Goal: Task Accomplishment & Management: Complete application form

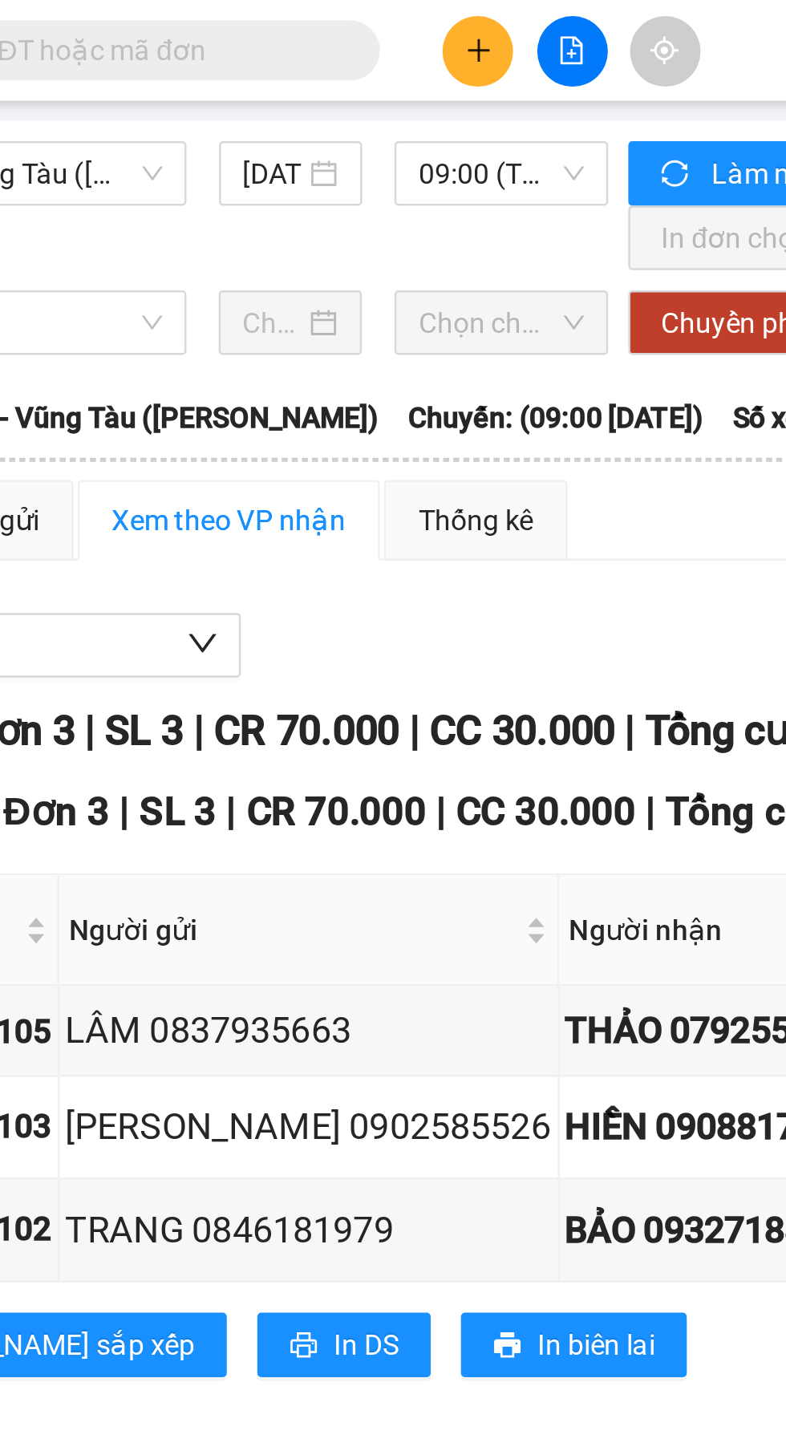
click at [335, 24] on icon "plus" at bounding box center [335, 19] width 11 height 11
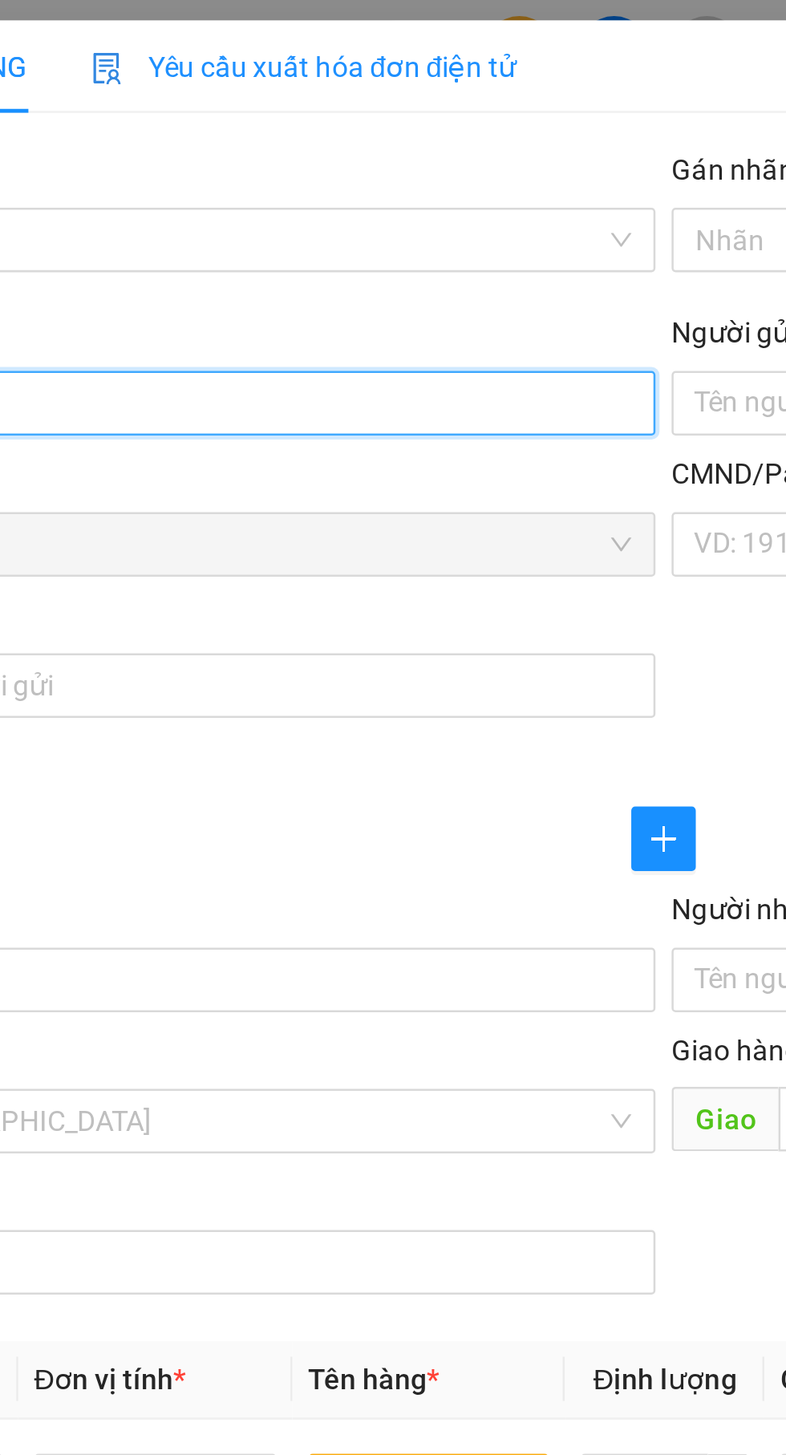
type input "02838352387"
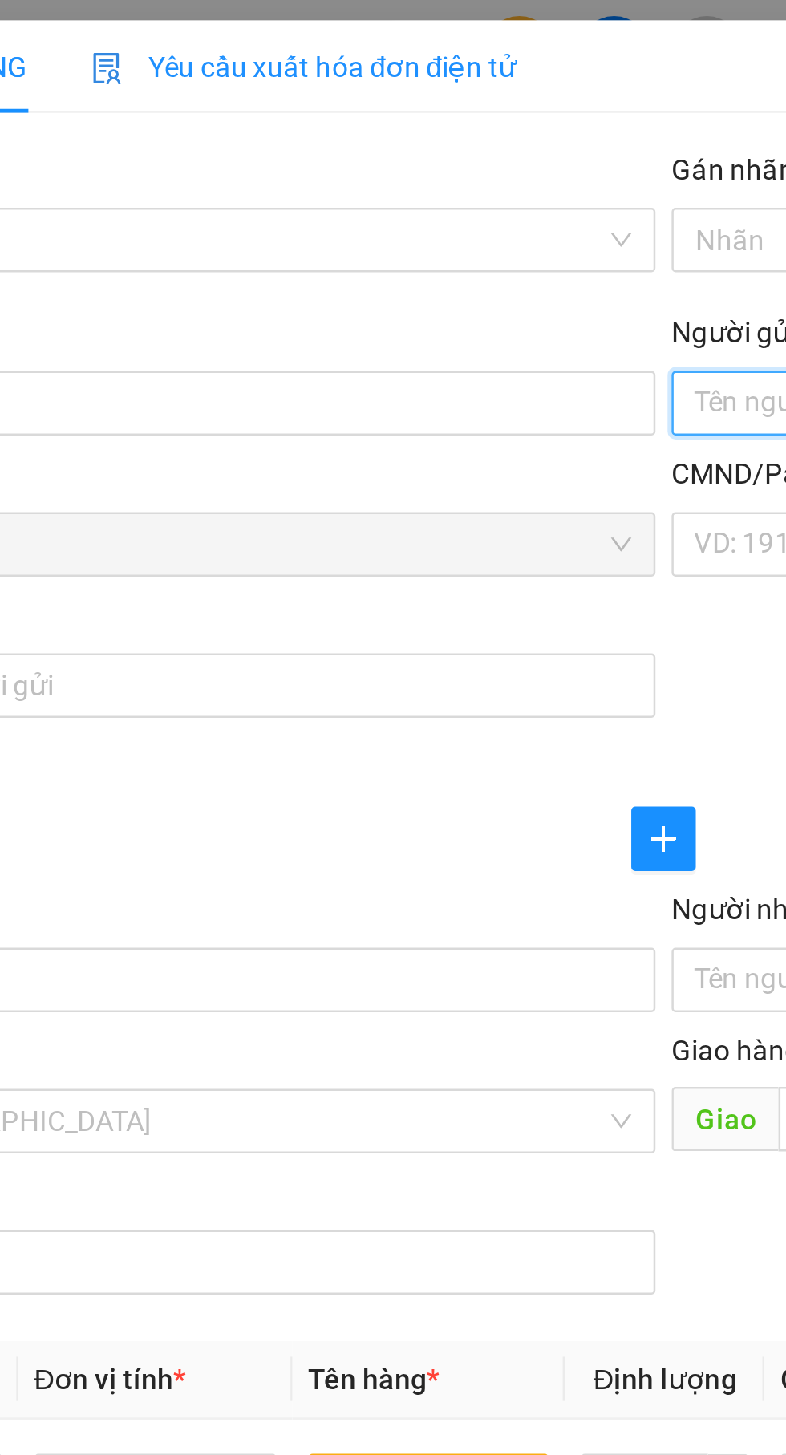
click at [424, 162] on input "Người gửi" at bounding box center [573, 161] width 355 height 26
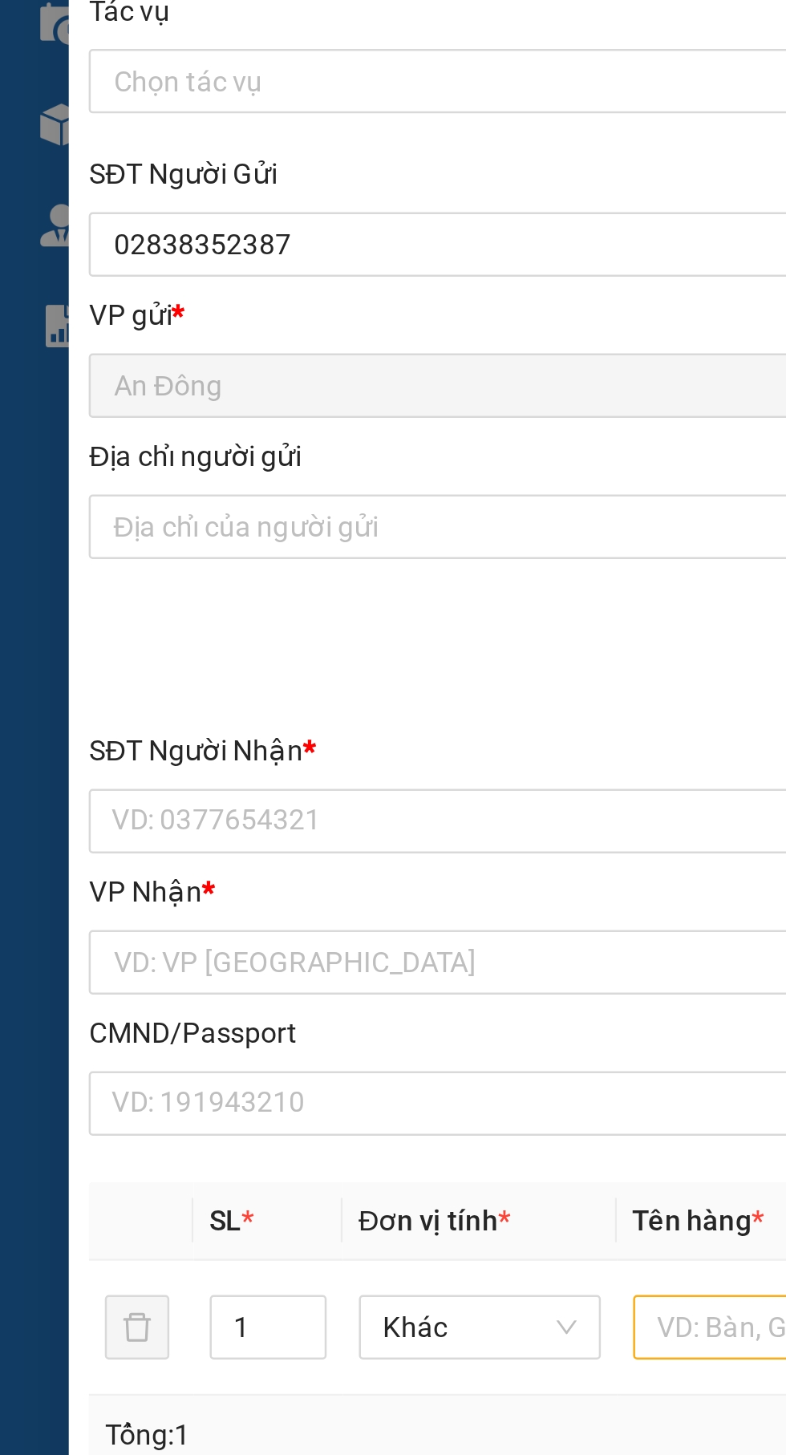
type input "Trung tâm xe máy"
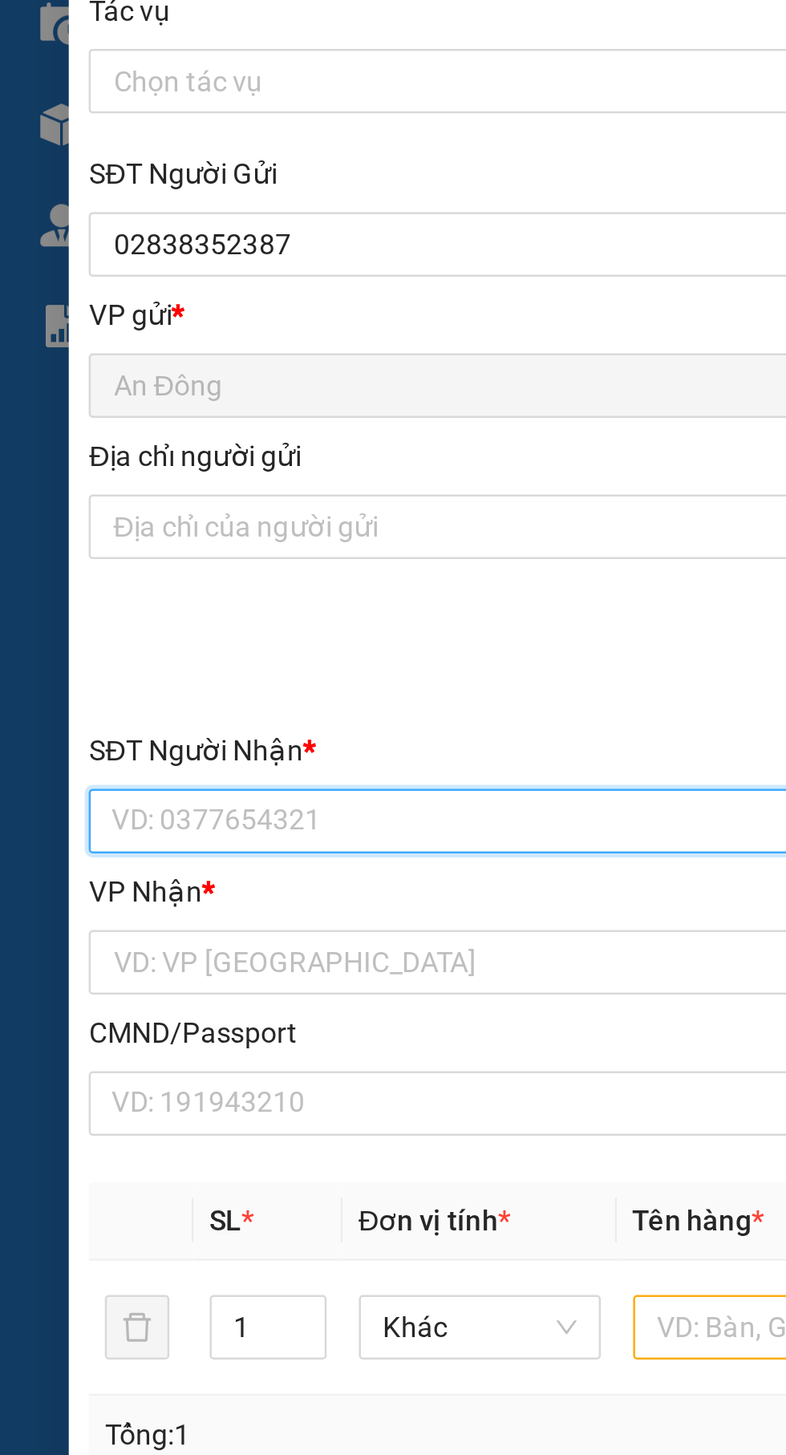
click at [228, 387] on input "SĐT Người Nhận *" at bounding box center [212, 390] width 355 height 26
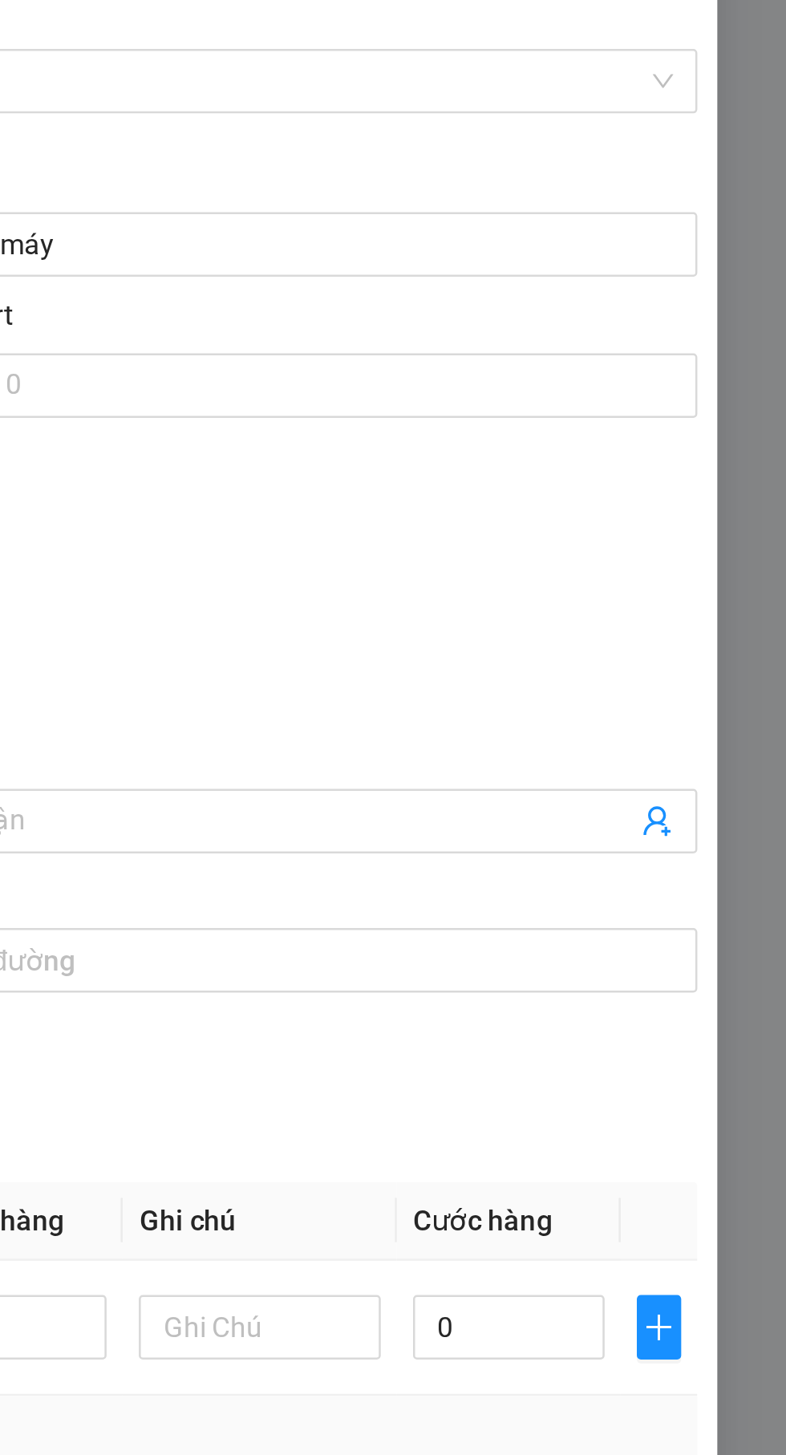
type input "0937866796"
click at [704, 382] on input "Người nhận *" at bounding box center [565, 390] width 319 height 18
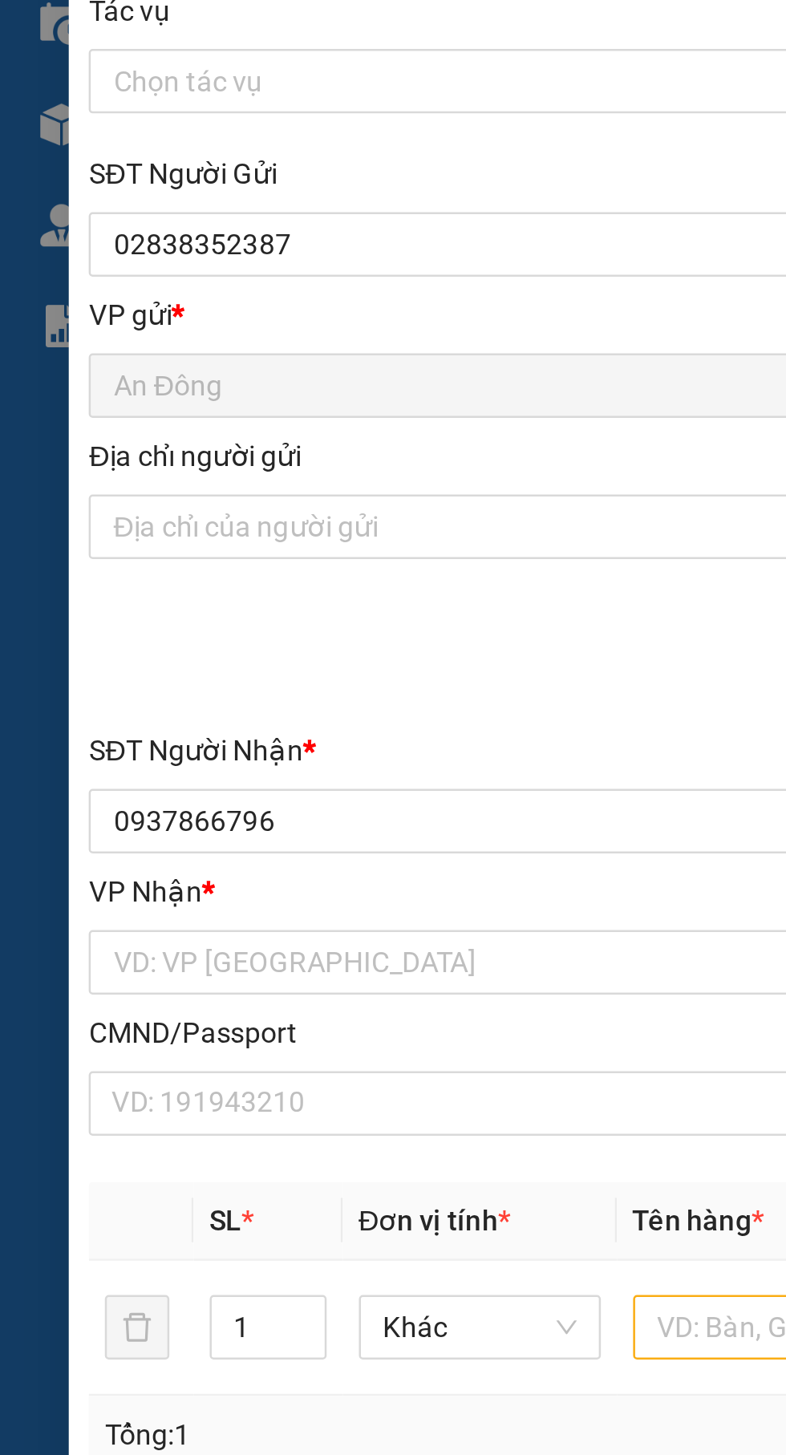
type input "Tính"
click at [222, 443] on input "search" at bounding box center [207, 446] width 324 height 24
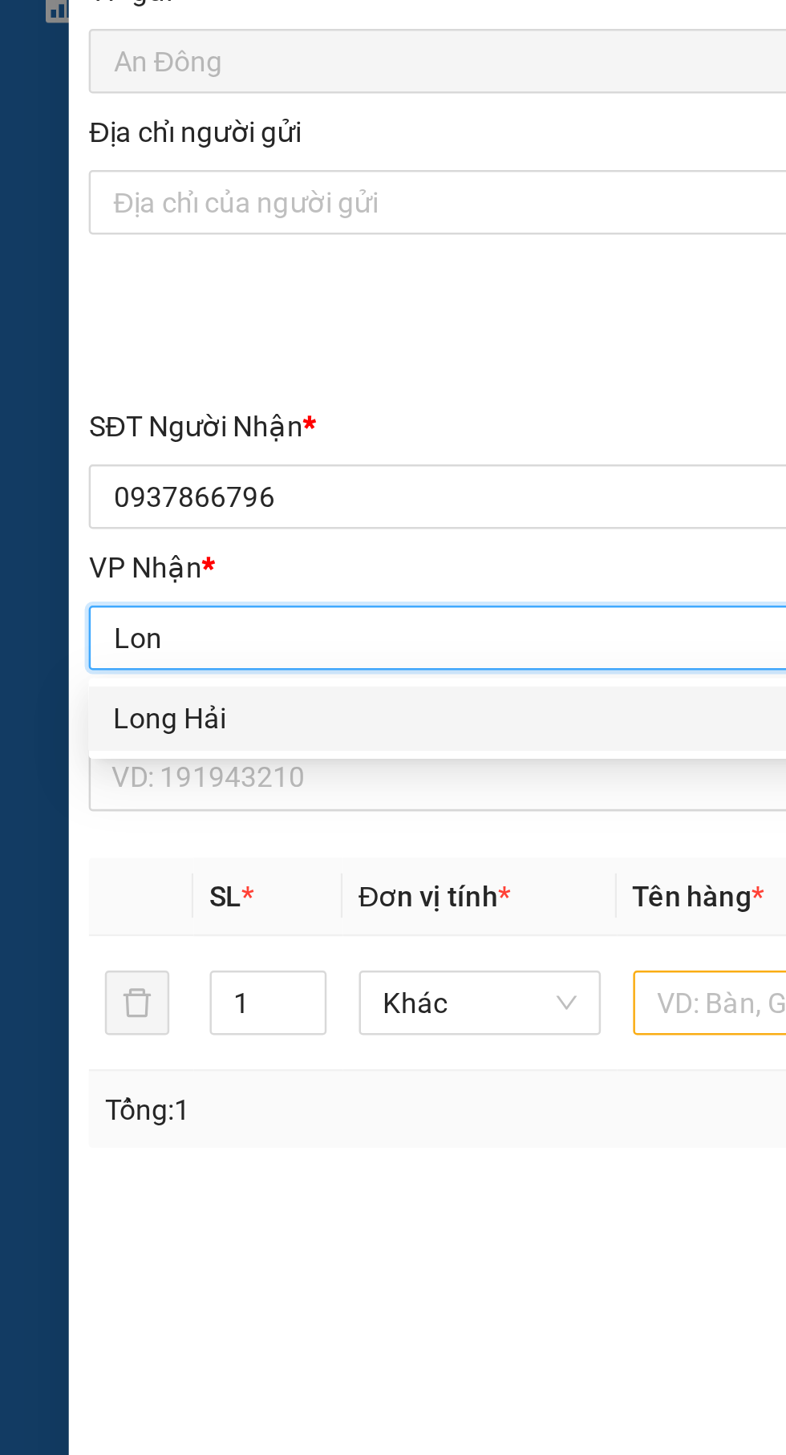
type input "Long"
click at [209, 473] on div "Long Hải" at bounding box center [212, 478] width 335 height 18
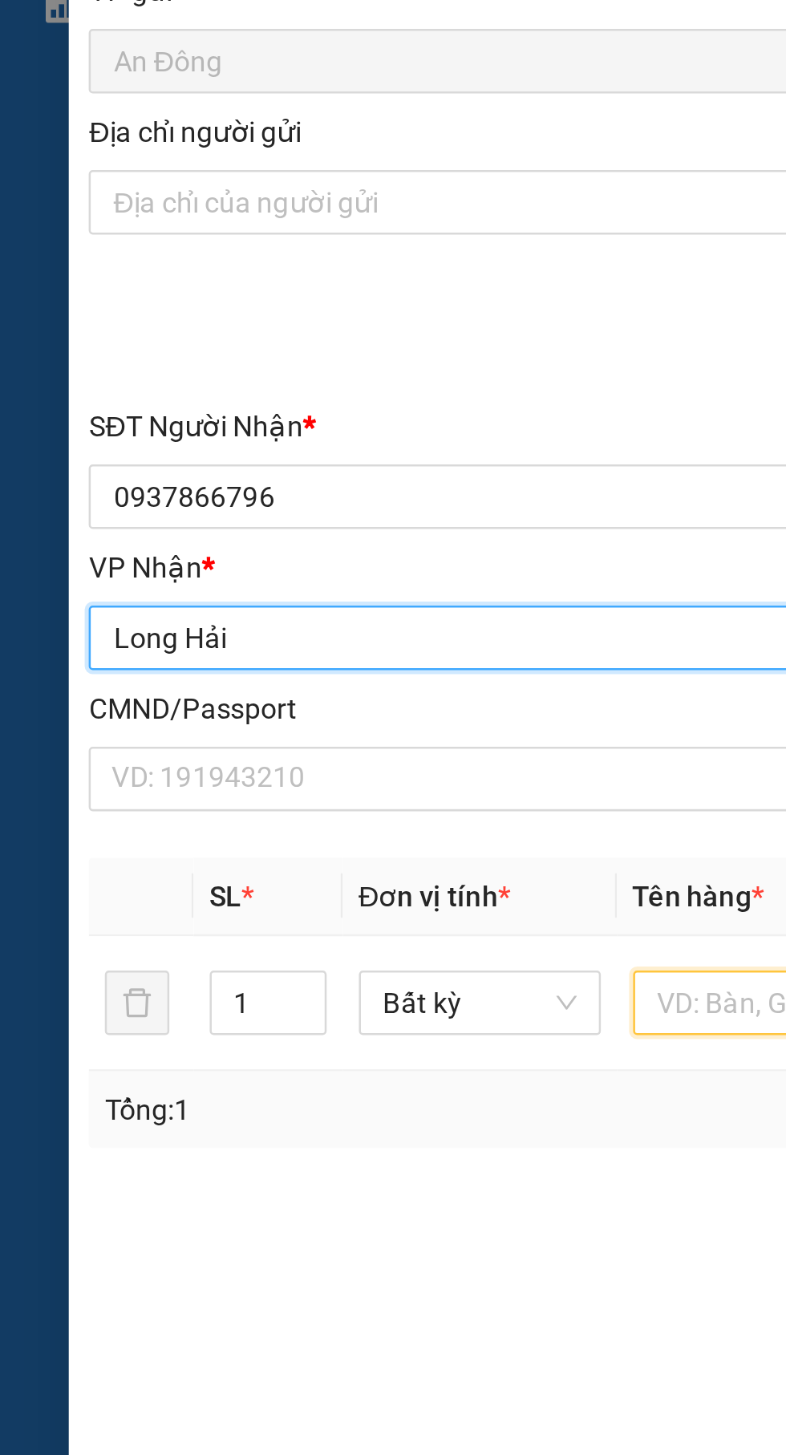
click at [274, 584] on input "text" at bounding box center [300, 591] width 96 height 26
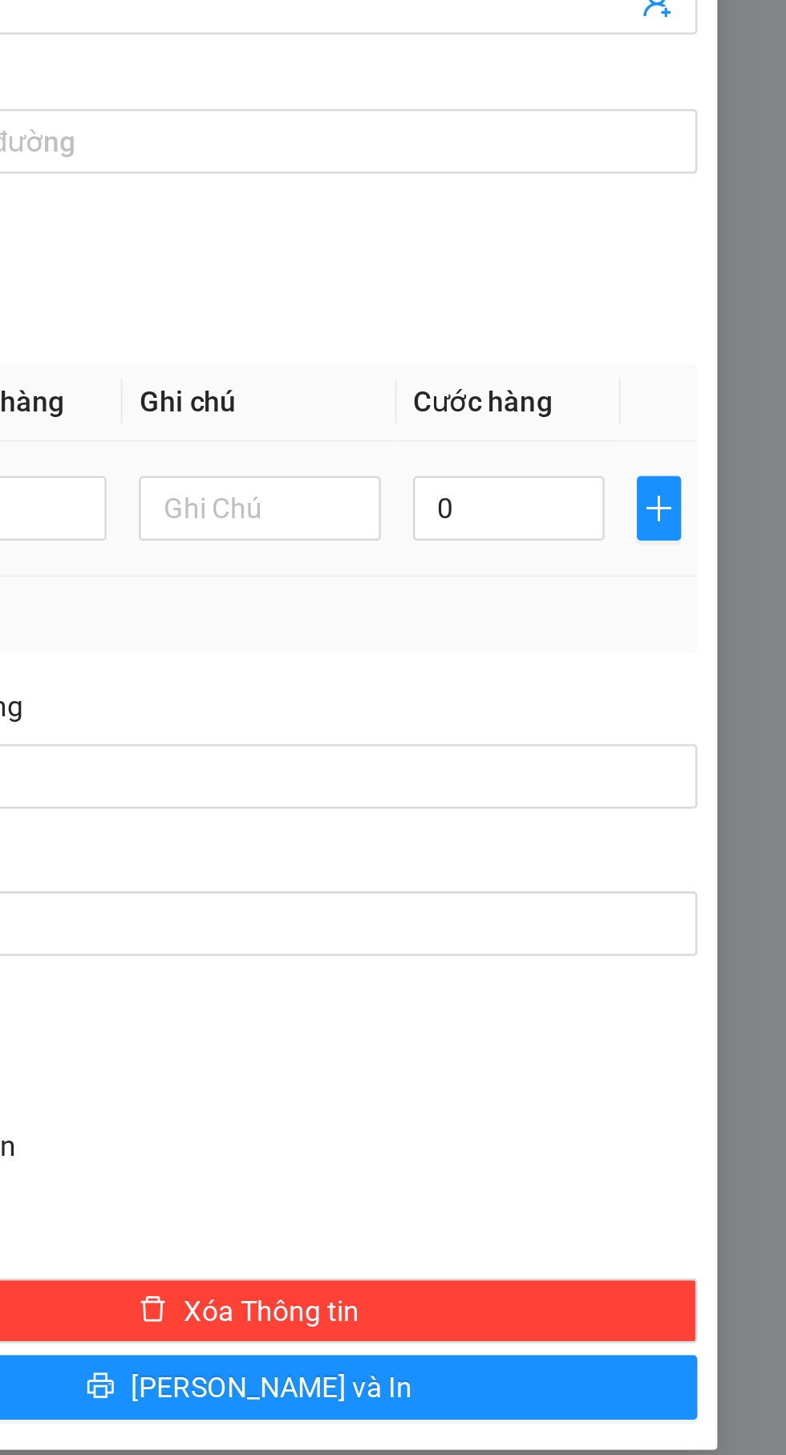
type input "Phong bì"
click at [684, 594] on input "0" at bounding box center [676, 591] width 76 height 26
type input "3"
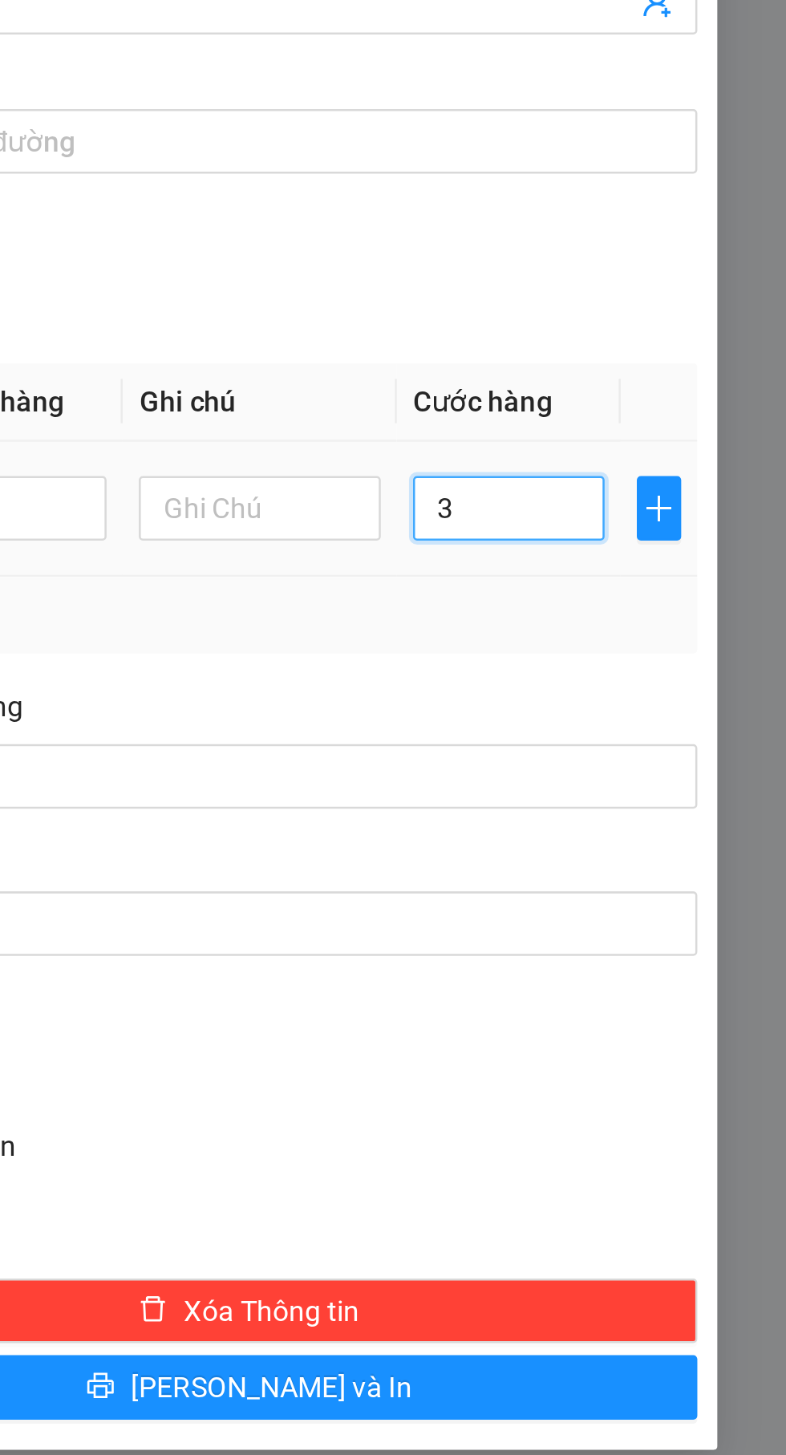
type input "30"
click at [690, 654] on div "Transit Pickup Surcharge Ids Transit Deliver Surcharge Ids Transit Deliver Surc…" at bounding box center [392, 506] width 715 height 896
type input "30.000"
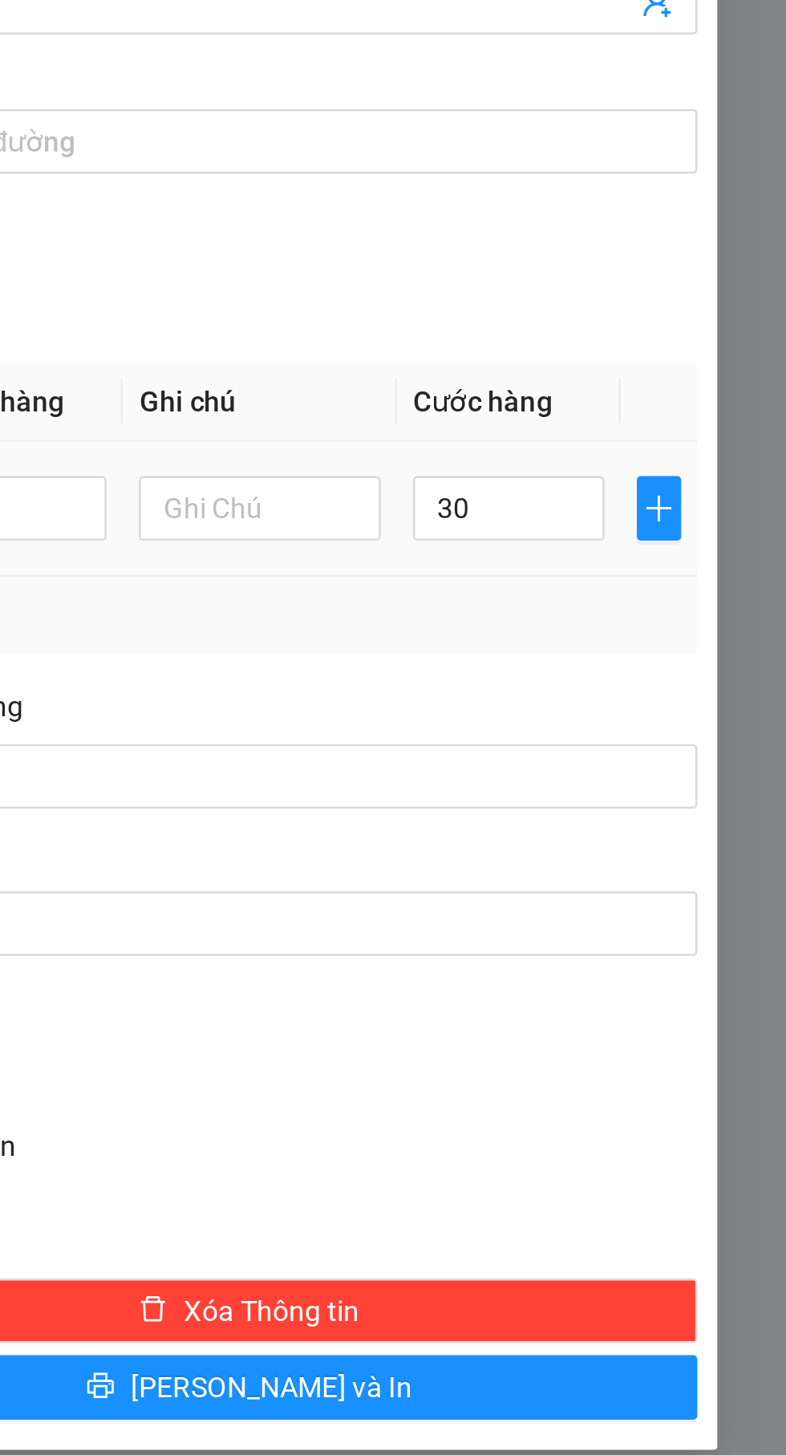
type input "30.000"
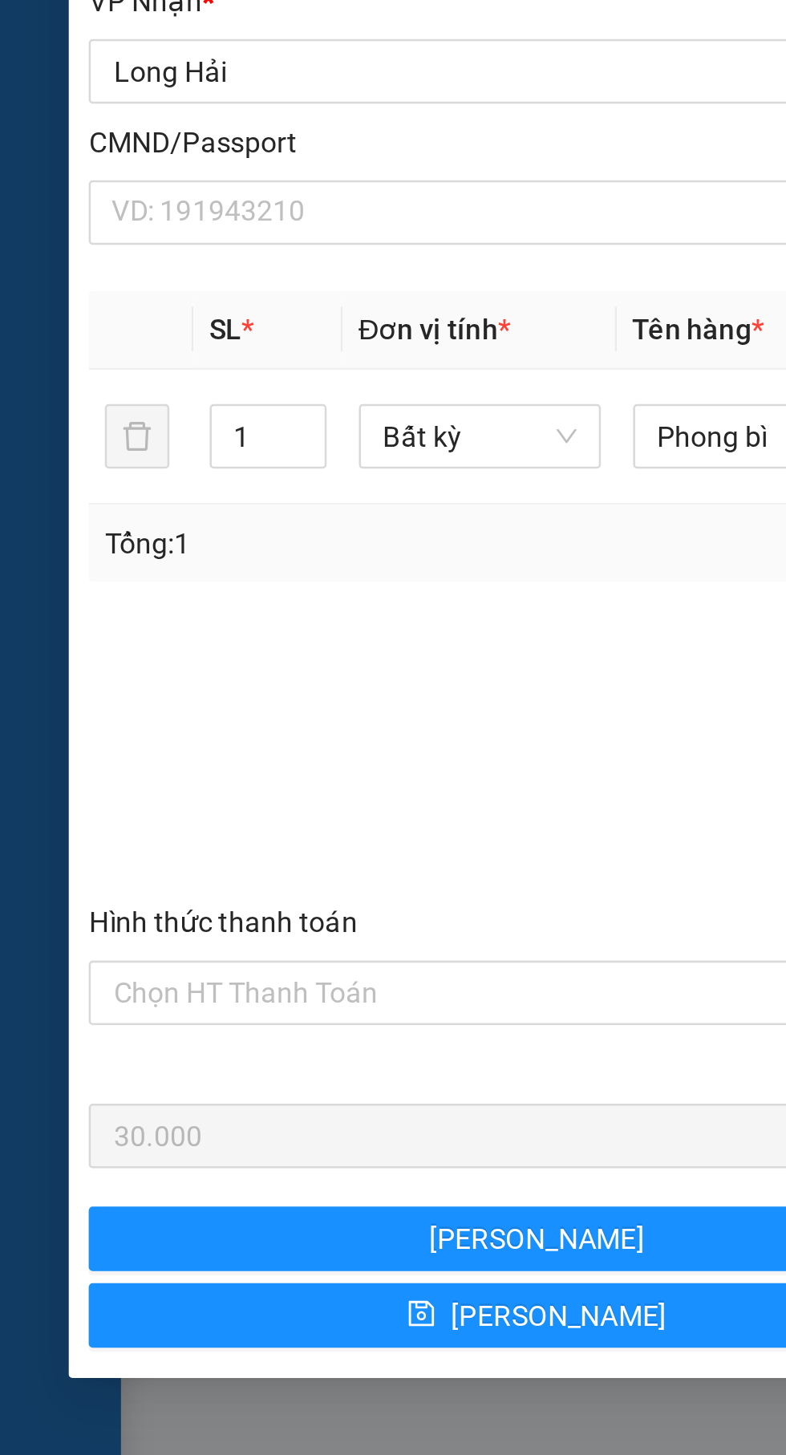
click at [209, 805] on input "Hình thức thanh toán" at bounding box center [208, 813] width 326 height 24
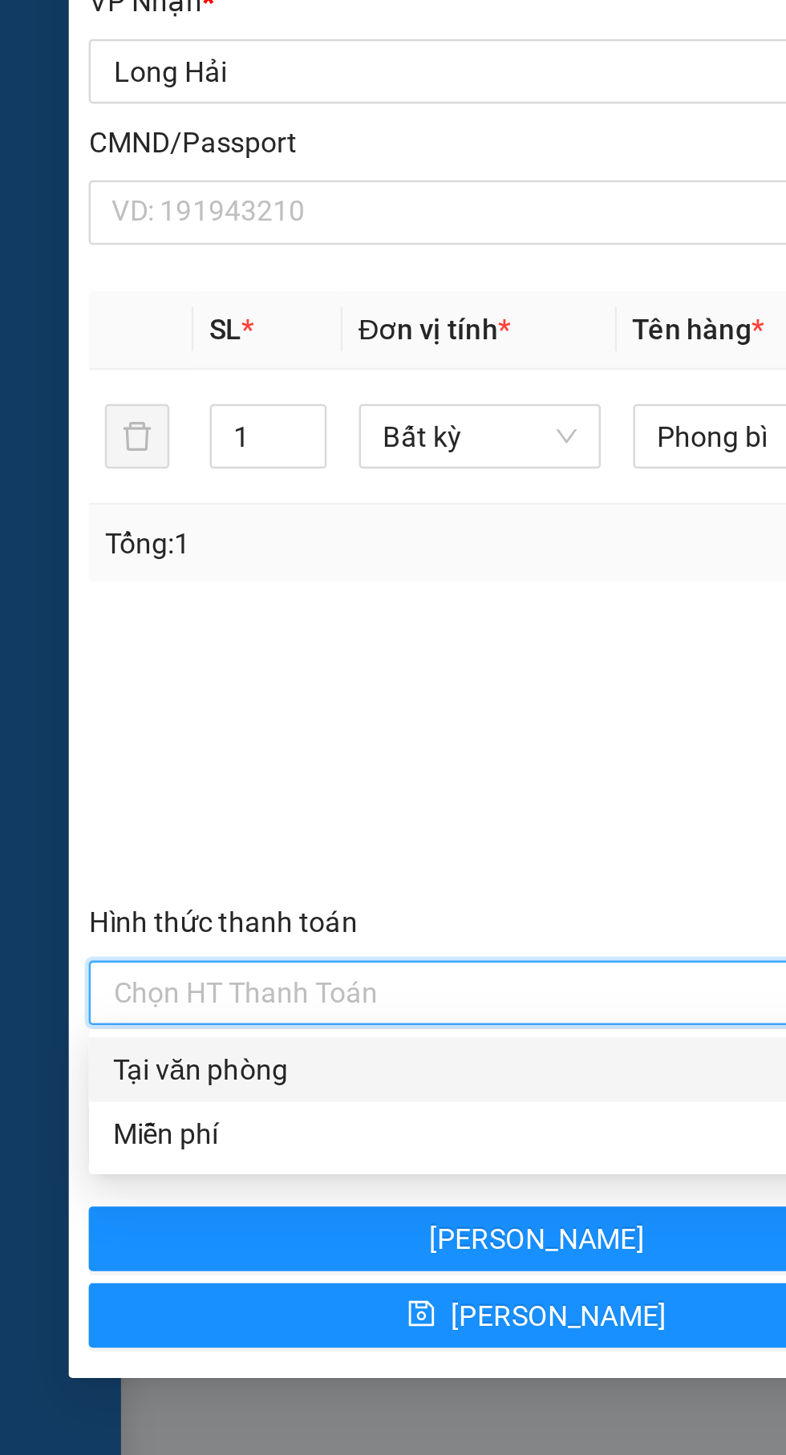
click at [206, 837] on div "Tại văn phòng" at bounding box center [213, 843] width 337 height 18
type input "0"
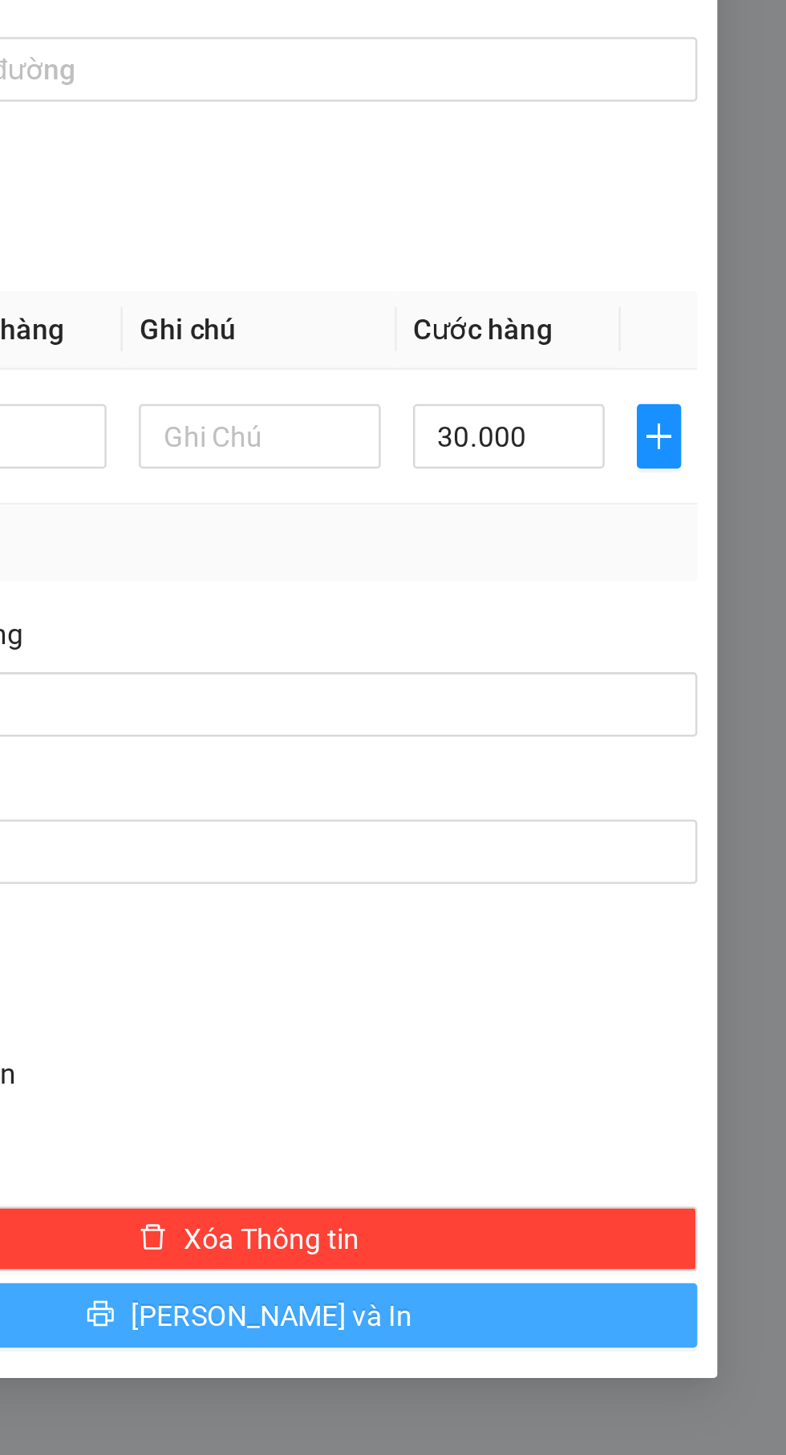
click at [704, 941] on button "[PERSON_NAME] và In" at bounding box center [573, 941] width 356 height 26
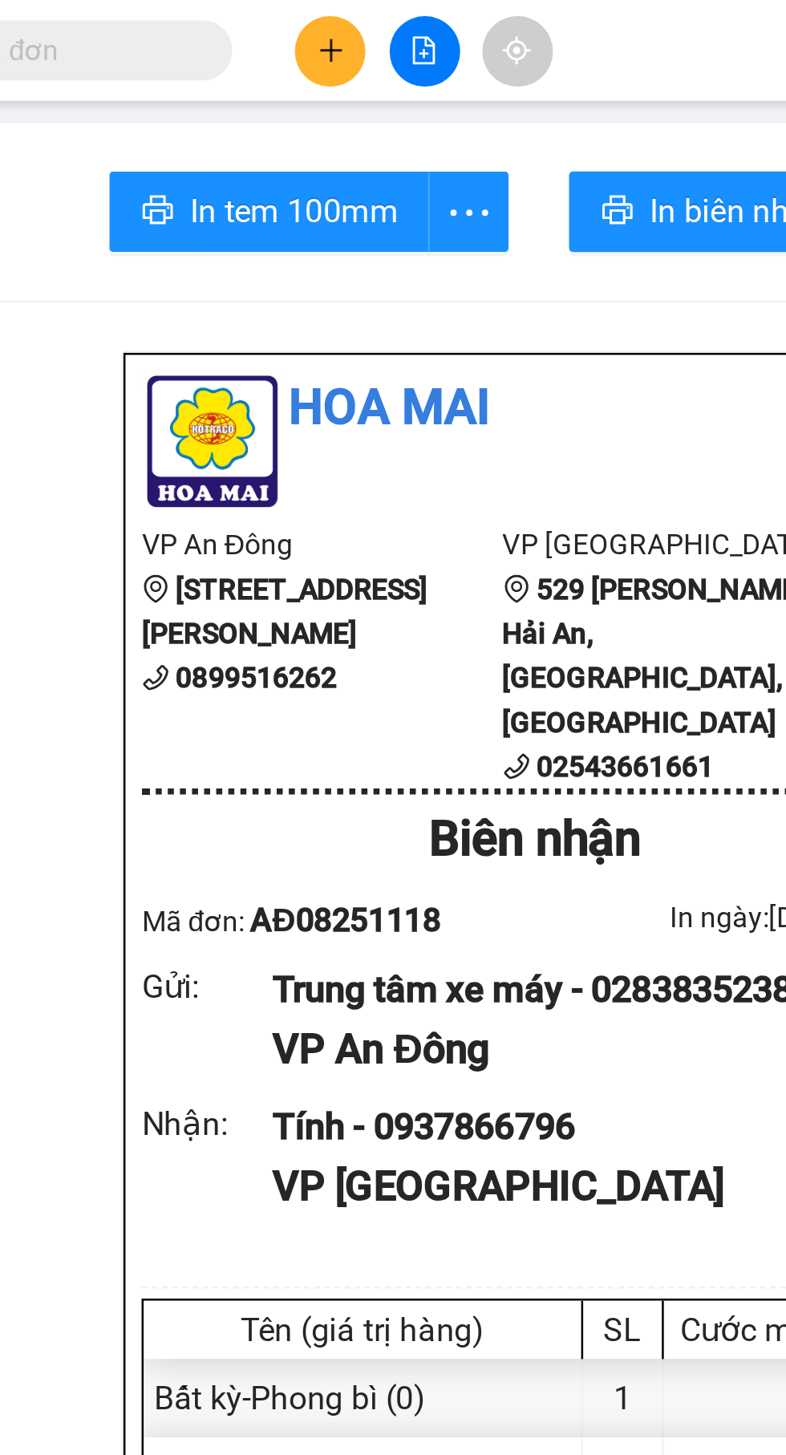
click at [333, 18] on icon "plus" at bounding box center [335, 19] width 11 height 11
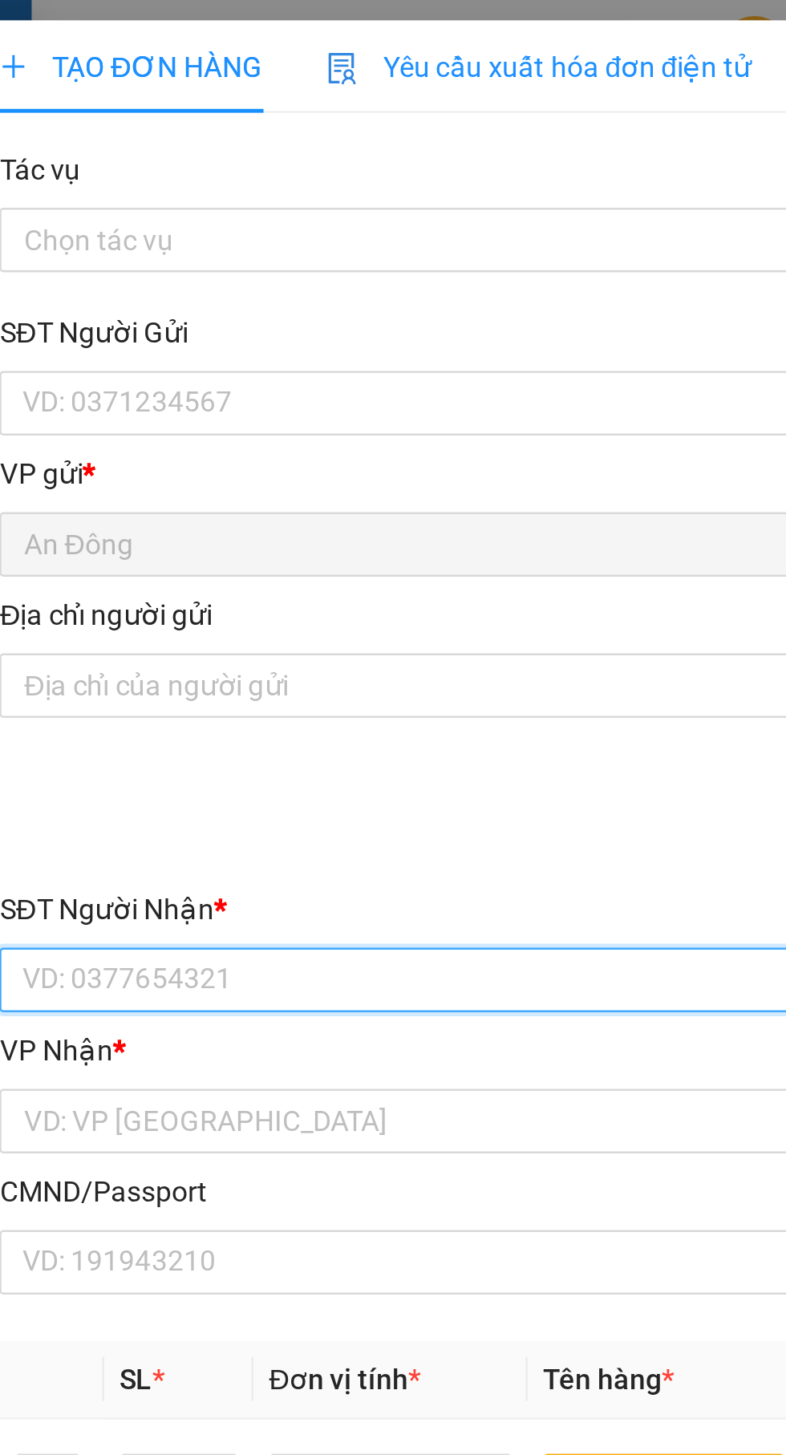
click at [202, 380] on input "SĐT Người Nhận *" at bounding box center [212, 390] width 355 height 26
type input "0372592632"
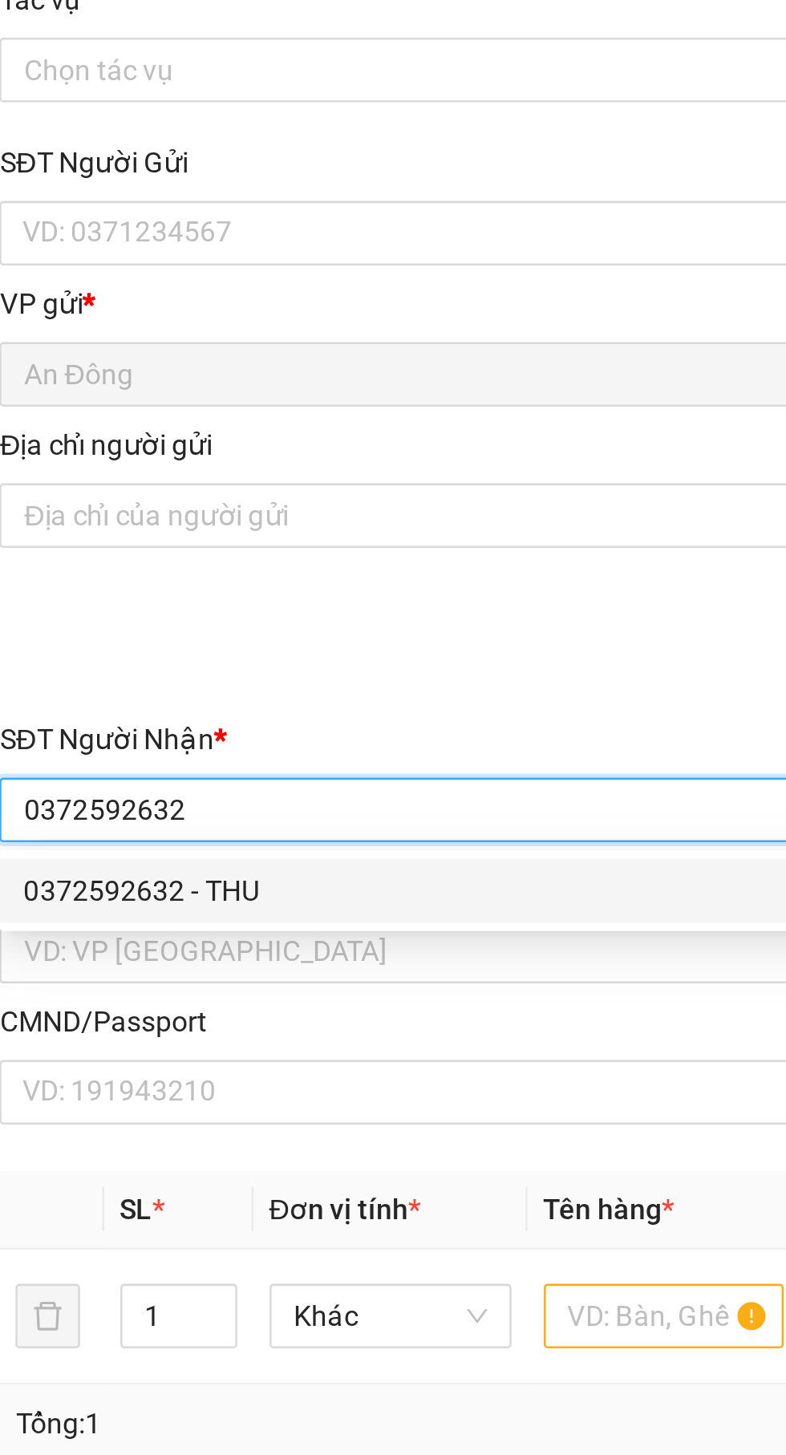
click at [260, 420] on div "0372592632 - THU" at bounding box center [212, 422] width 335 height 18
type input "THU"
type input "[PERSON_NAME]"
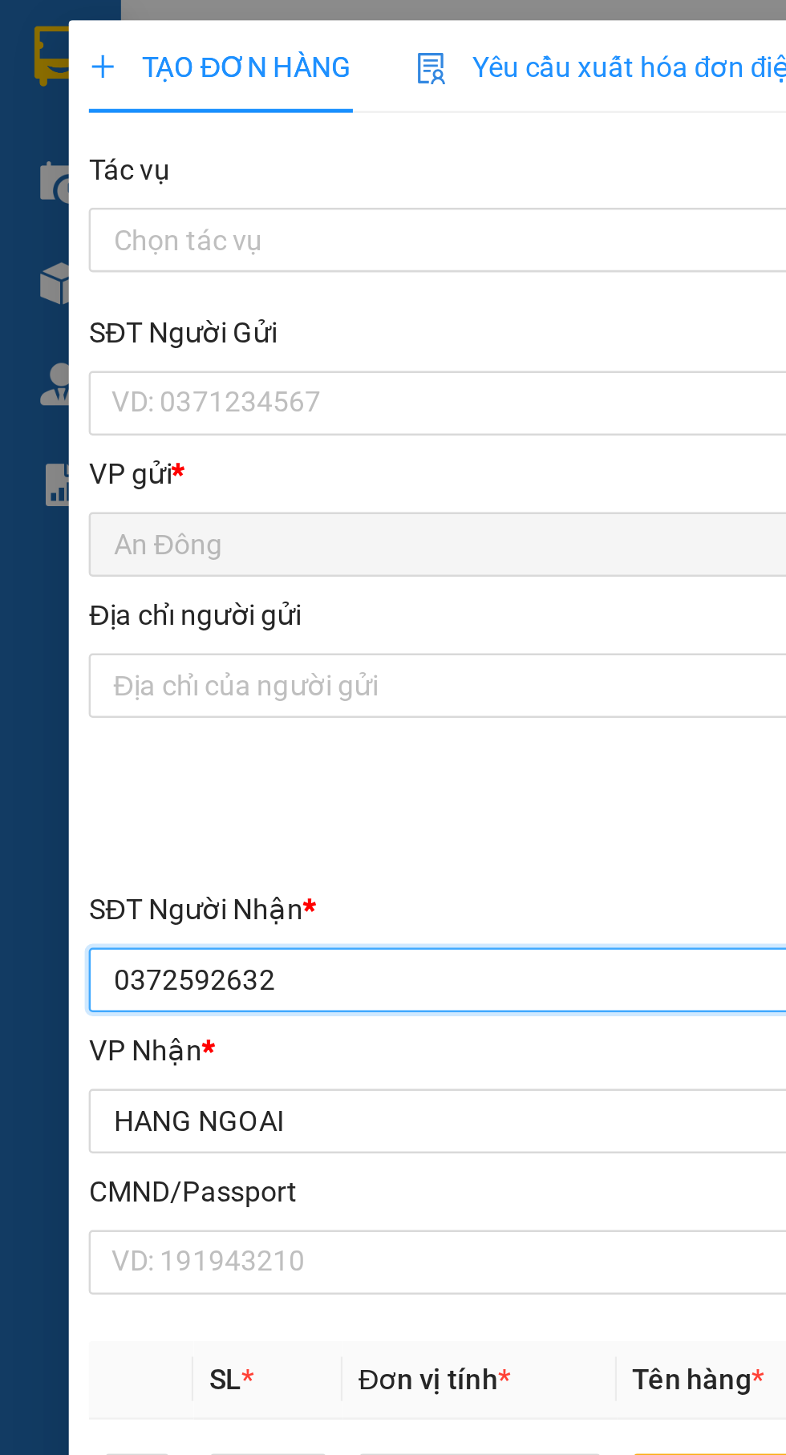
type input "0372592632"
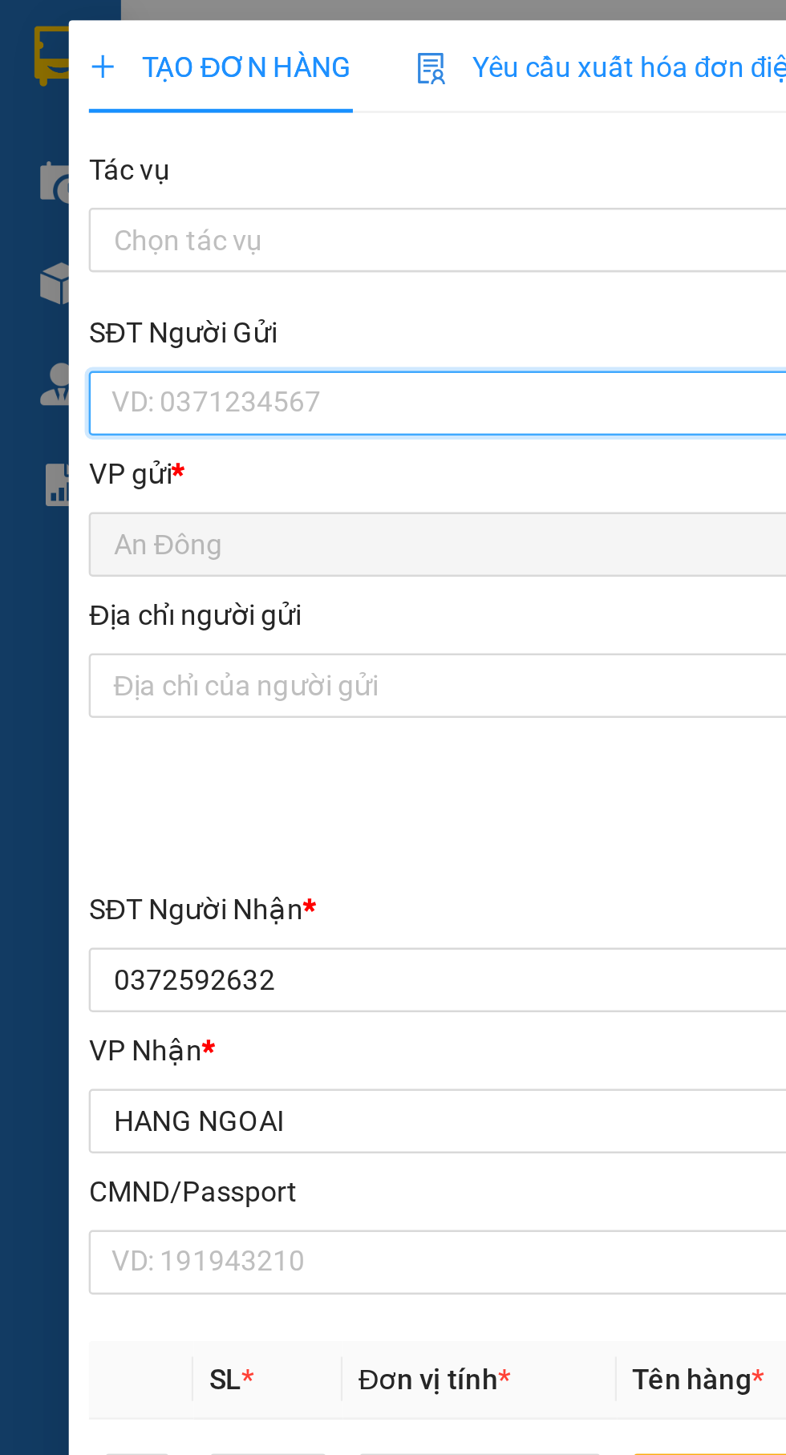
click at [205, 152] on input "SĐT Người Gửi" at bounding box center [212, 161] width 355 height 26
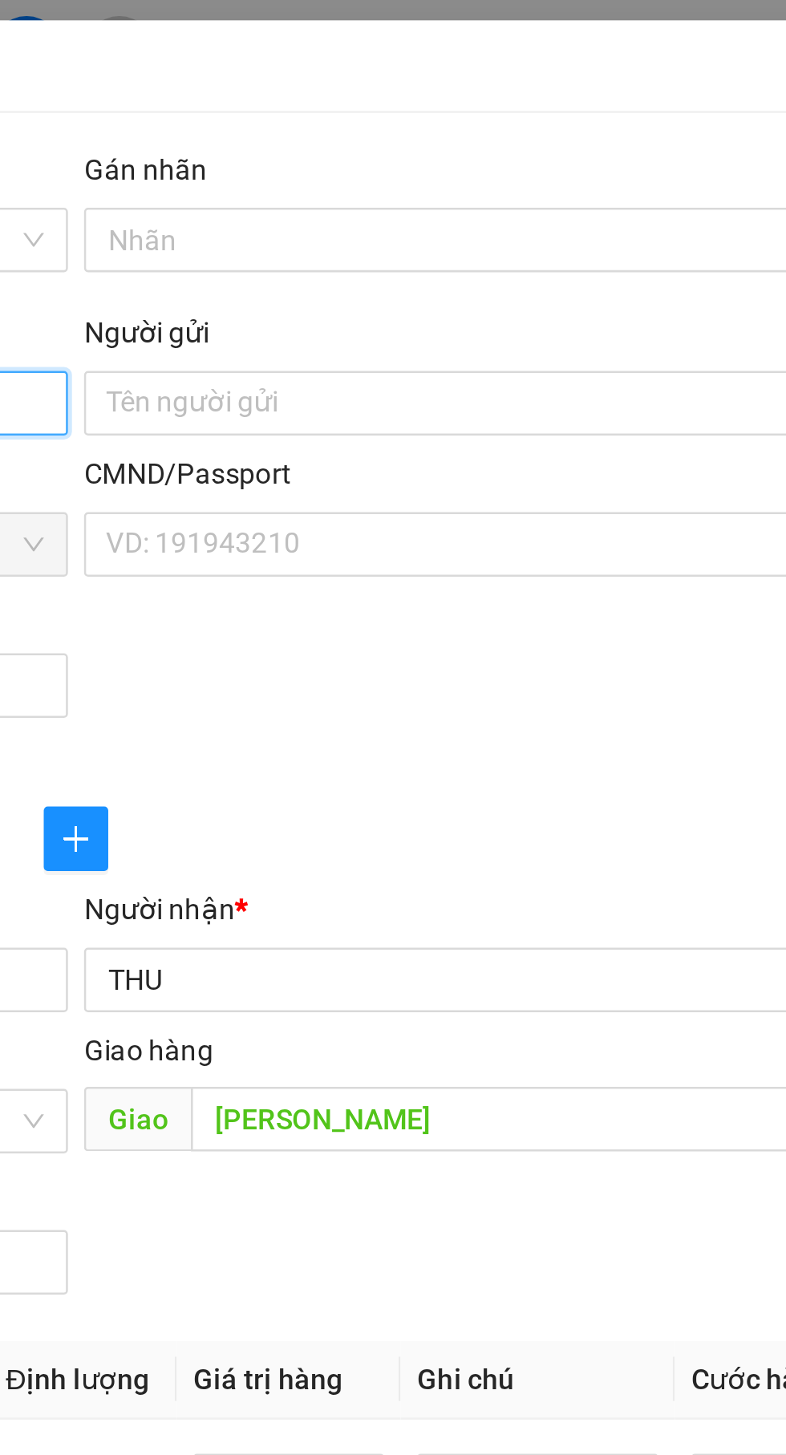
type input "0773123438"
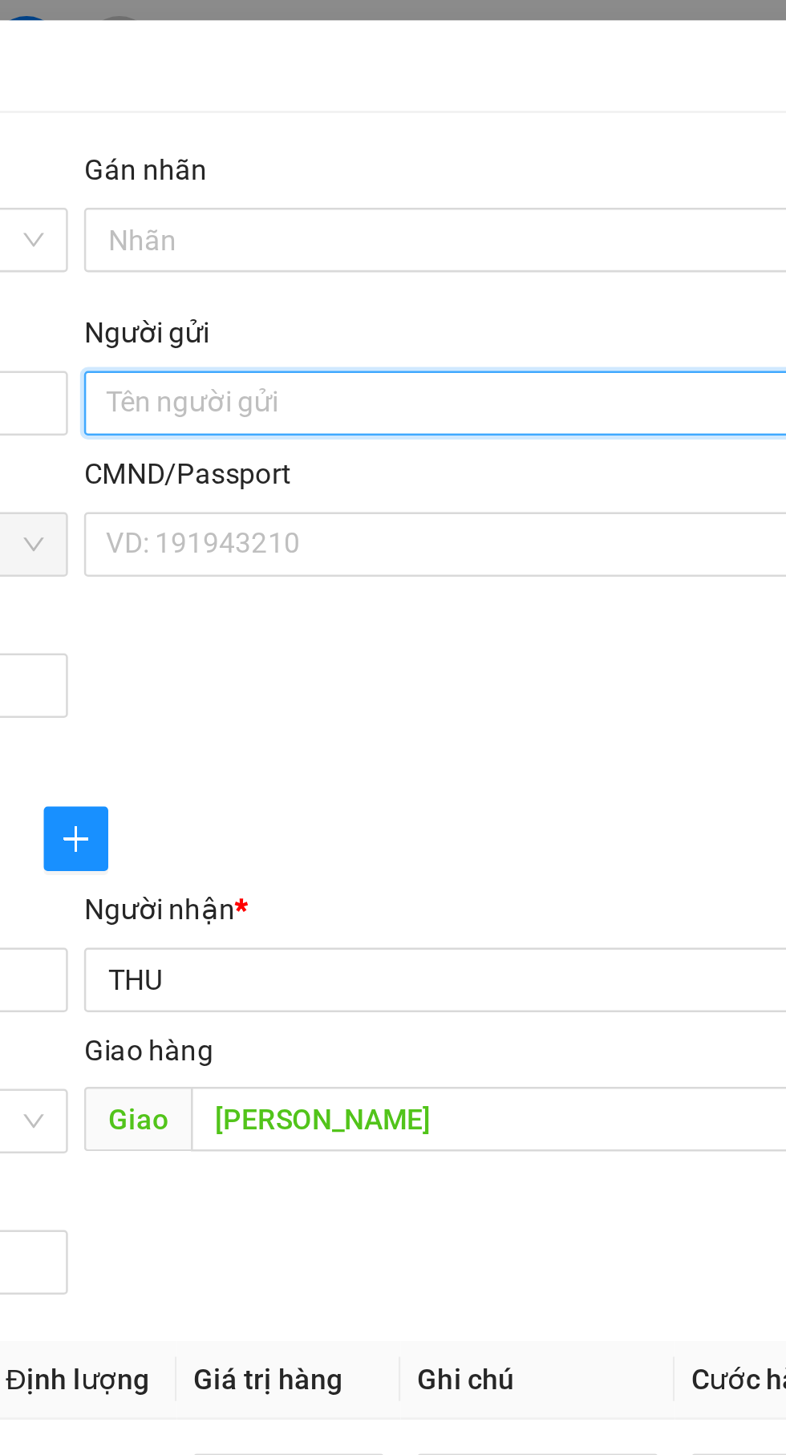
click at [588, 164] on input "Người gửi" at bounding box center [573, 161] width 355 height 26
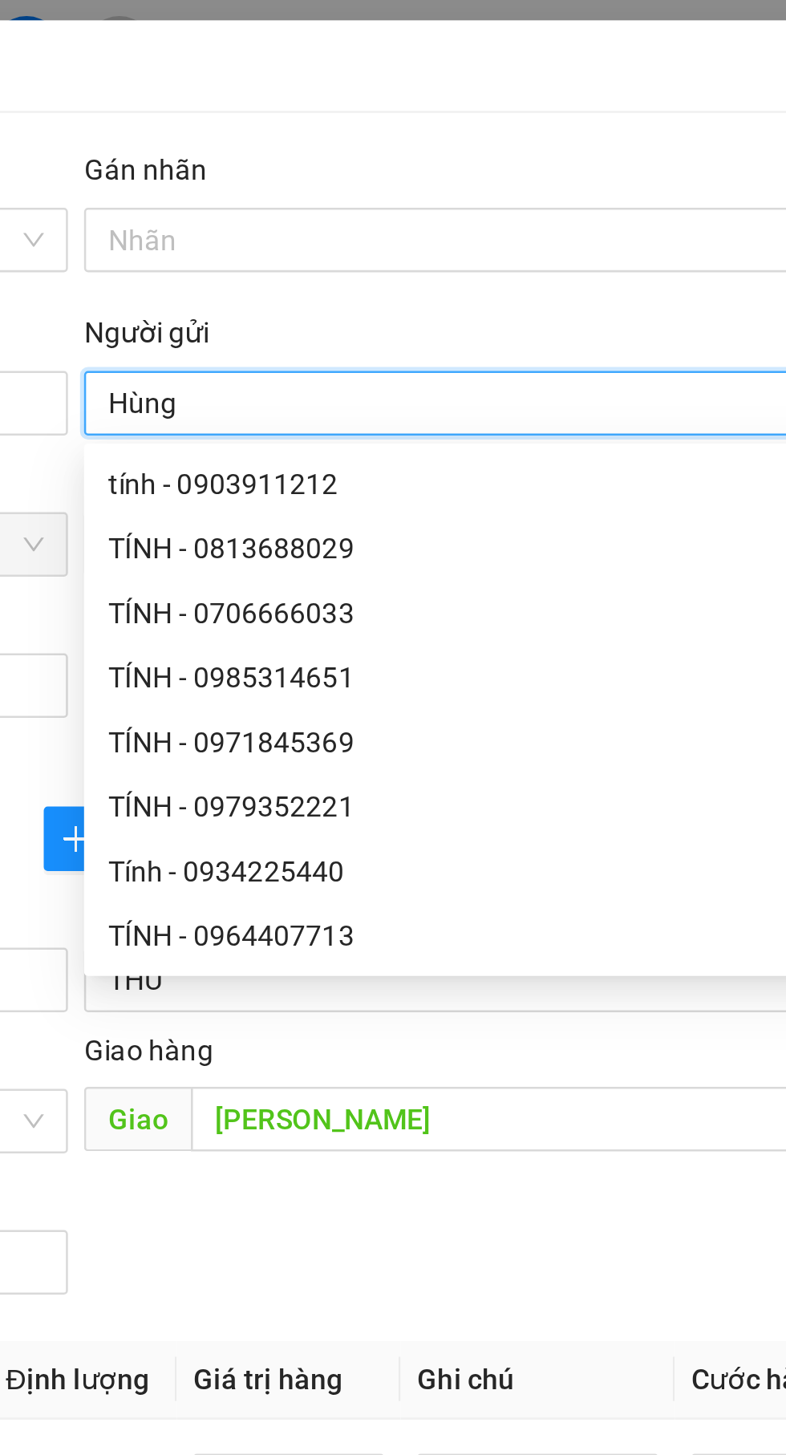
type input "Hùng"
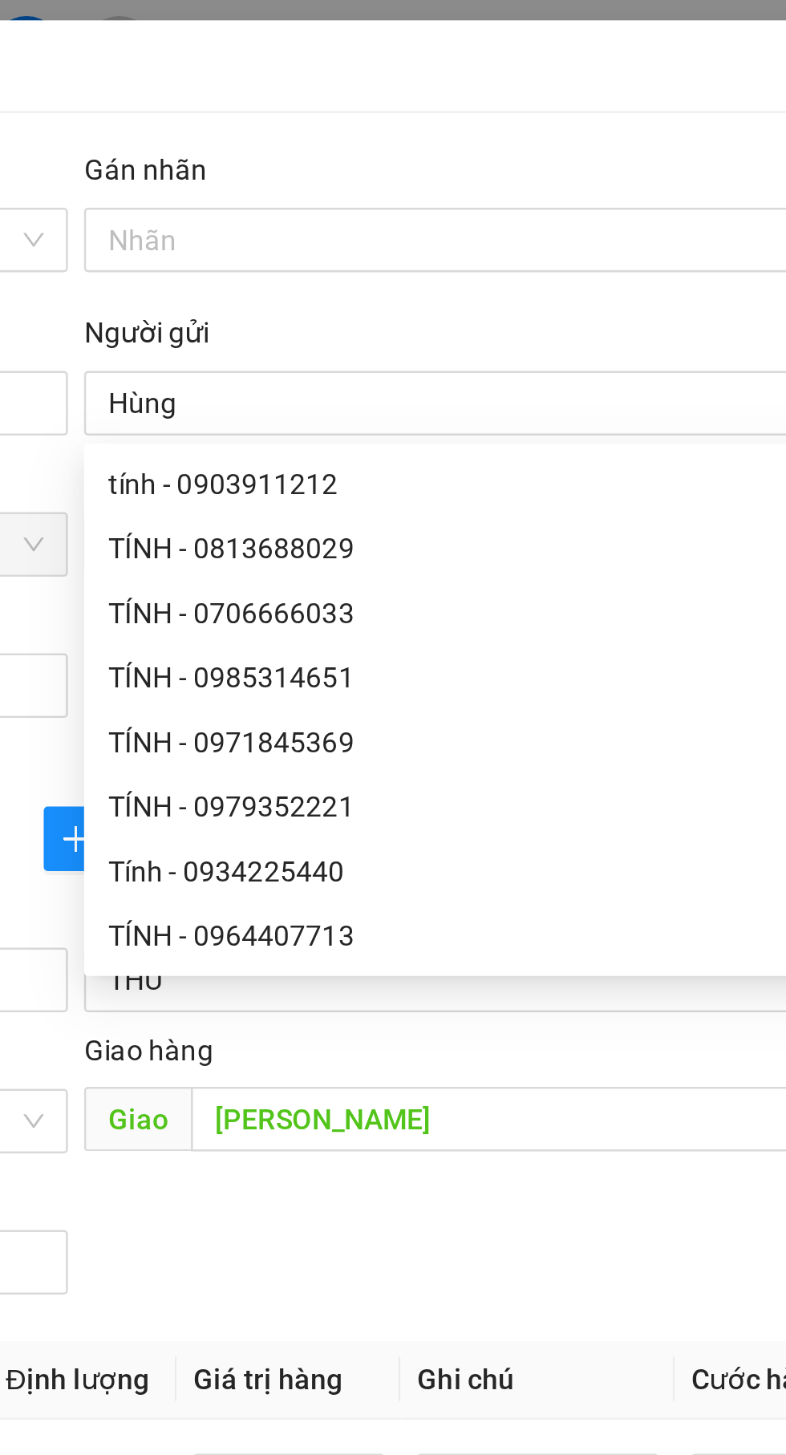
click at [586, 125] on div "Người gửi" at bounding box center [573, 133] width 355 height 18
click at [586, 148] on input "Hùng" at bounding box center [573, 161] width 355 height 26
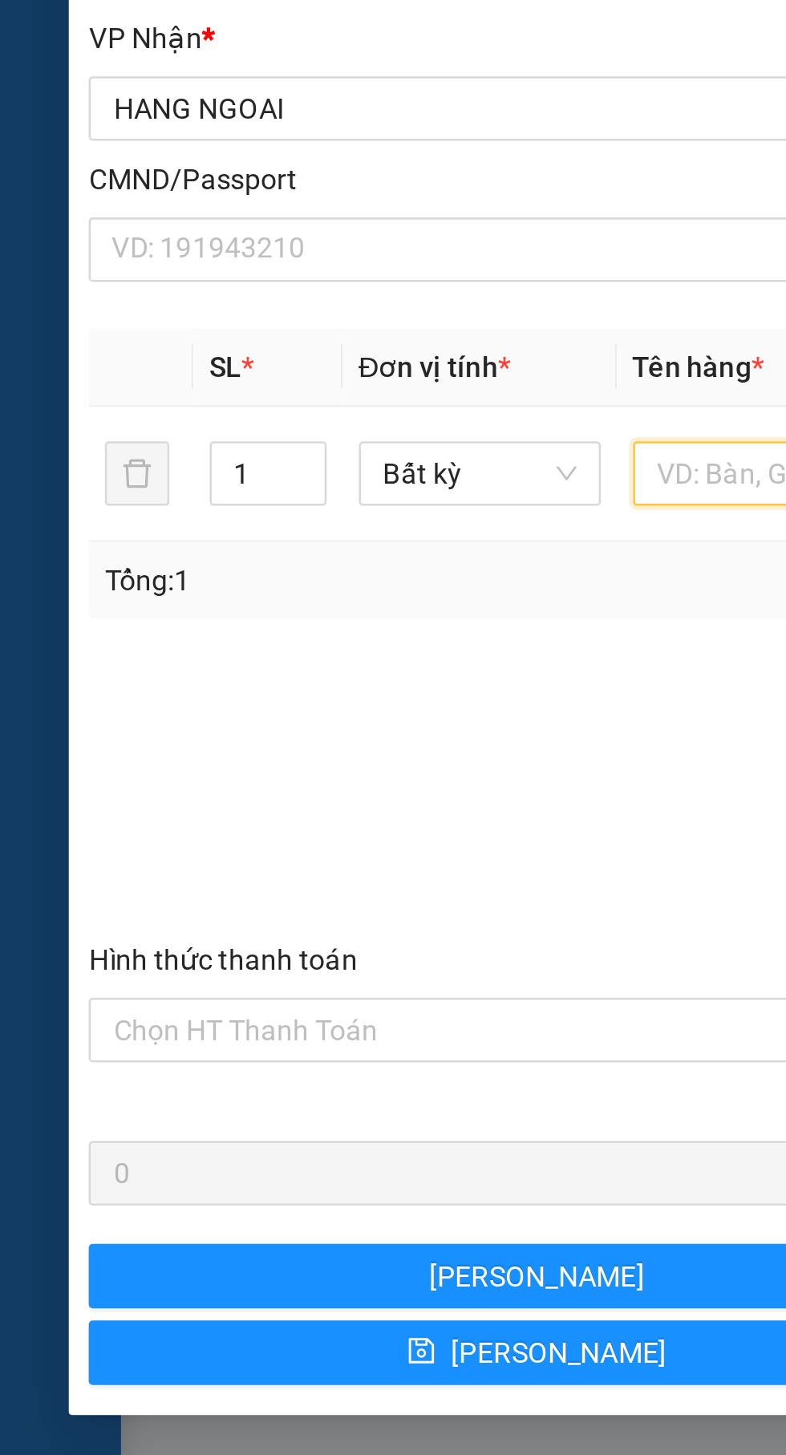
click at [273, 588] on input "text" at bounding box center [300, 591] width 96 height 26
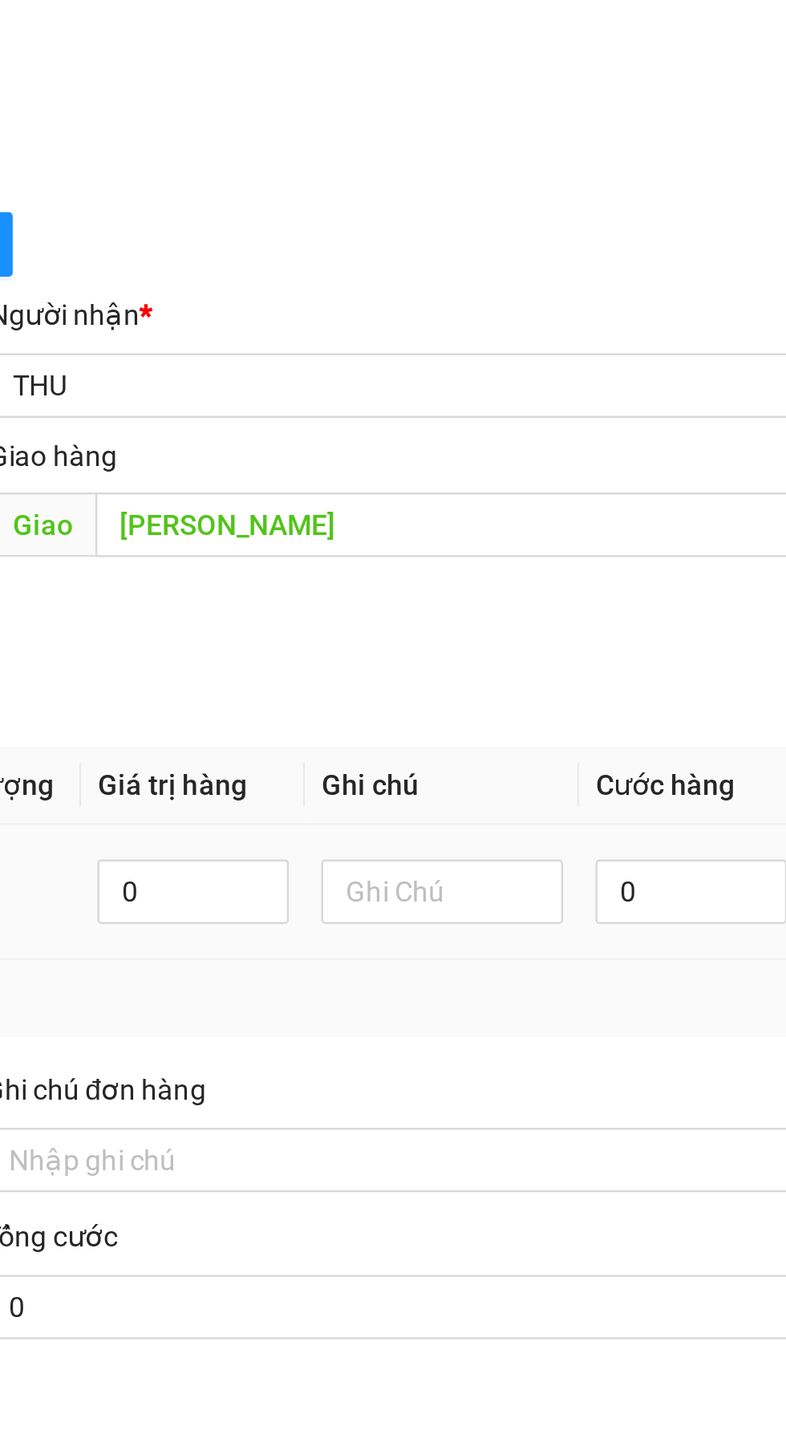
type input "Xốp"
click at [673, 586] on input "0" at bounding box center [676, 591] width 76 height 26
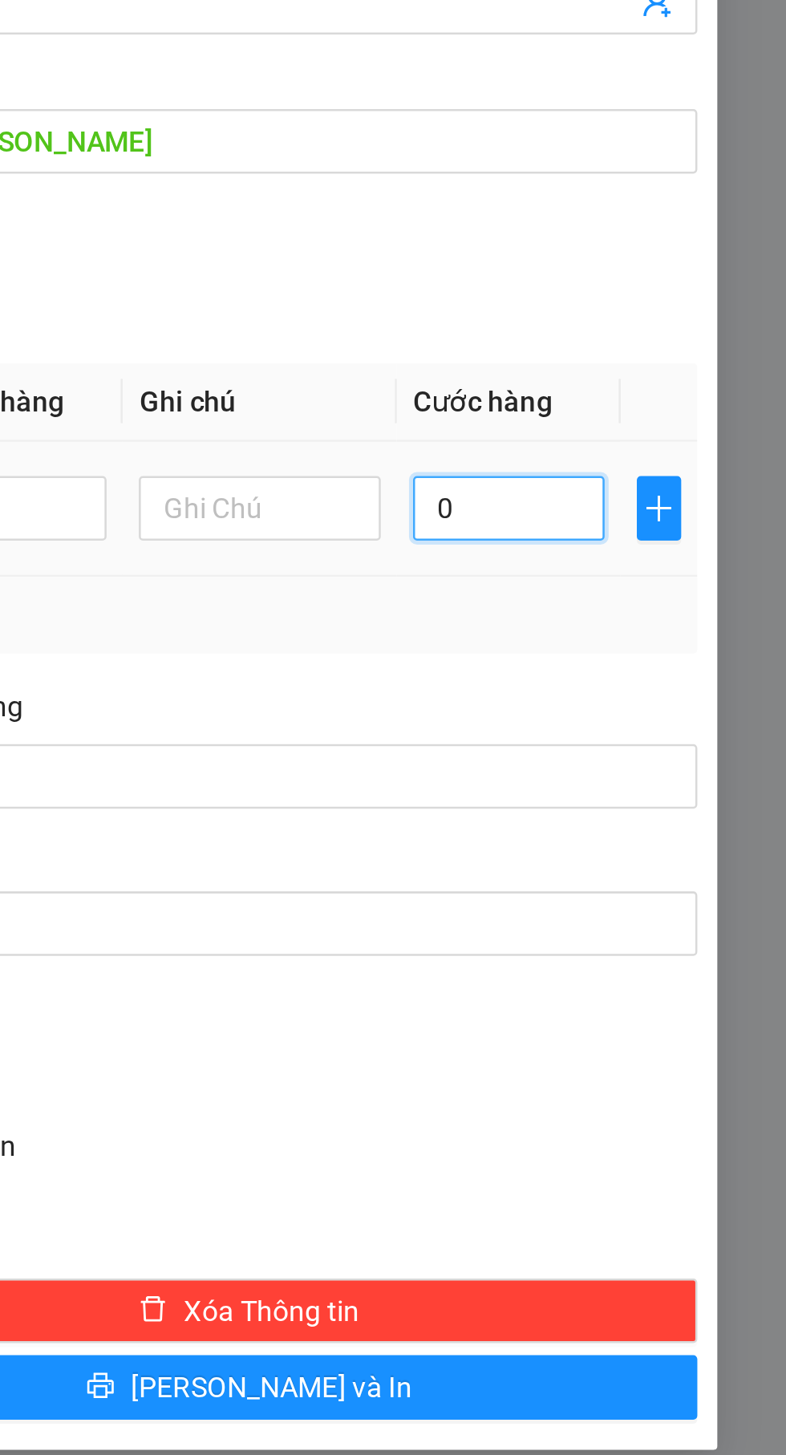
type input "7"
type input "70"
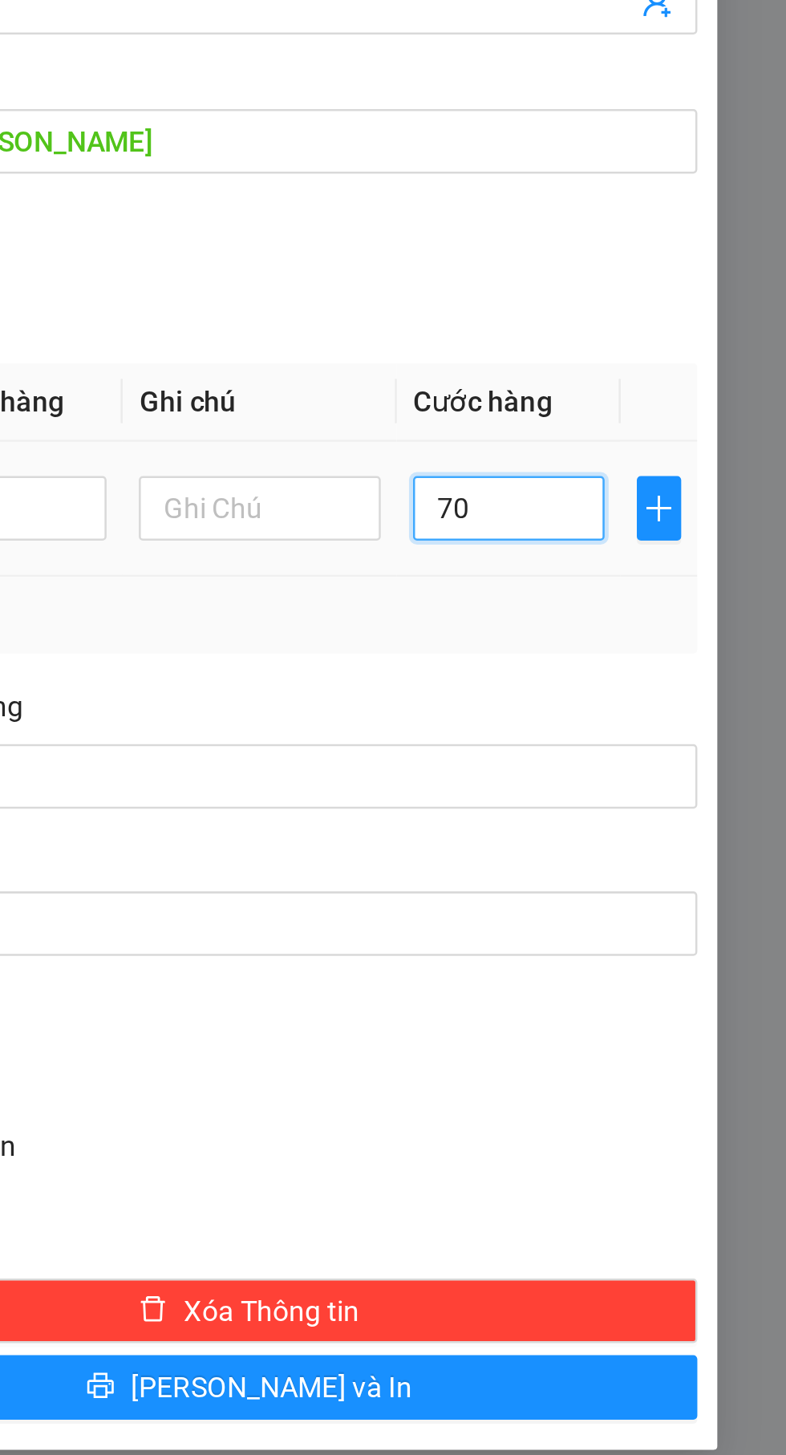
type input "70"
click at [699, 647] on div "Tổng: 1" at bounding box center [392, 633] width 715 height 30
type input "70.000"
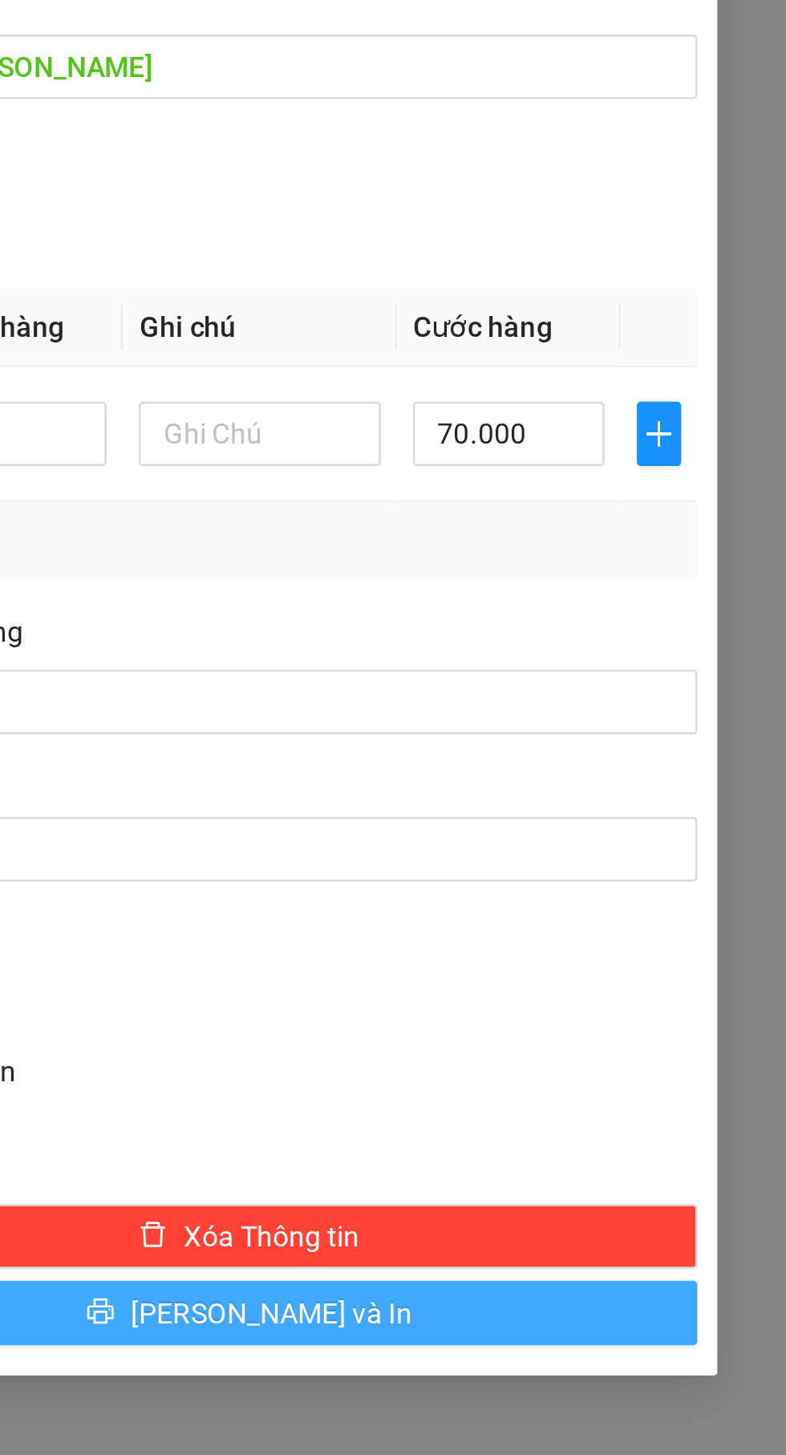
click at [674, 950] on button "[PERSON_NAME] và In" at bounding box center [573, 941] width 356 height 26
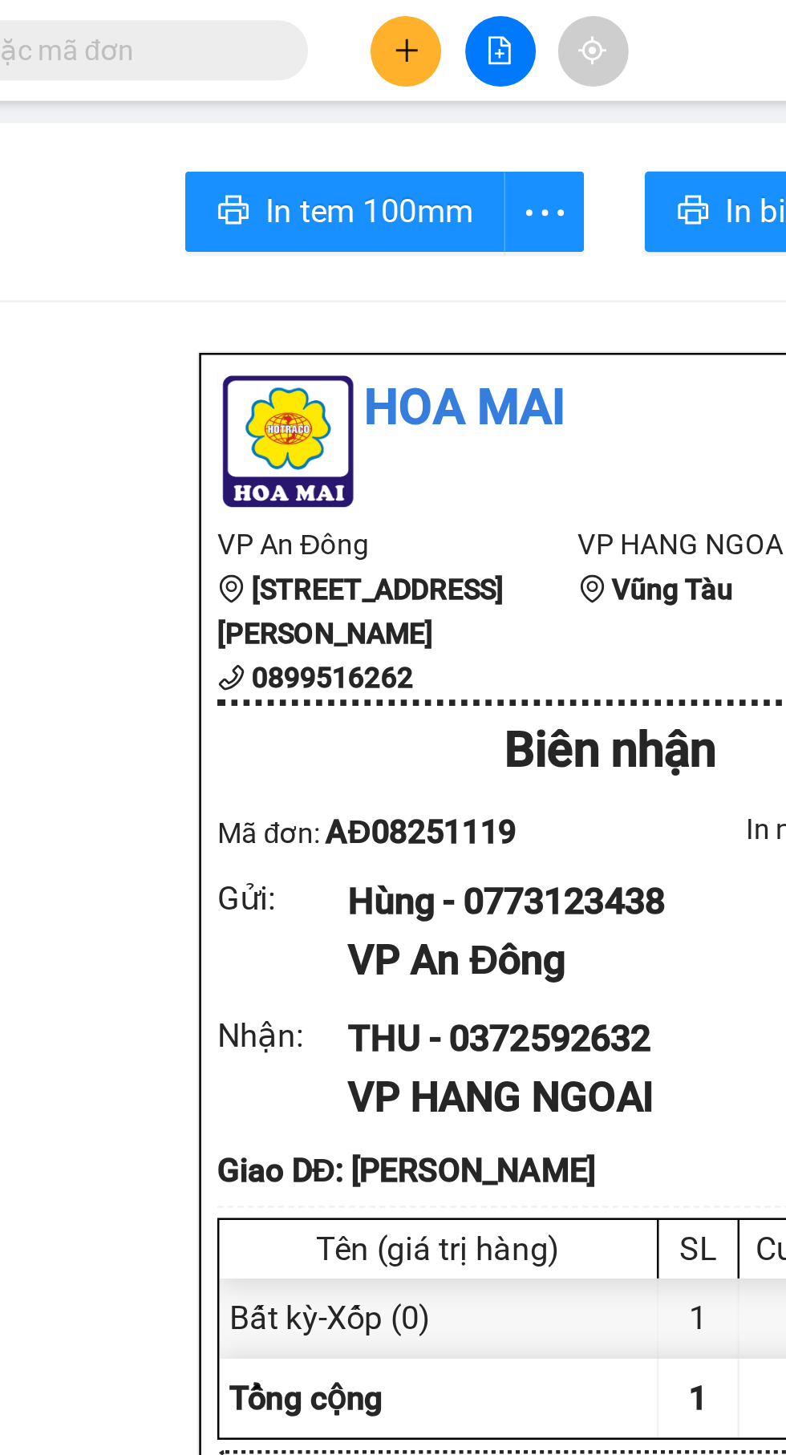
click at [330, 20] on button at bounding box center [336, 20] width 28 height 28
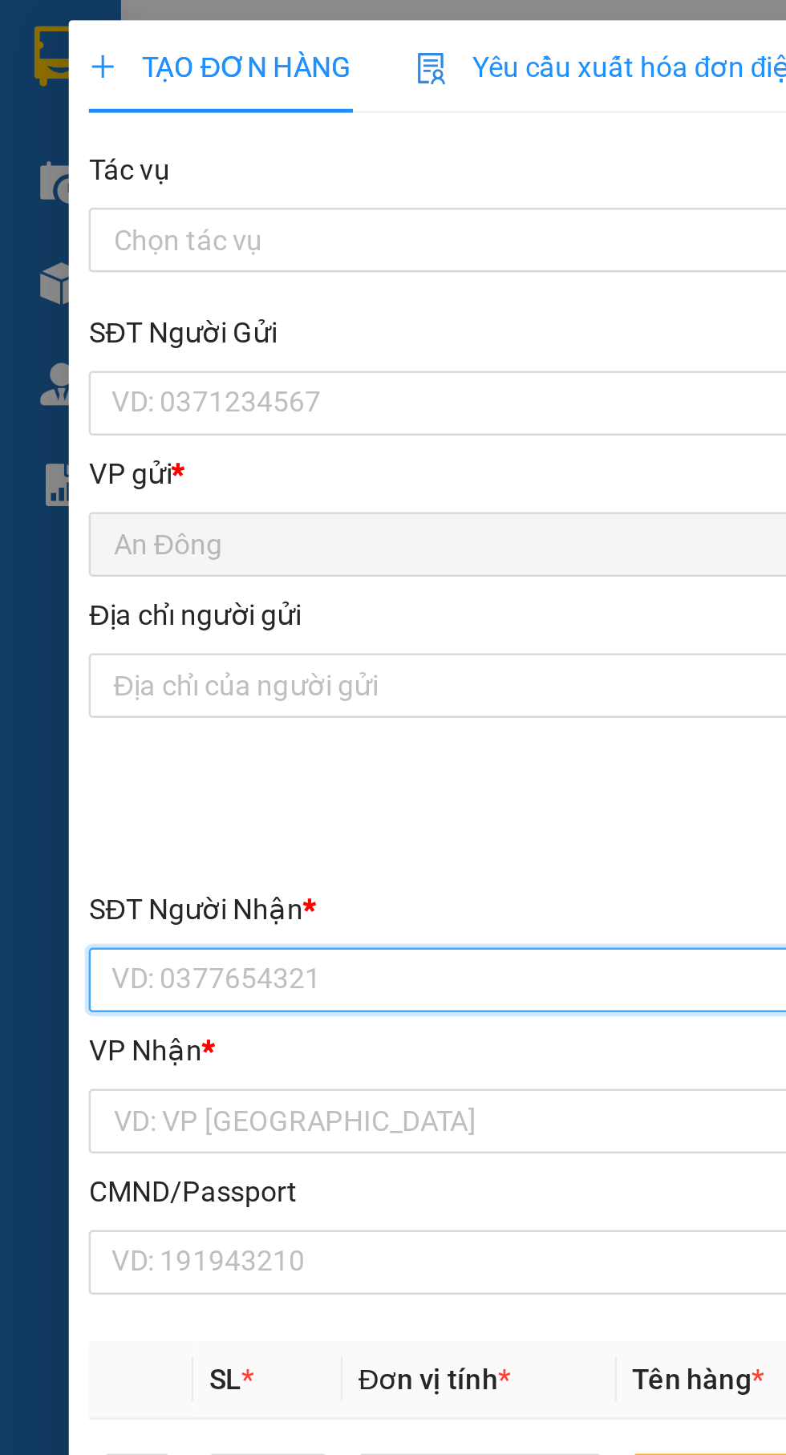
click at [216, 382] on input "SĐT Người Nhận *" at bounding box center [212, 390] width 355 height 26
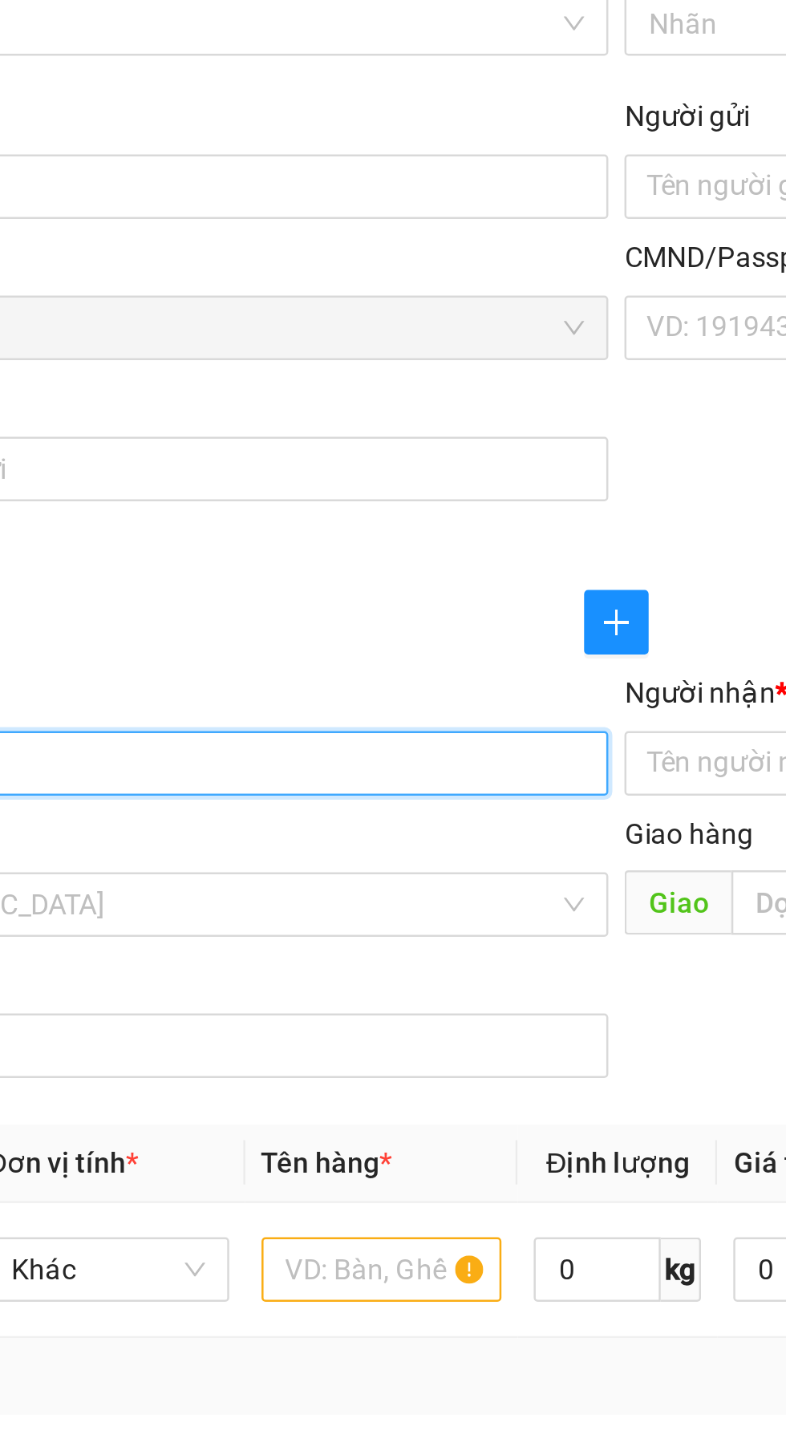
type input "0962282365"
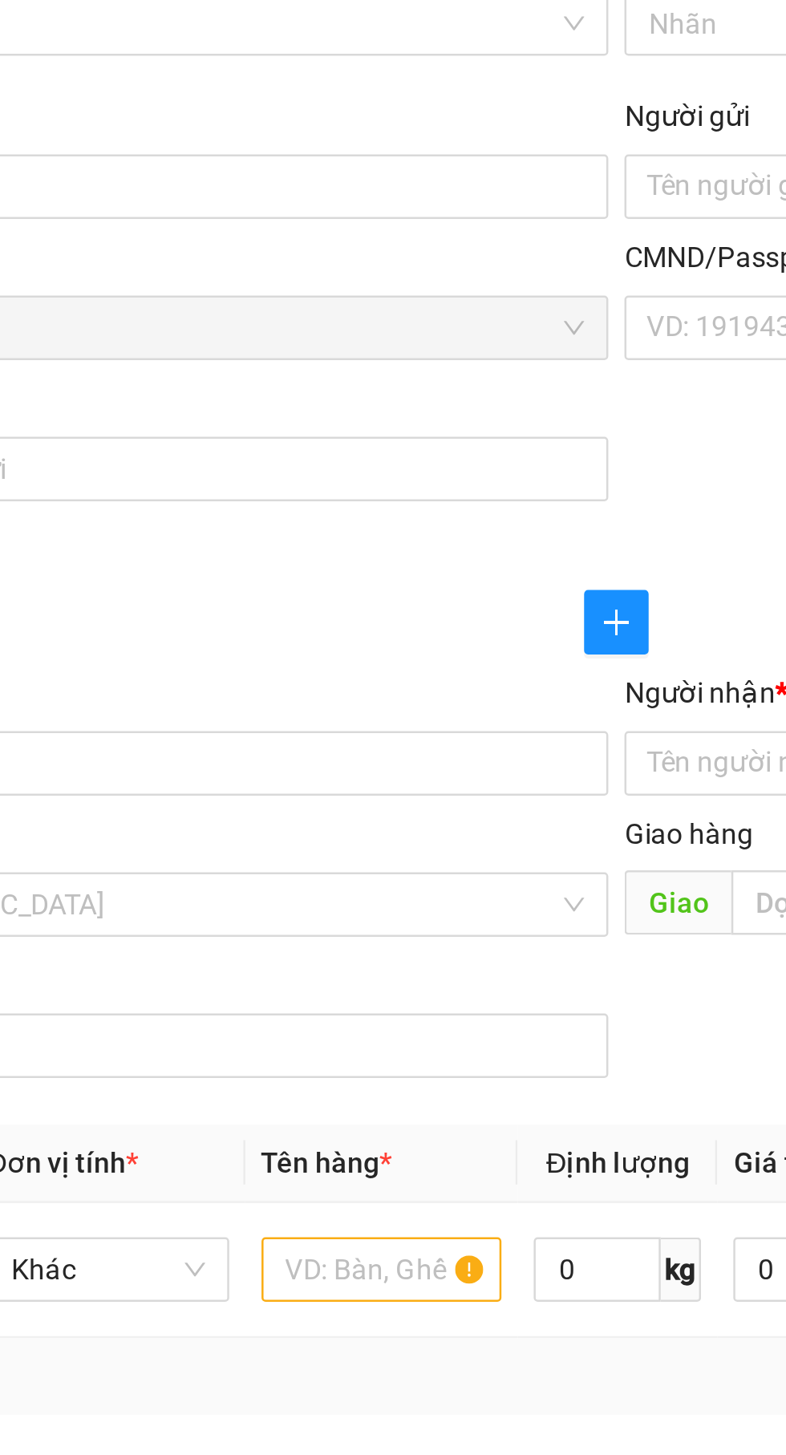
click at [435, 385] on input "Người nhận *" at bounding box center [565, 390] width 319 height 18
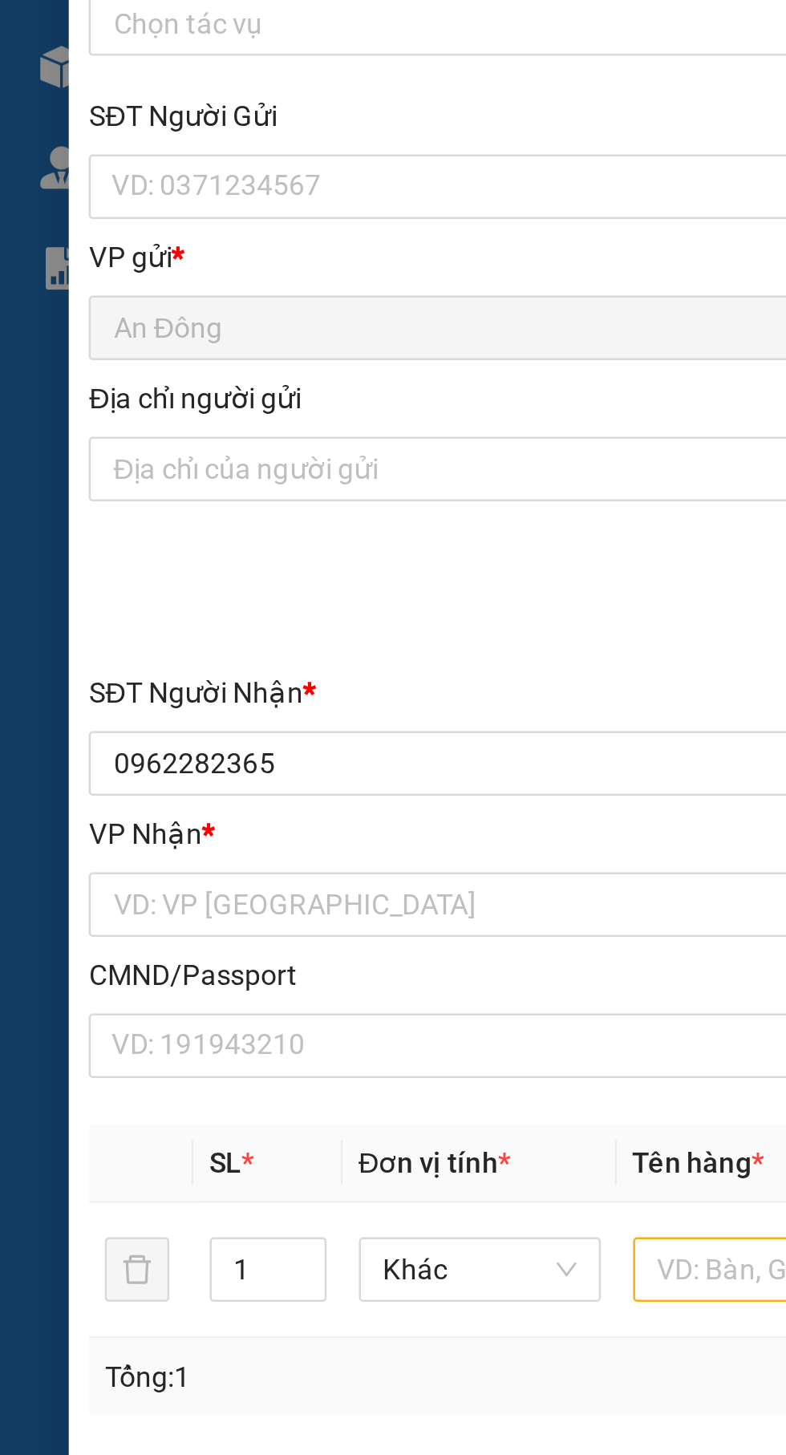
type input "Bách"
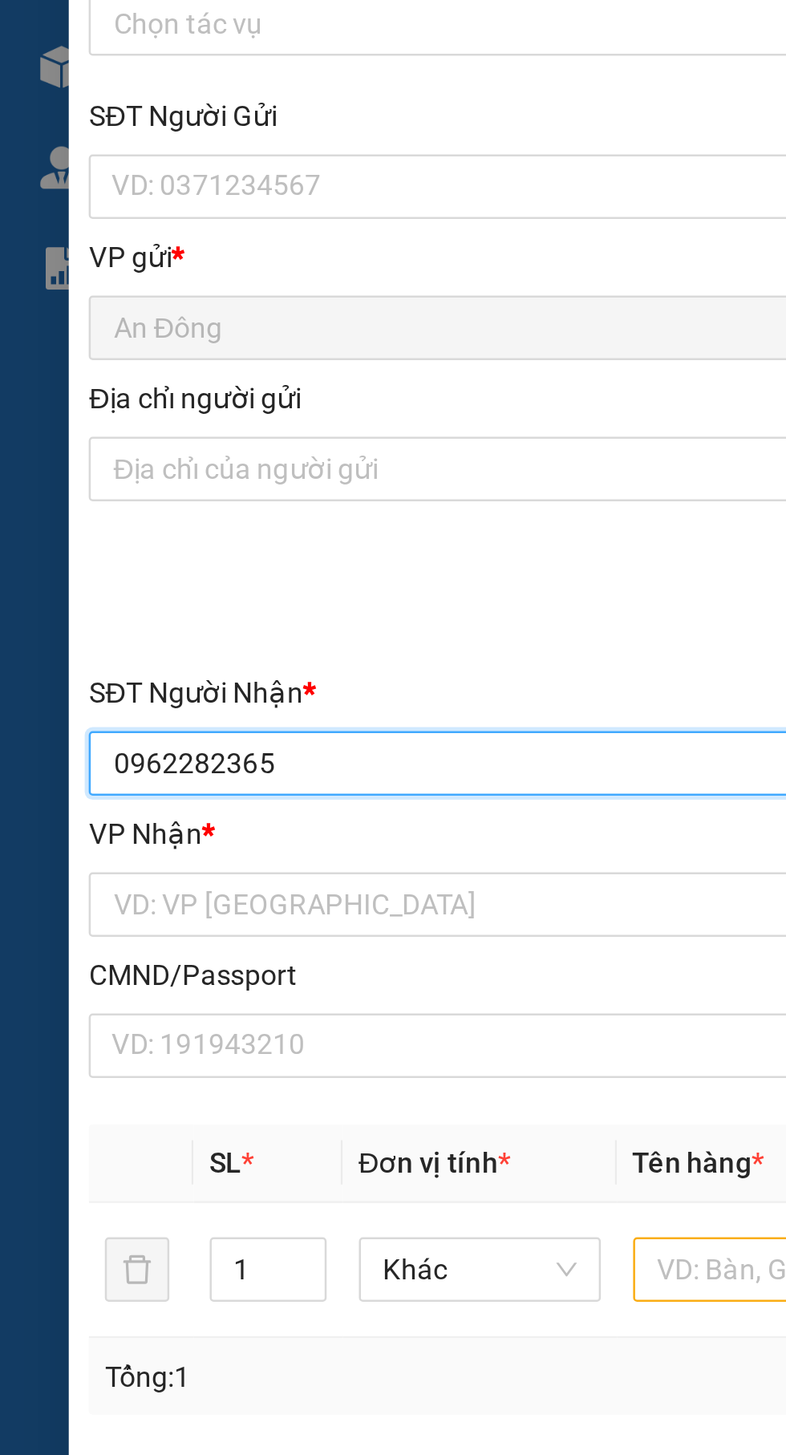
click at [232, 385] on input "0962282365" at bounding box center [212, 390] width 355 height 26
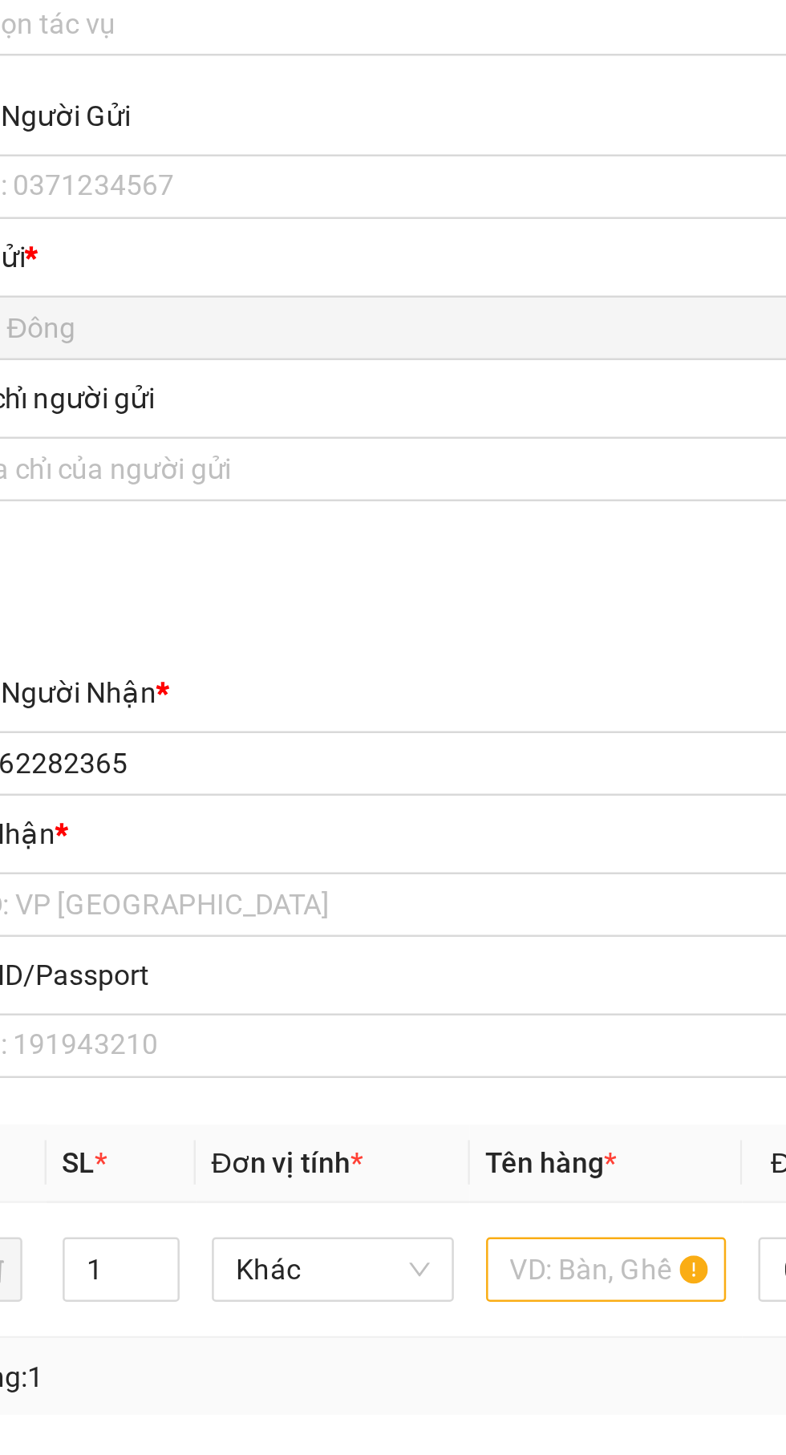
click at [235, 447] on input "search" at bounding box center [207, 446] width 324 height 24
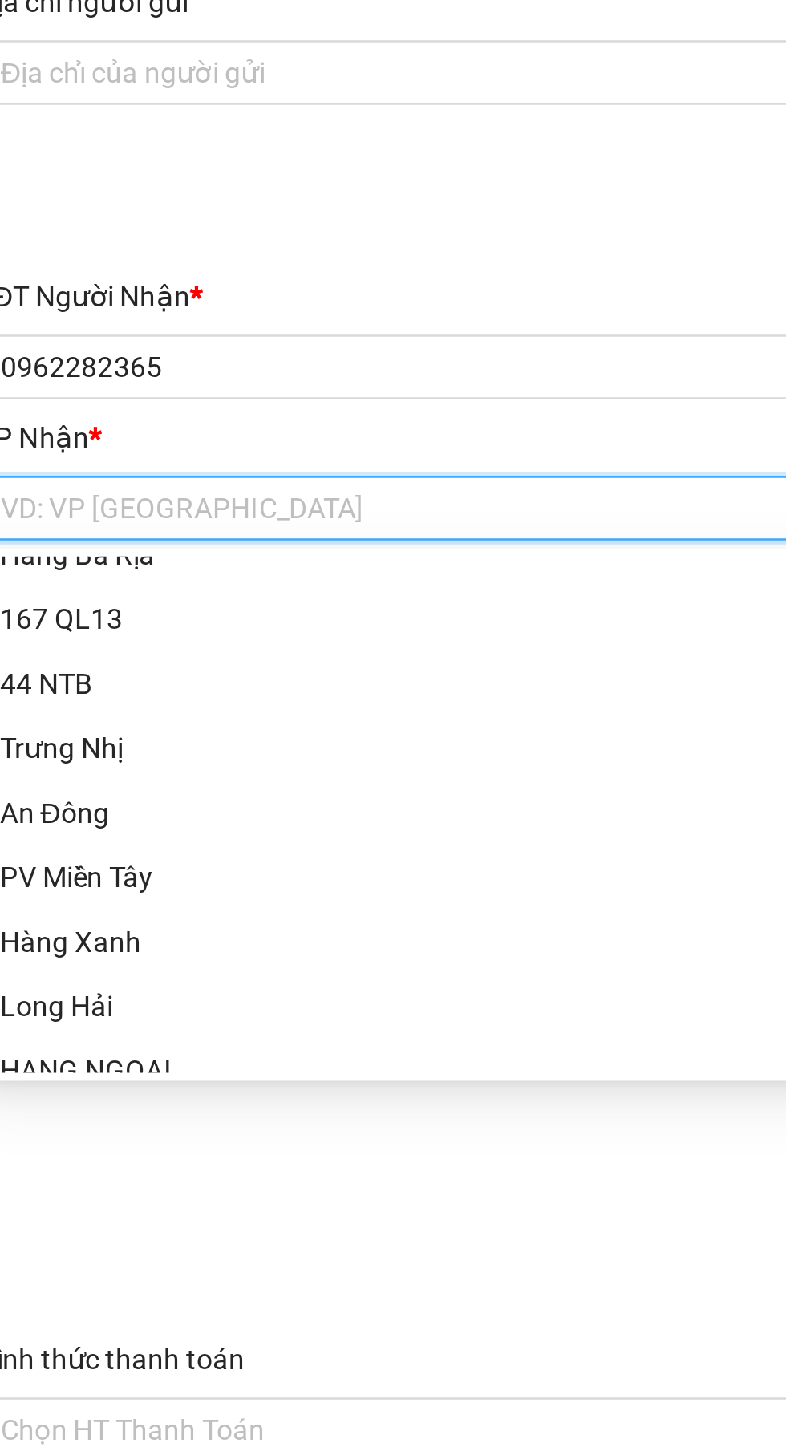
scroll to position [128, 0]
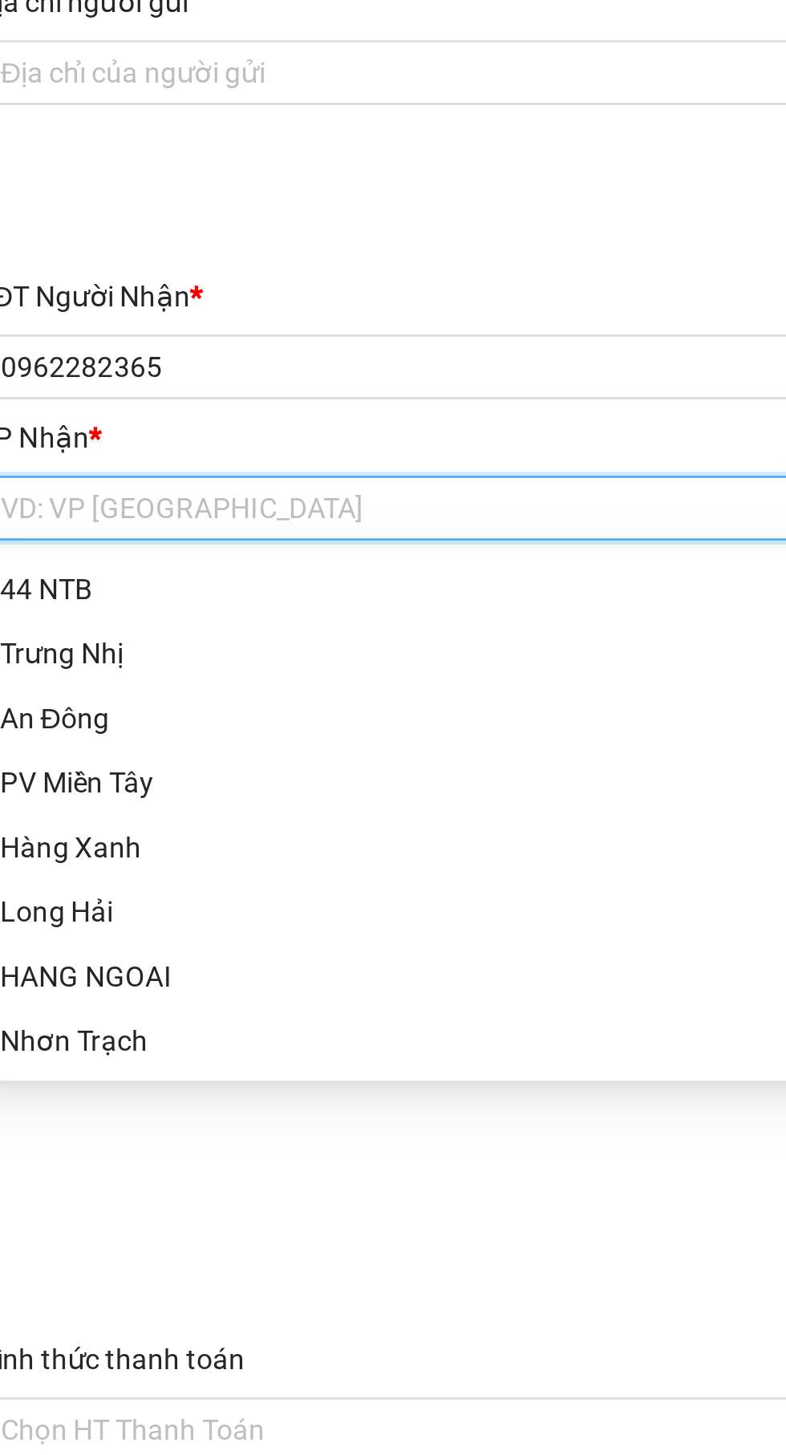
click at [221, 629] on div "HANG NGOAI" at bounding box center [212, 632] width 335 height 18
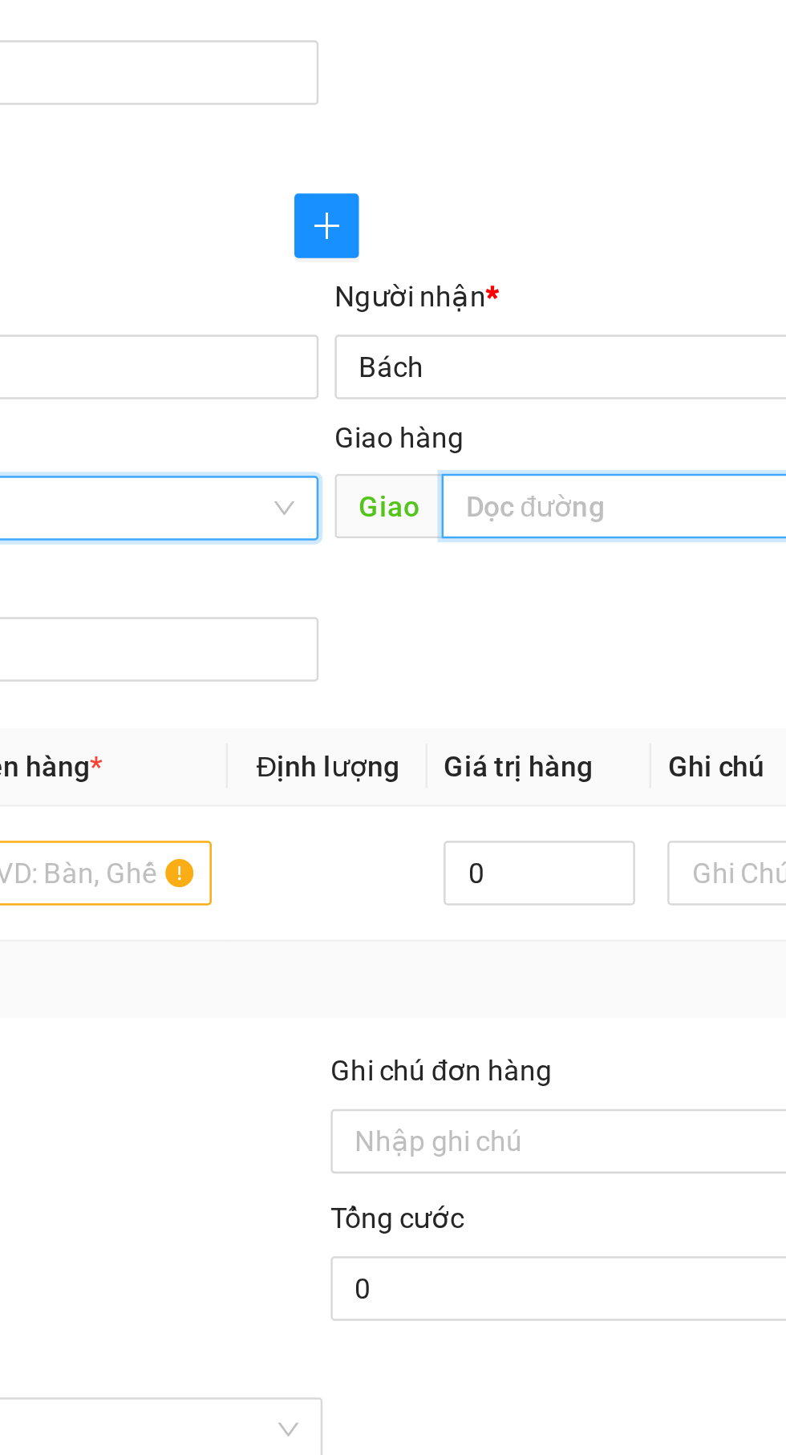
click at [515, 452] on input "text" at bounding box center [595, 445] width 312 height 26
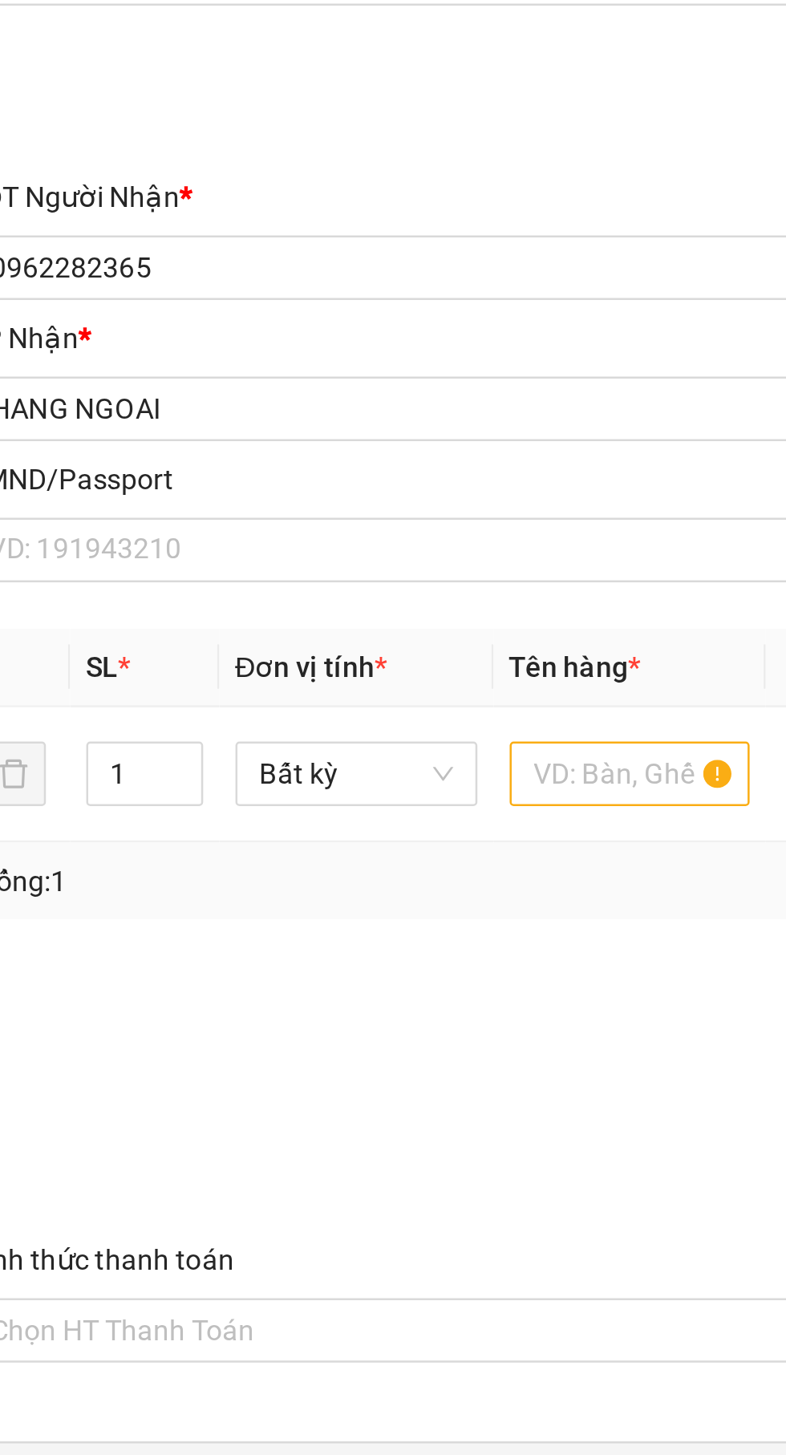
type input "[GEOGRAPHIC_DATA]"
click at [301, 587] on input "text" at bounding box center [300, 591] width 96 height 26
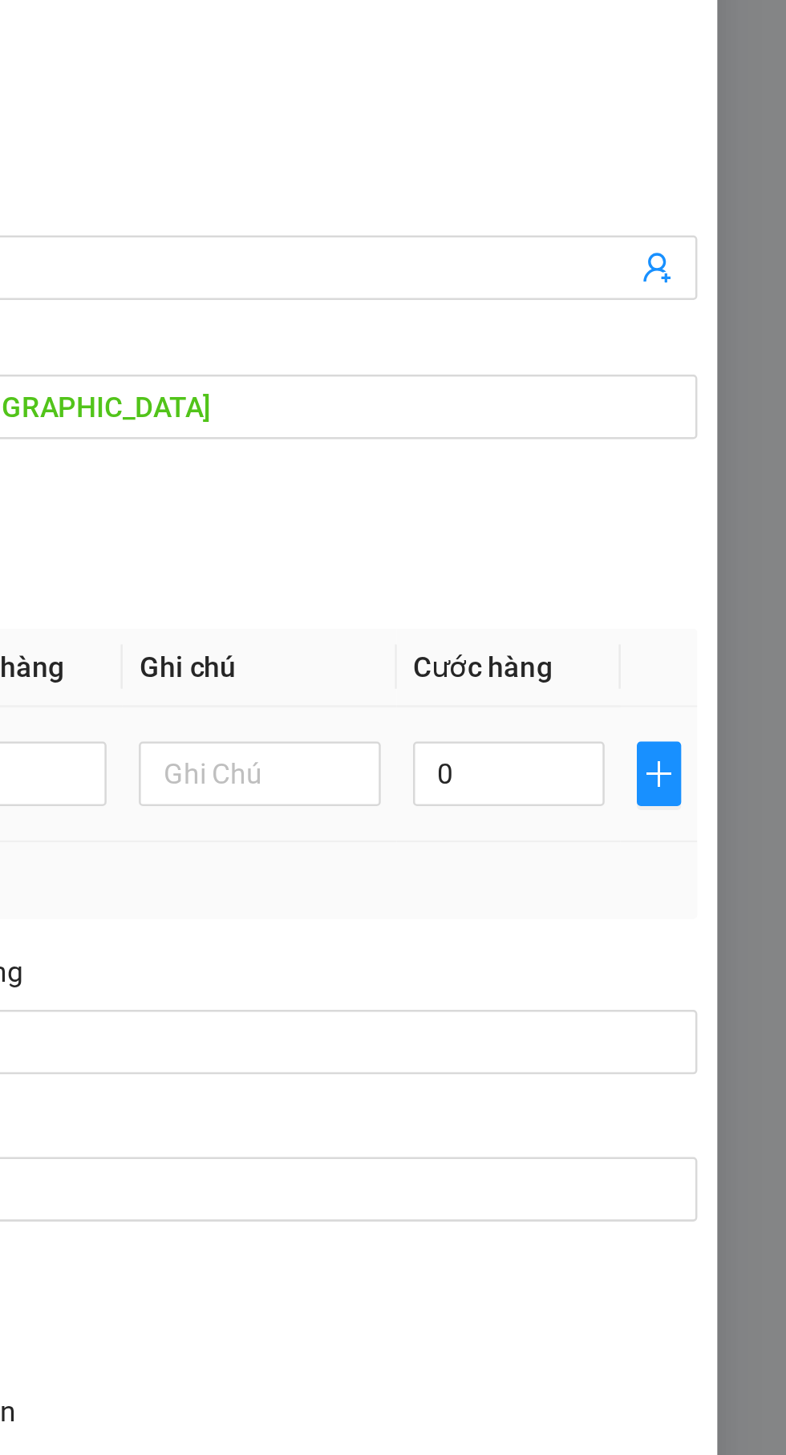
type input "Cục"
click at [681, 595] on input "0" at bounding box center [676, 591] width 76 height 26
type input "4"
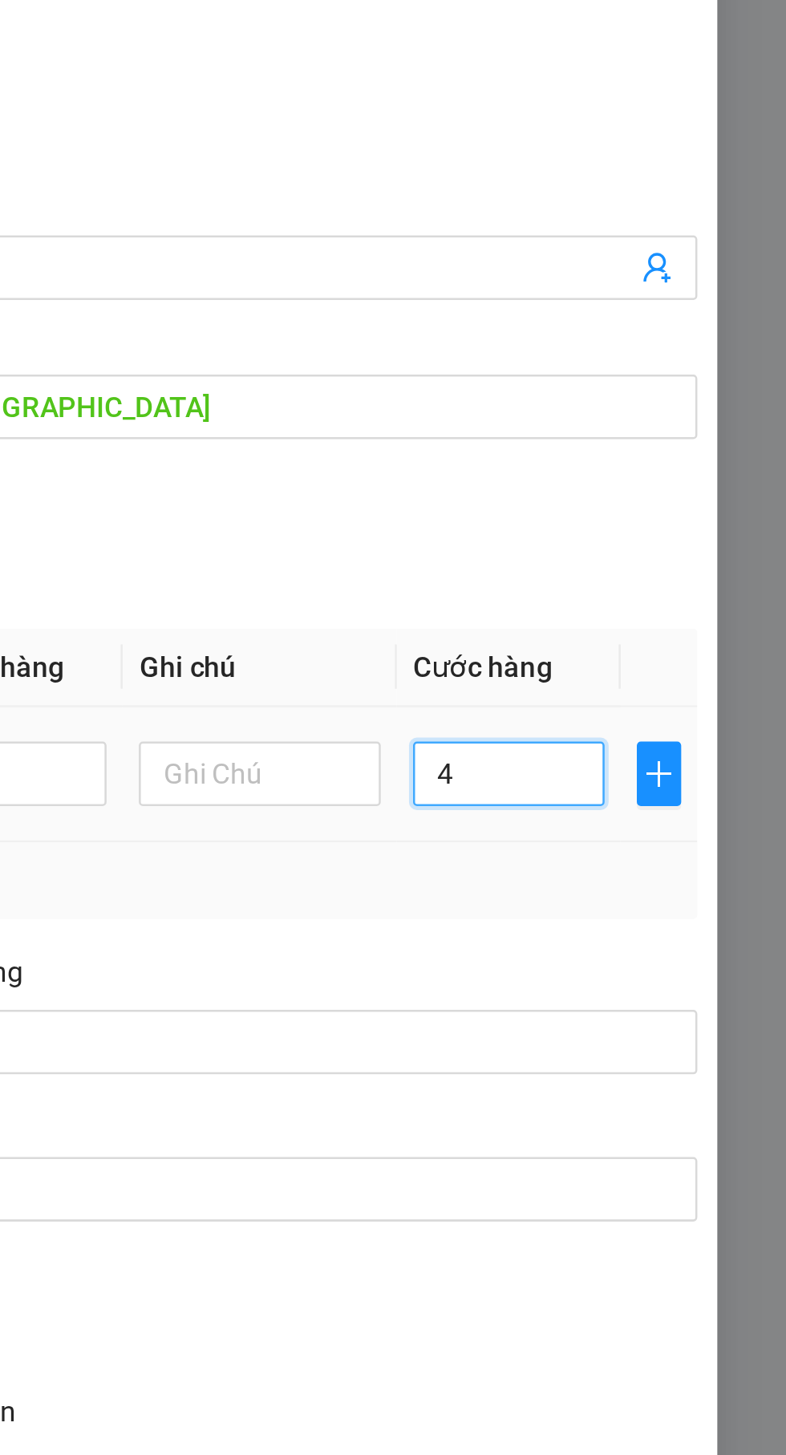
type input "40"
click at [657, 494] on div "SĐT Người Nhận * 0962282365 Người nhận * Bách VP Nhận * HANG NGOAI Giao hàng Gi…" at bounding box center [392, 437] width 721 height 168
type input "40.000"
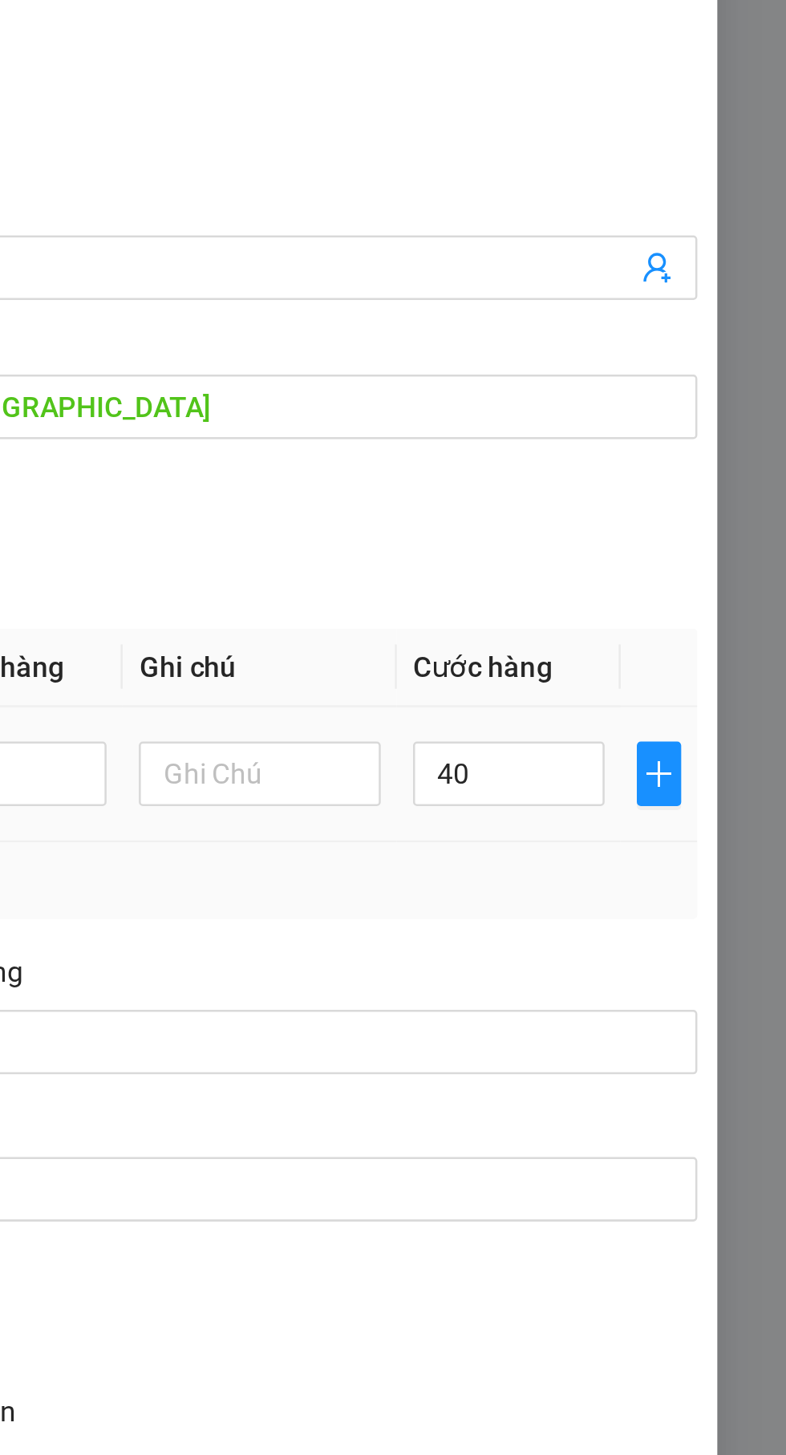
type input "40.000"
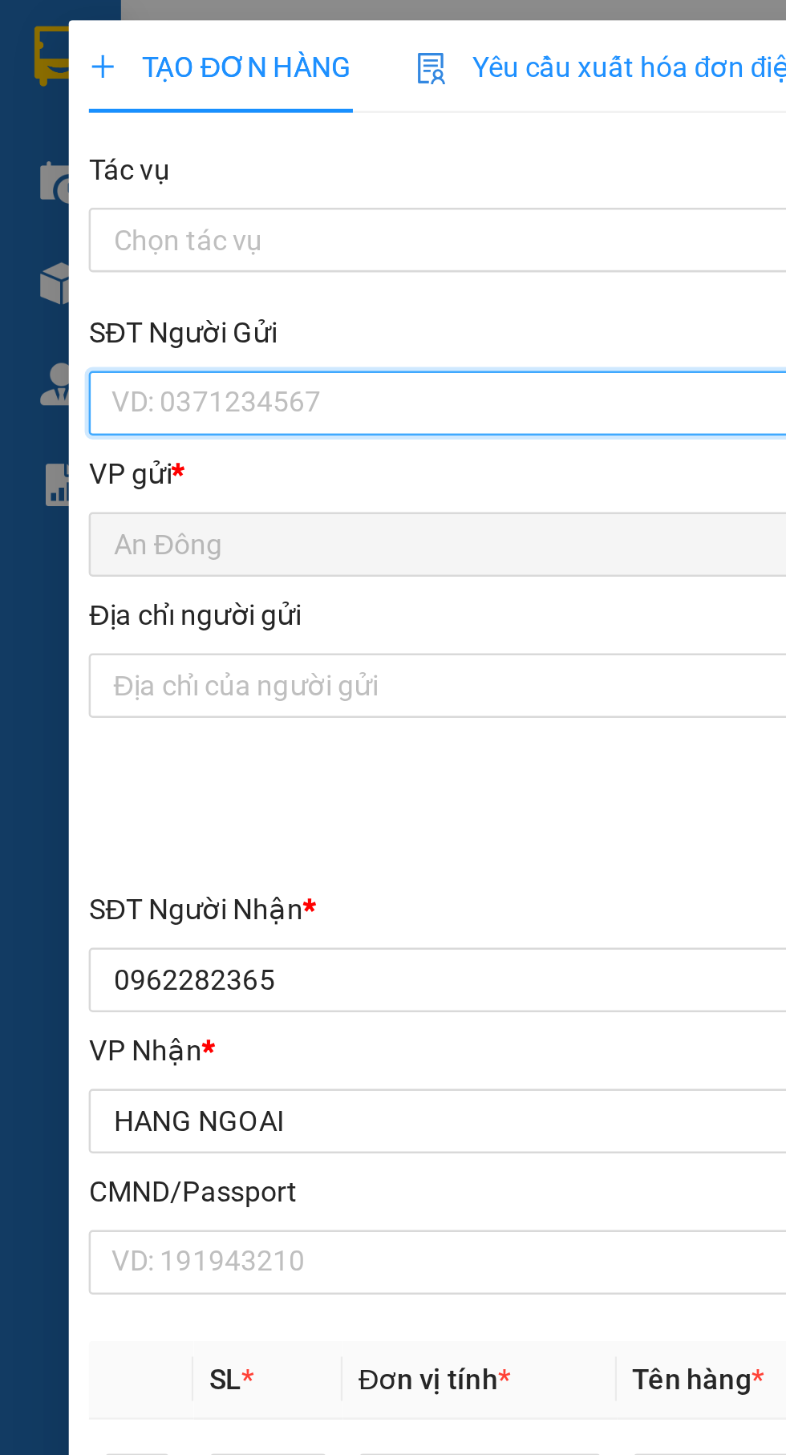
click at [201, 161] on input "SĐT Người Gửi" at bounding box center [212, 161] width 355 height 26
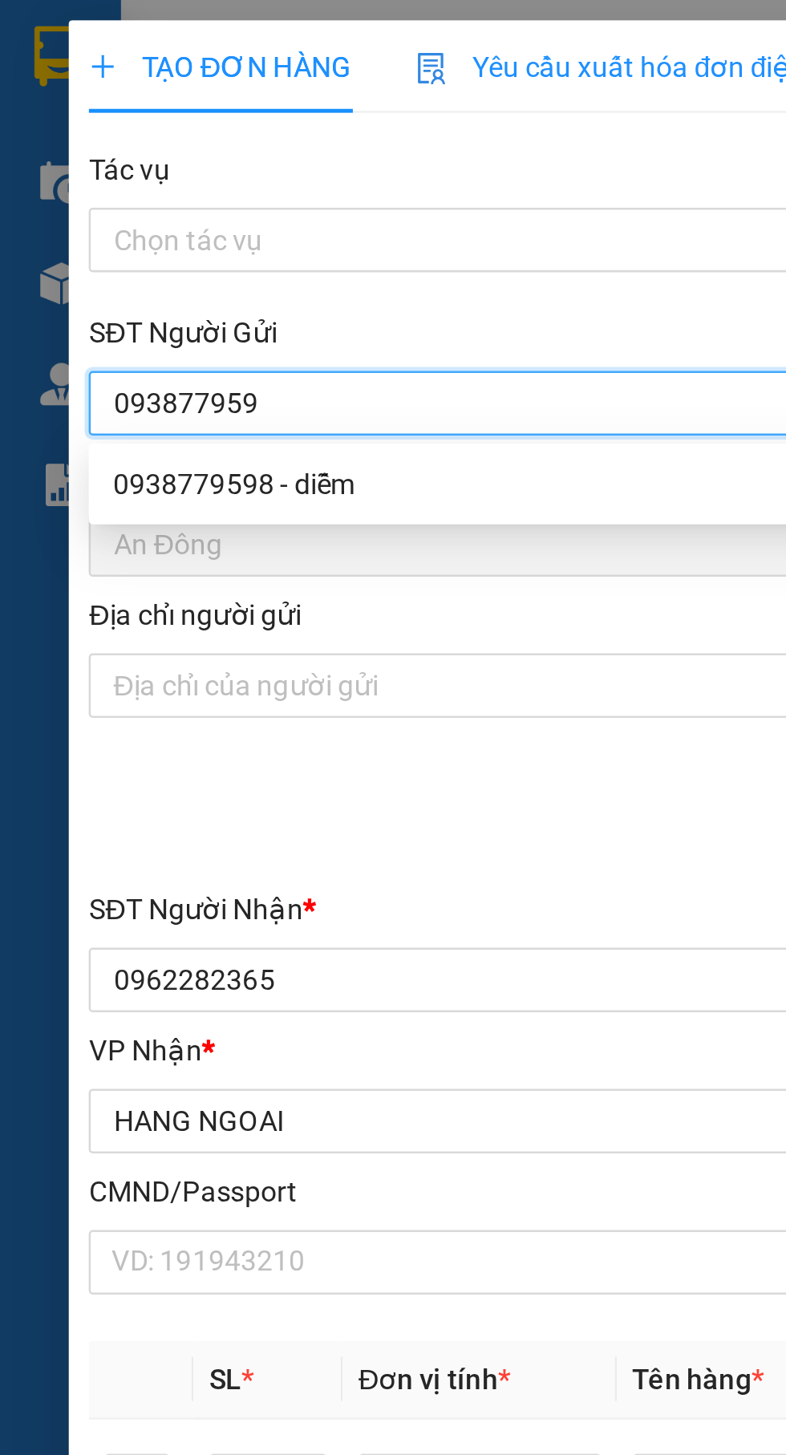
type input "0938779598"
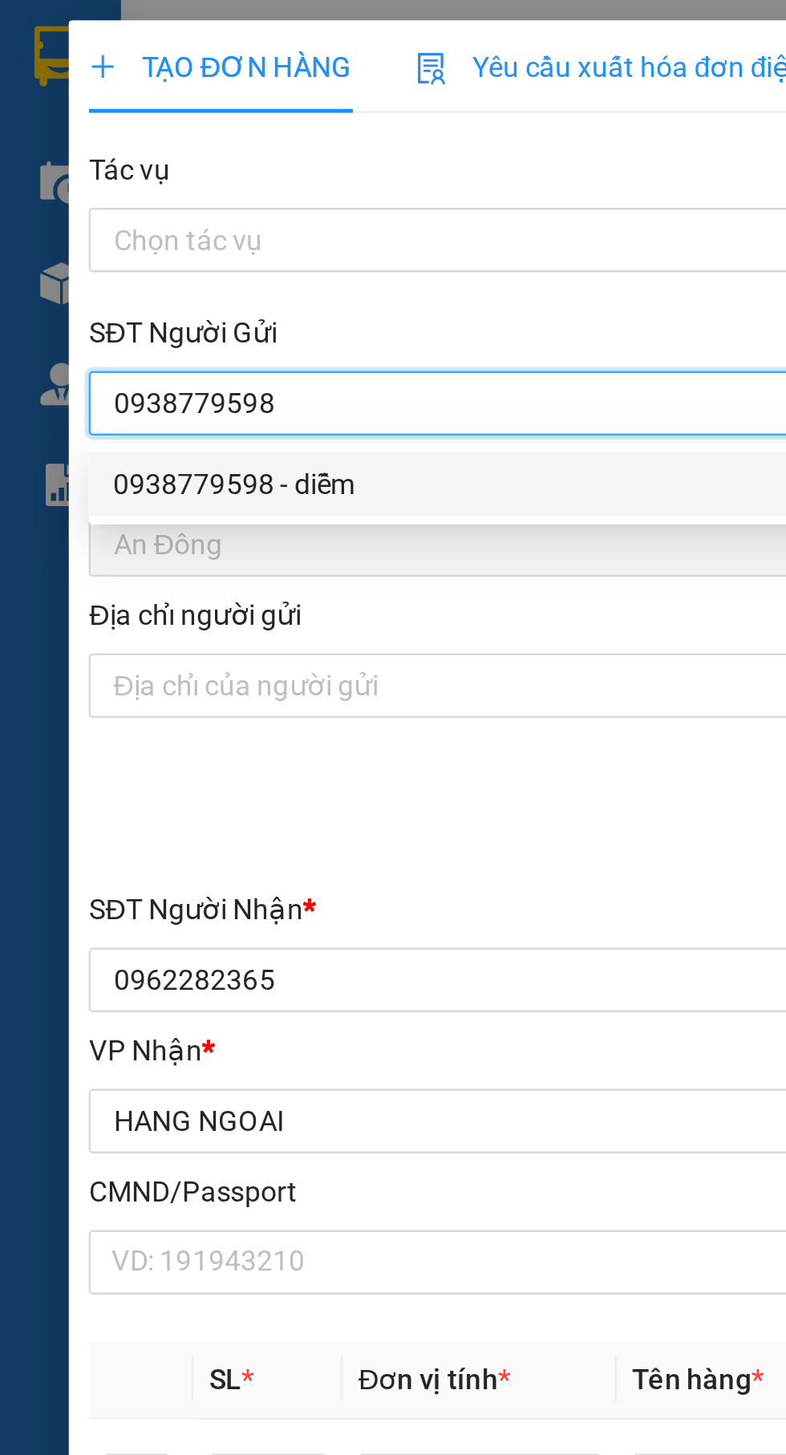
click at [225, 195] on div "0938779598 - diễm" at bounding box center [212, 193] width 335 height 18
type input "diễm"
type input "079094020273"
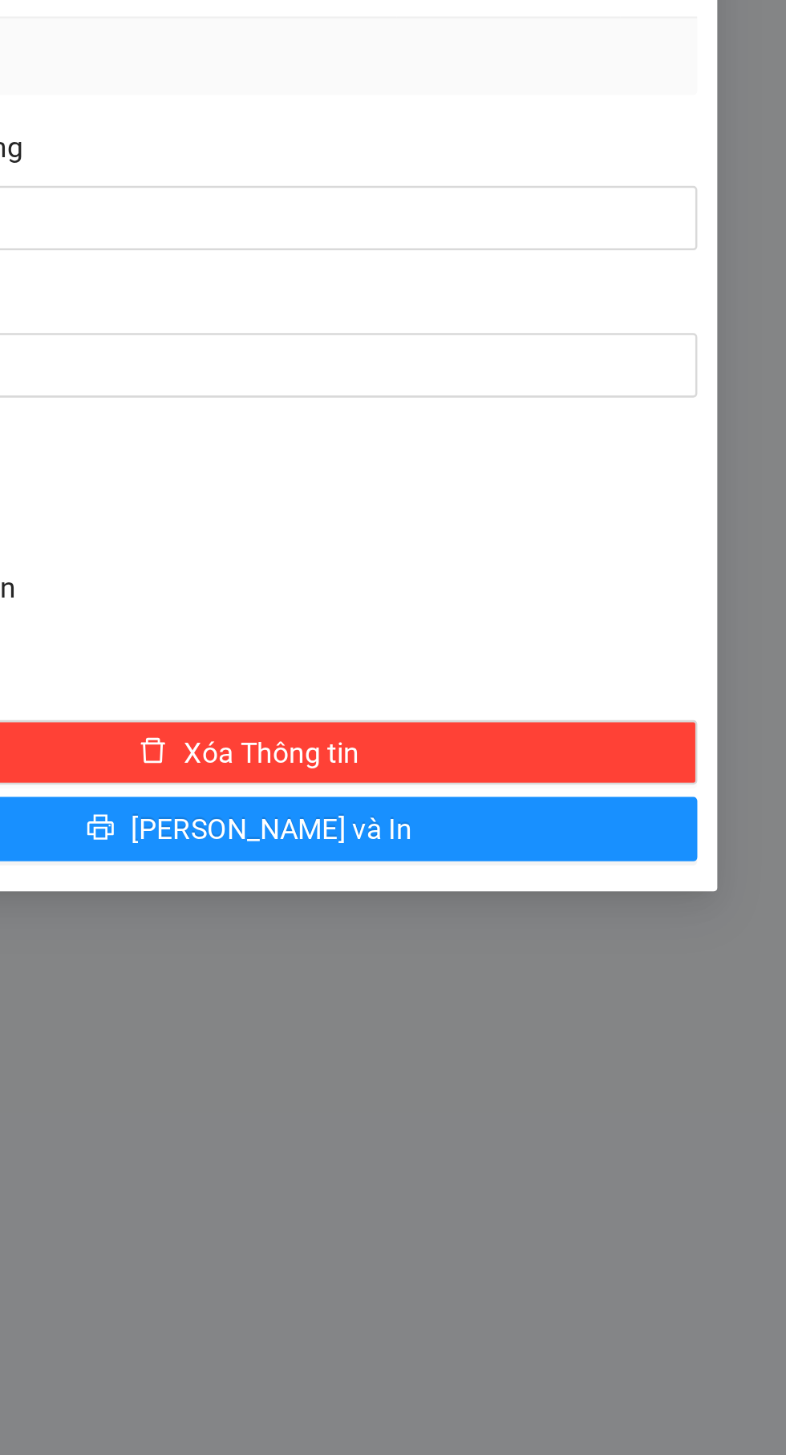
type input "0938779598"
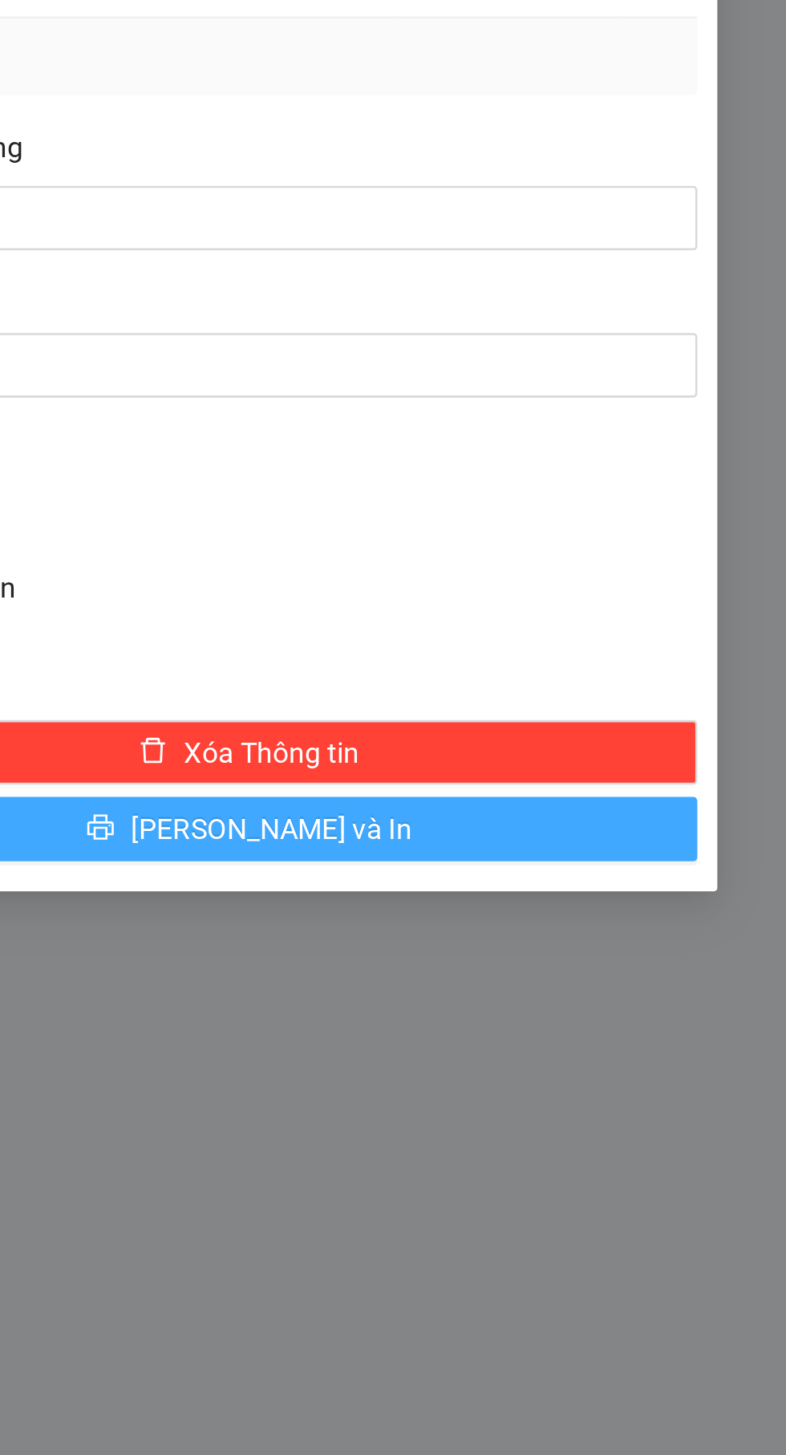
click at [698, 944] on button "[PERSON_NAME] và In" at bounding box center [573, 941] width 356 height 26
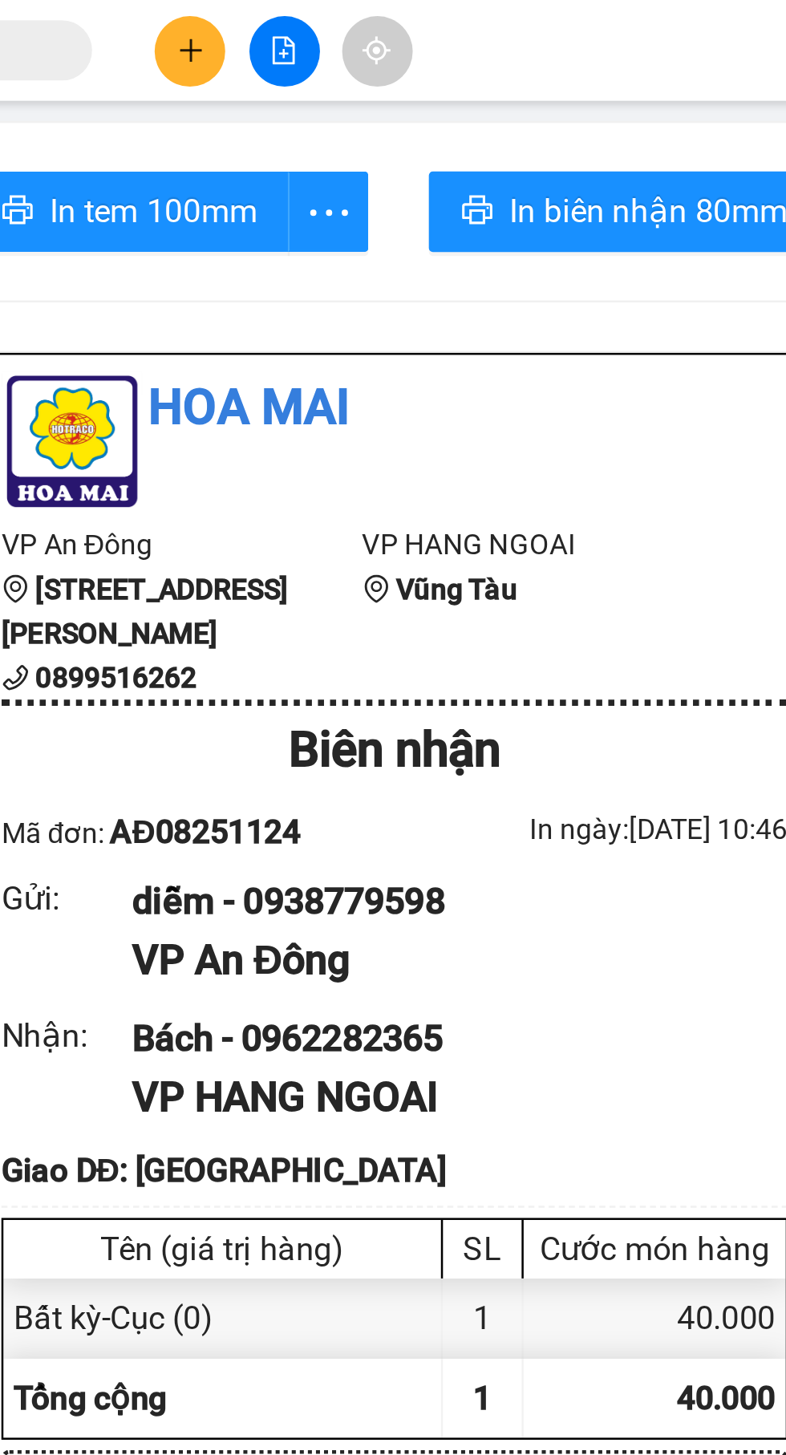
click at [335, 15] on icon "plus" at bounding box center [335, 19] width 11 height 11
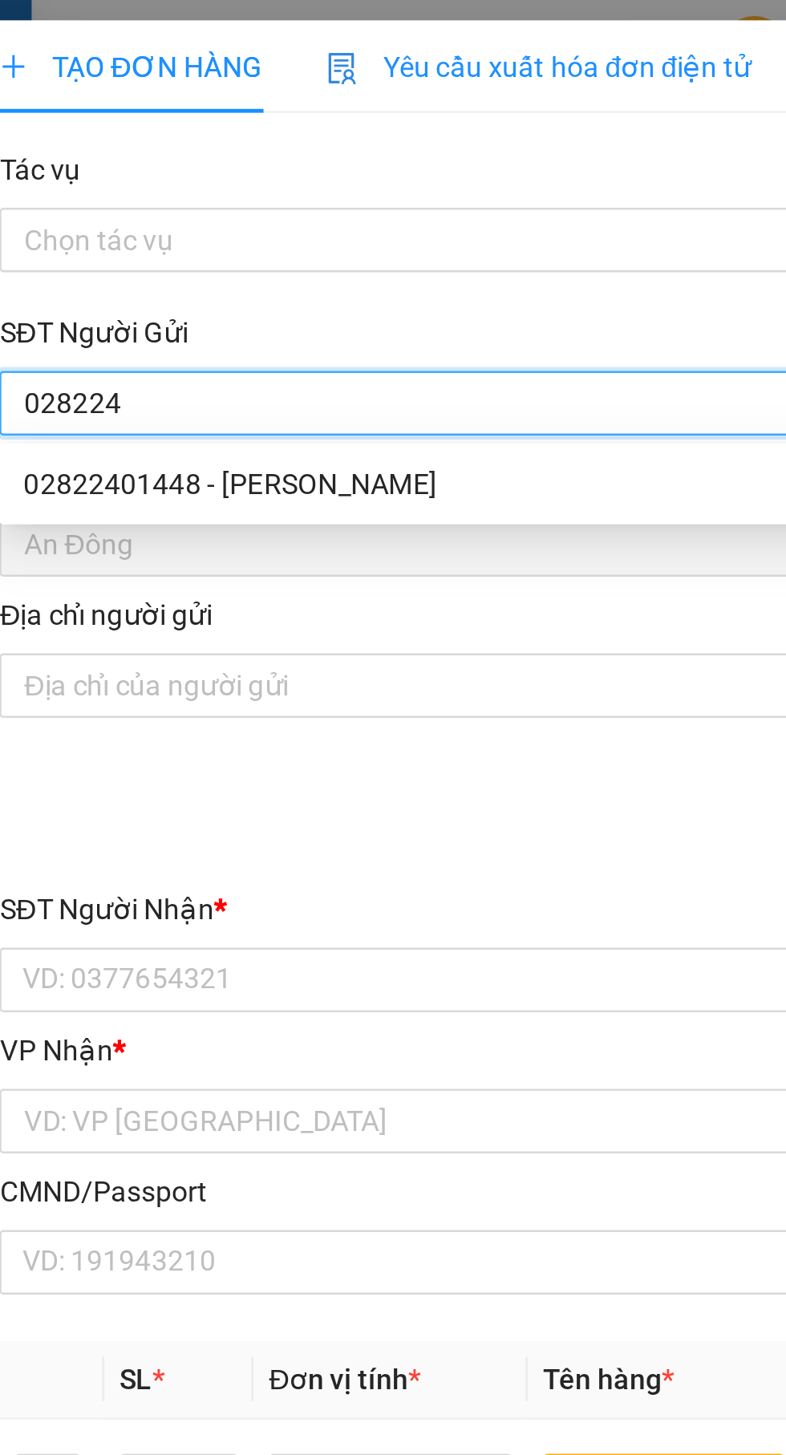
click at [203, 183] on div "02822401448 - [PERSON_NAME]" at bounding box center [212, 193] width 355 height 26
type input "02822401448"
type input "[PERSON_NAME]"
type input "0373219779"
type input "NK HOÀNG DŨNG"
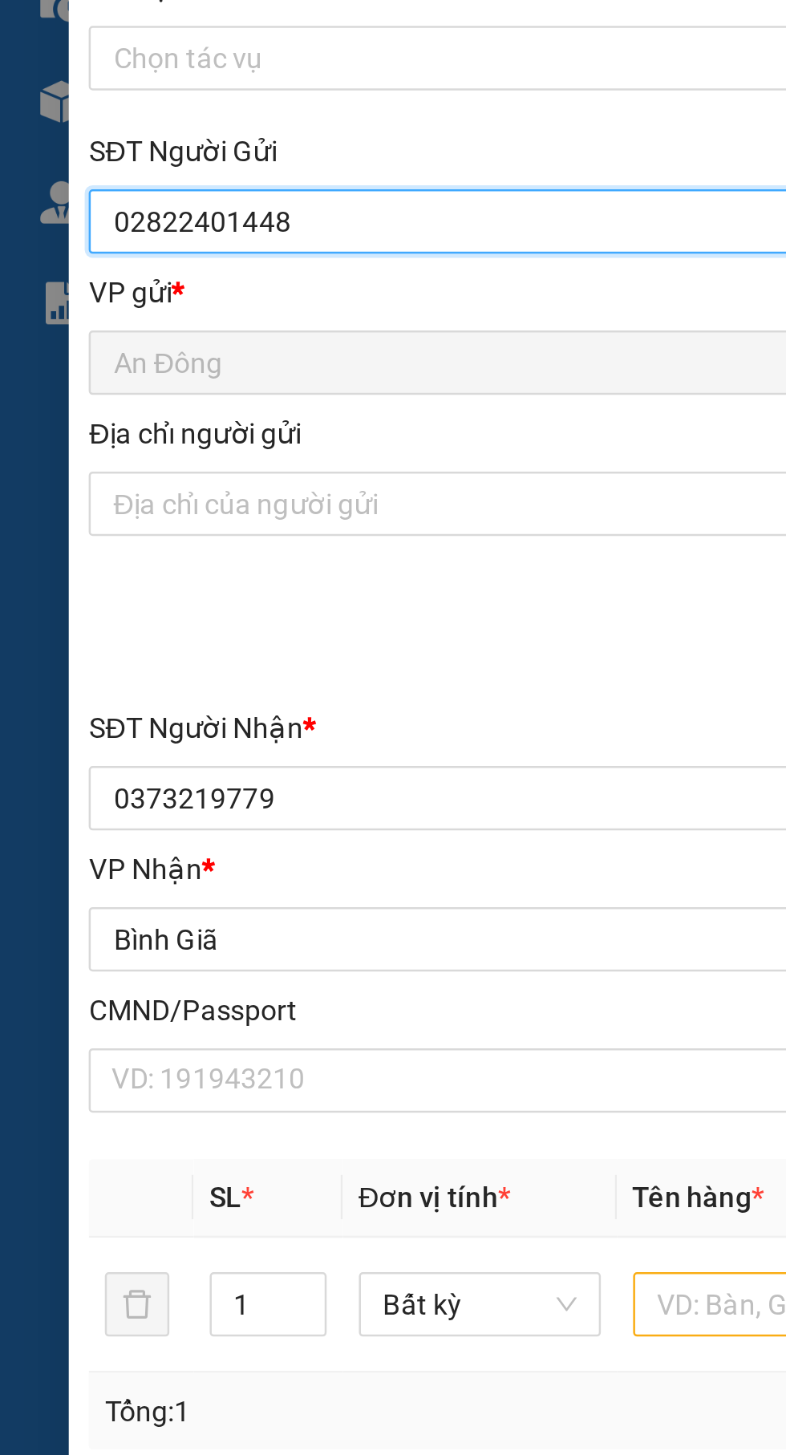
type input "02822401448"
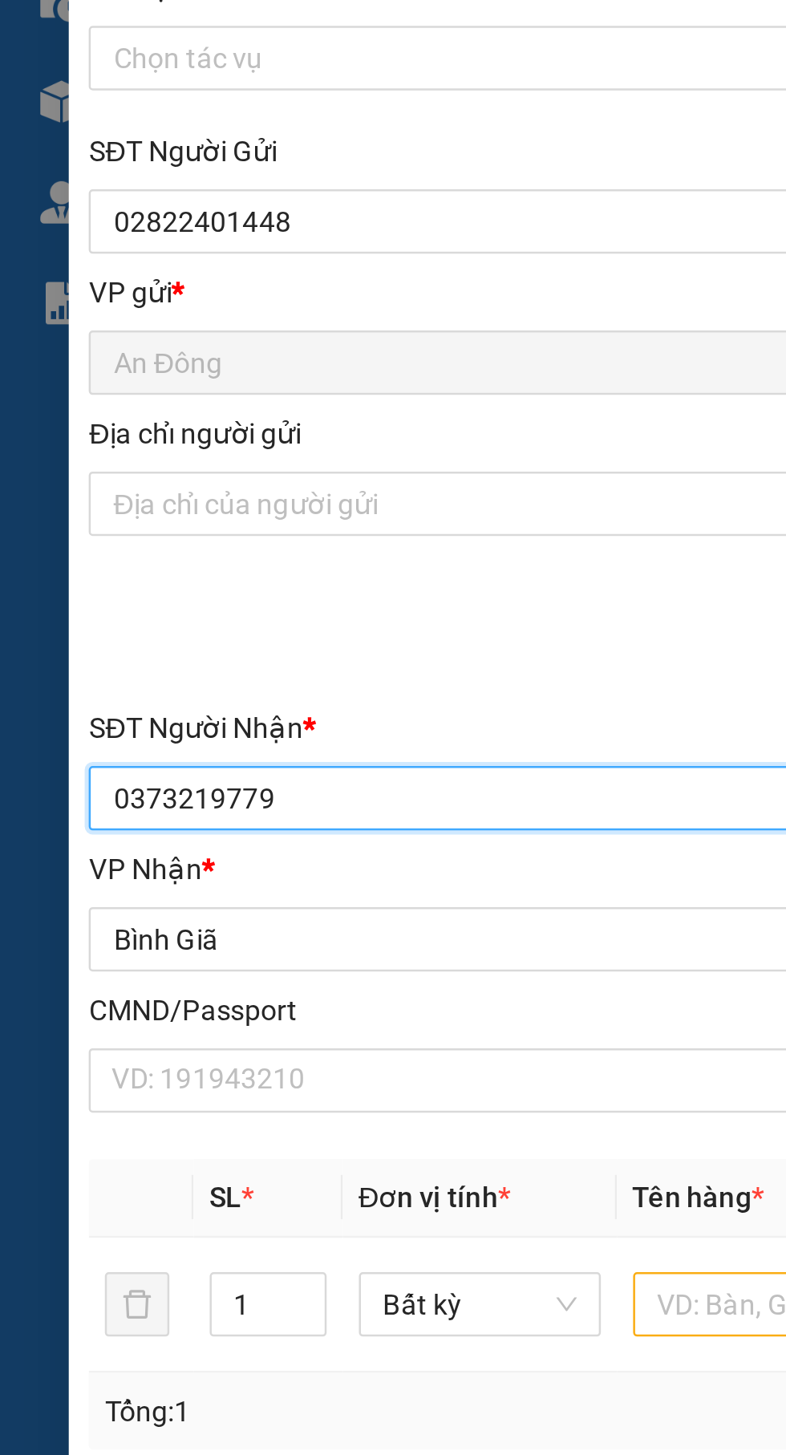
click at [207, 393] on input "0373219779" at bounding box center [212, 390] width 355 height 26
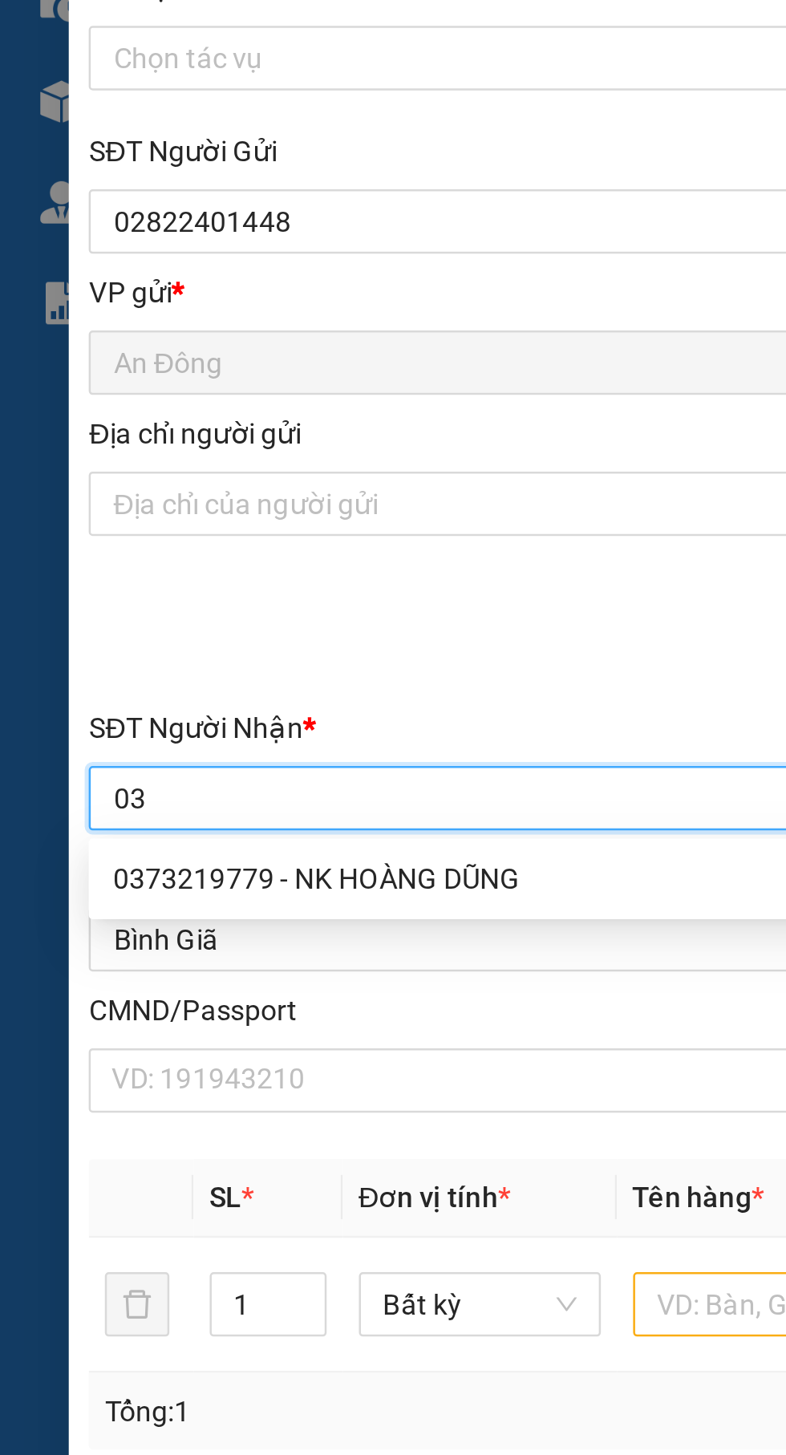
type input "0"
type input "0932196789"
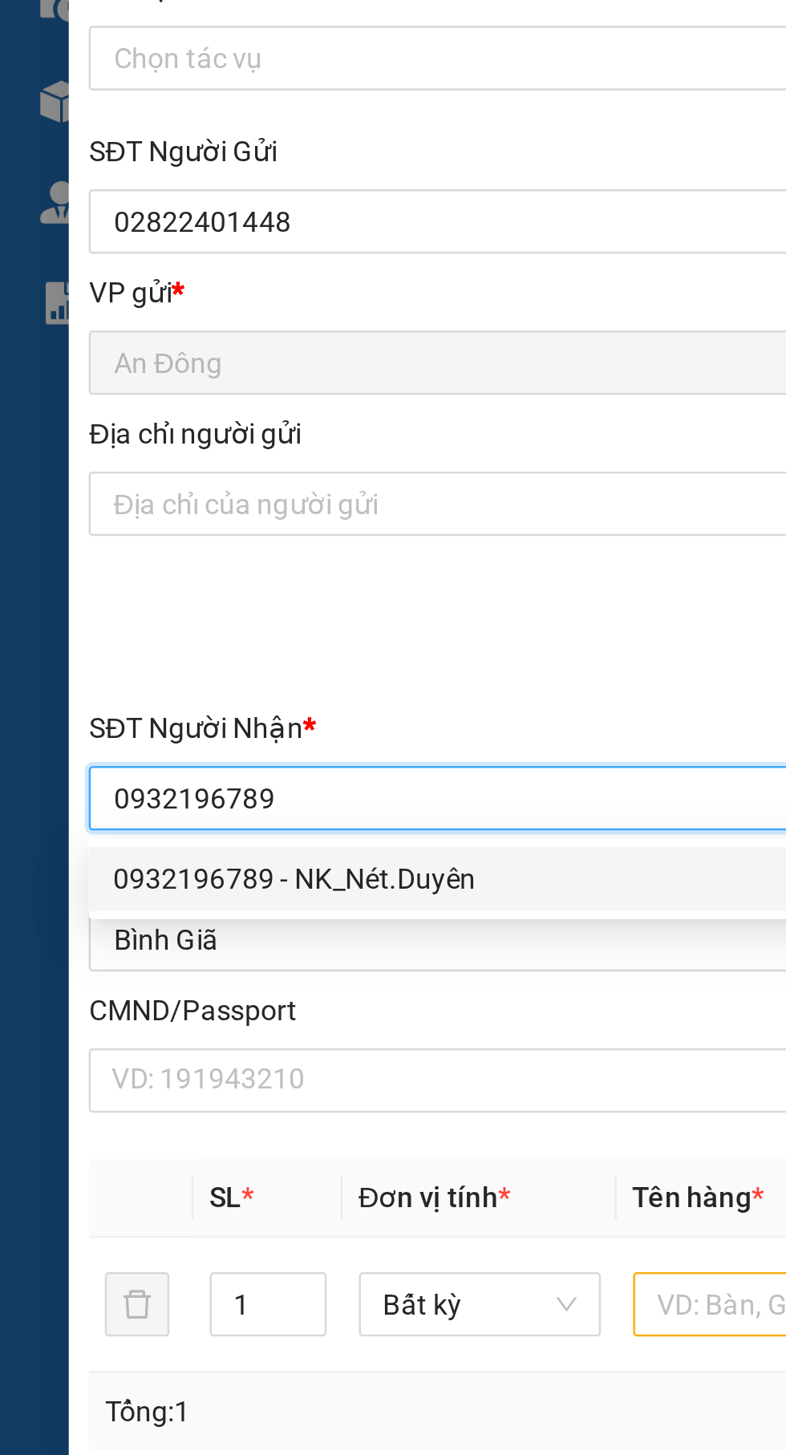
click at [225, 420] on div "0932196789 - NK_Nét.Duyên" at bounding box center [212, 422] width 335 height 18
type input "NK_Nét.Duyên"
type input "[PERSON_NAME]"
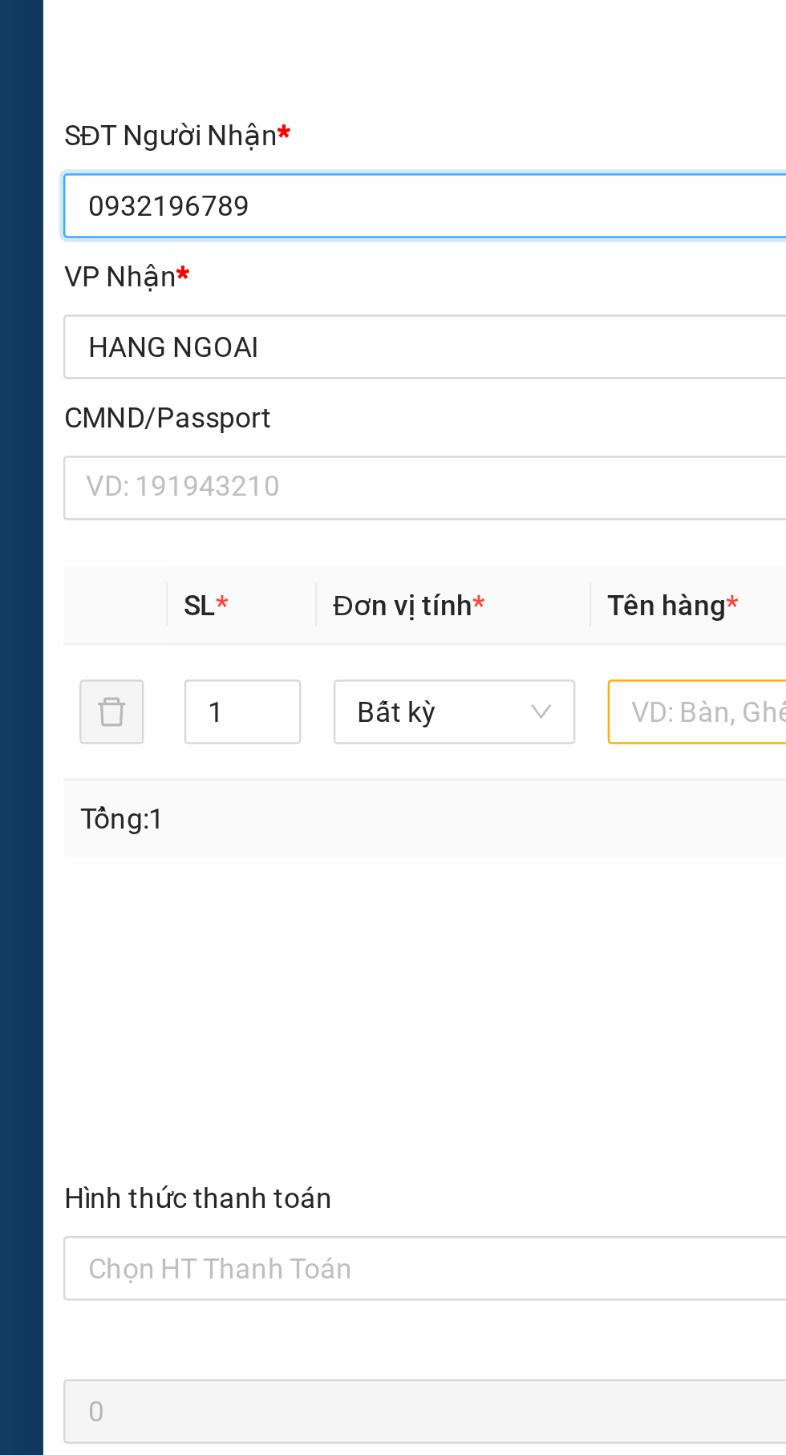
type input "0932196789"
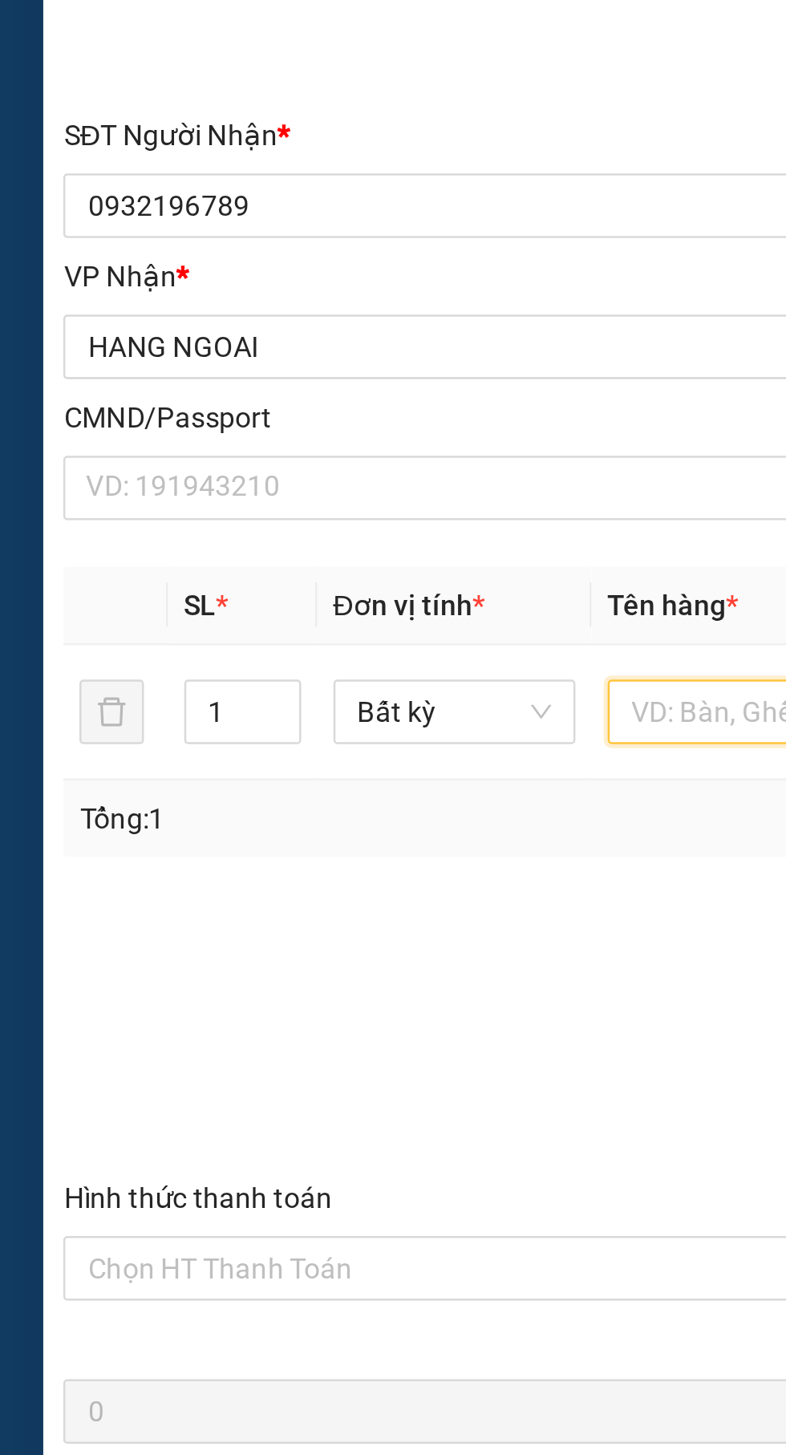
click at [283, 592] on input "text" at bounding box center [300, 591] width 96 height 26
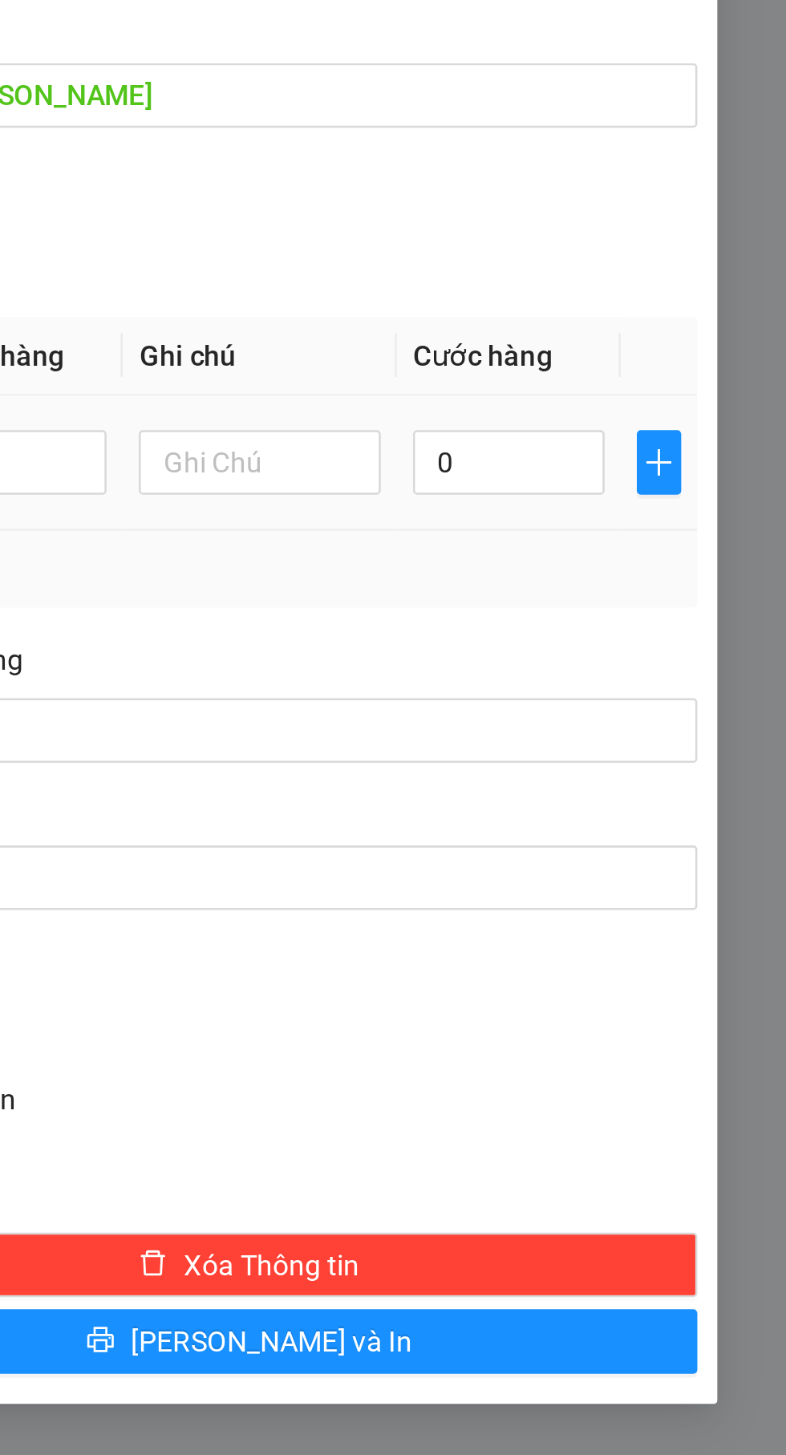
type input "Thùng"
click at [679, 589] on input "0" at bounding box center [676, 591] width 76 height 26
type input "8"
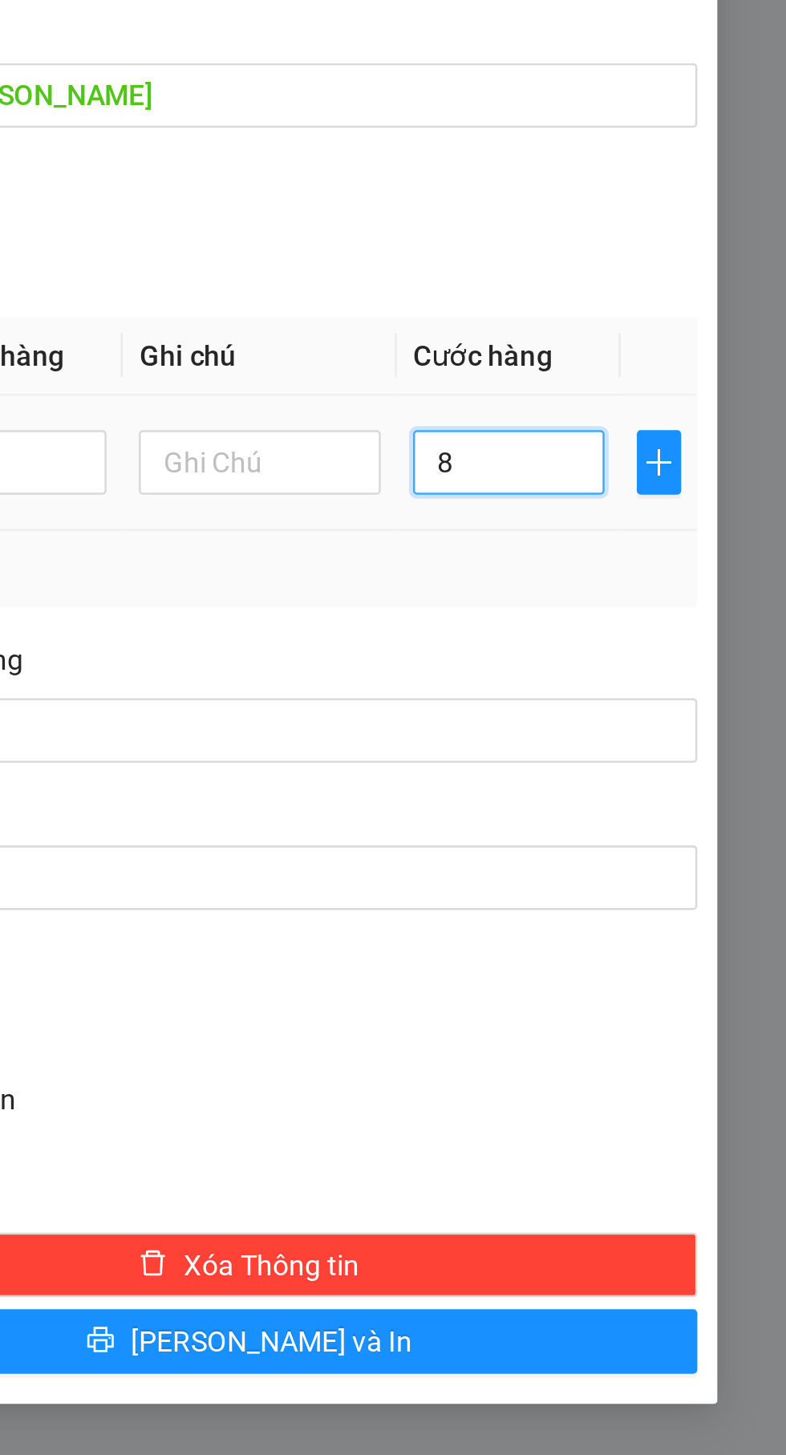
type input "80"
click at [668, 664] on div "Ghi chú đơn hàng" at bounding box center [573, 673] width 356 height 24
type input "80.000"
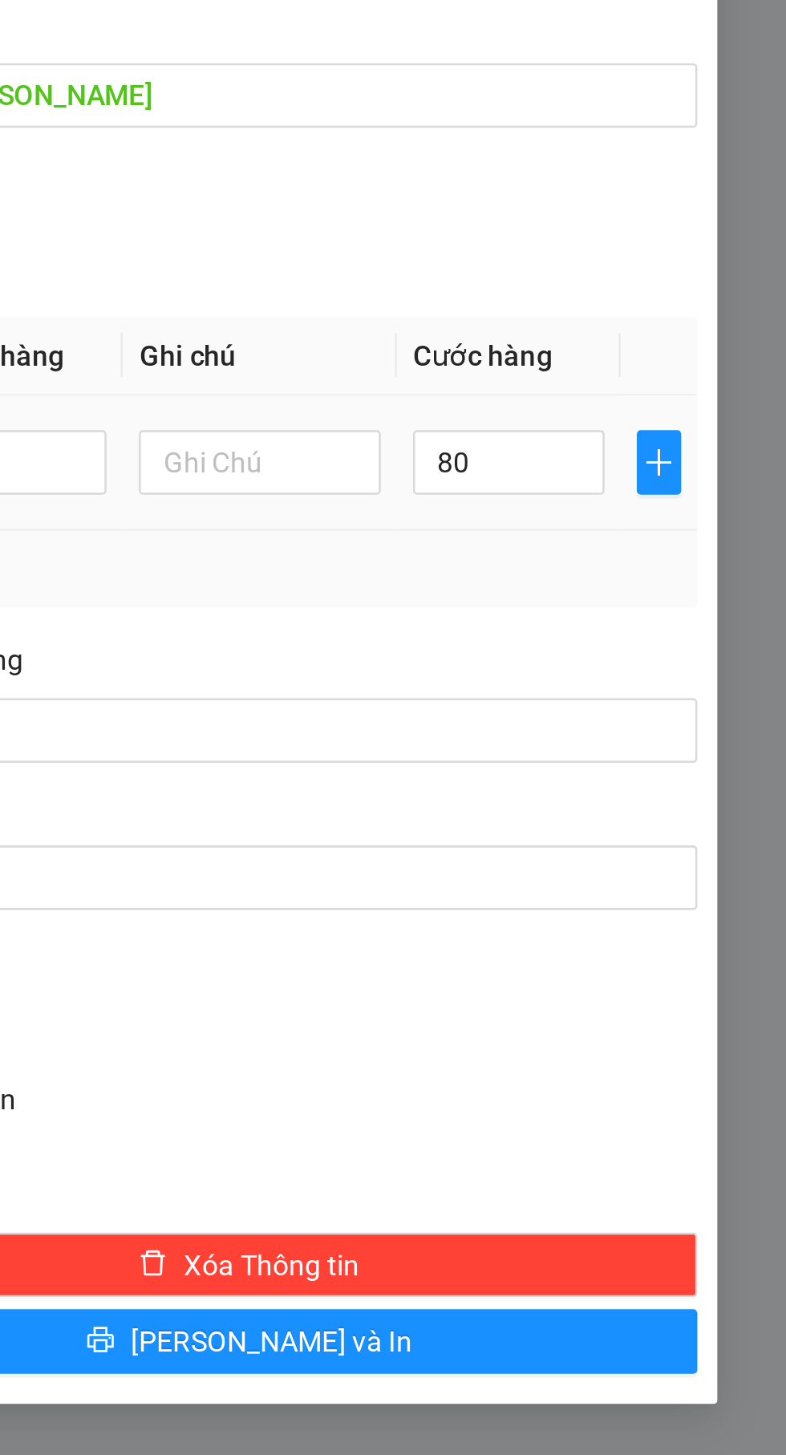
type input "80.000"
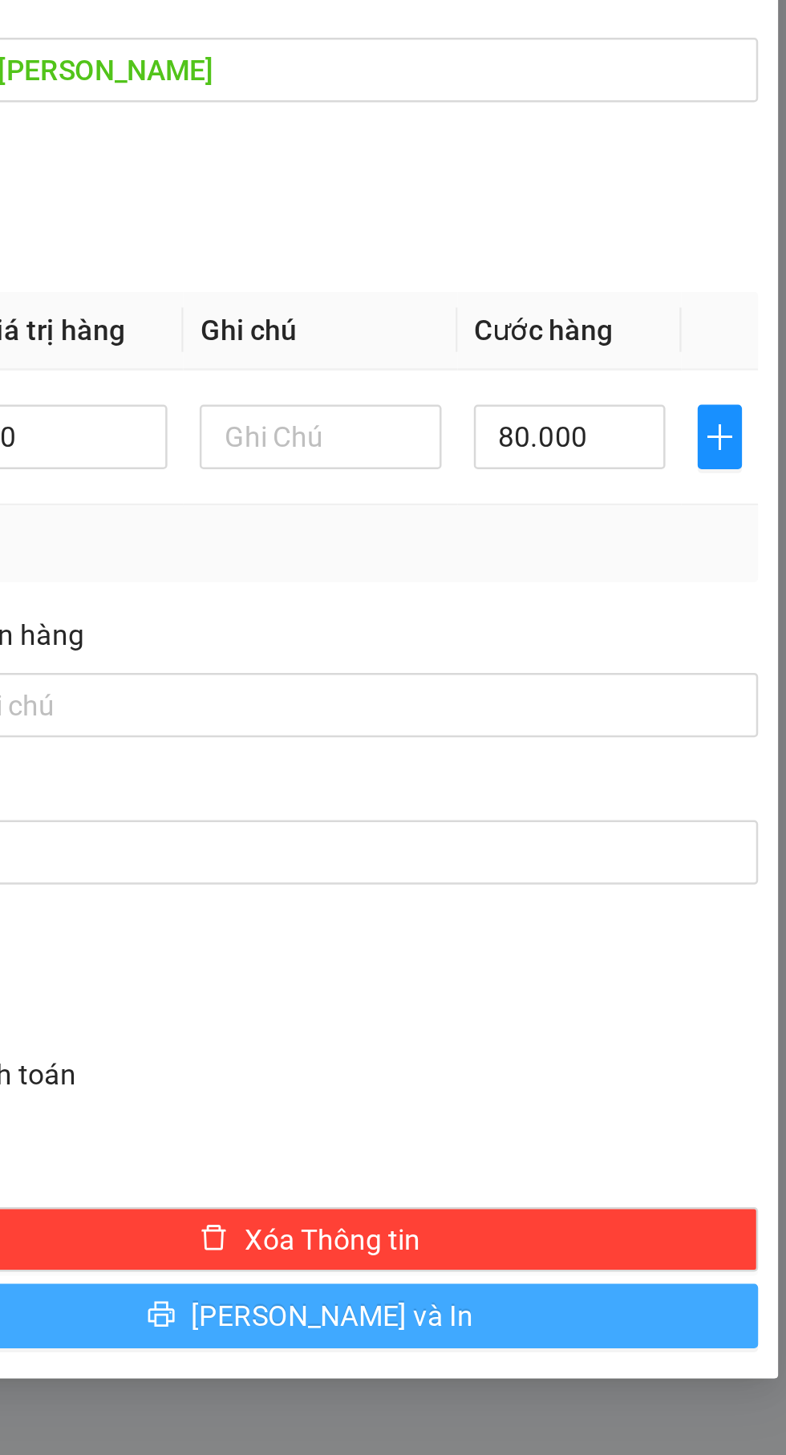
click at [677, 948] on button "[PERSON_NAME] và In" at bounding box center [573, 941] width 356 height 26
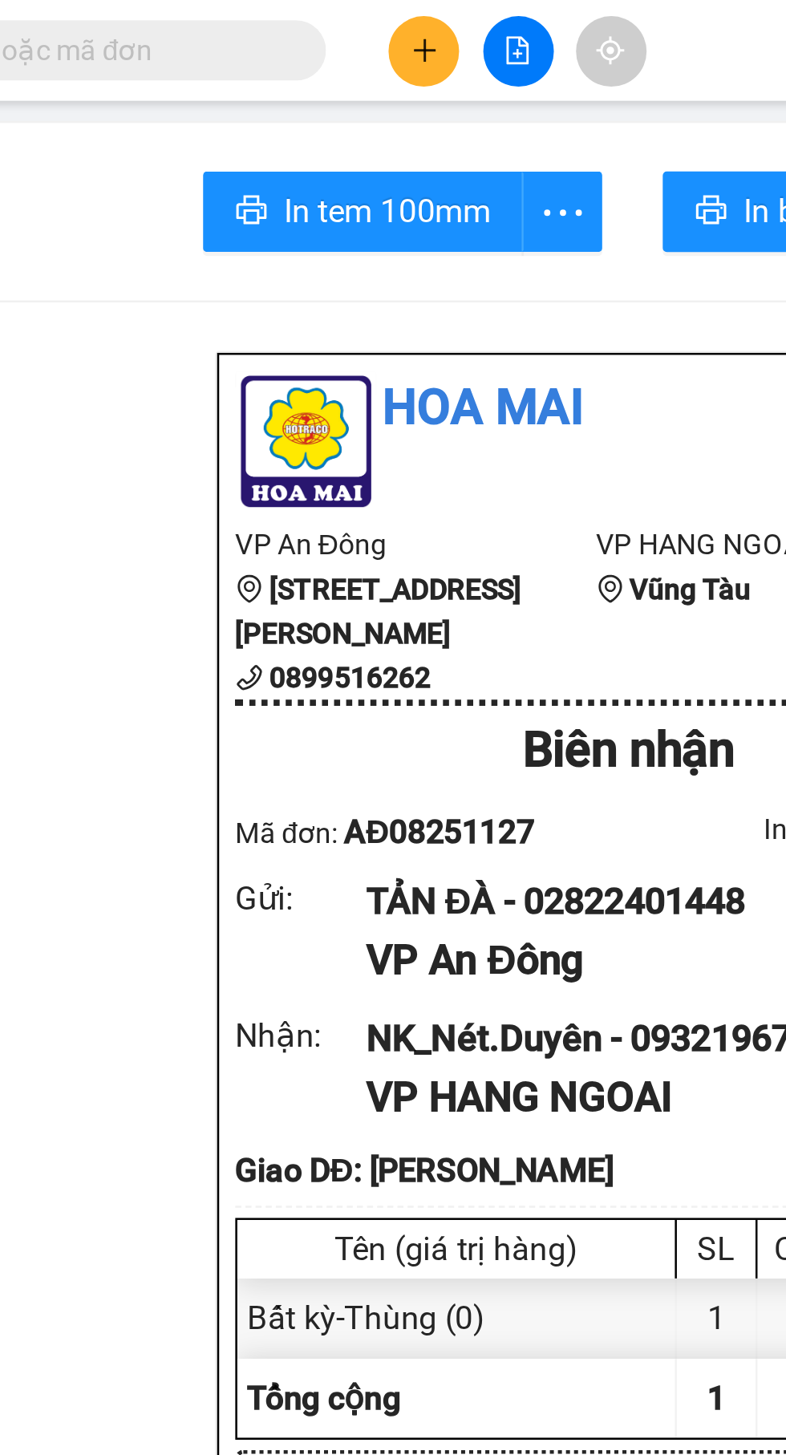
click at [253, 22] on input "text" at bounding box center [182, 20] width 189 height 18
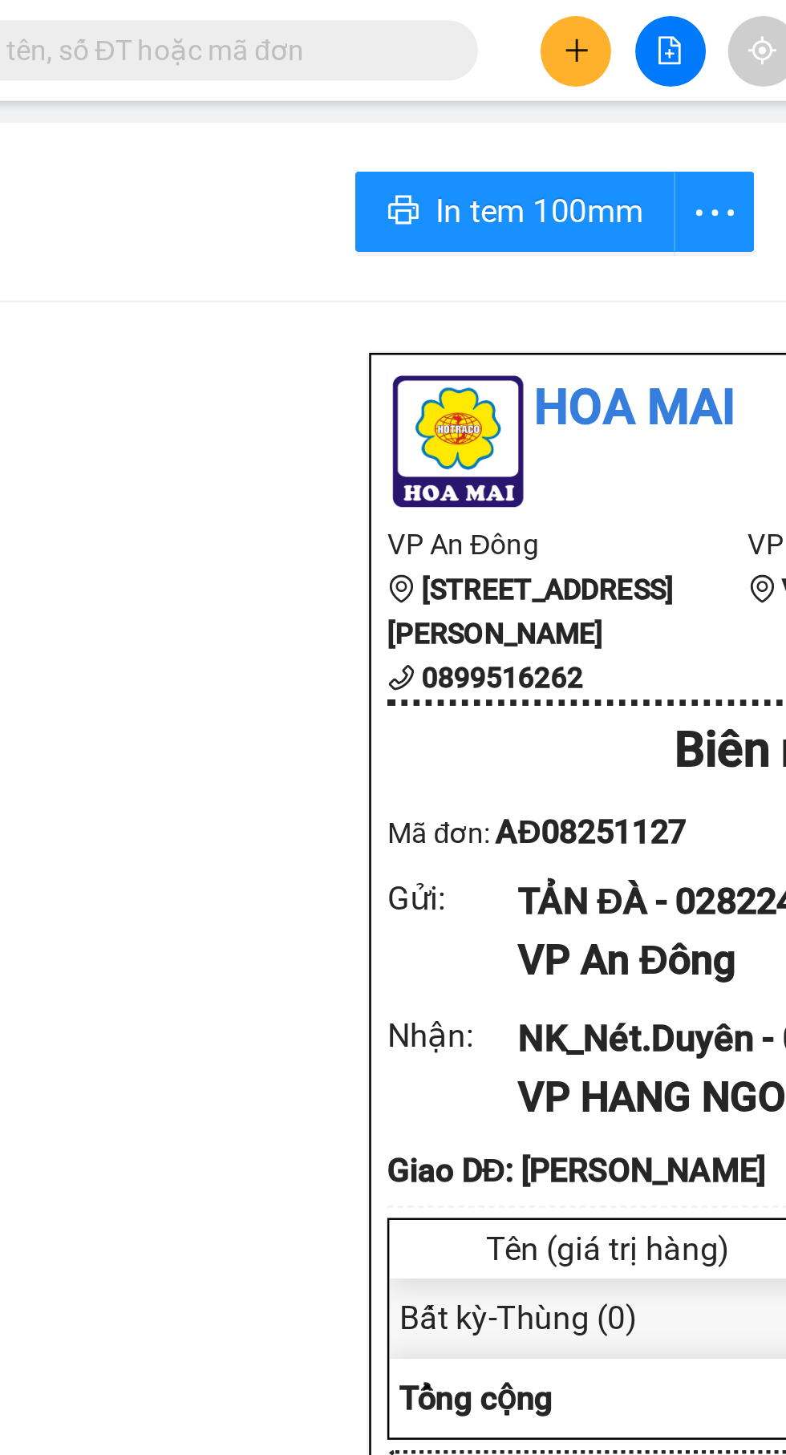
click at [330, 22] on icon "plus" at bounding box center [335, 19] width 11 height 11
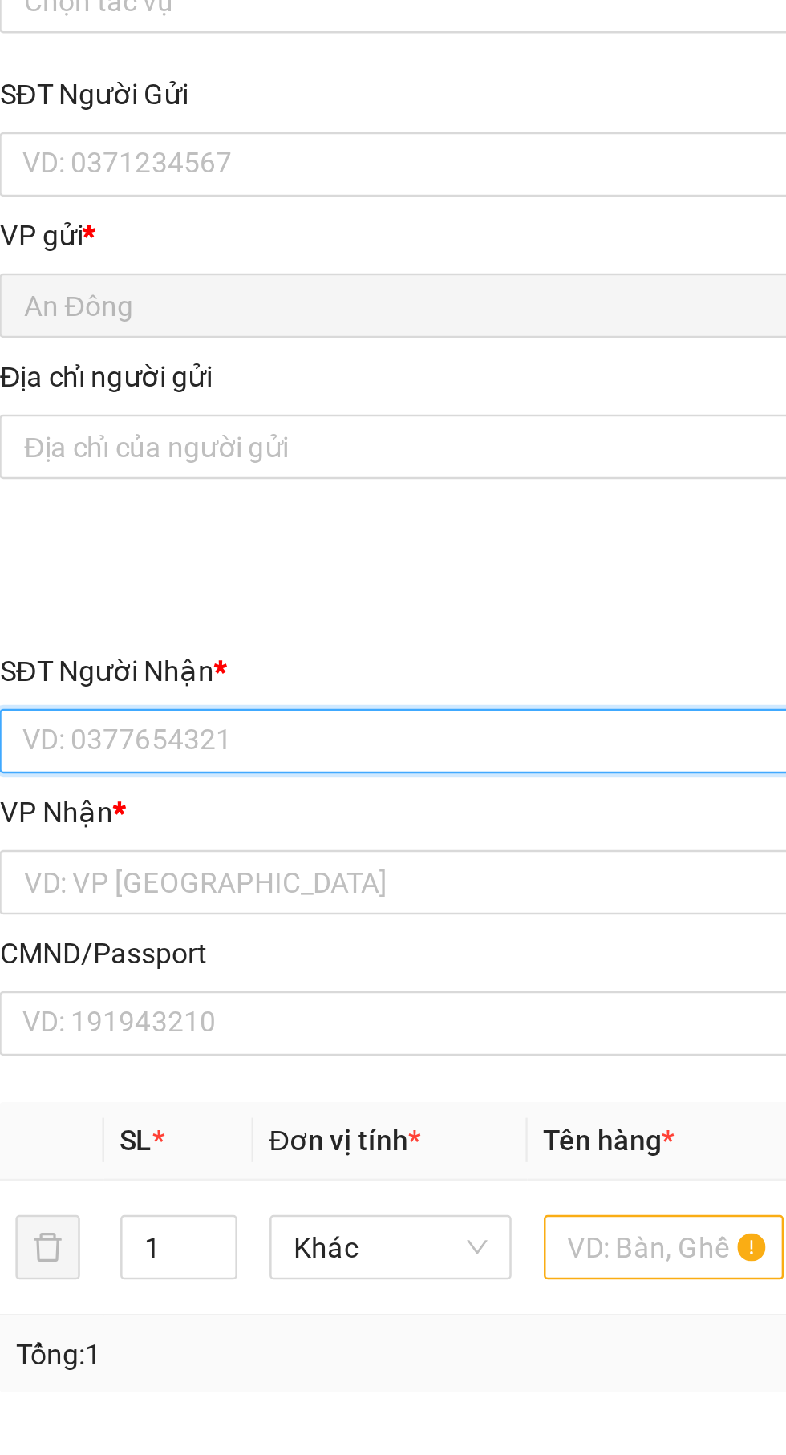
click at [196, 388] on input "SĐT Người Nhận *" at bounding box center [212, 390] width 355 height 26
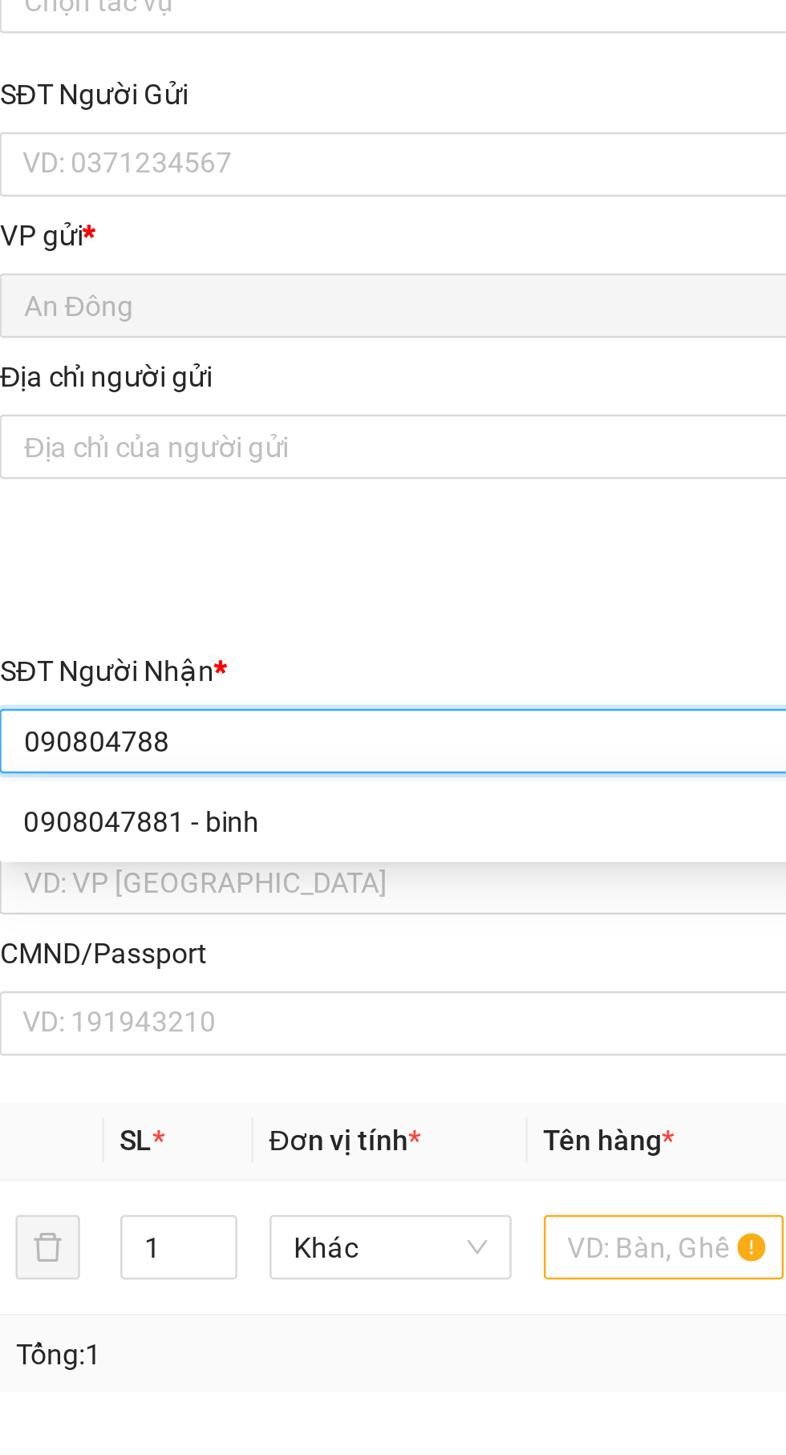
type input "0908047881"
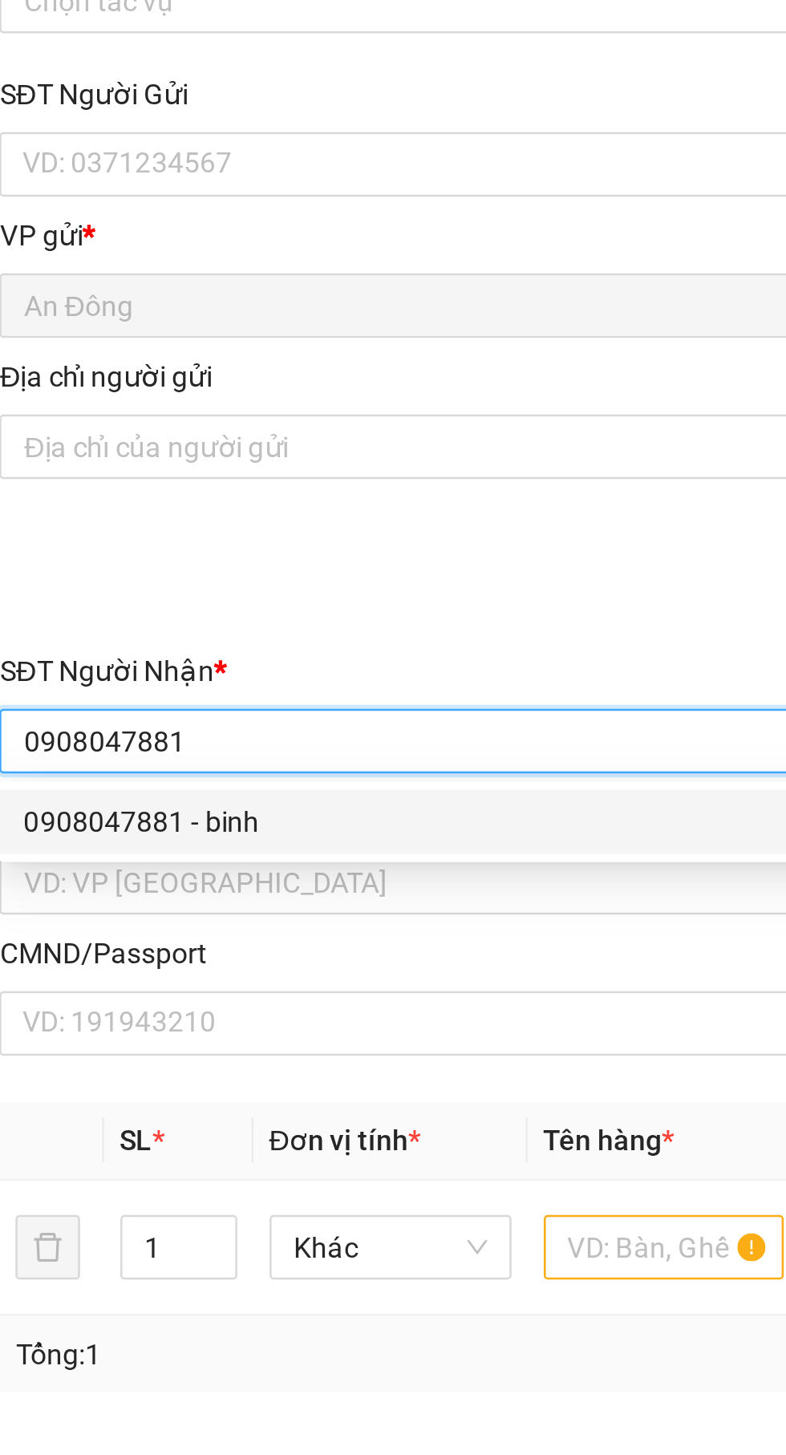
click at [220, 420] on div "0908047881 - binh" at bounding box center [212, 422] width 335 height 18
type input "binh"
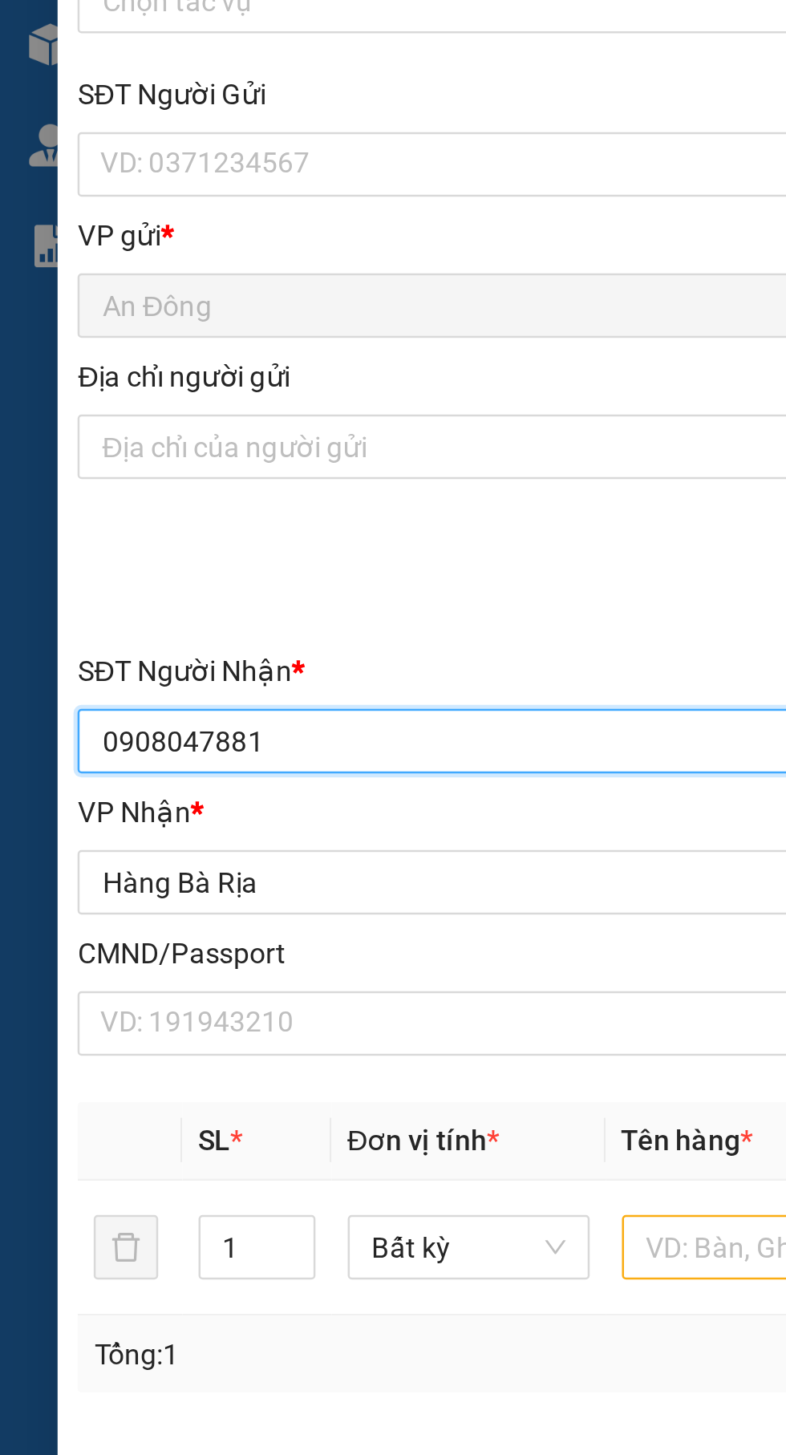
type input "0908047881"
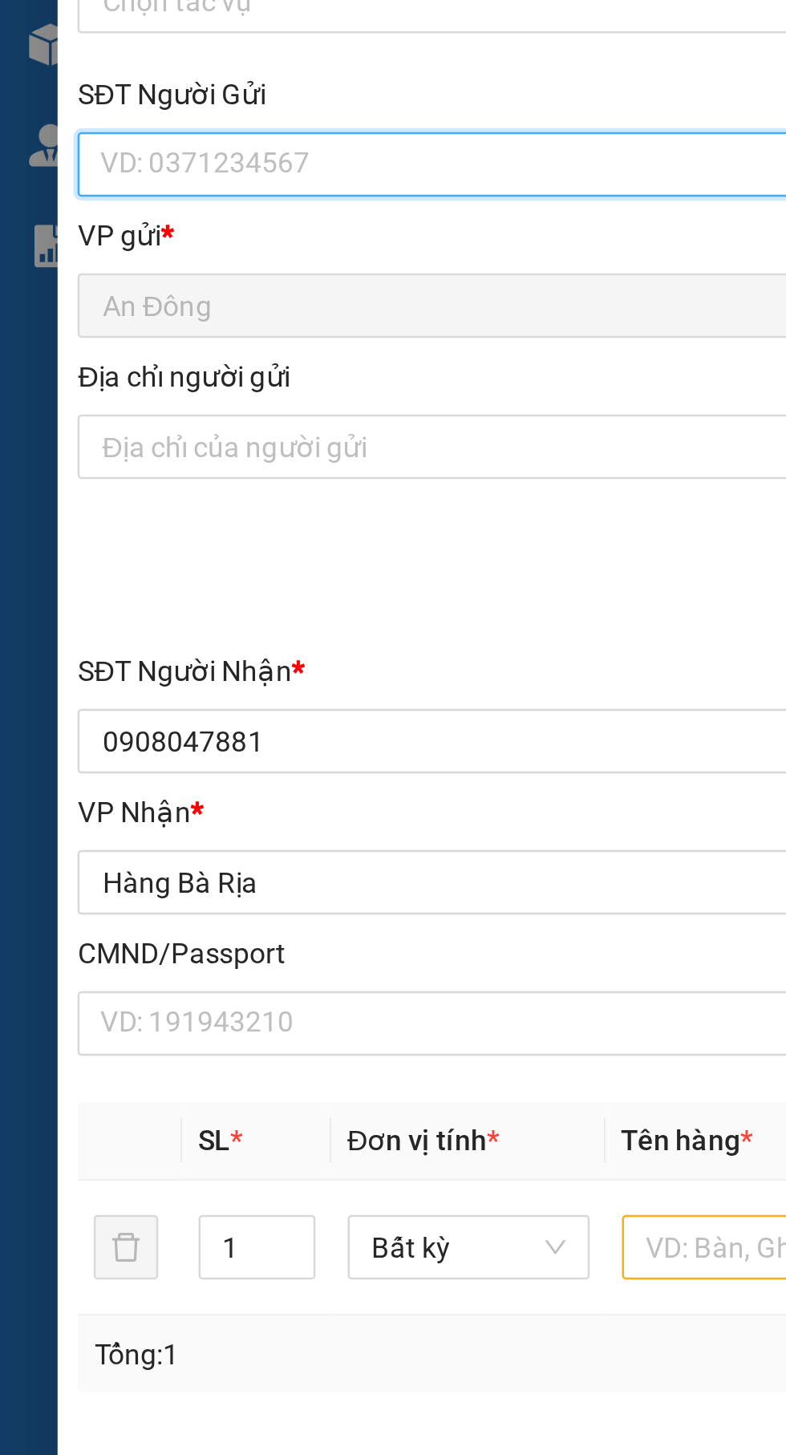
click at [215, 159] on input "SĐT Người Gửi" at bounding box center [212, 161] width 355 height 26
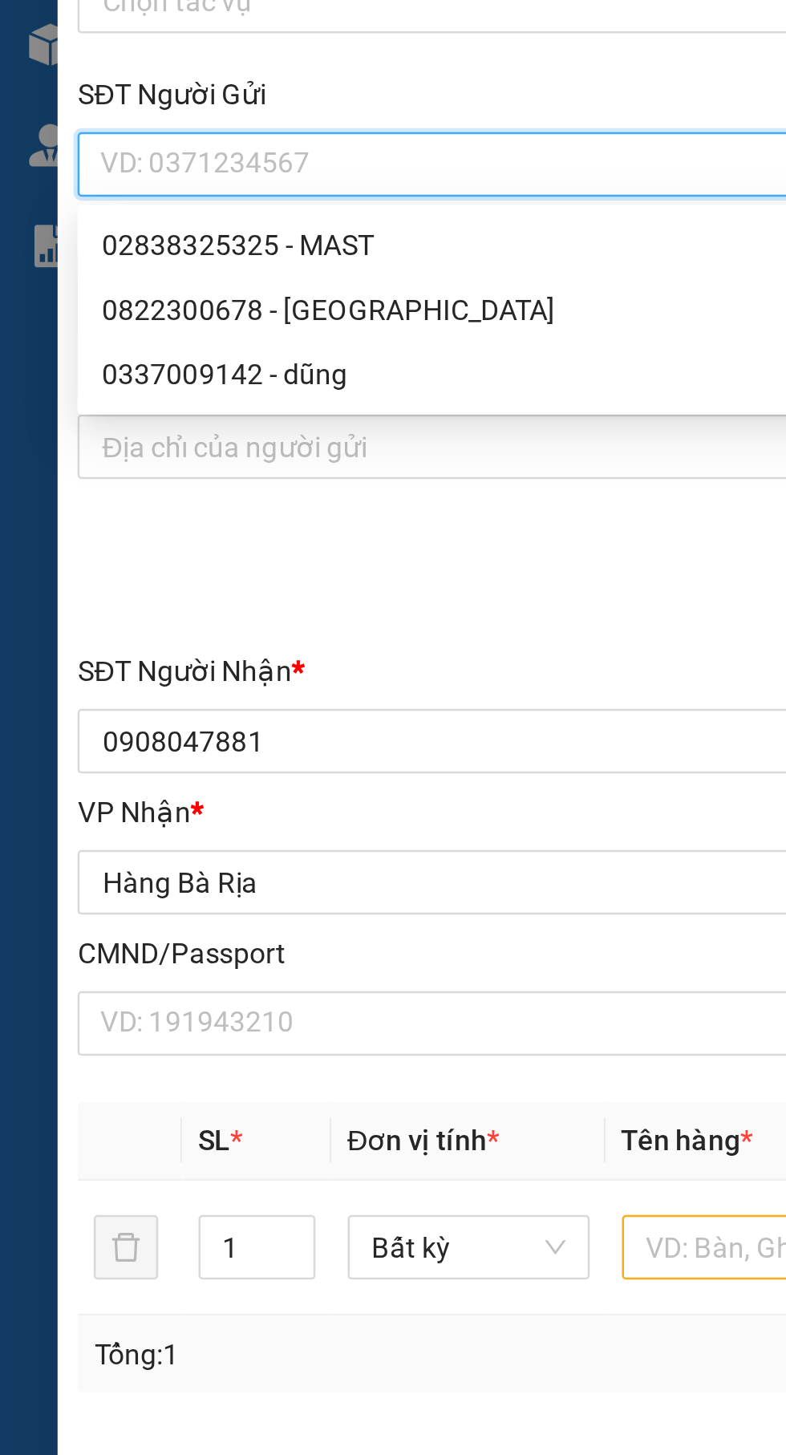
click at [212, 217] on div "0822300678 - THĂNG LONG" at bounding box center [212, 218] width 335 height 18
type input "0822300678"
type input "THĂNG LONG"
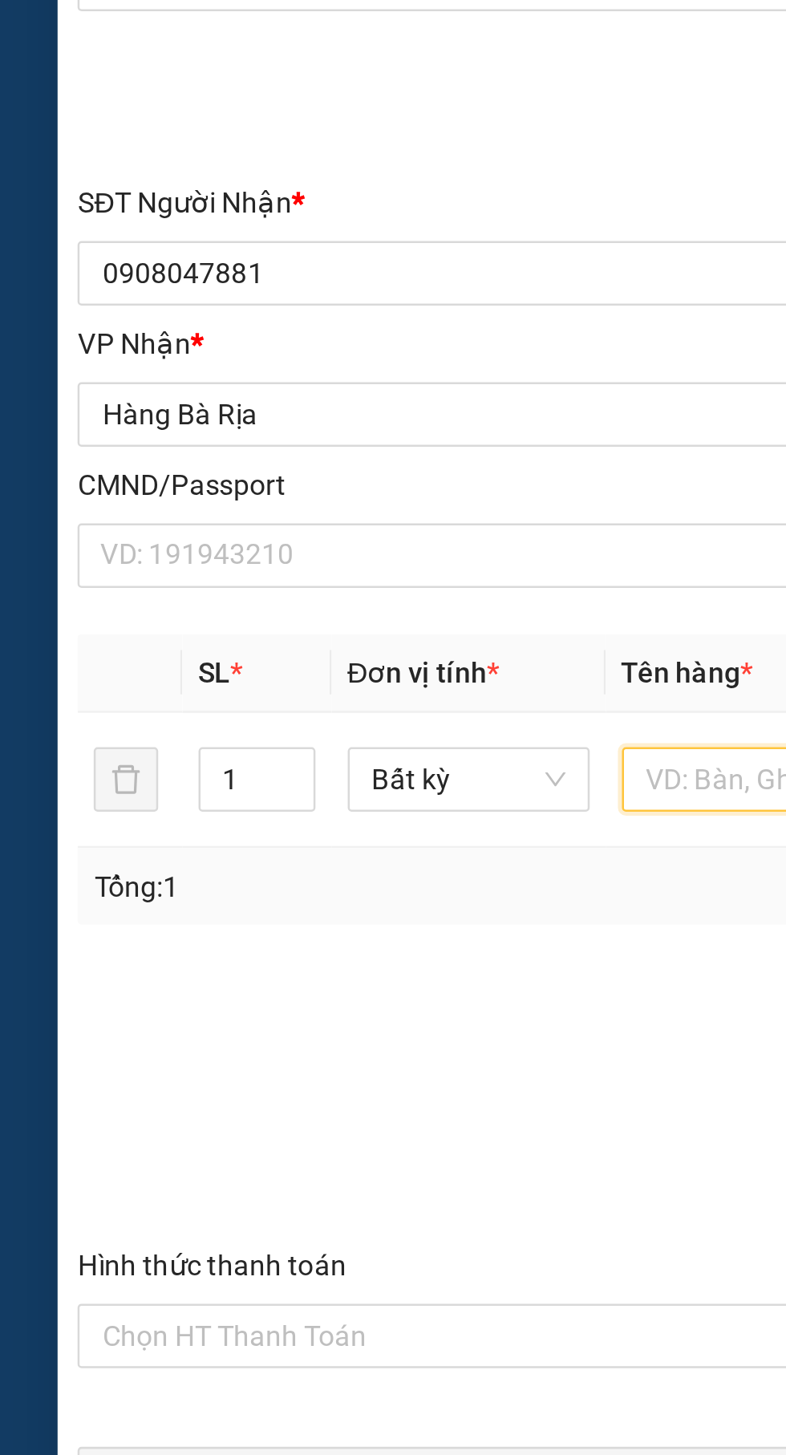
click at [274, 585] on input "text" at bounding box center [300, 591] width 96 height 26
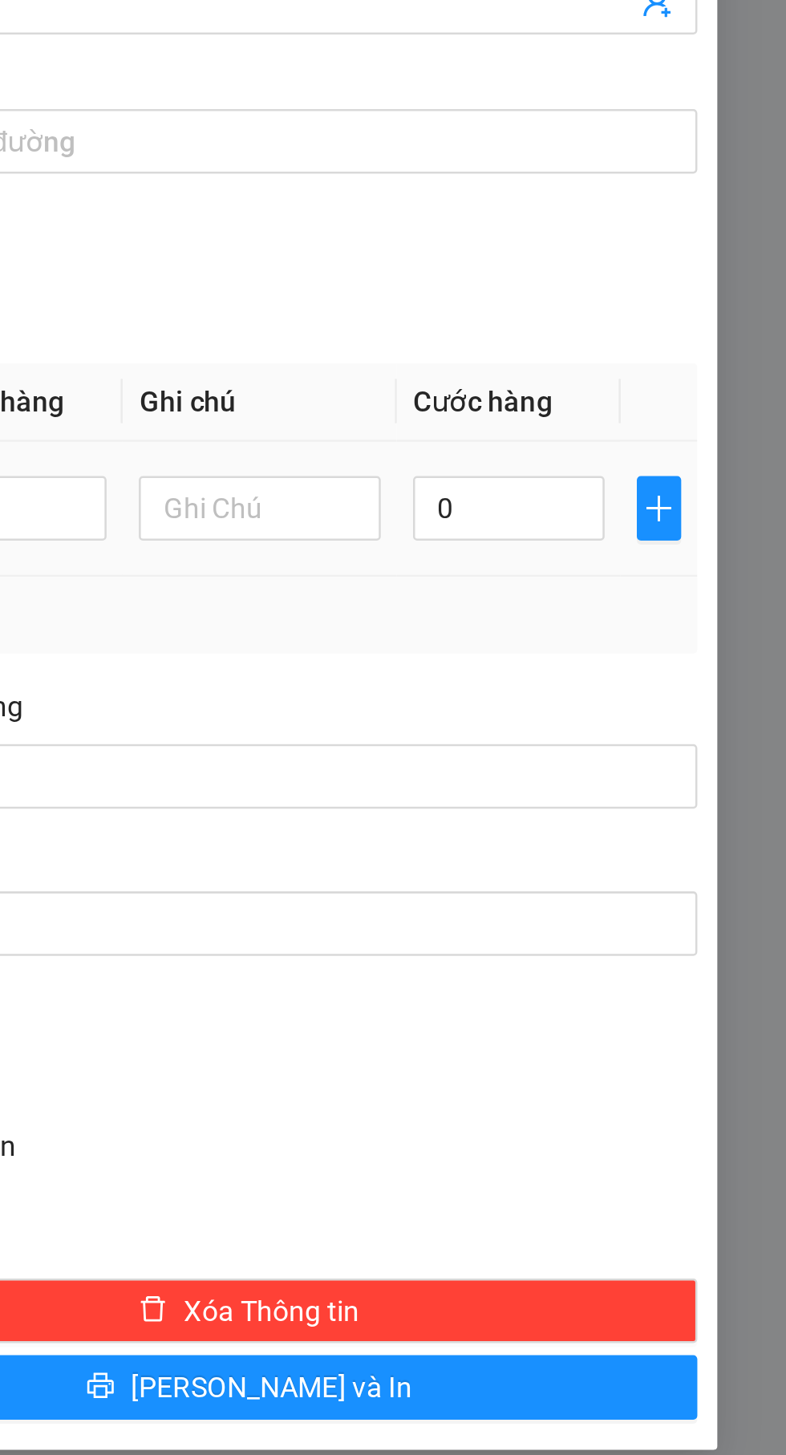
type input "Cục xốp"
click at [681, 593] on input "0" at bounding box center [676, 591] width 76 height 26
type input "3"
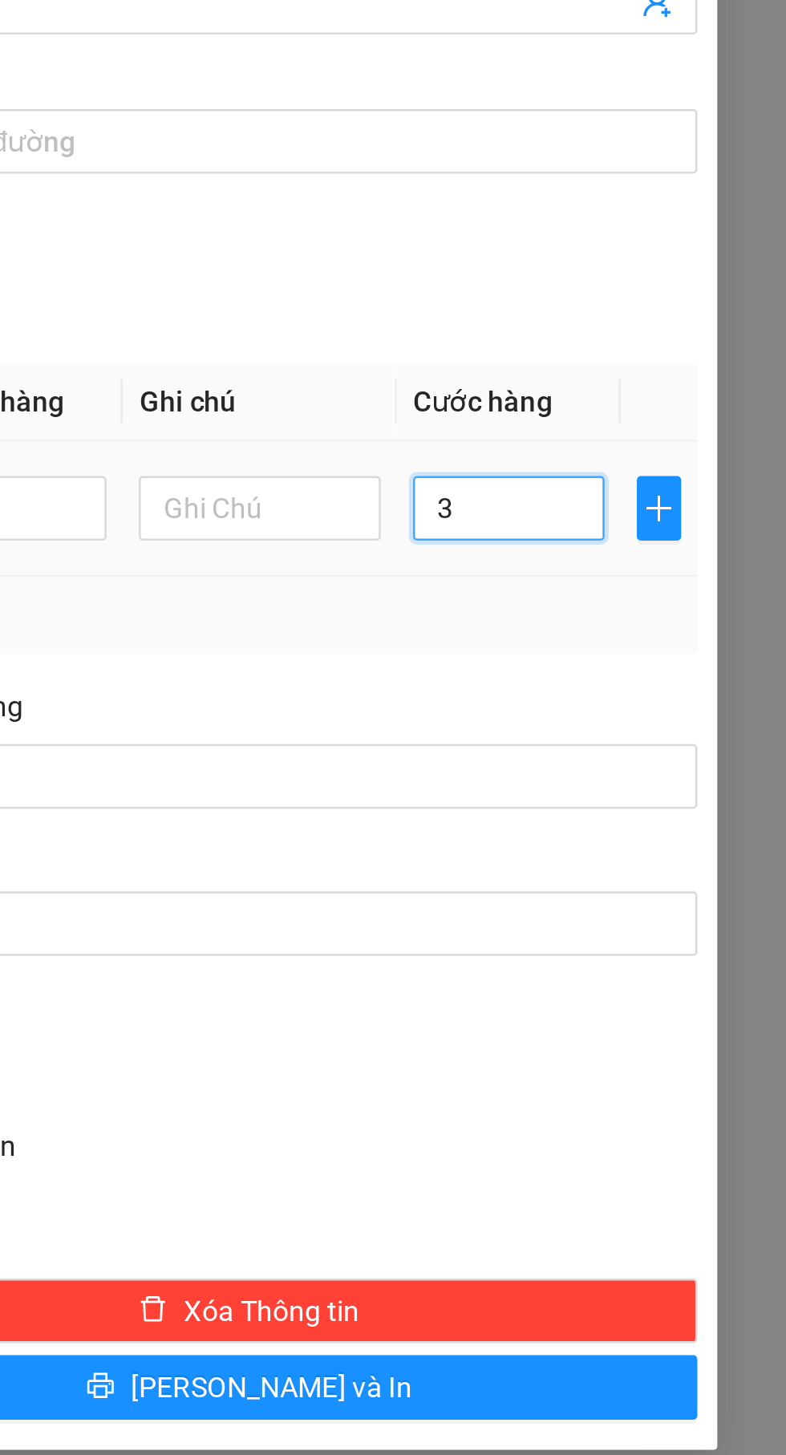
type input "30"
click at [696, 651] on div "Transit Pickup Surcharge Ids Transit Deliver Surcharge Ids Transit Deliver Surc…" at bounding box center [392, 506] width 715 height 896
type input "30.000"
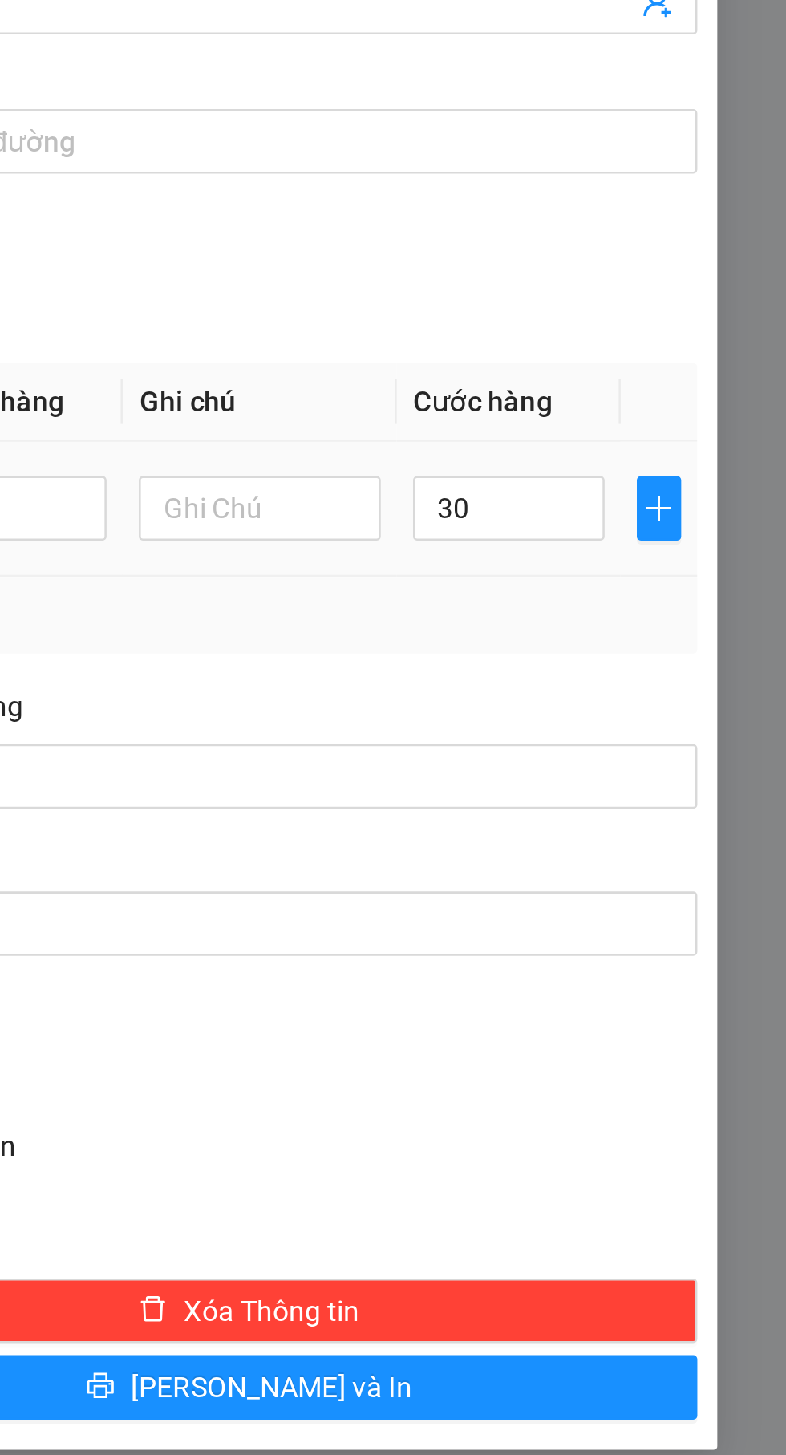
type input "30.000"
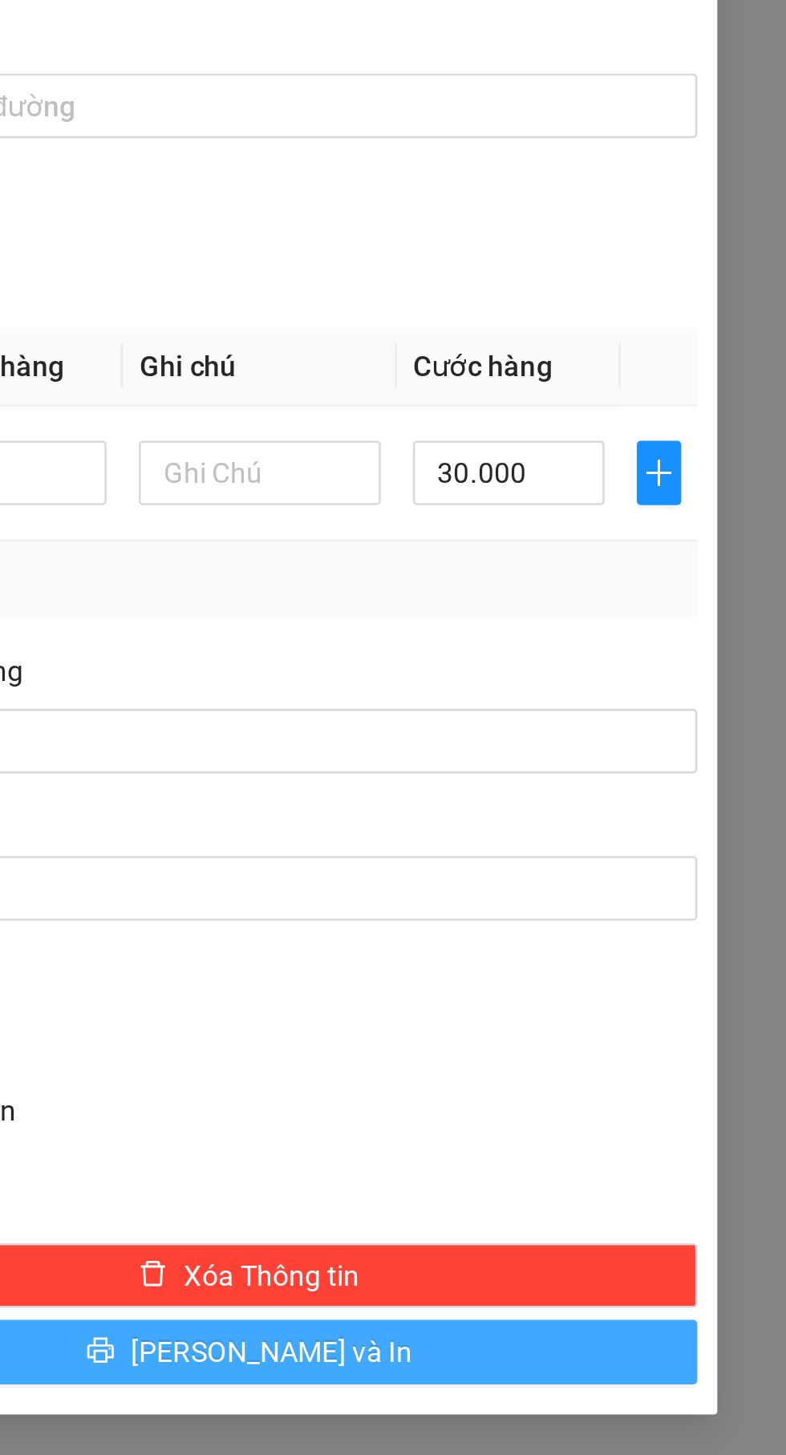
click at [530, 938] on button "[PERSON_NAME] và In" at bounding box center [573, 941] width 356 height 26
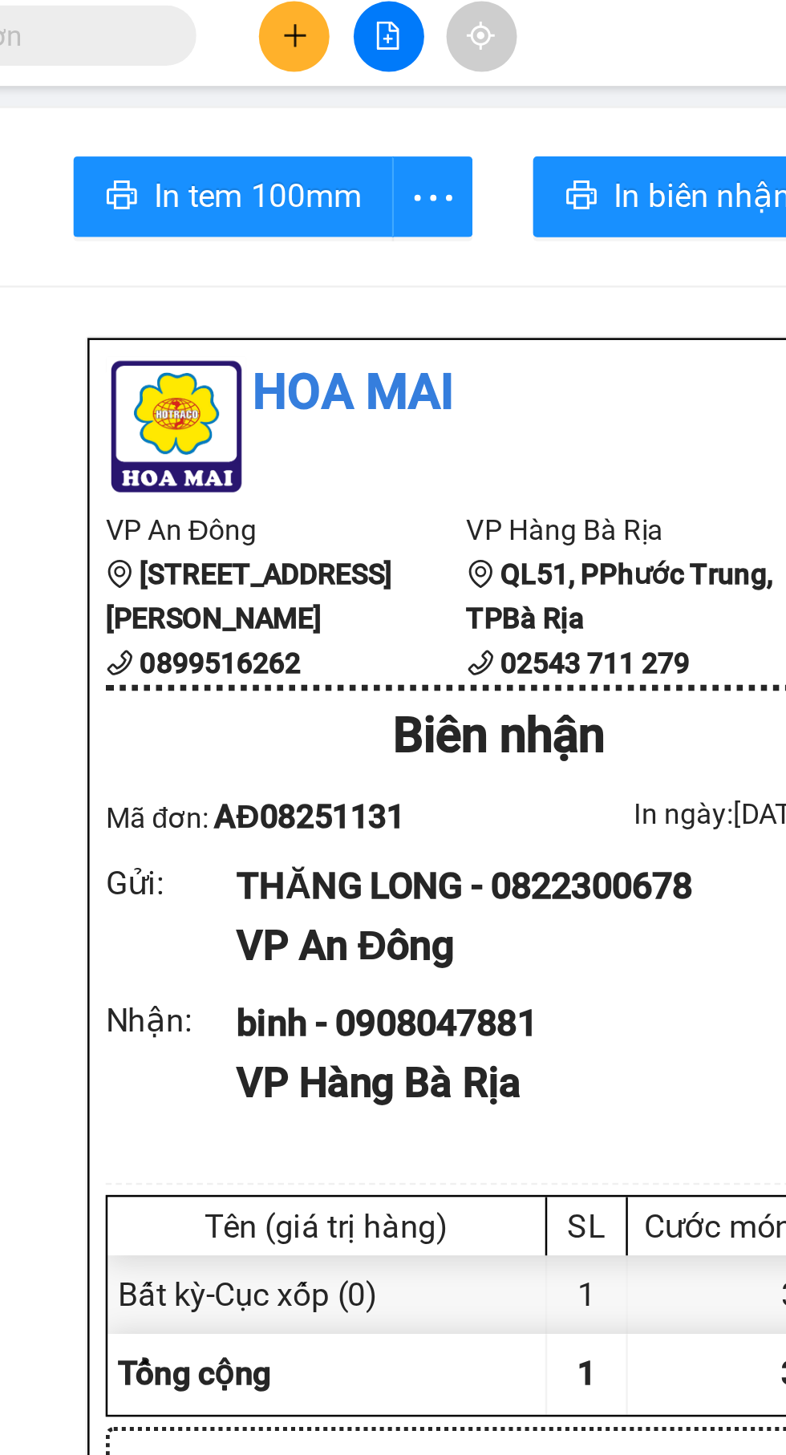
click at [334, 27] on button at bounding box center [336, 20] width 28 height 28
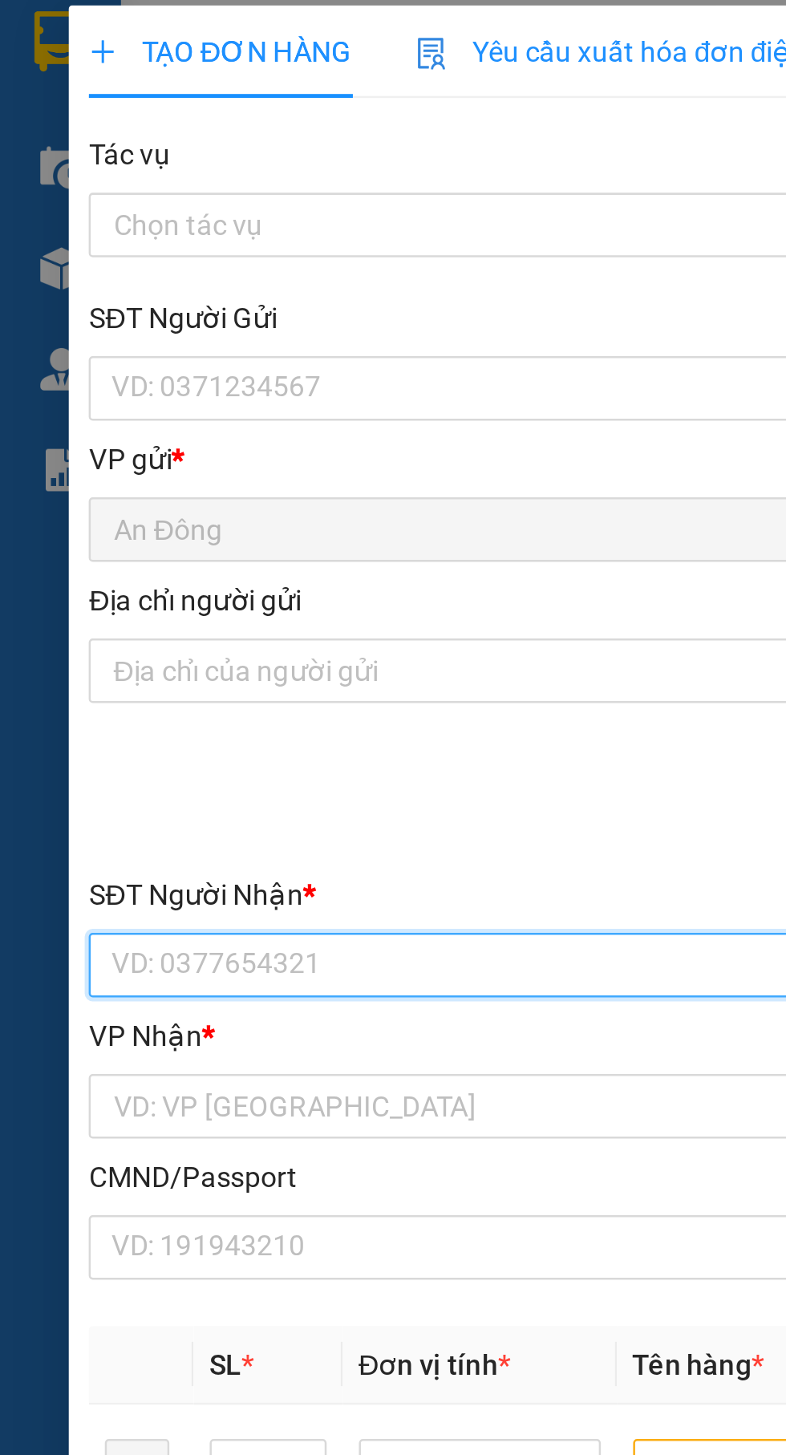
click at [190, 391] on input "SĐT Người Nhận *" at bounding box center [212, 390] width 355 height 26
click at [253, 391] on input "0901" at bounding box center [212, 390] width 355 height 26
type input "0901252511"
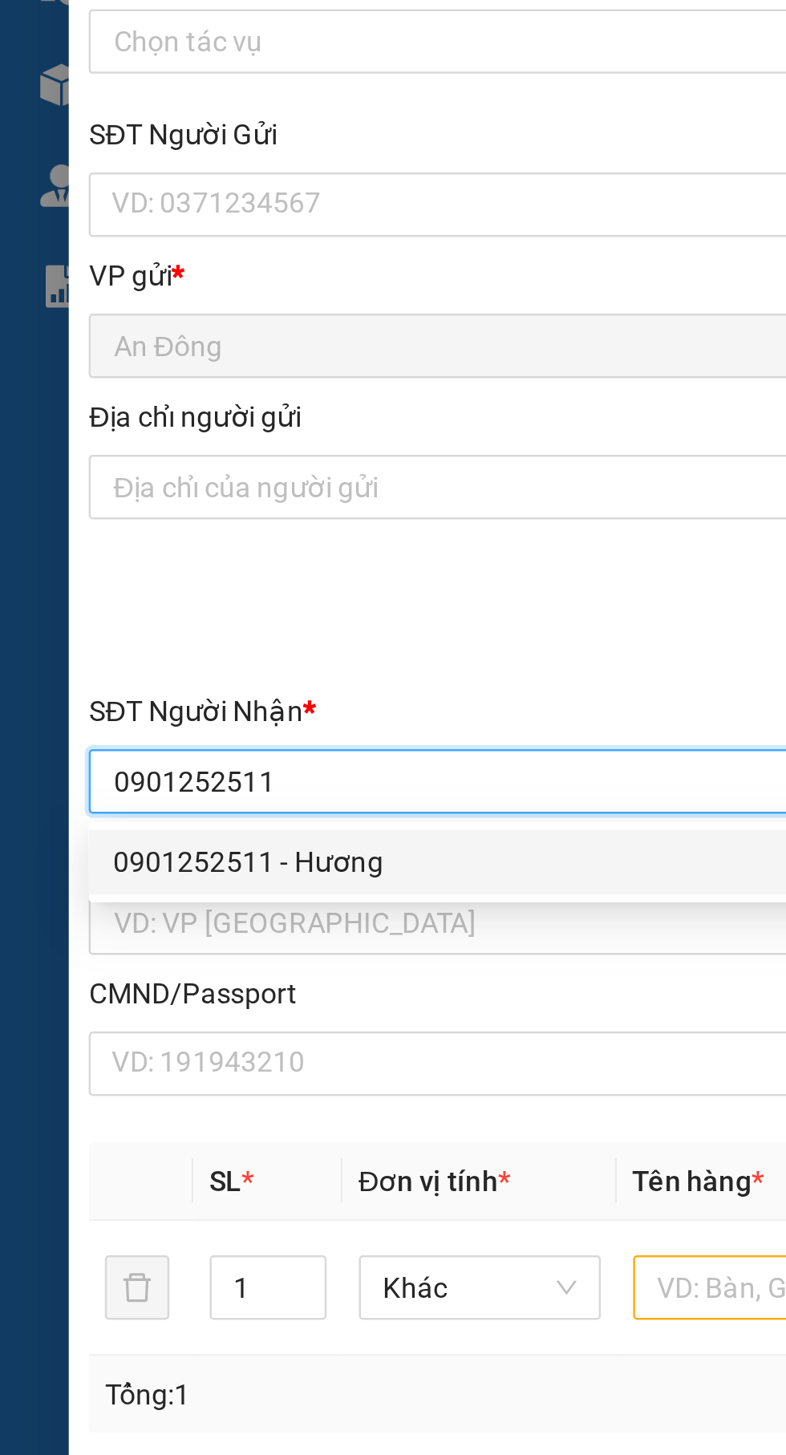
click at [205, 423] on div "0901252511 - Hương" at bounding box center [212, 422] width 335 height 18
type input "Hương"
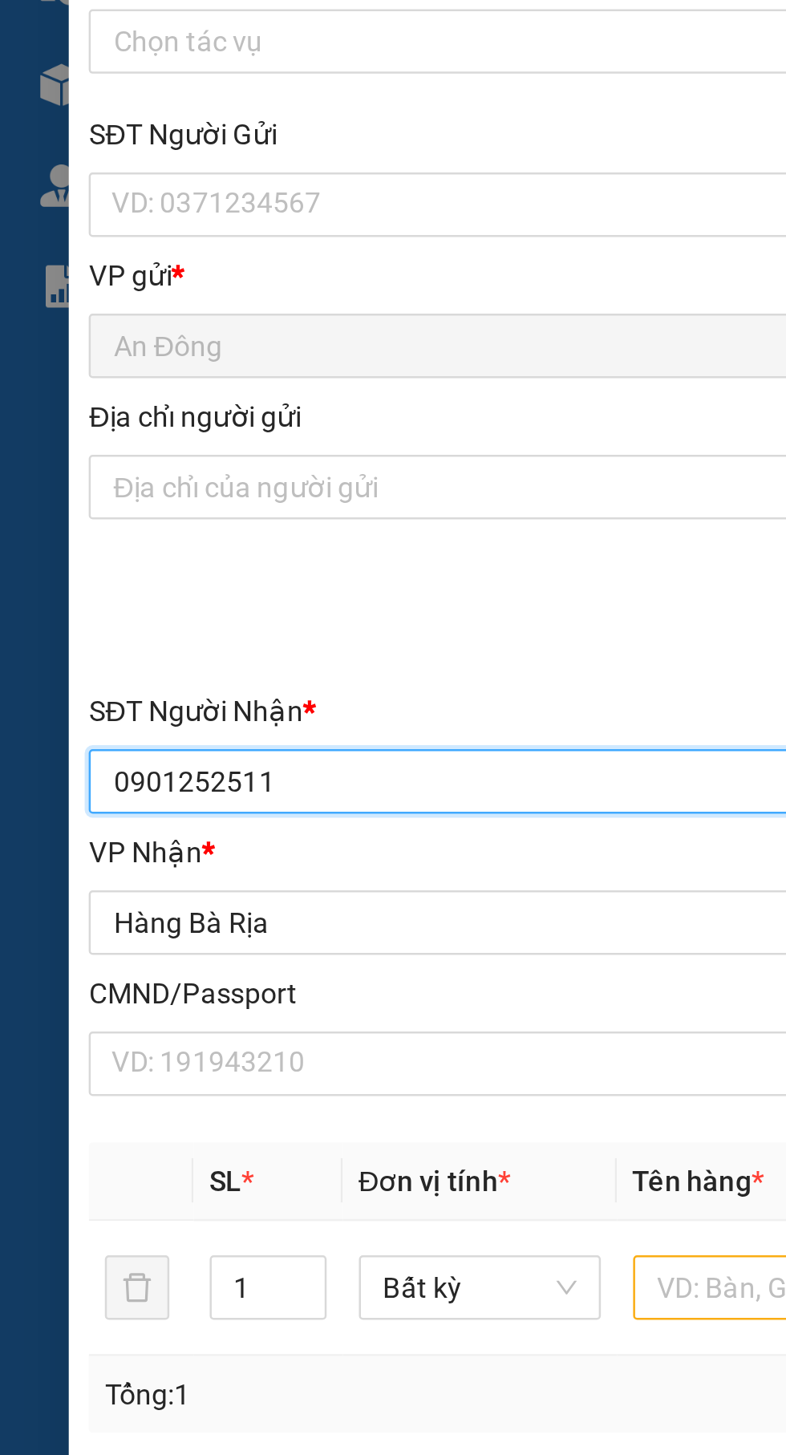
type input "0901252511"
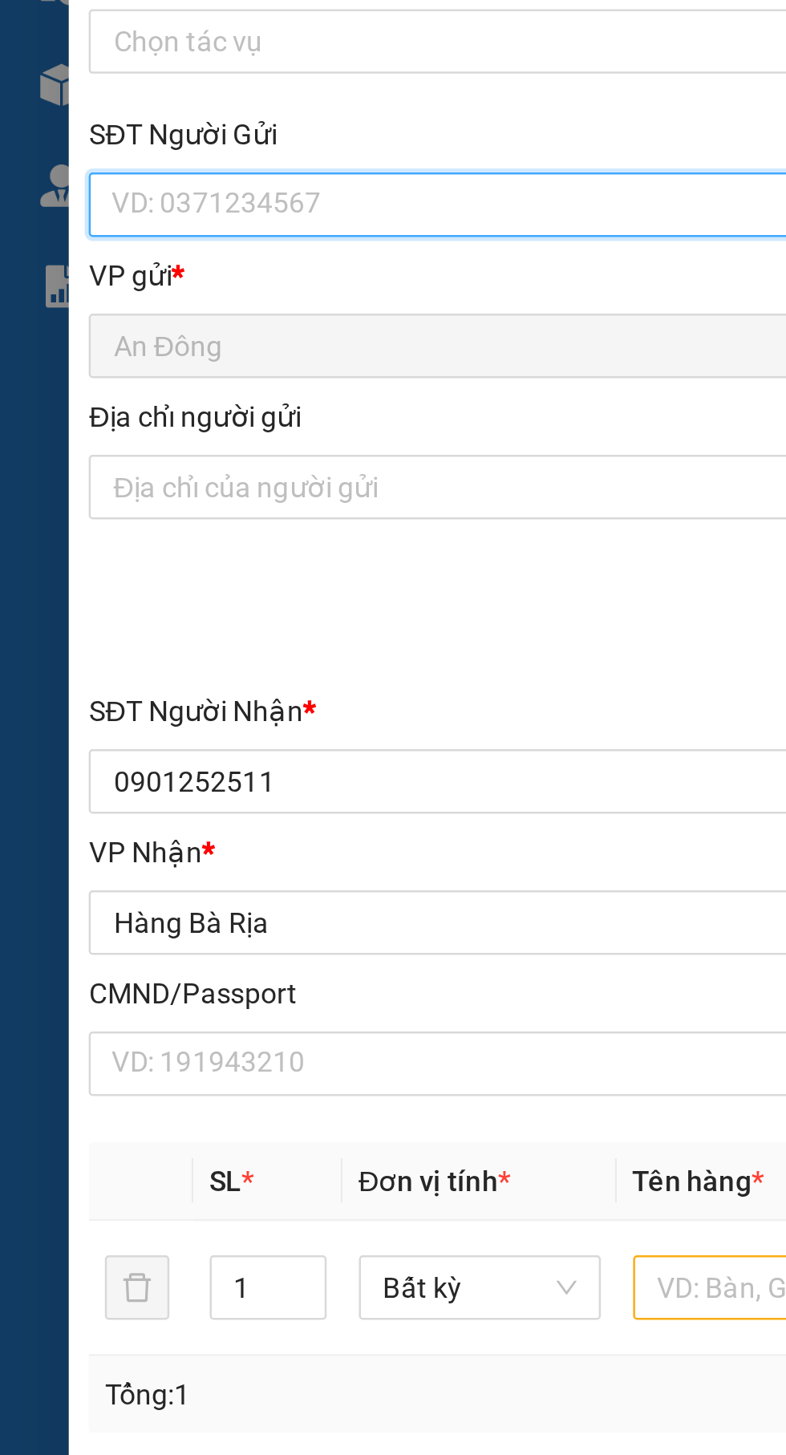
click at [196, 152] on input "SĐT Người Gửi" at bounding box center [212, 161] width 355 height 26
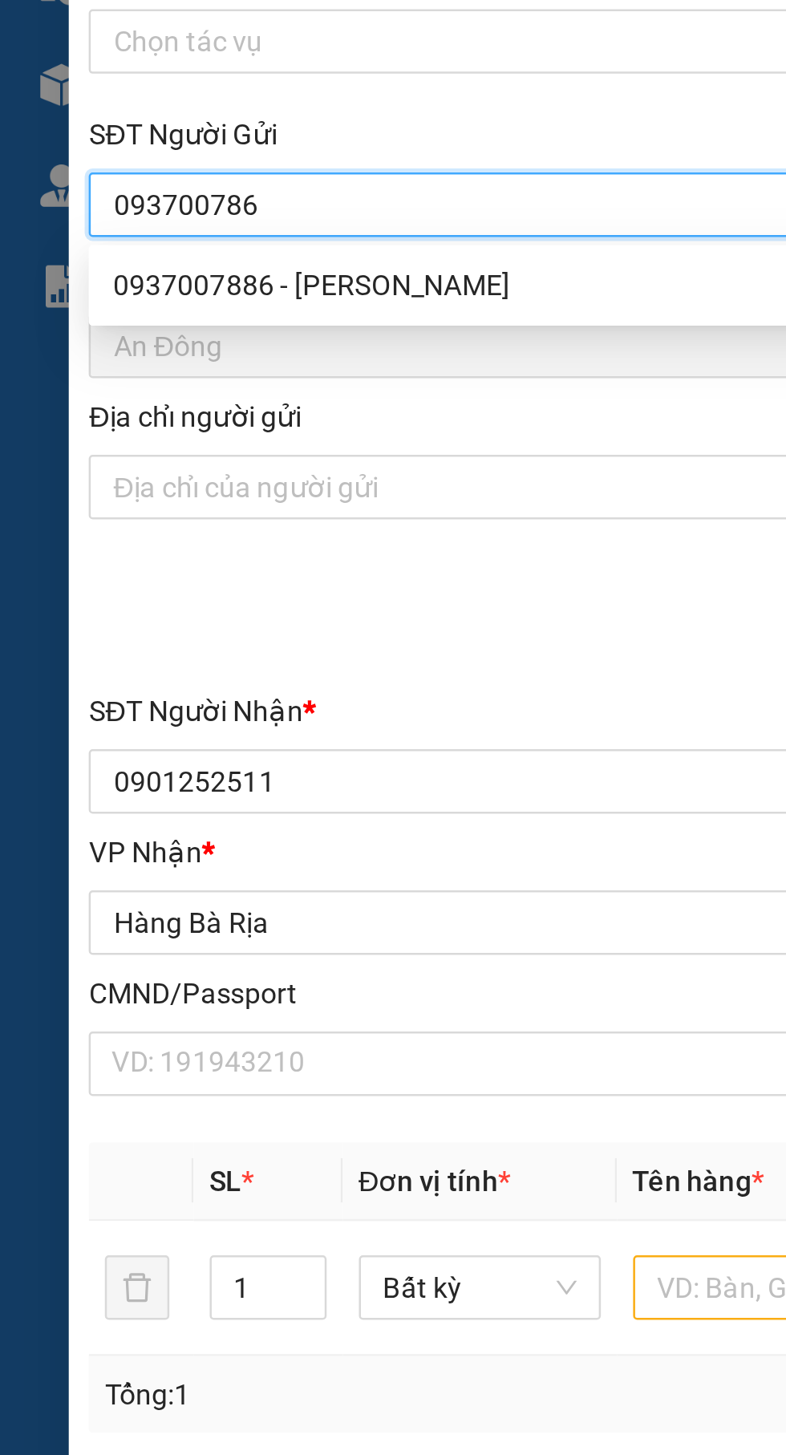
type input "0937007866"
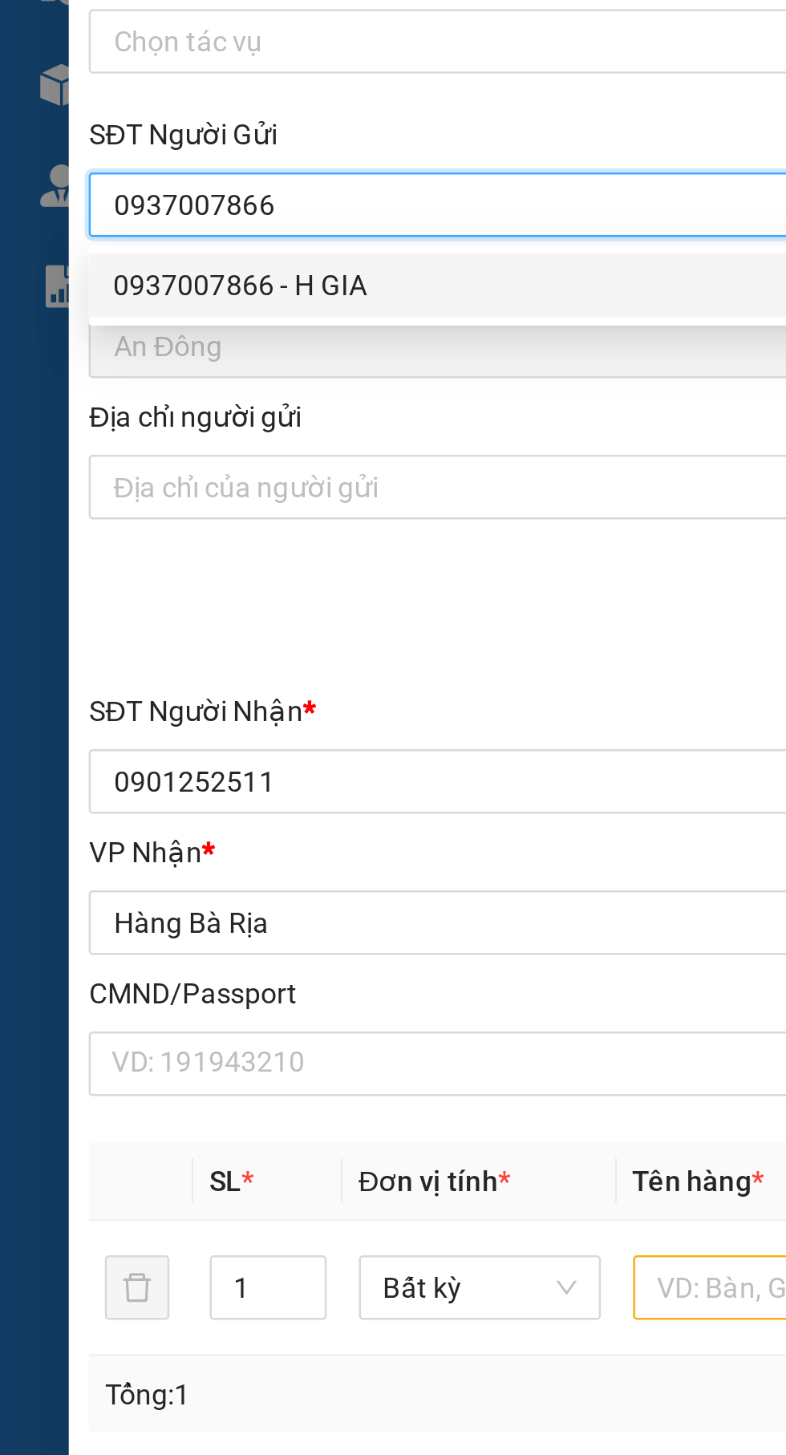
click at [204, 197] on div "0937007866 - H GIA" at bounding box center [212, 193] width 335 height 18
type input "H GIA"
type input "052098000943"
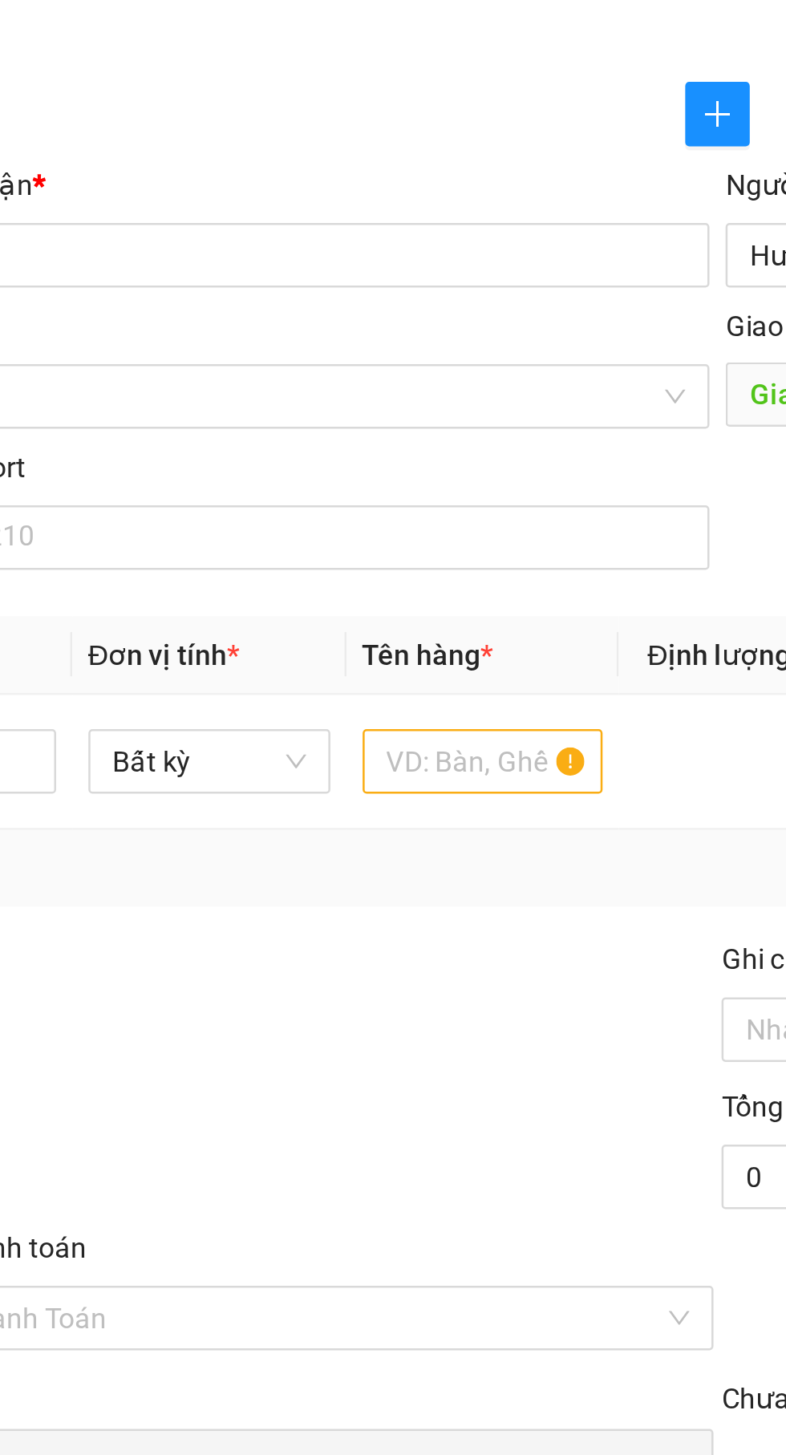
type input "0937007866"
click at [300, 595] on input "text" at bounding box center [300, 591] width 96 height 26
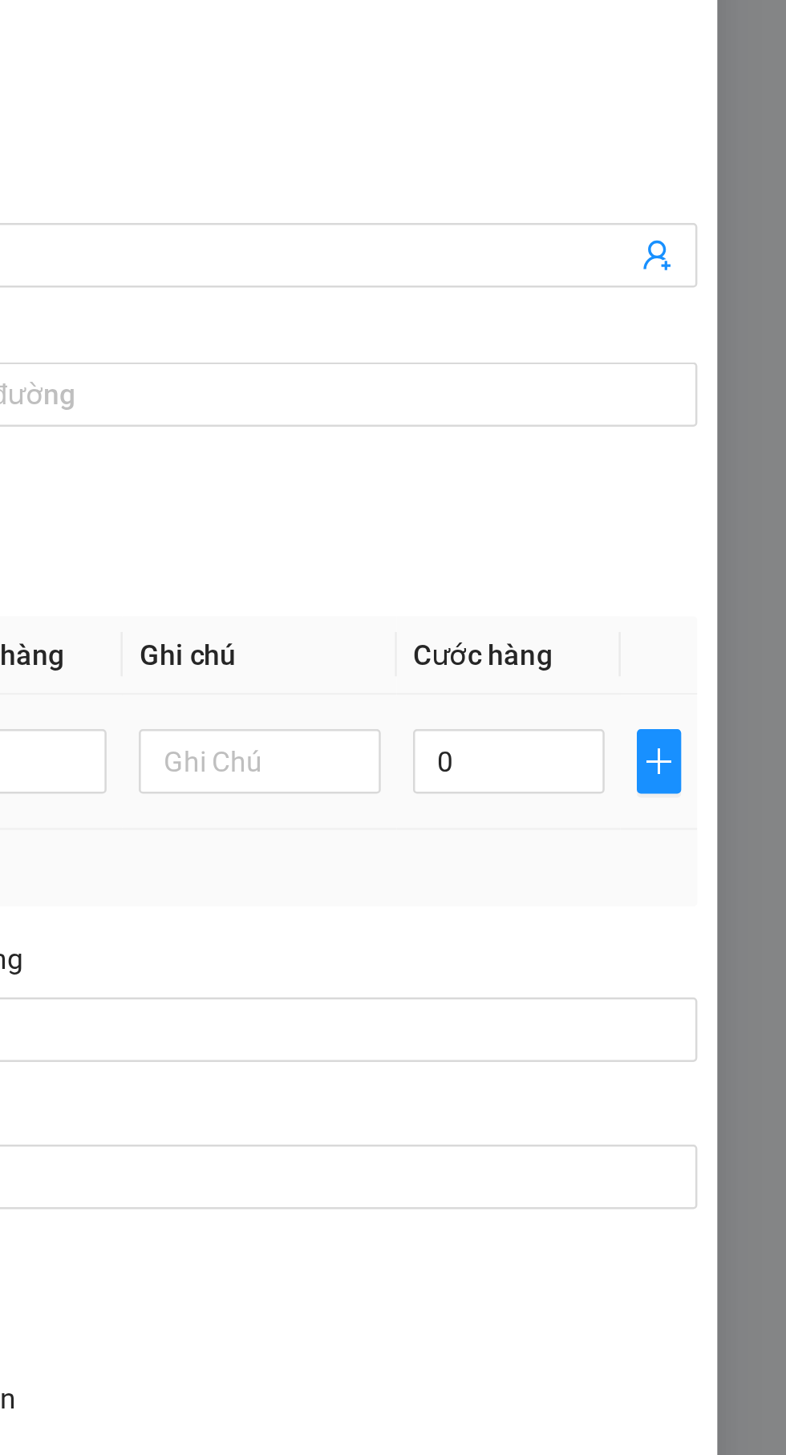
type input "Kiện"
click at [683, 594] on input "0" at bounding box center [676, 591] width 76 height 26
type input "4"
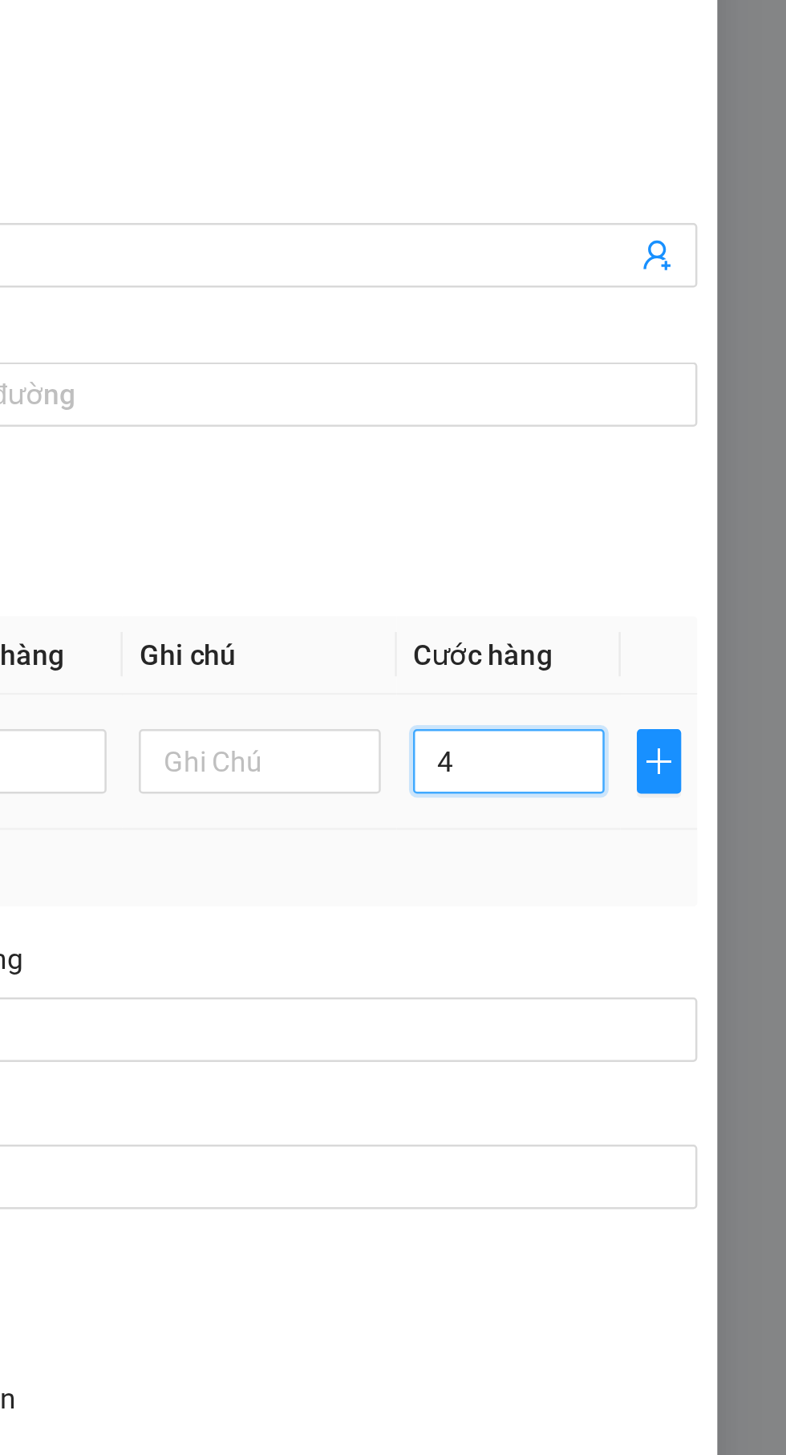
type input "40"
click at [705, 636] on div "Tổng: 1" at bounding box center [393, 634] width 702 height 18
type input "40.000"
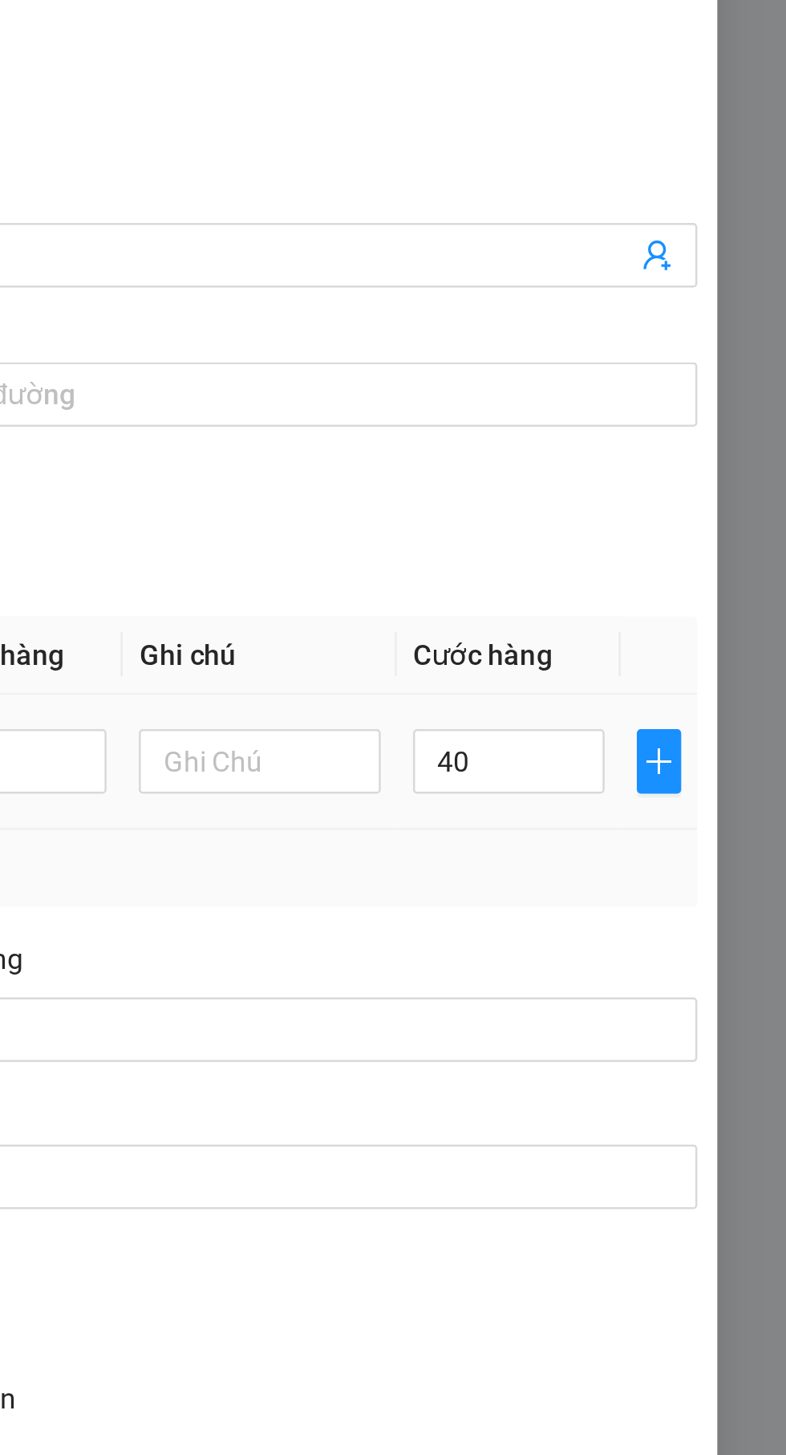
type input "40.000"
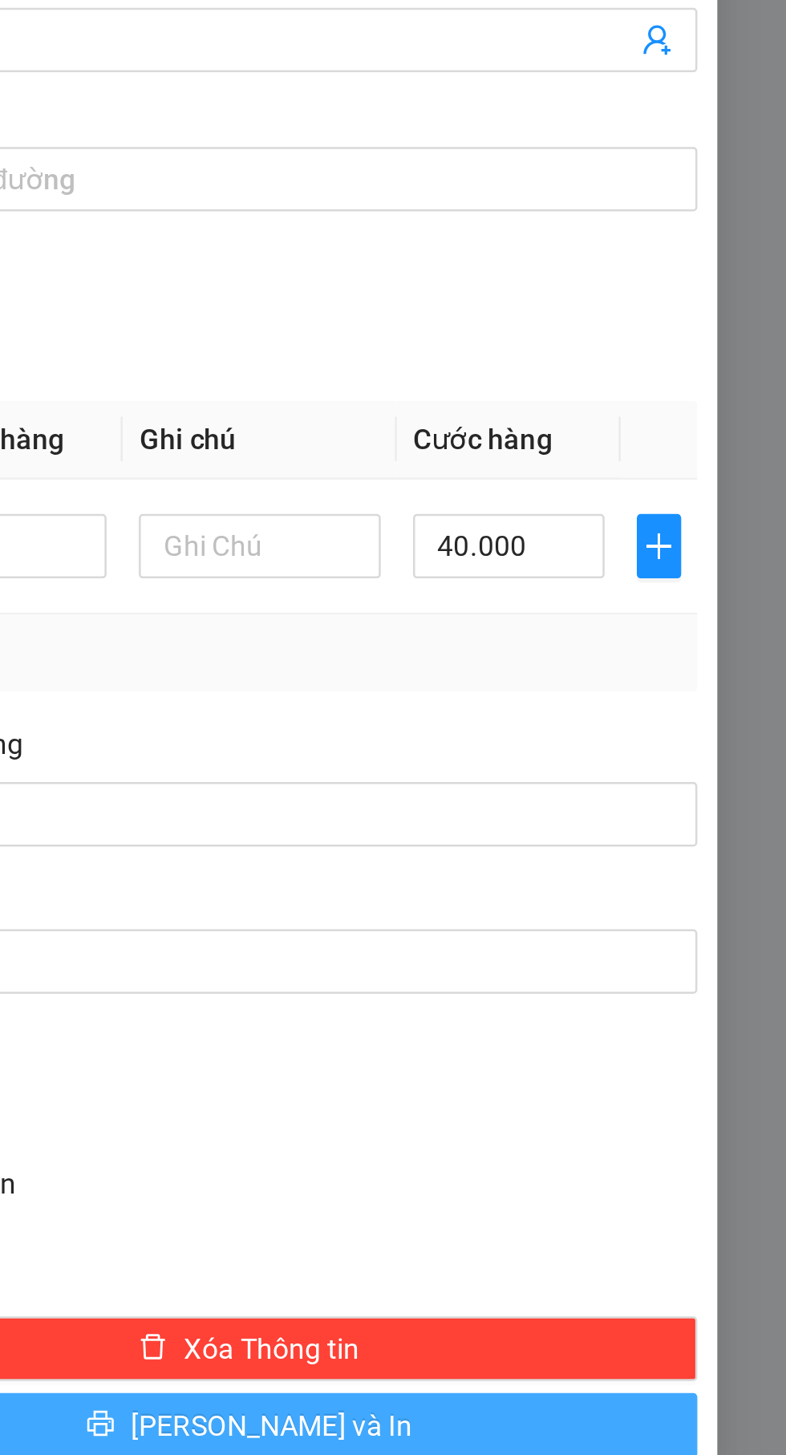
click at [519, 945] on span "printer" at bounding box center [513, 941] width 11 height 13
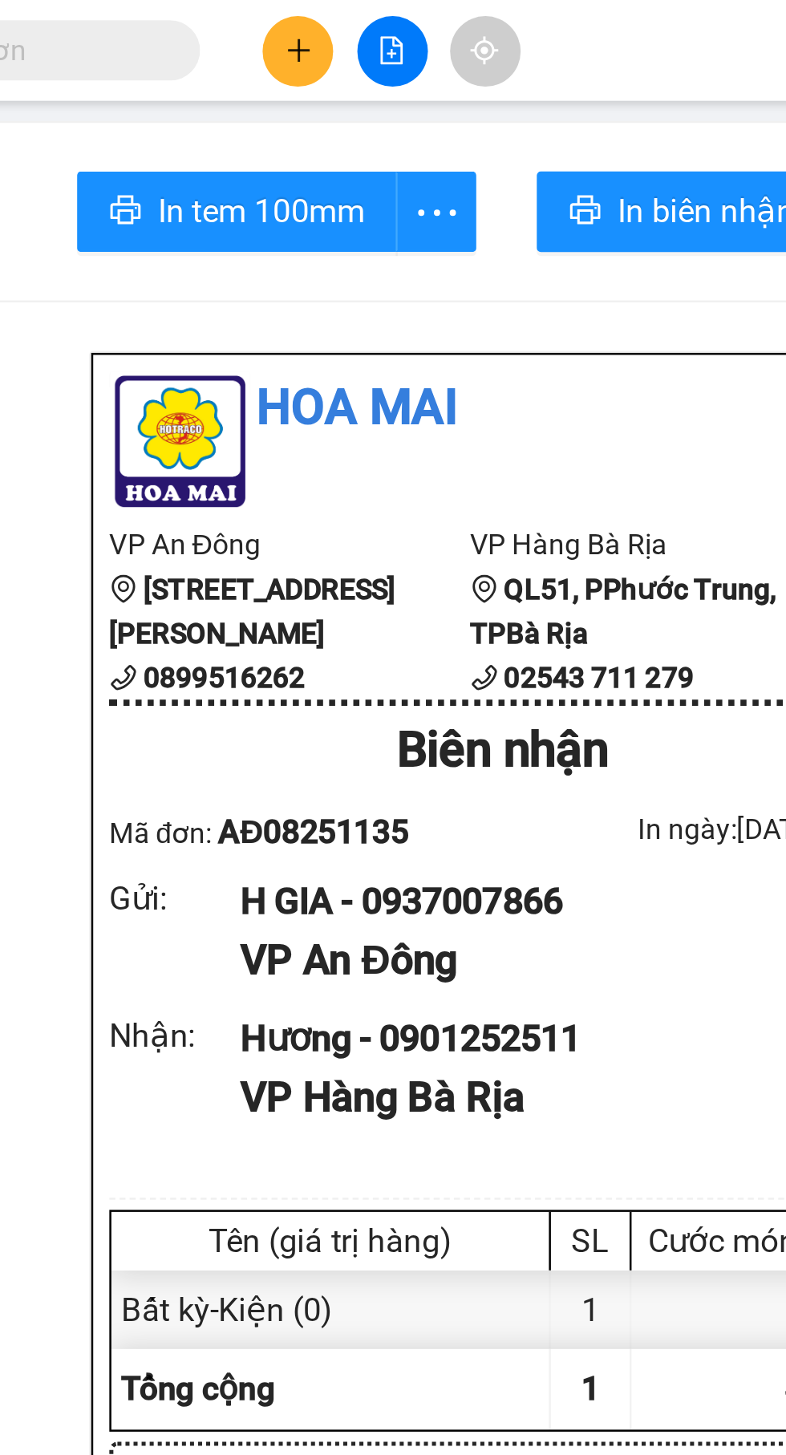
click at [326, 30] on div at bounding box center [373, 20] width 120 height 28
click at [325, 20] on button at bounding box center [336, 20] width 28 height 28
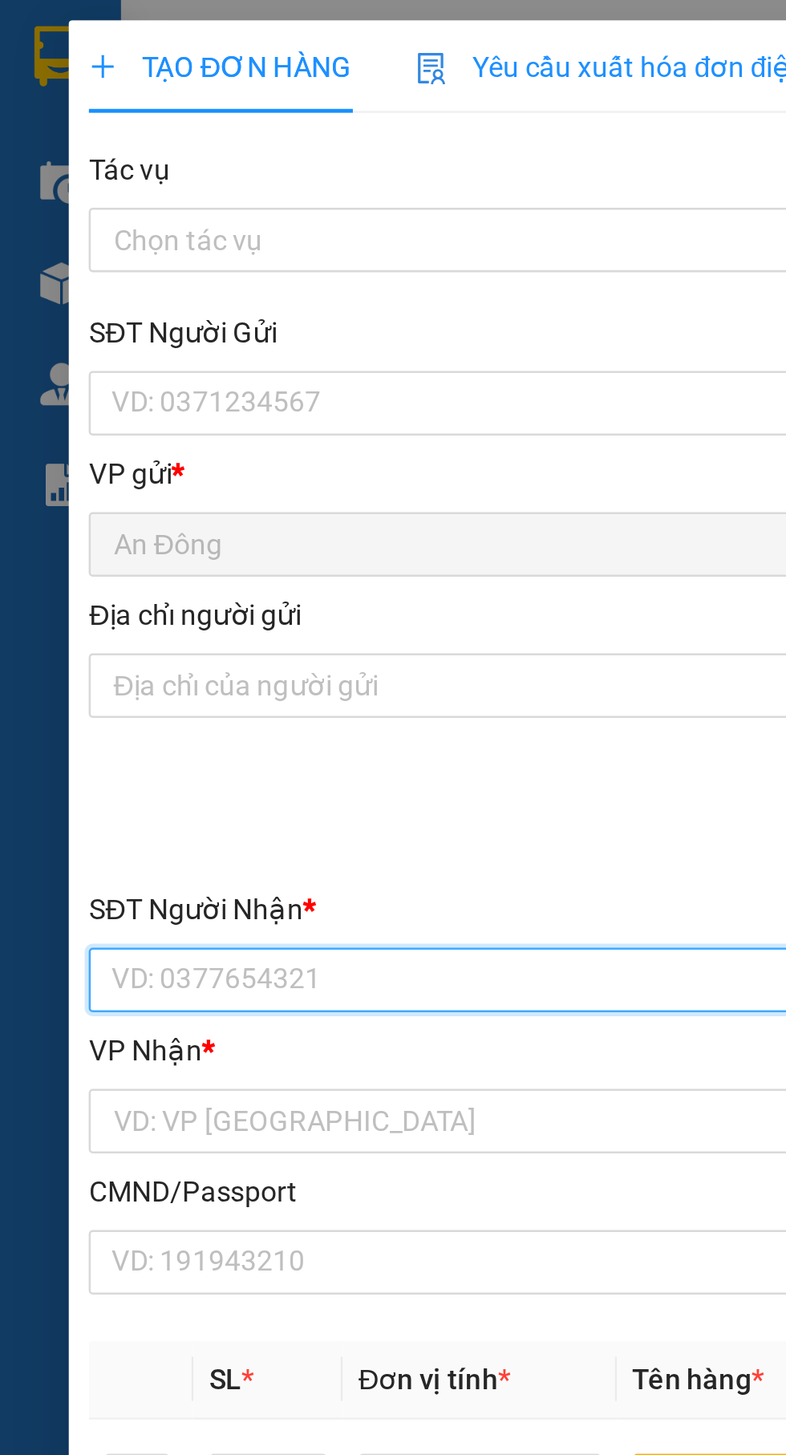
click at [176, 383] on input "SĐT Người Nhận *" at bounding box center [212, 390] width 355 height 26
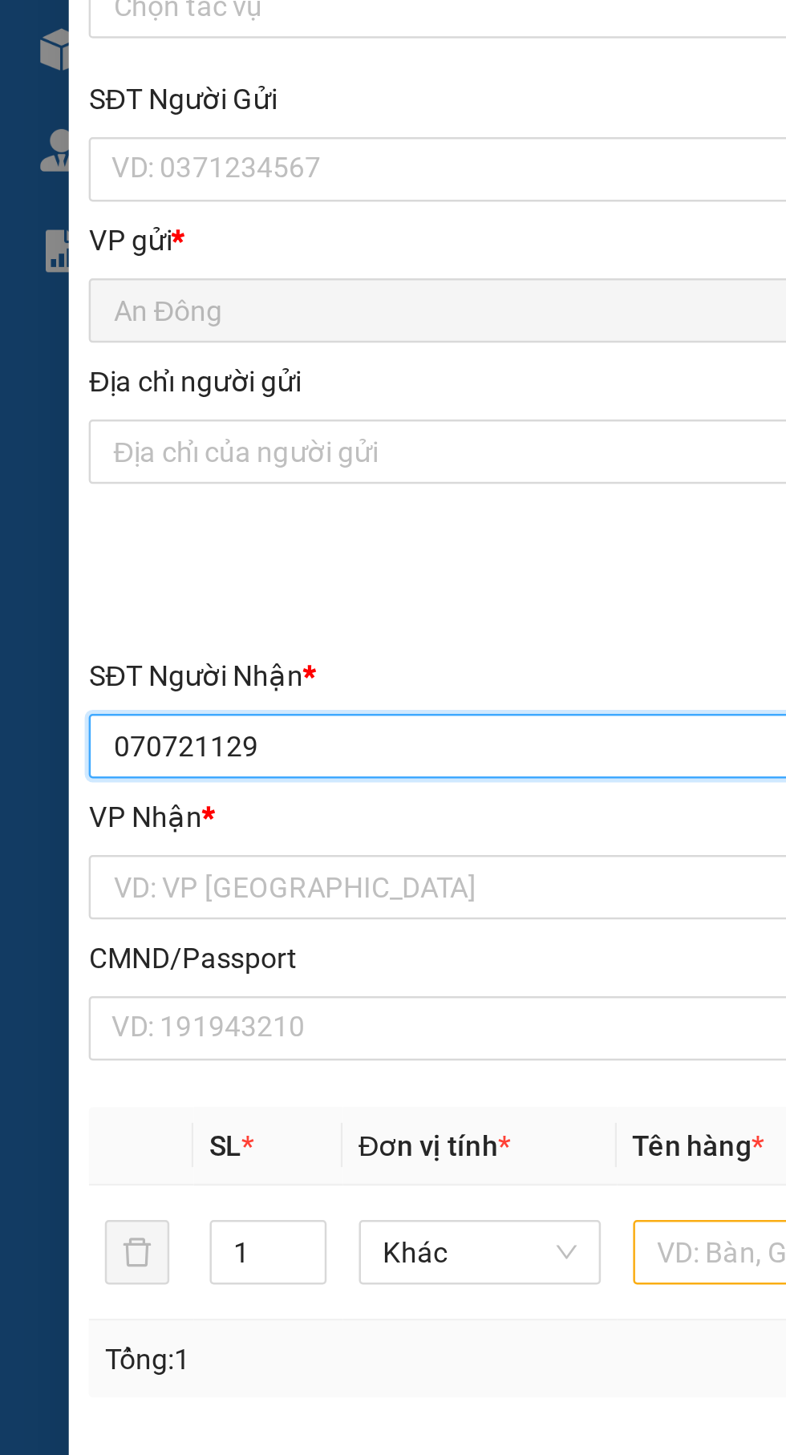
type input "0707211292"
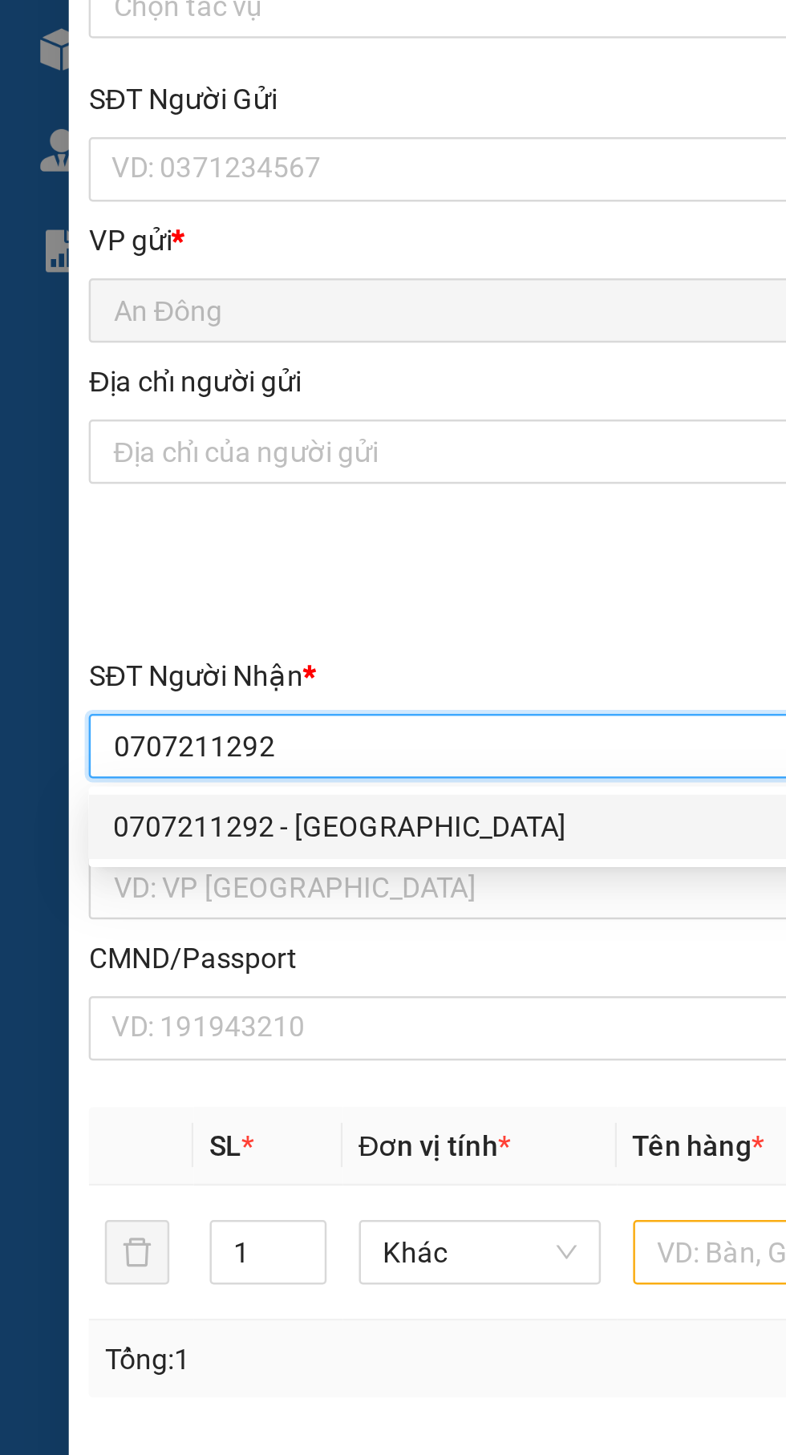
click at [182, 424] on div "0707211292 - phú quang" at bounding box center [212, 422] width 335 height 18
type input "phú quang"
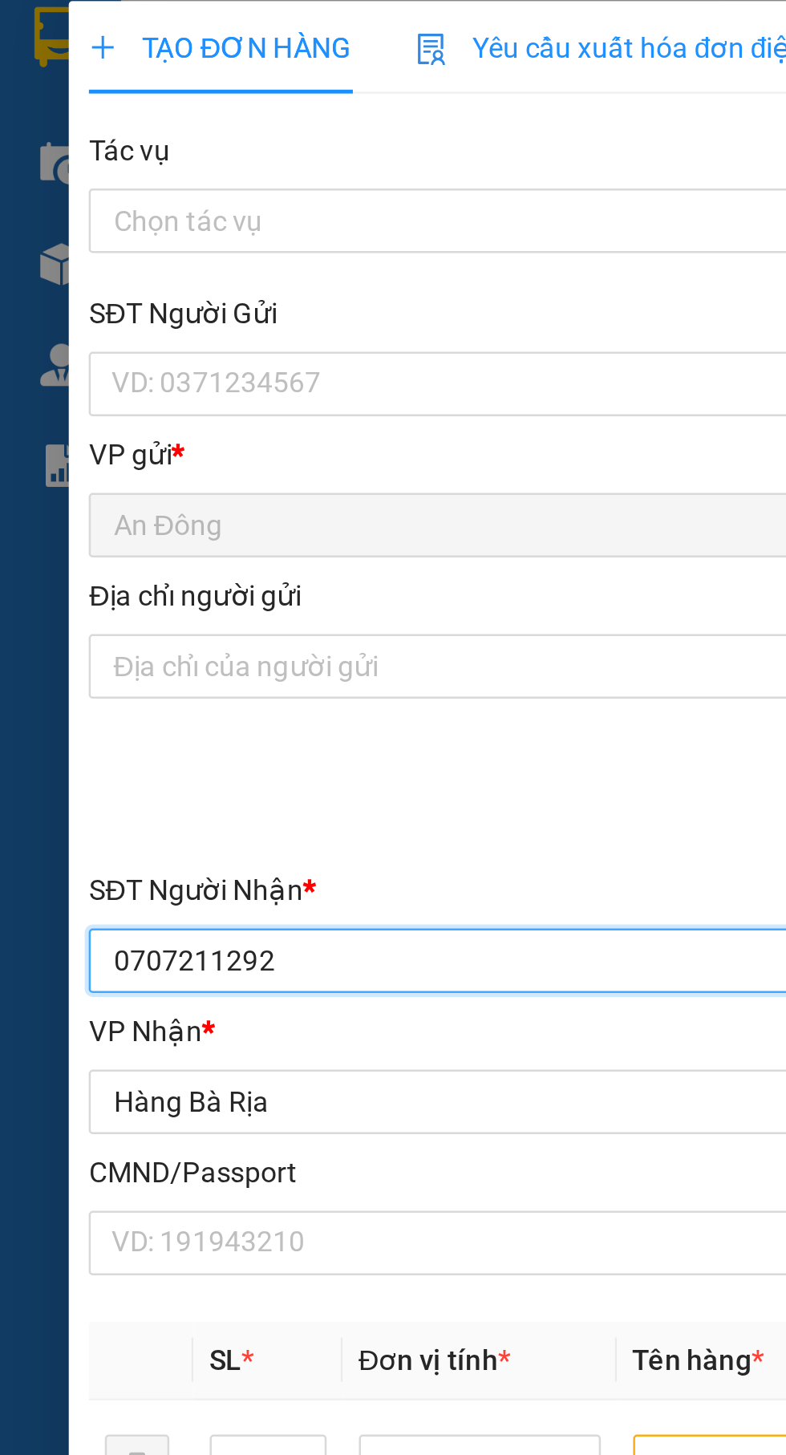
type input "0707211292"
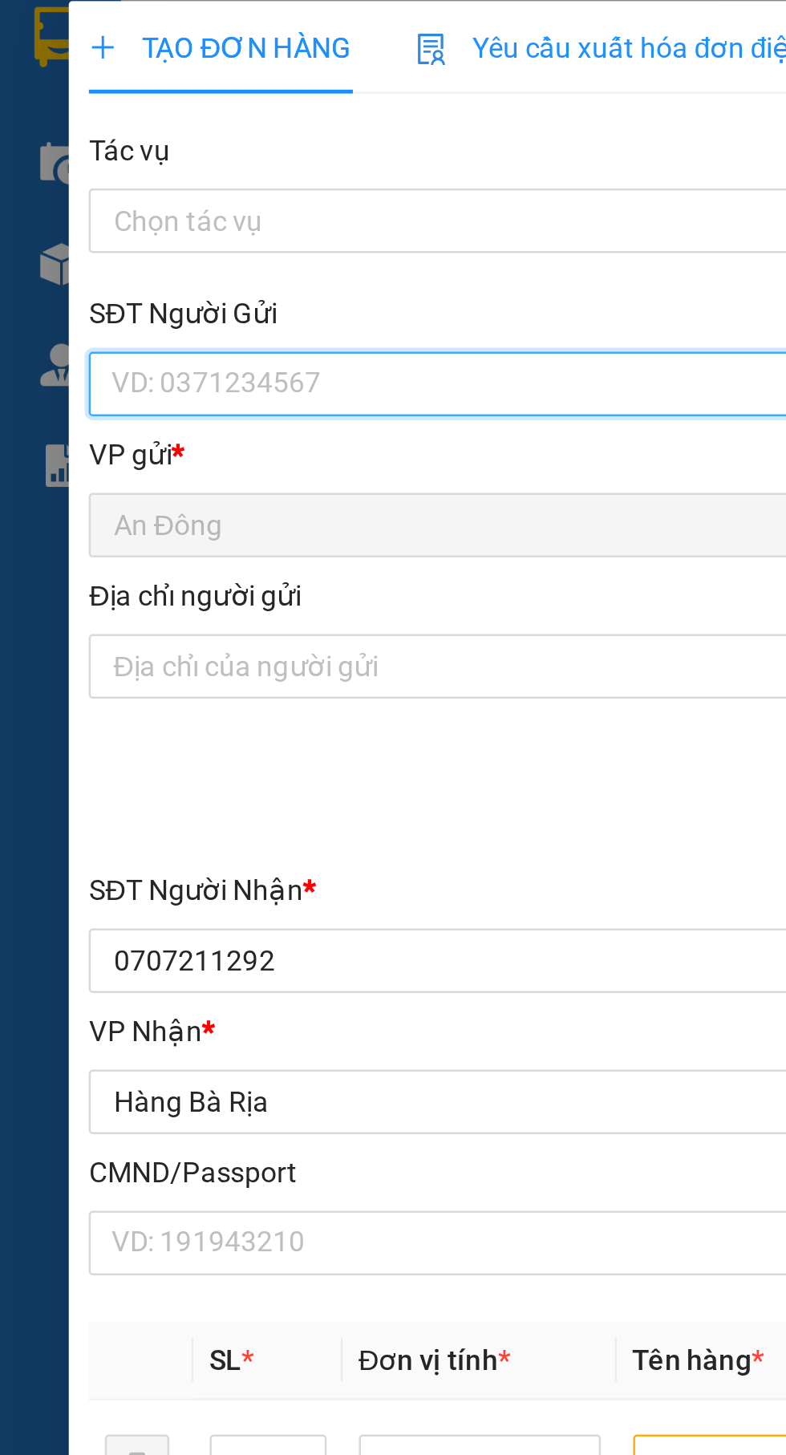
click at [216, 152] on input "SĐT Người Gửi" at bounding box center [212, 161] width 355 height 26
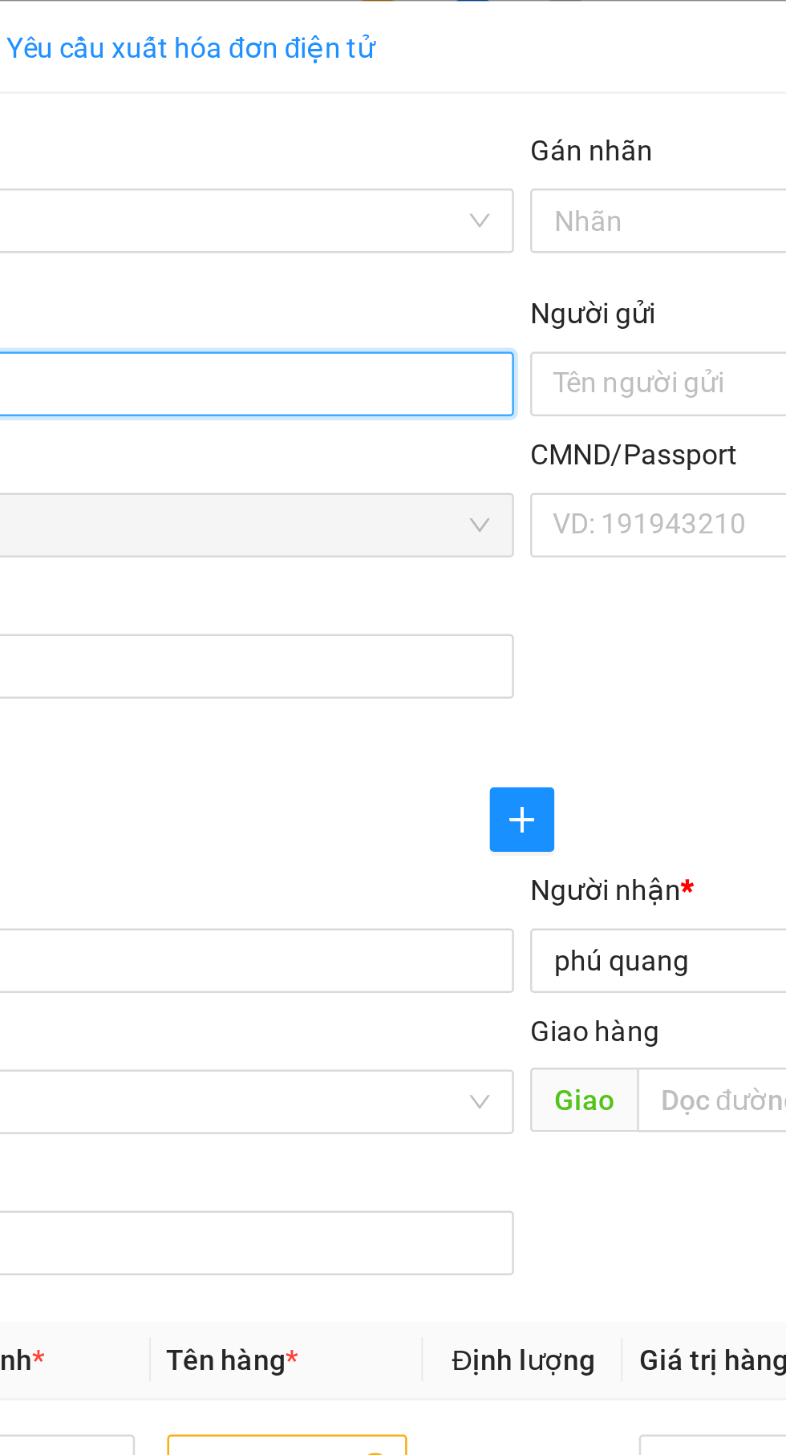
type input "0789869686"
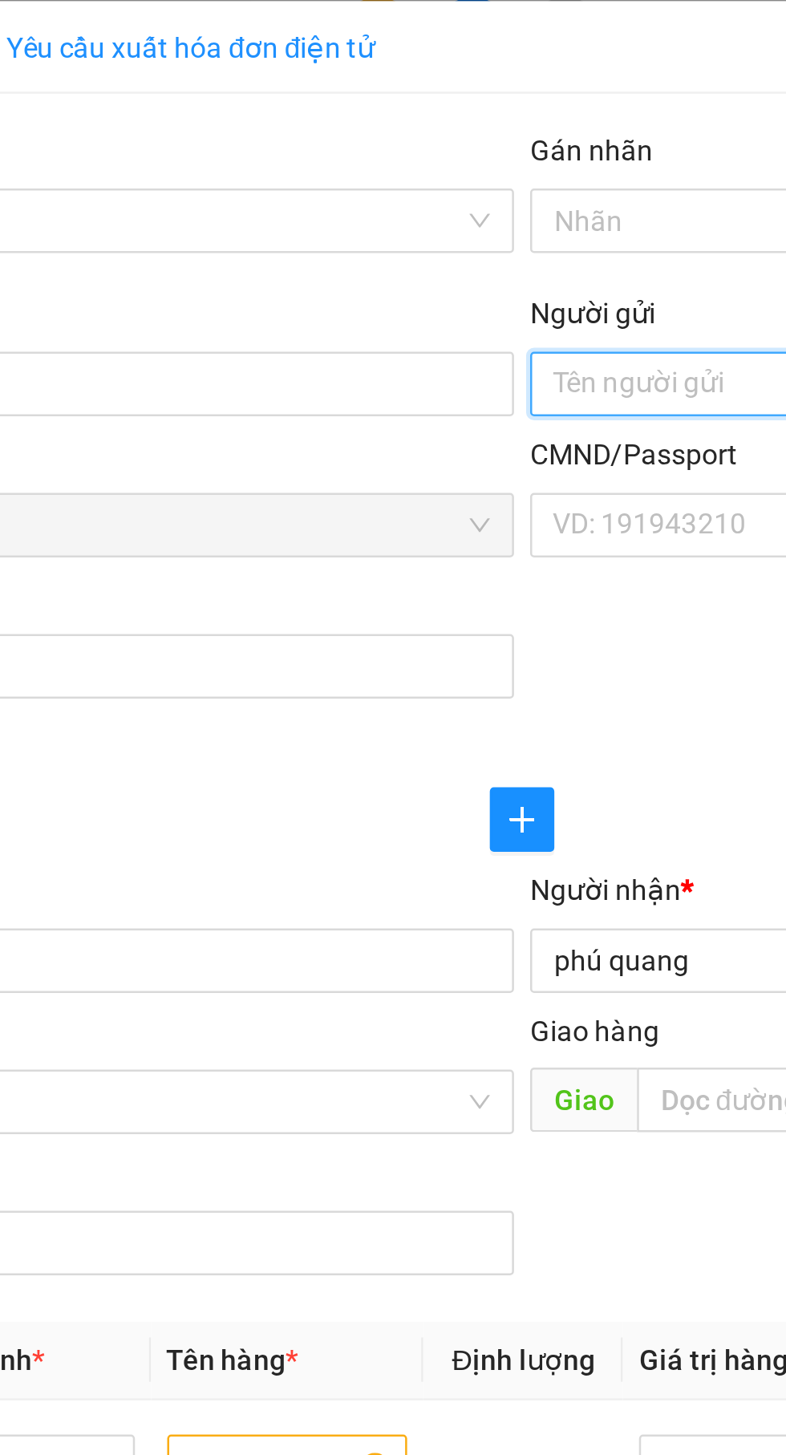
click at [456, 165] on input "Người gửi" at bounding box center [573, 161] width 355 height 26
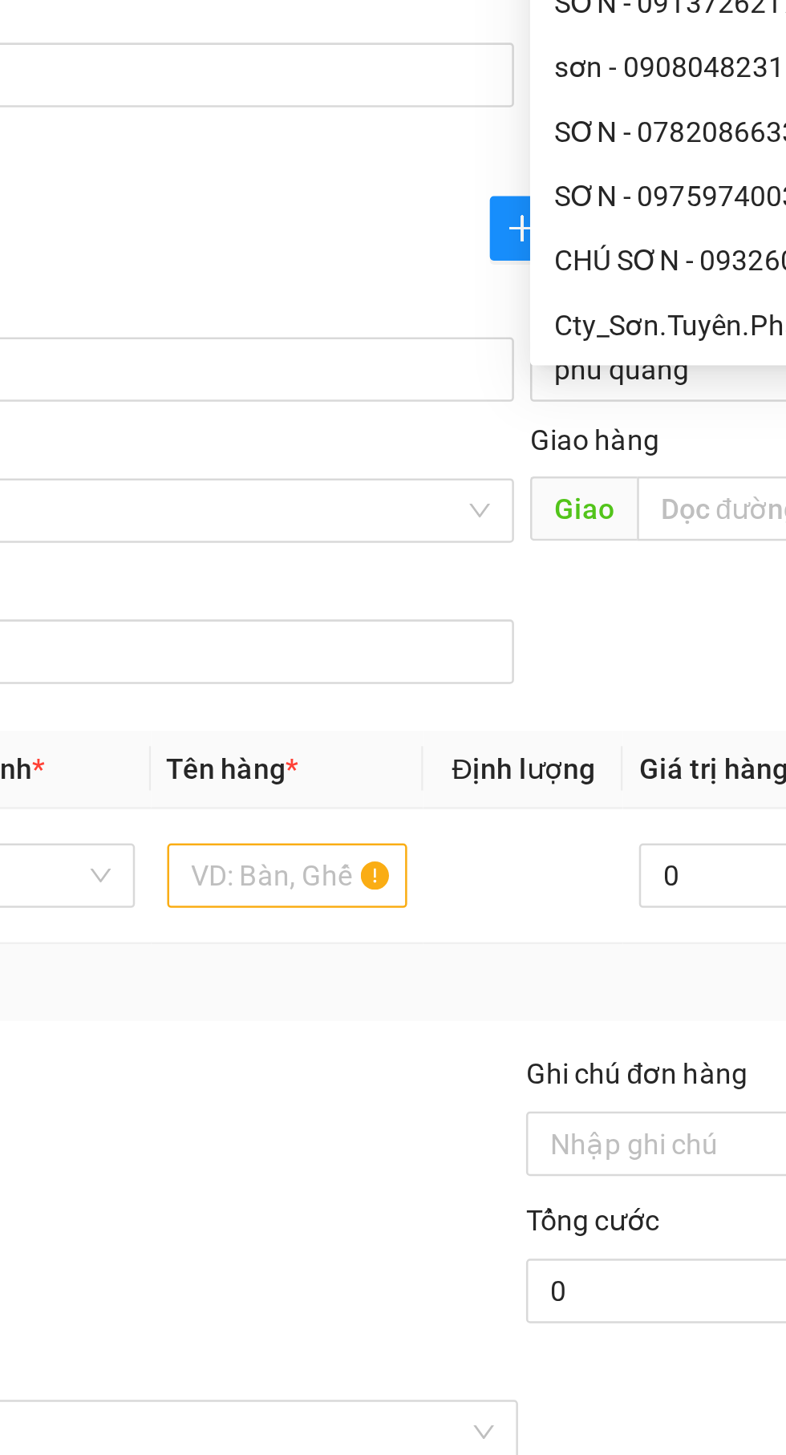
type input "Sơn"
click at [329, 596] on input "text" at bounding box center [300, 591] width 96 height 26
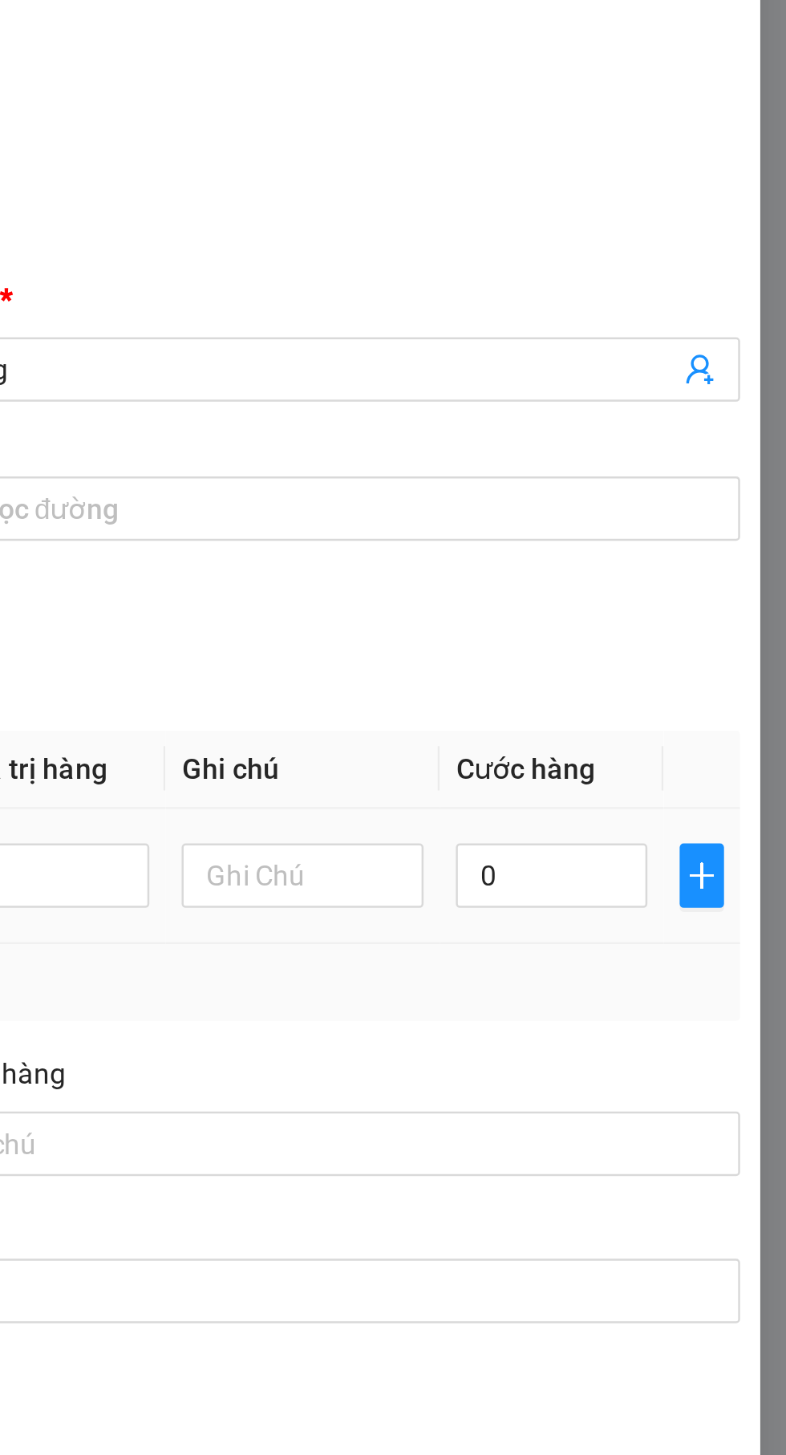
type input "Hộp"
click at [682, 587] on input "0" at bounding box center [676, 591] width 76 height 26
type input "3"
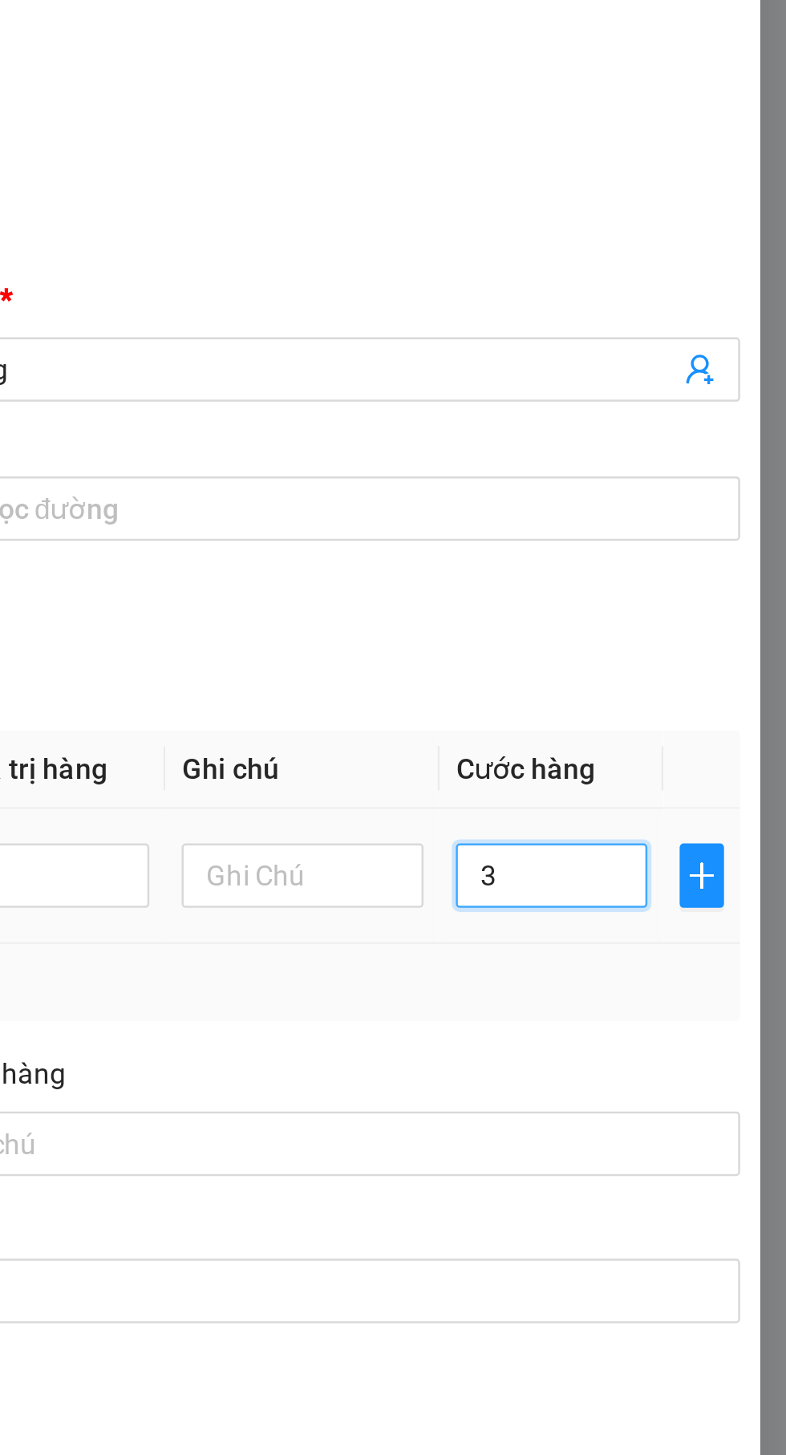
type input "30"
click at [703, 504] on div "SĐT Người Nhận * 0707211292 Người nhận * phú quang VP Nhận * Hàng Bà Rịa Gia…" at bounding box center [392, 437] width 721 height 168
type input "30.000"
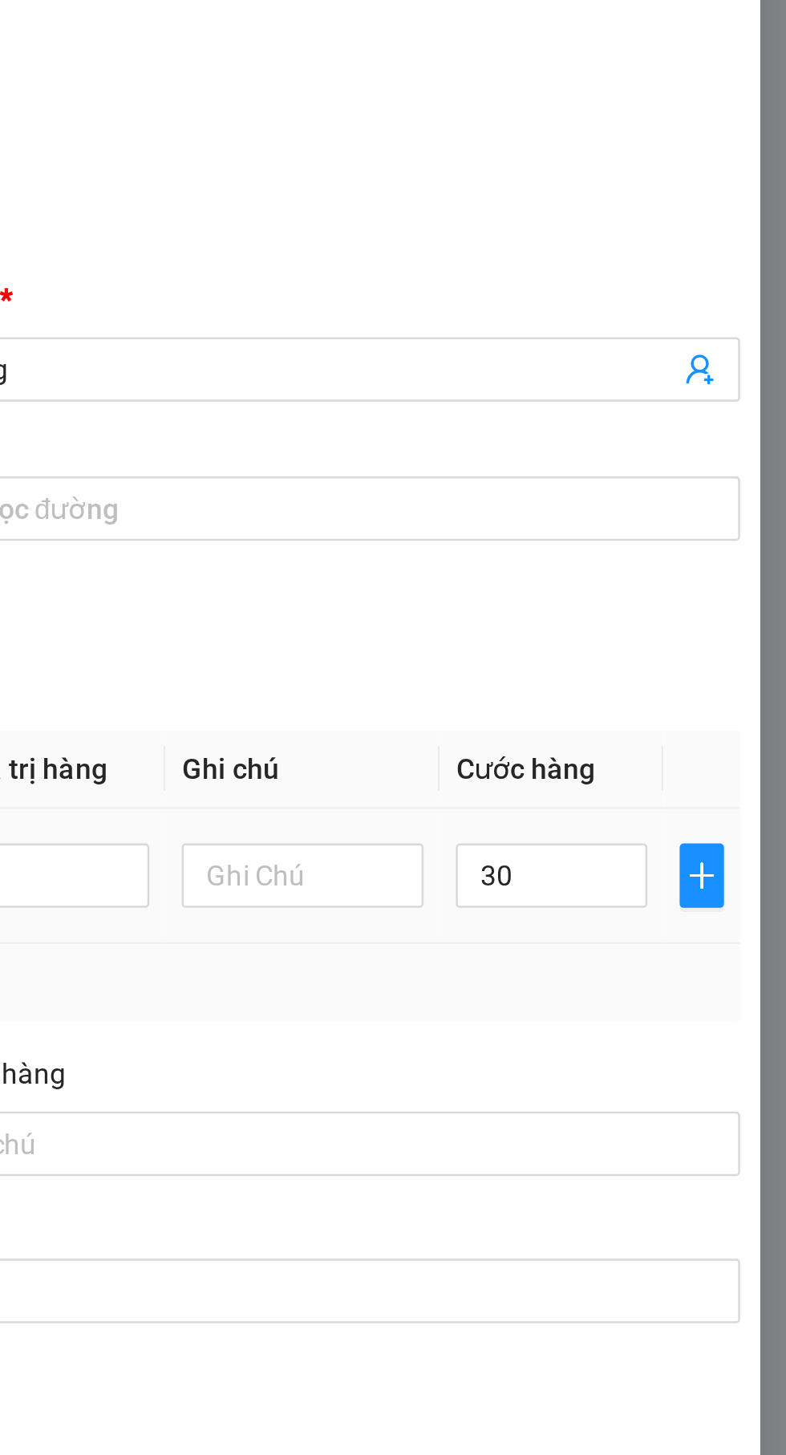
type input "30.000"
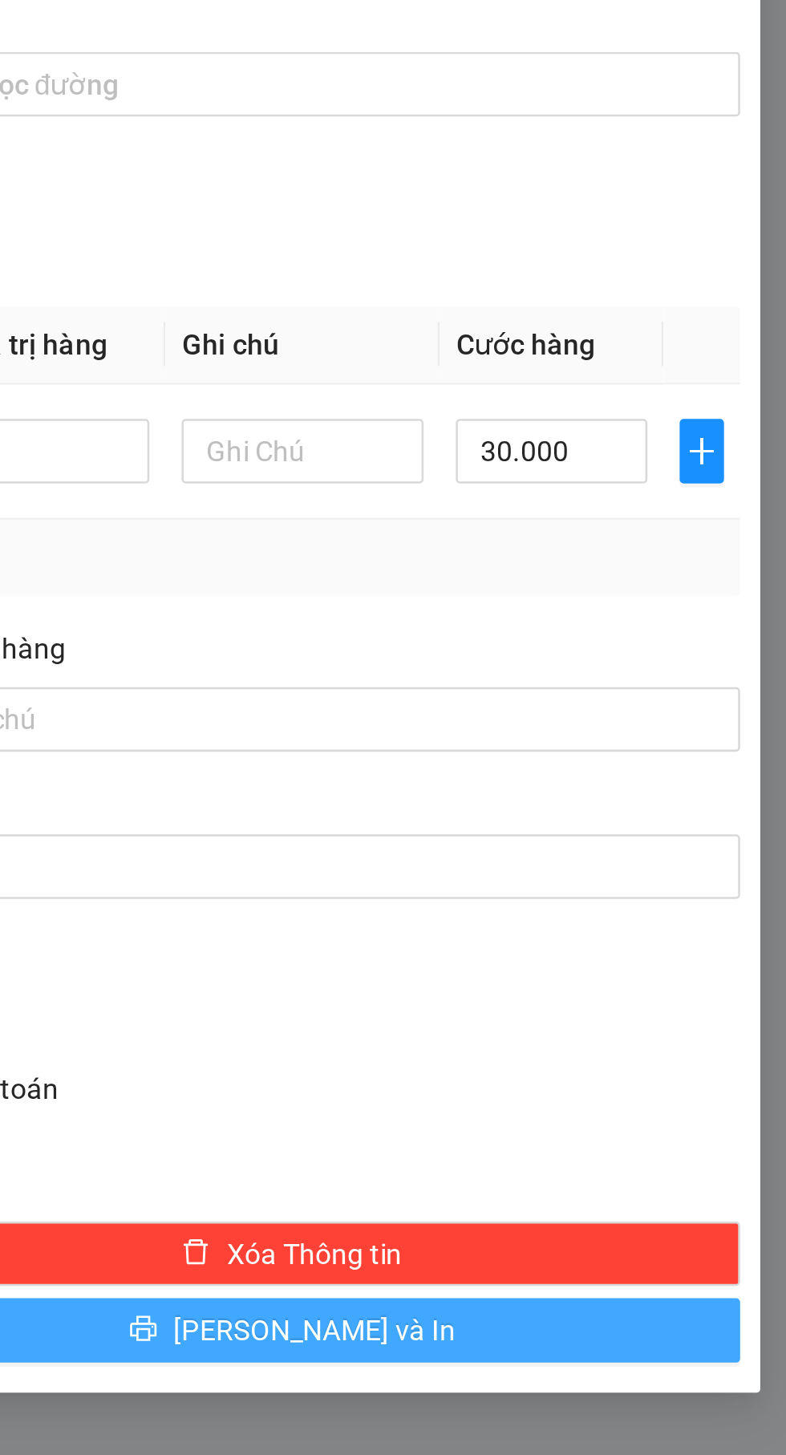
click at [501, 945] on button "[PERSON_NAME] và In" at bounding box center [573, 941] width 356 height 26
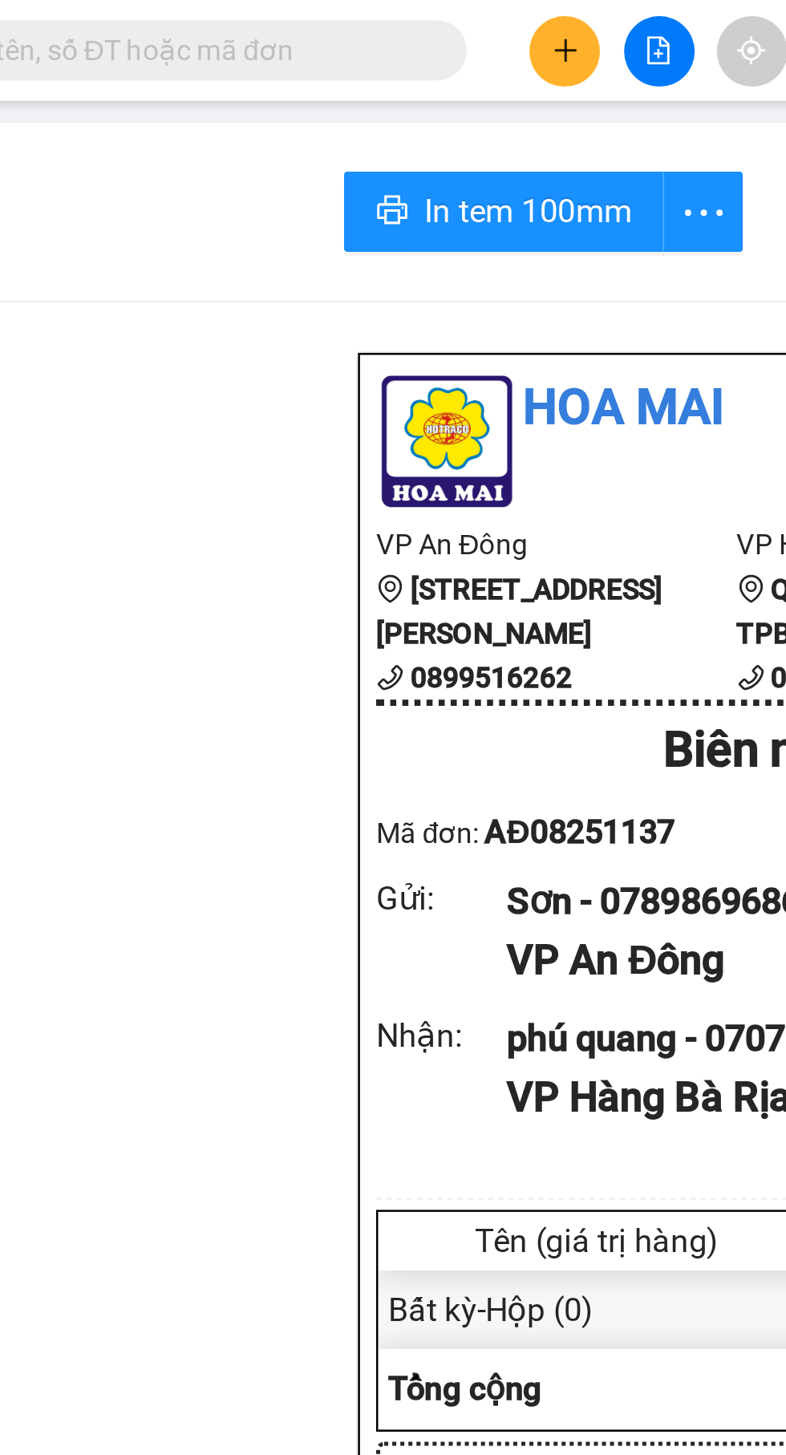
click at [335, 32] on button at bounding box center [336, 20] width 28 height 28
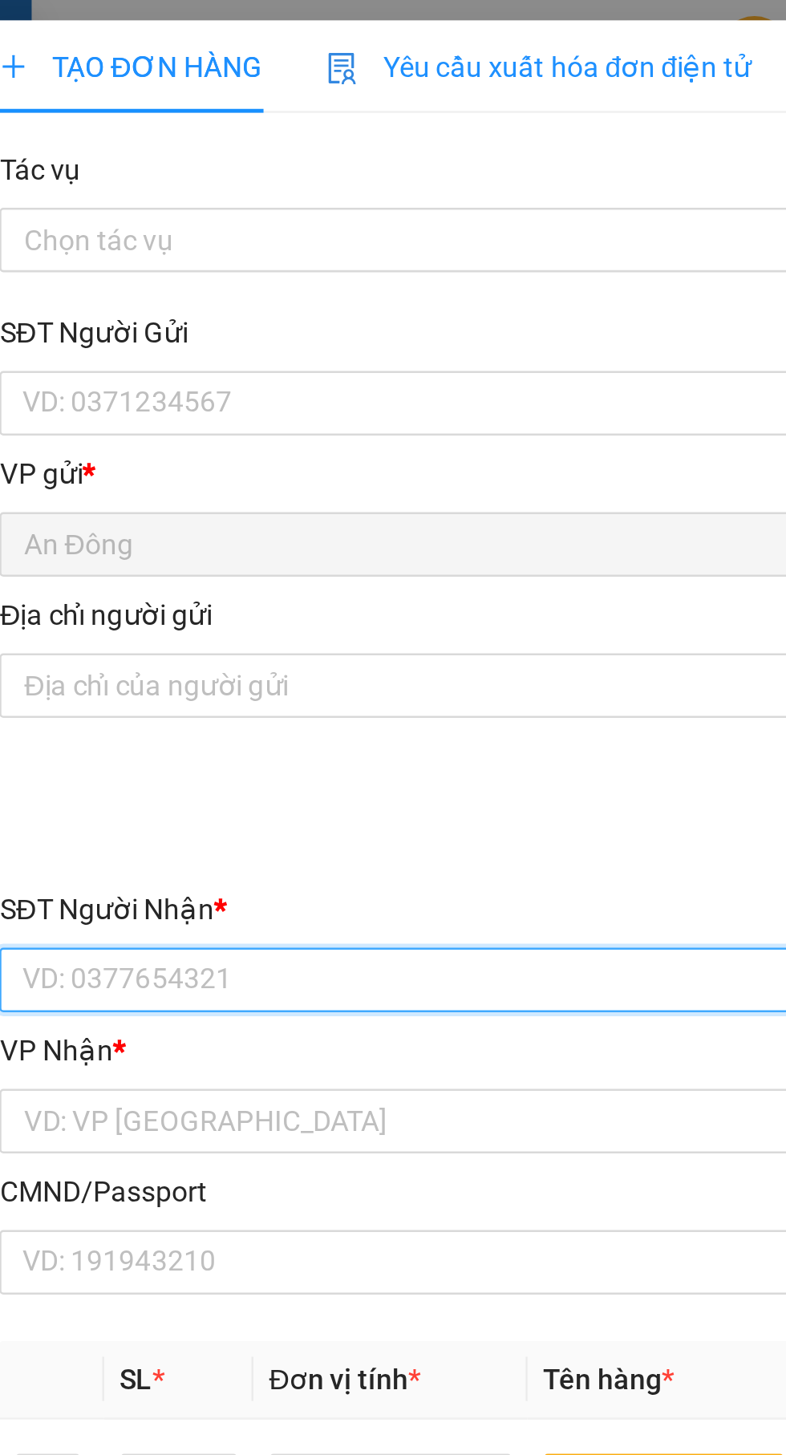
click at [257, 383] on input "SĐT Người Nhận *" at bounding box center [212, 390] width 355 height 26
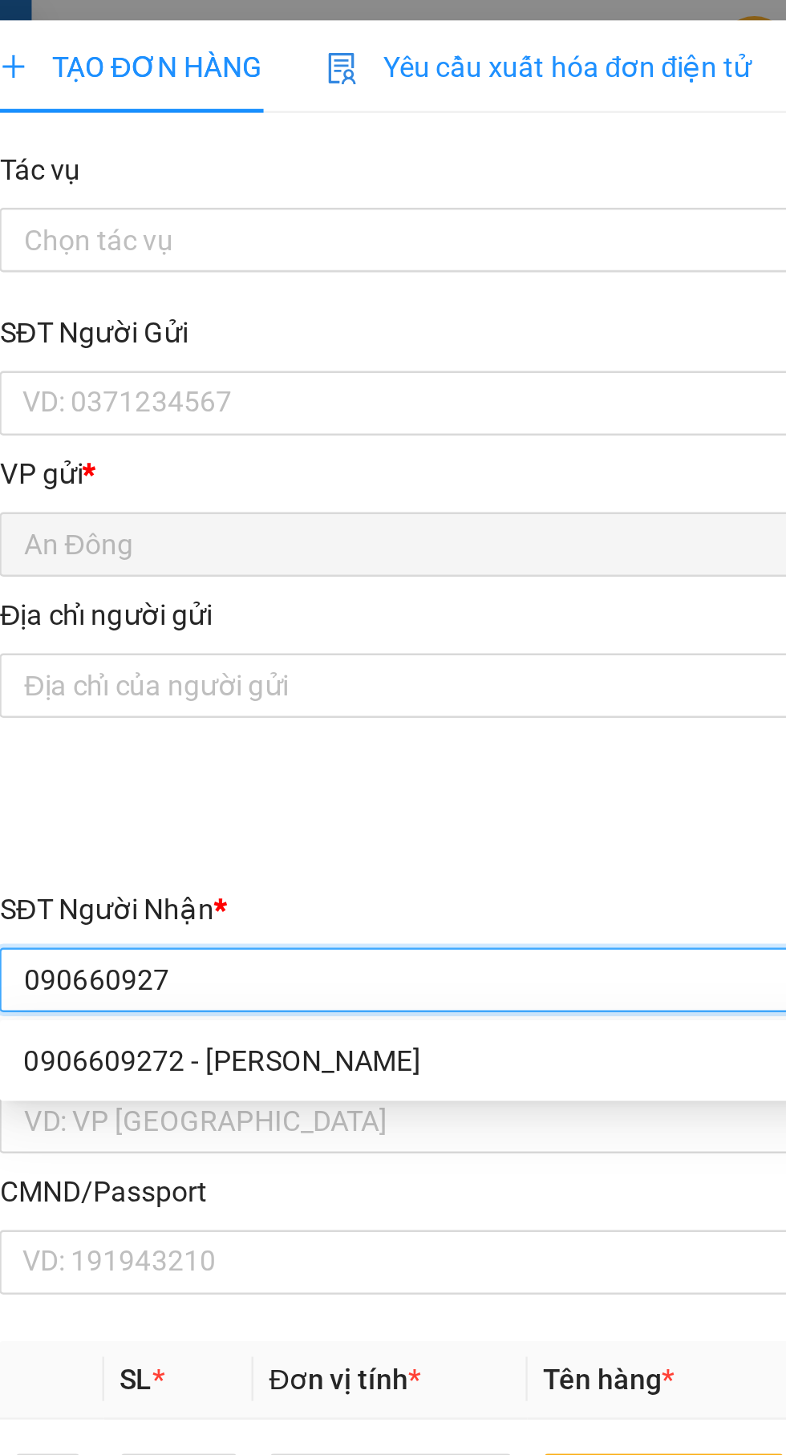
type input "0906609272"
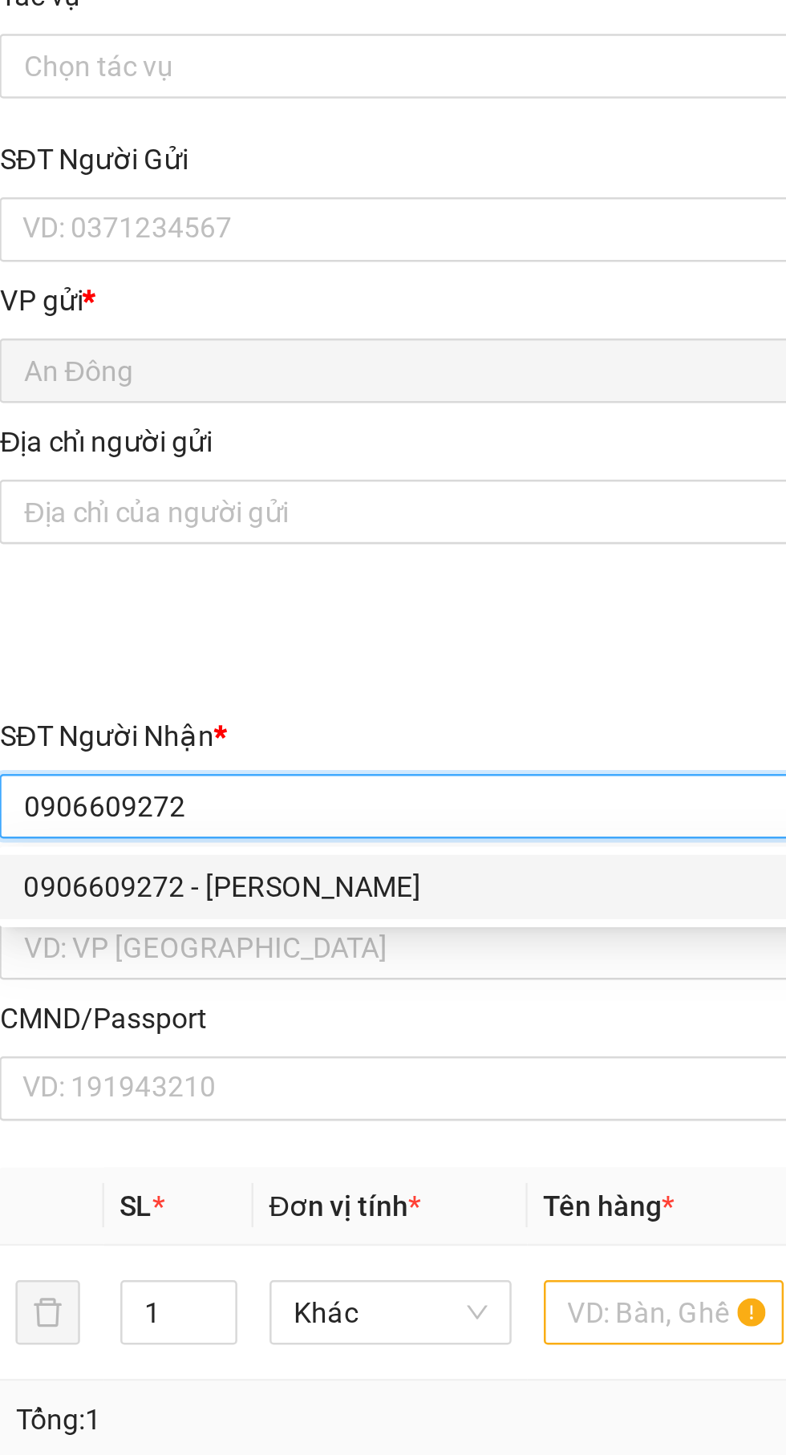
click at [253, 412] on div "0906609272 - Thạch" at bounding box center [212, 422] width 355 height 26
type input "Thạch"
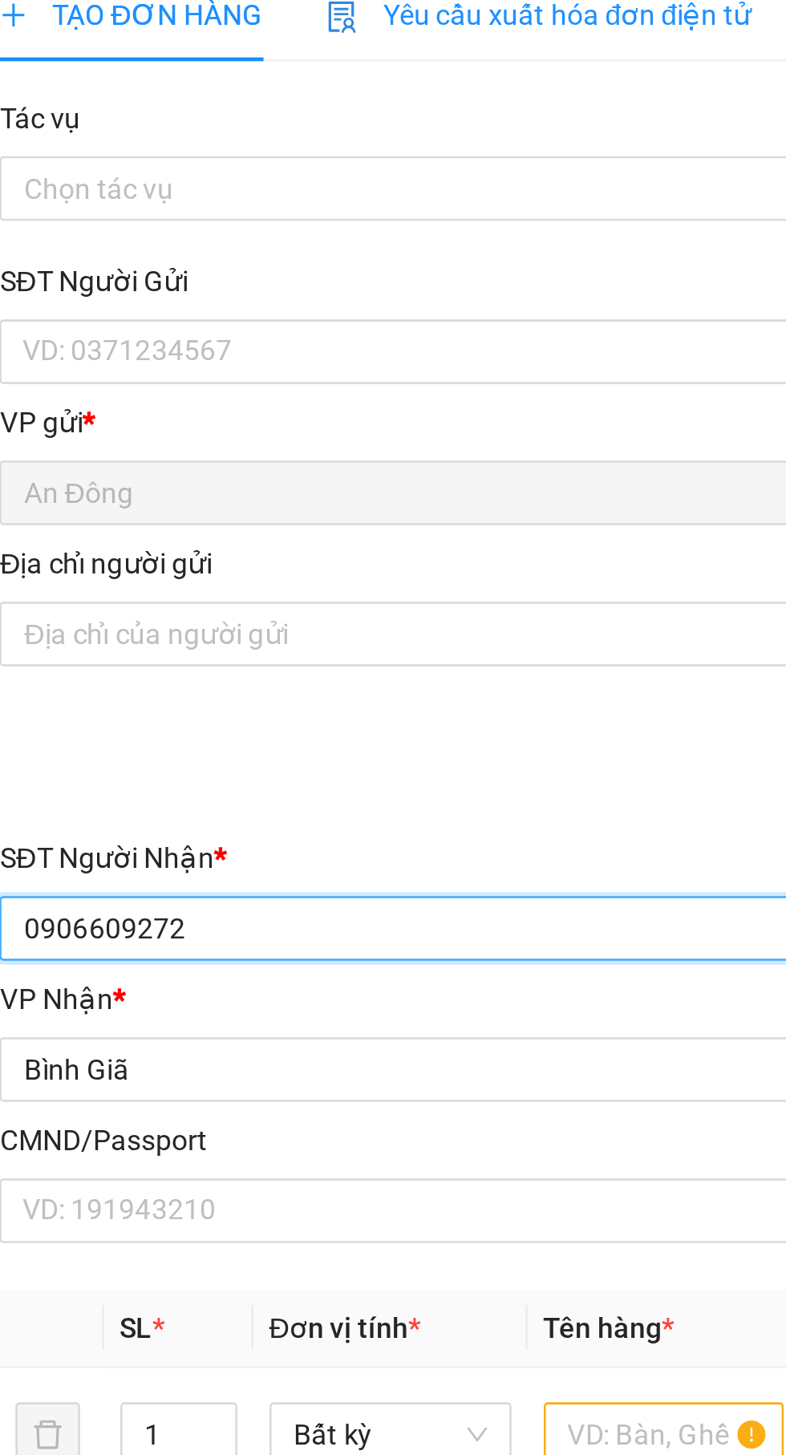
type input "0906609272"
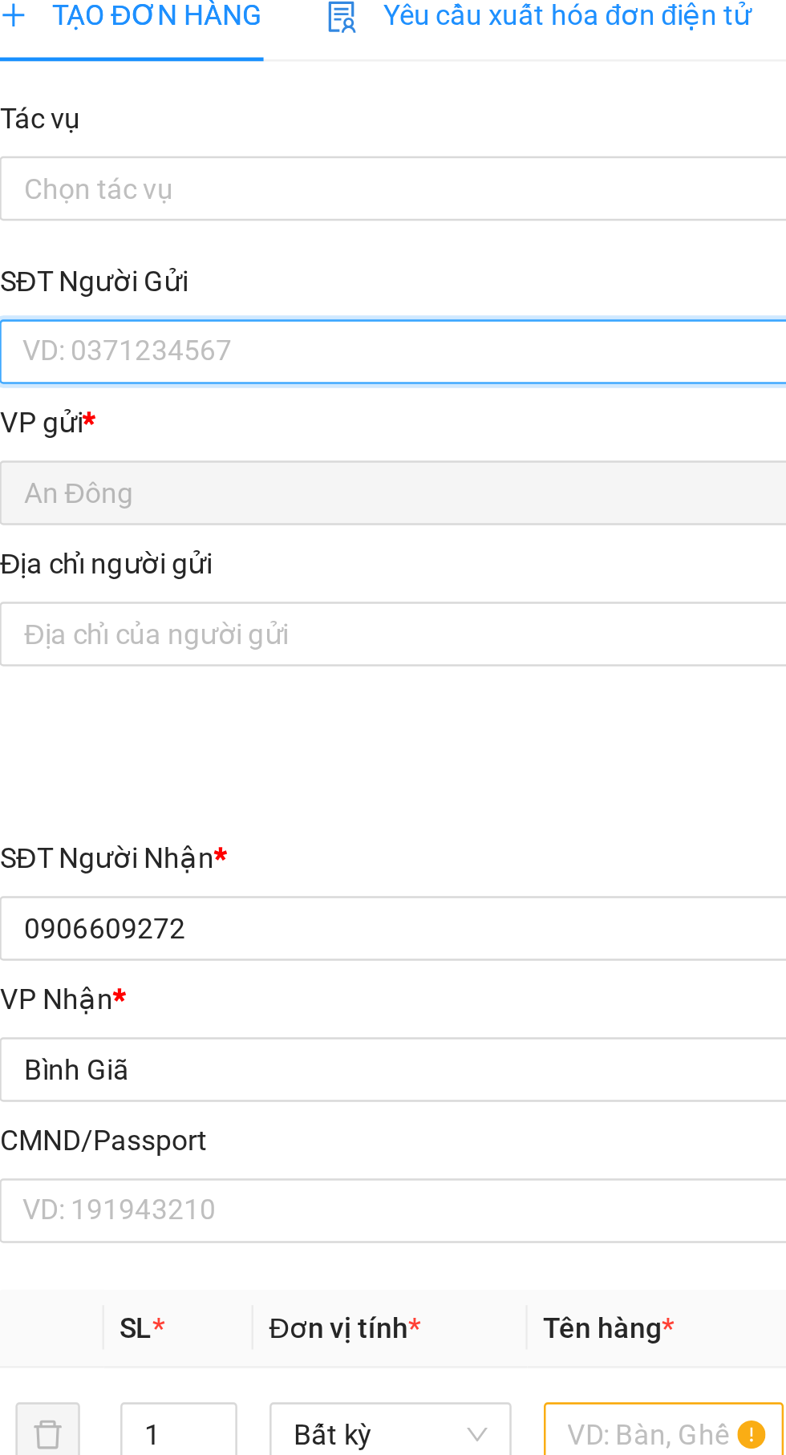
click at [228, 156] on input "SĐT Người Gửi" at bounding box center [212, 161] width 355 height 26
type input "0856777409"
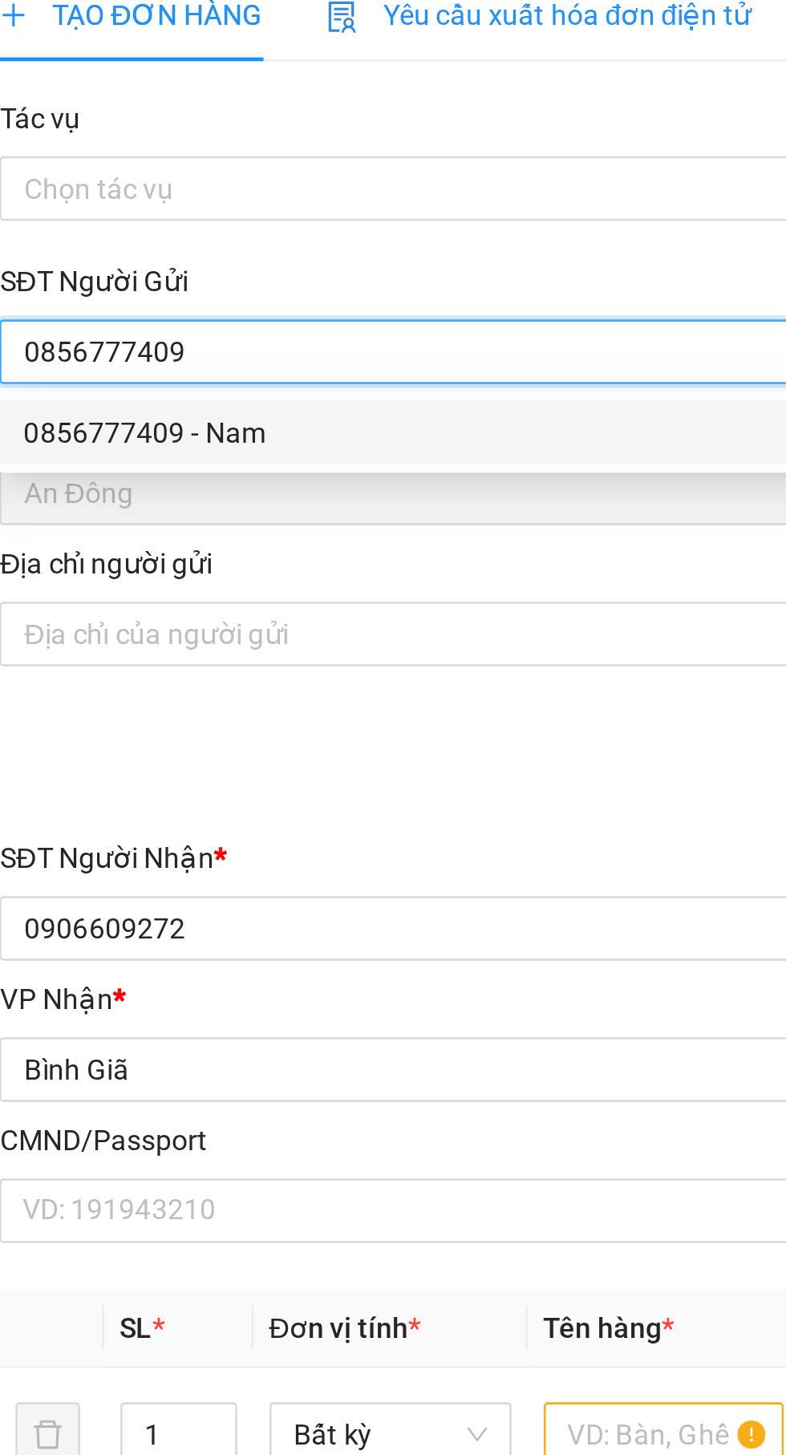
click at [249, 192] on div "0856777409 - Nam" at bounding box center [212, 193] width 335 height 18
type input "Nam"
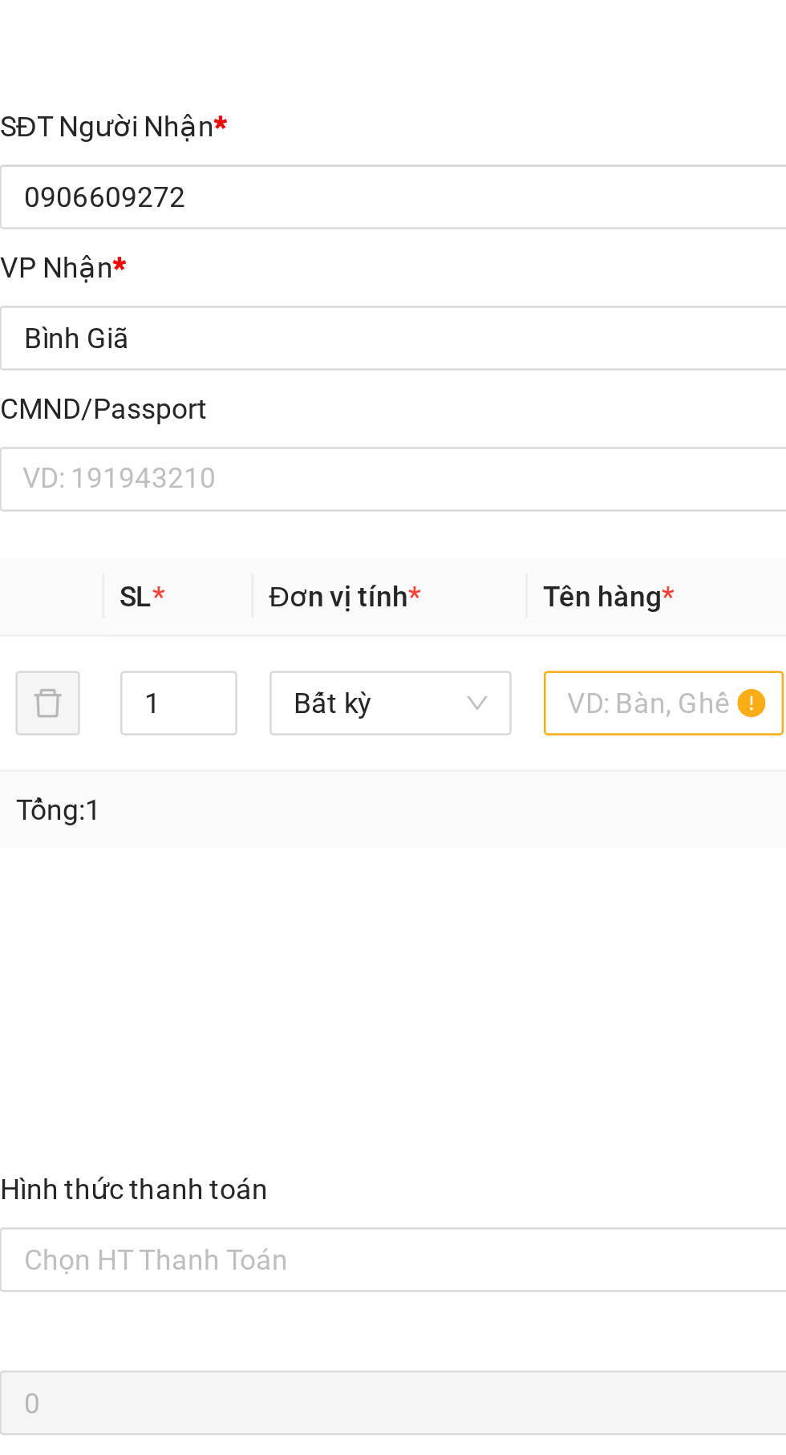
type input "0856777409"
click at [290, 585] on input "text" at bounding box center [300, 591] width 96 height 26
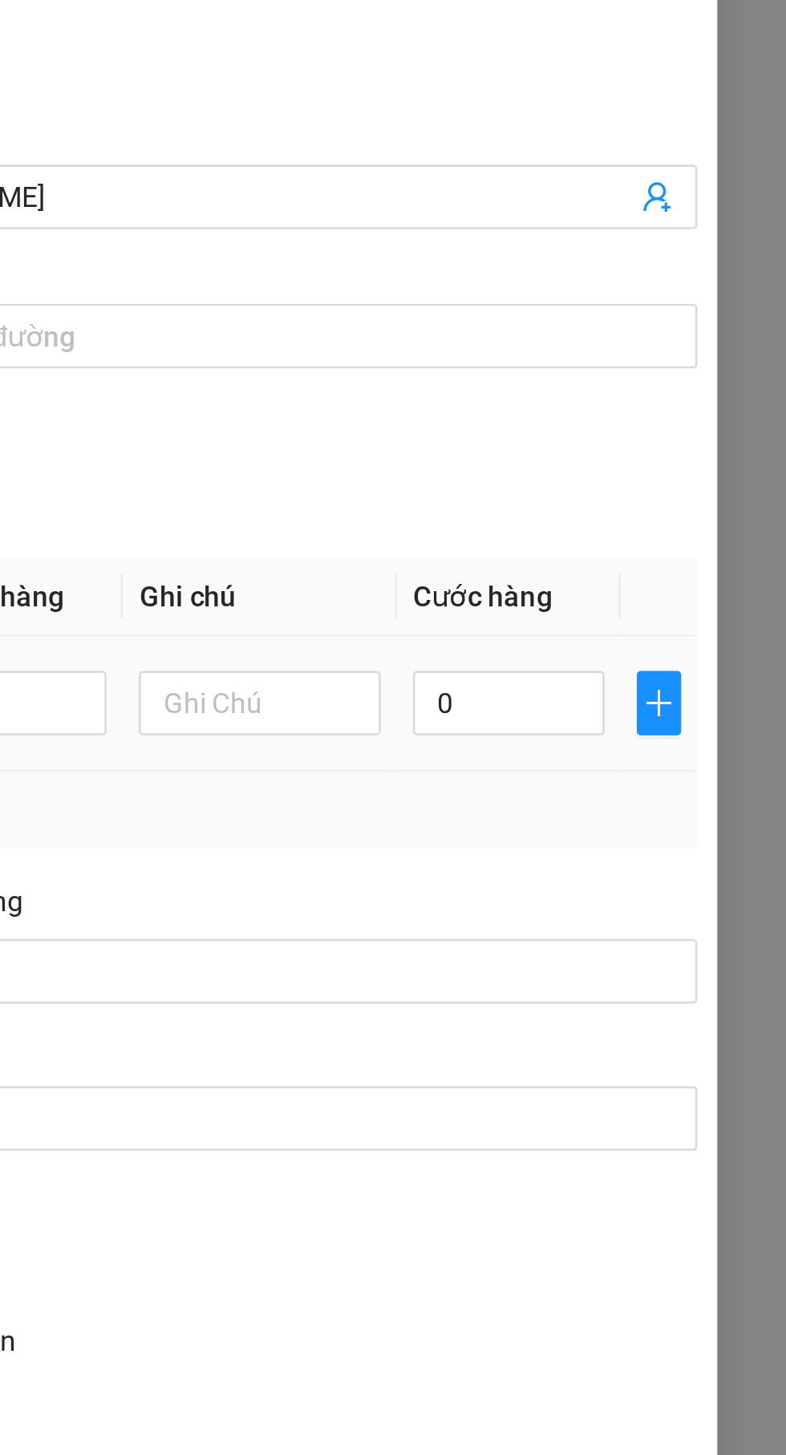
type input "Hộp"
click at [680, 592] on input "0" at bounding box center [676, 591] width 76 height 26
type input "3"
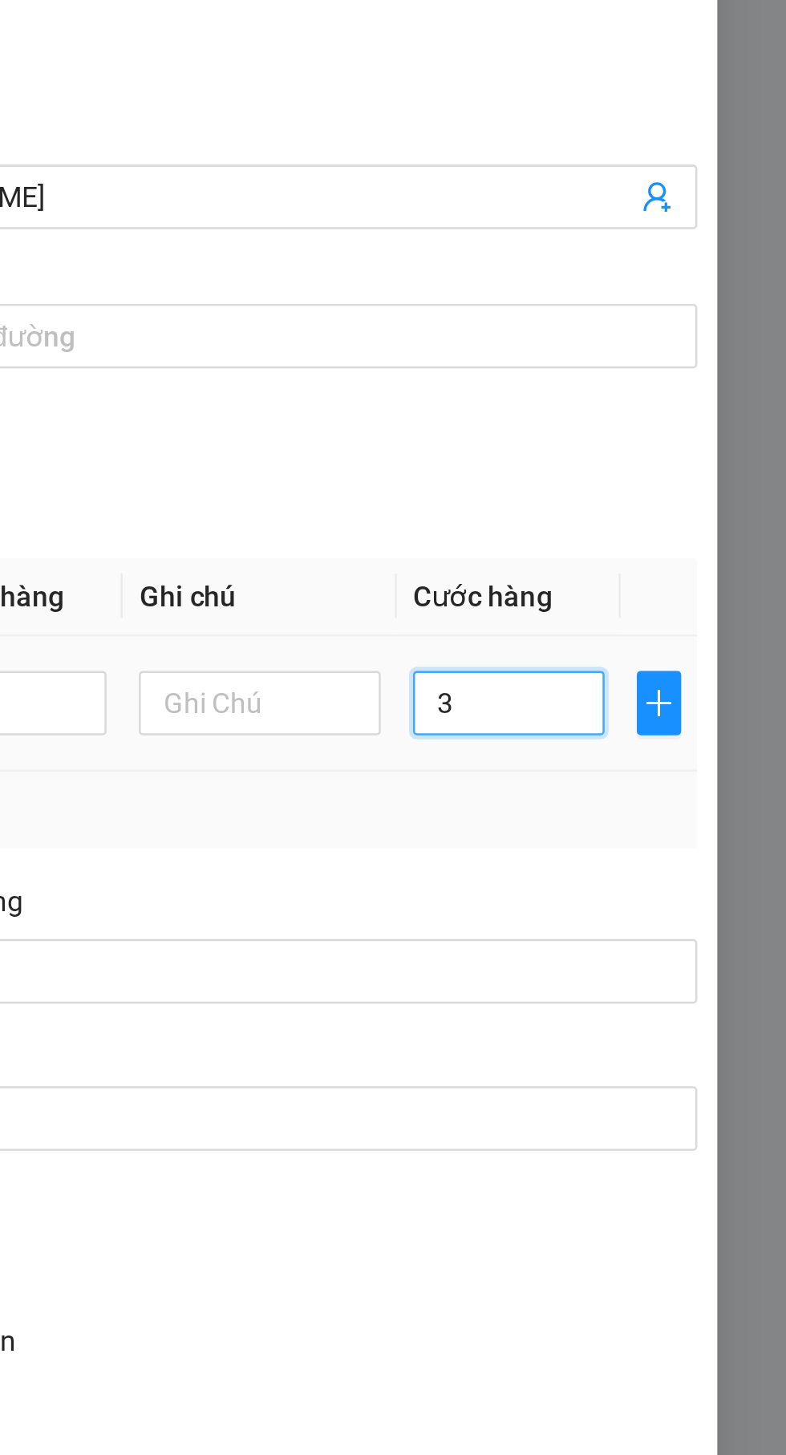
type input "30"
click at [704, 628] on div "Tổng: 1" at bounding box center [393, 634] width 702 height 18
type input "30.000"
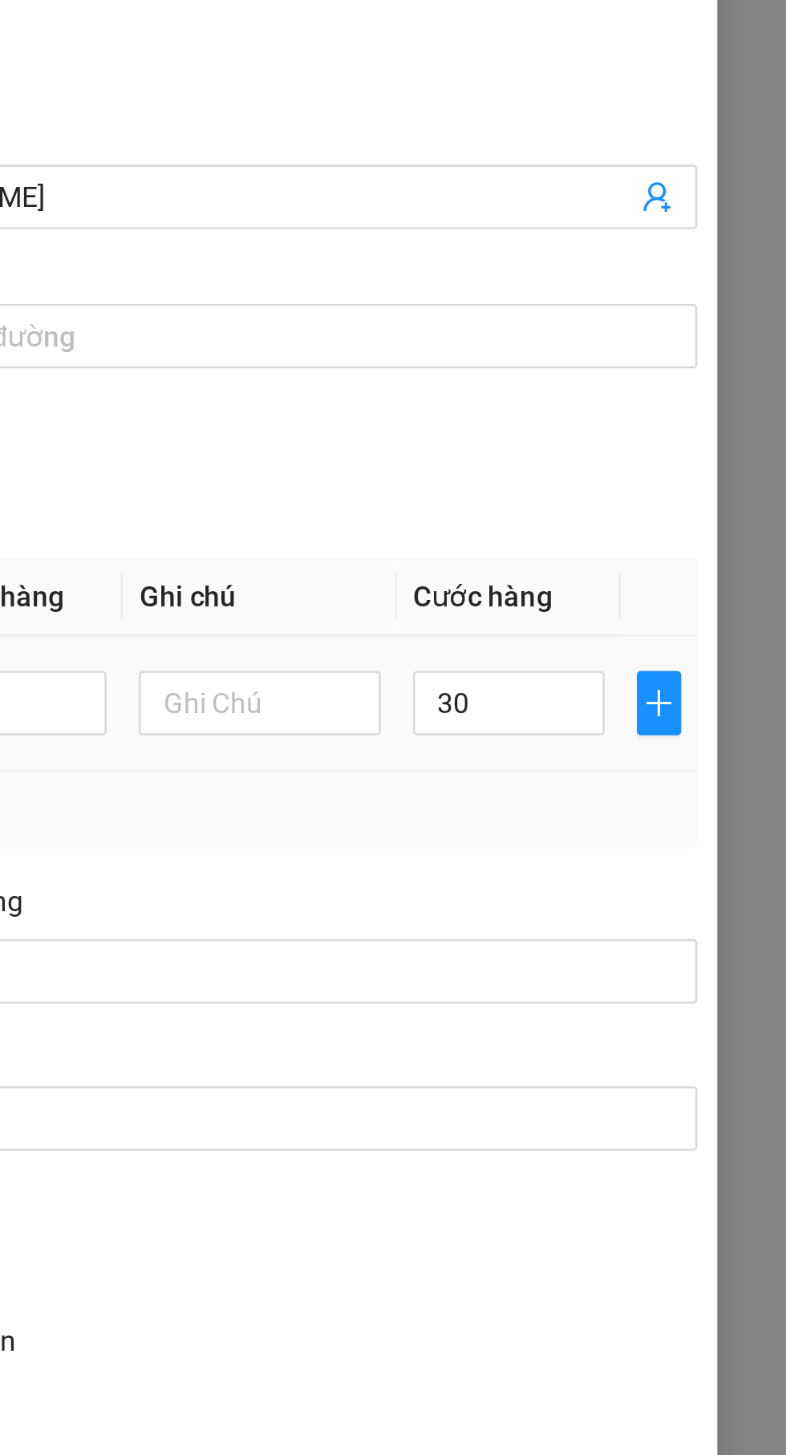
type input "30.000"
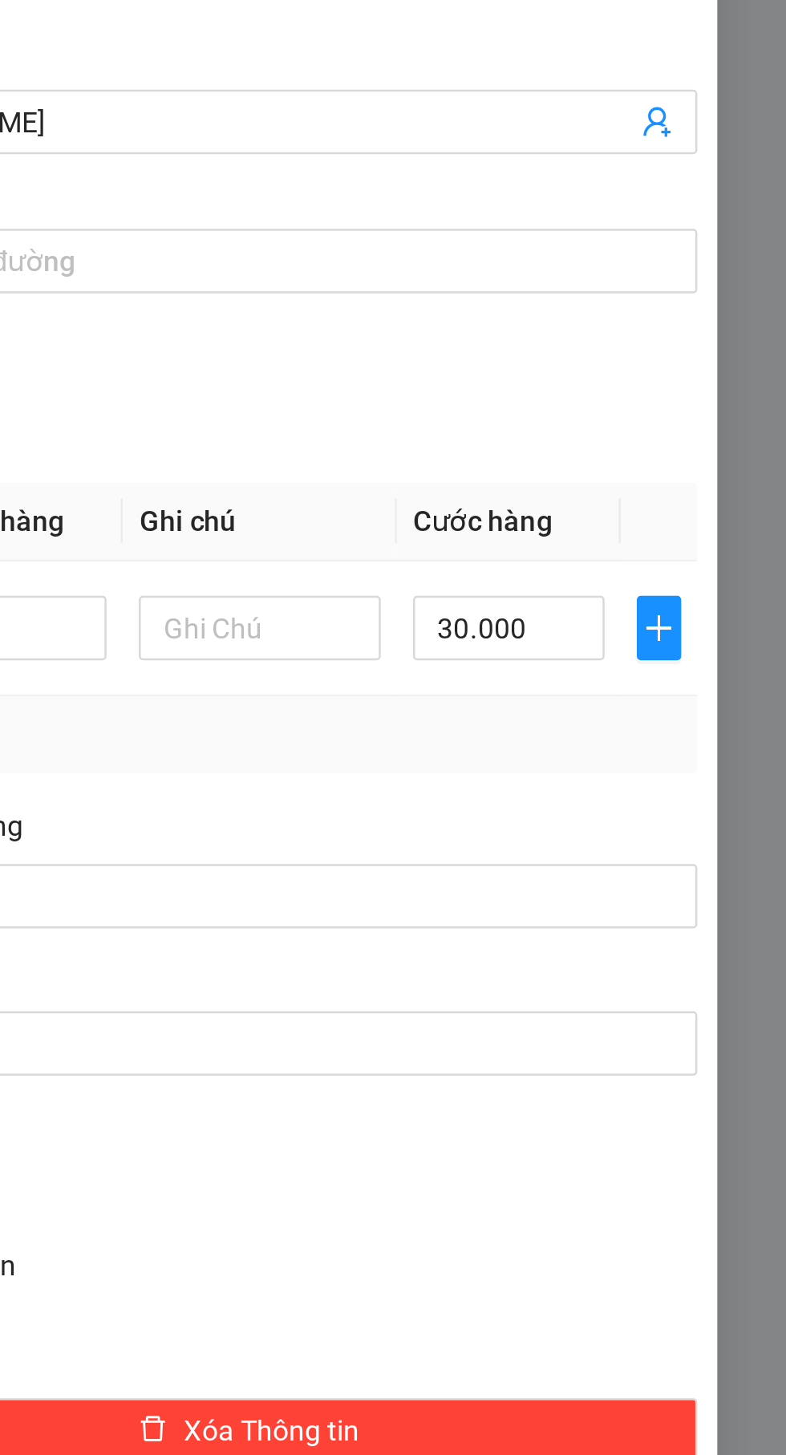
click at [519, 940] on icon "printer" at bounding box center [513, 940] width 11 height 11
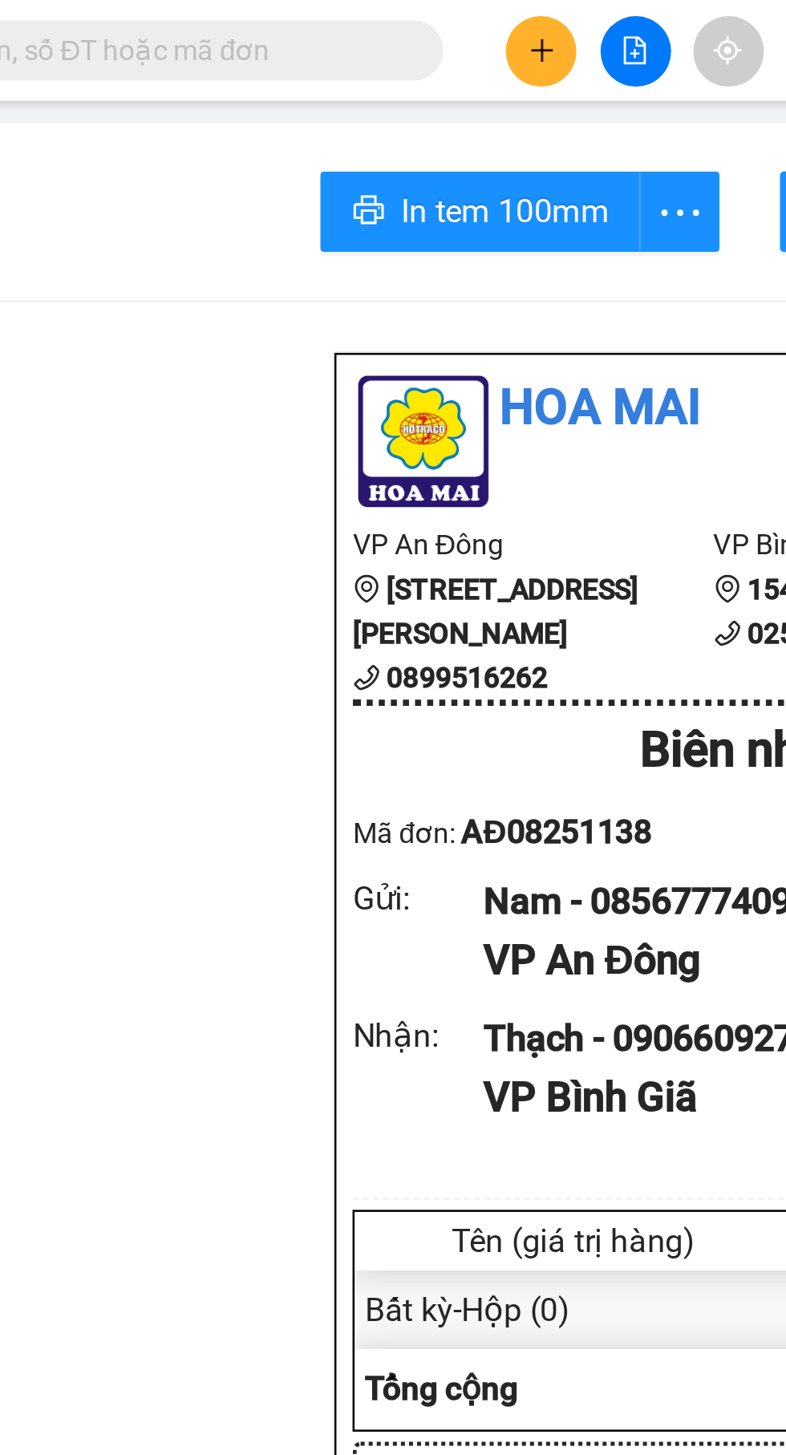
click at [335, 15] on icon "plus" at bounding box center [335, 19] width 11 height 11
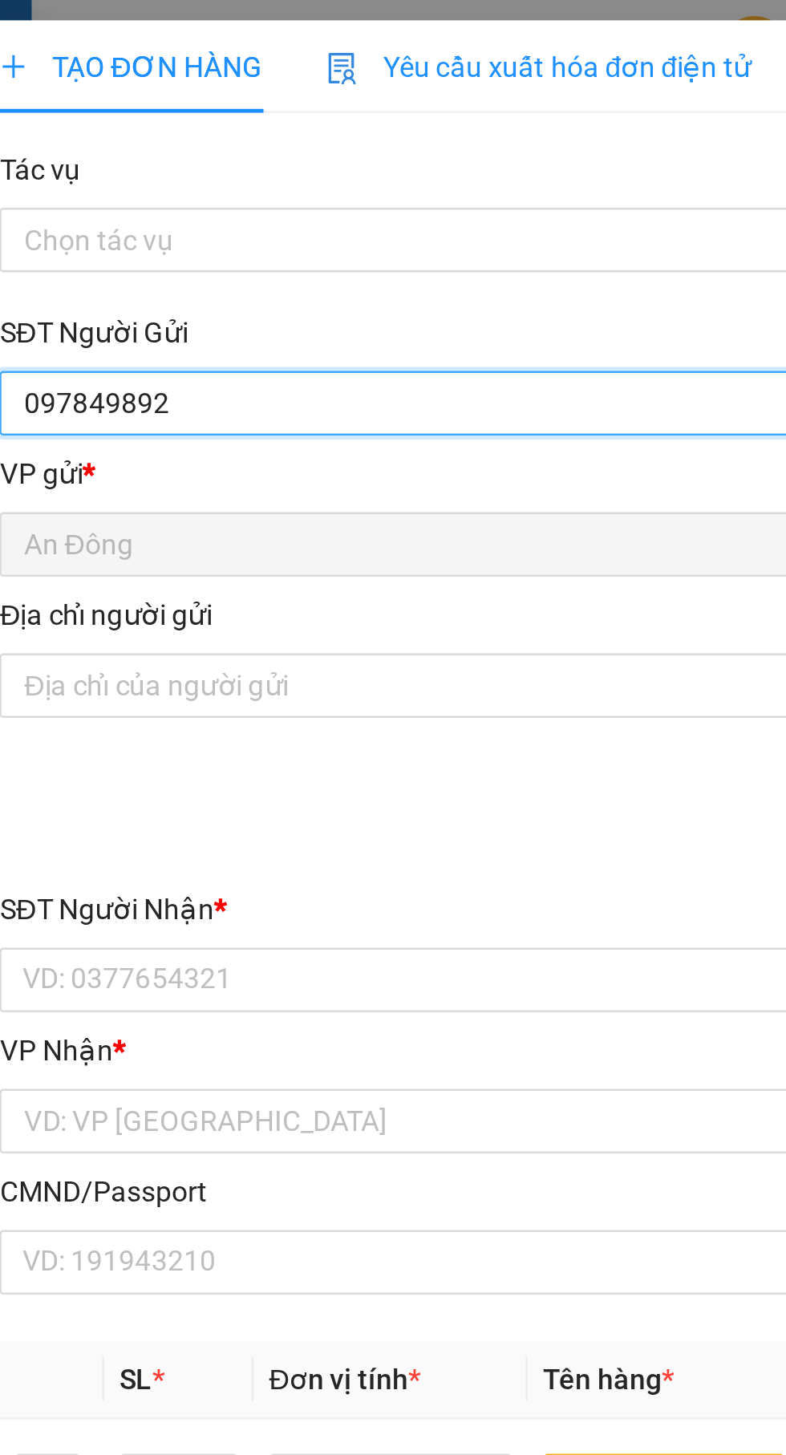
type input "0978498922"
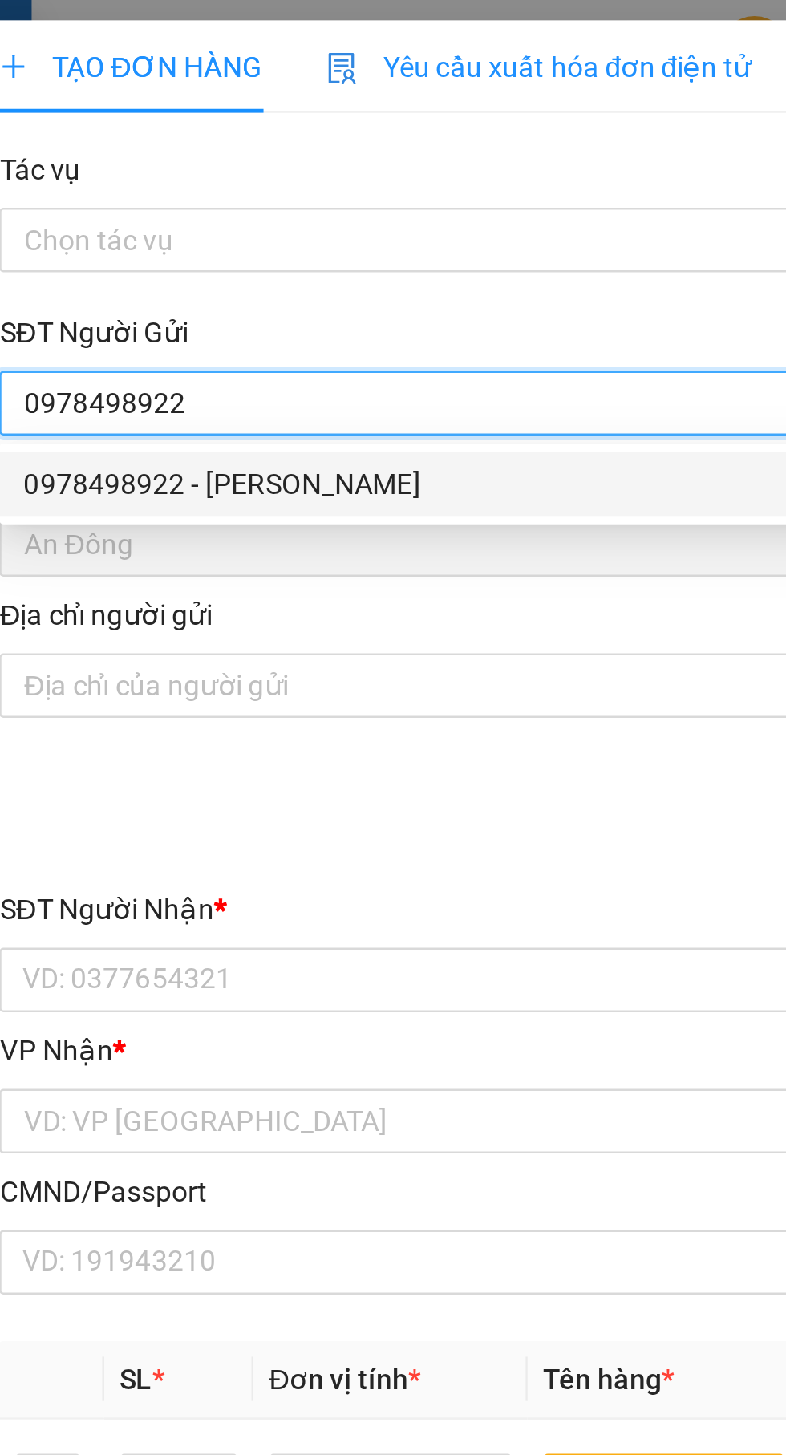
click at [254, 193] on div "0978498922 - dinh" at bounding box center [212, 193] width 335 height 18
type input "dinh"
type input "0328304275"
type input "tuấn"
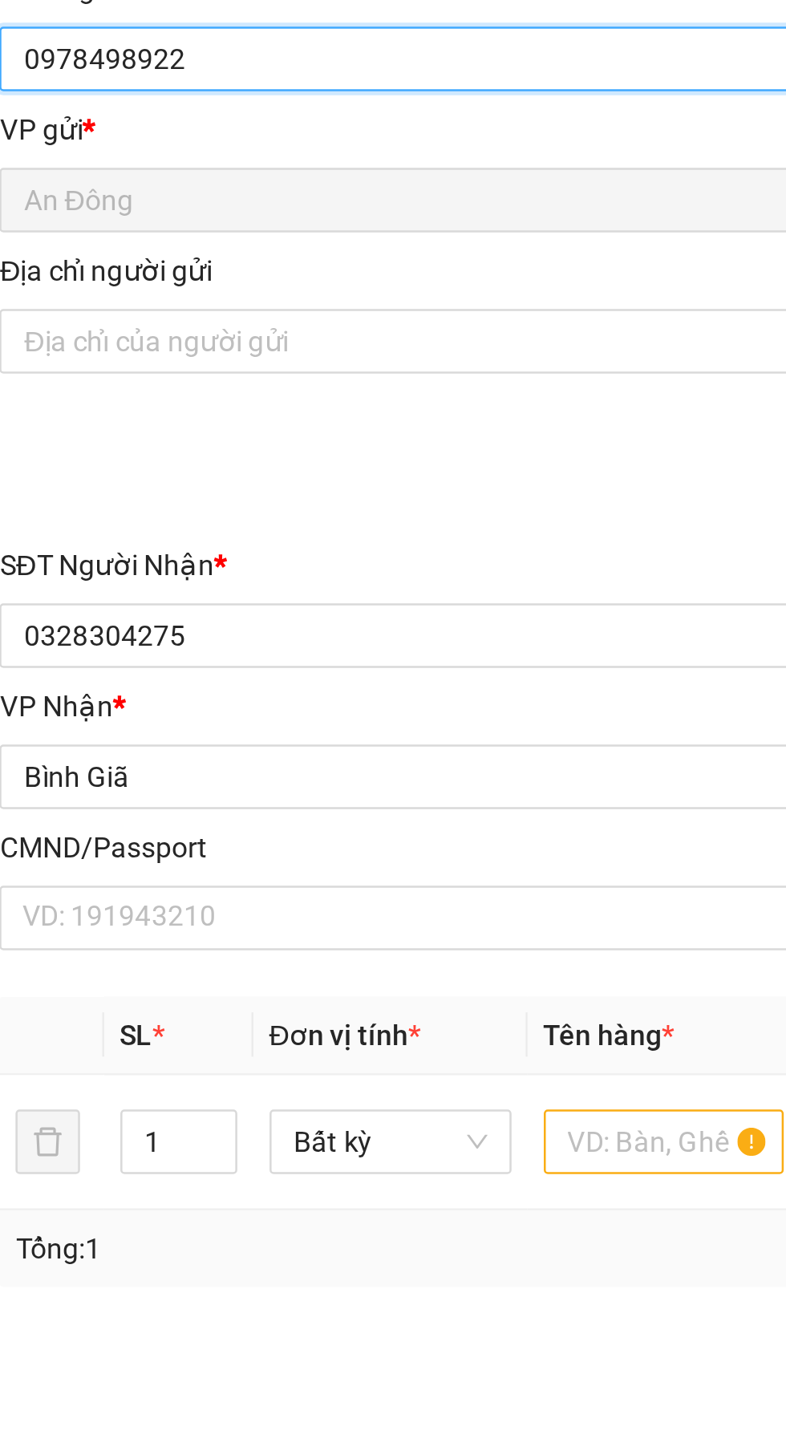
type input "0978498922"
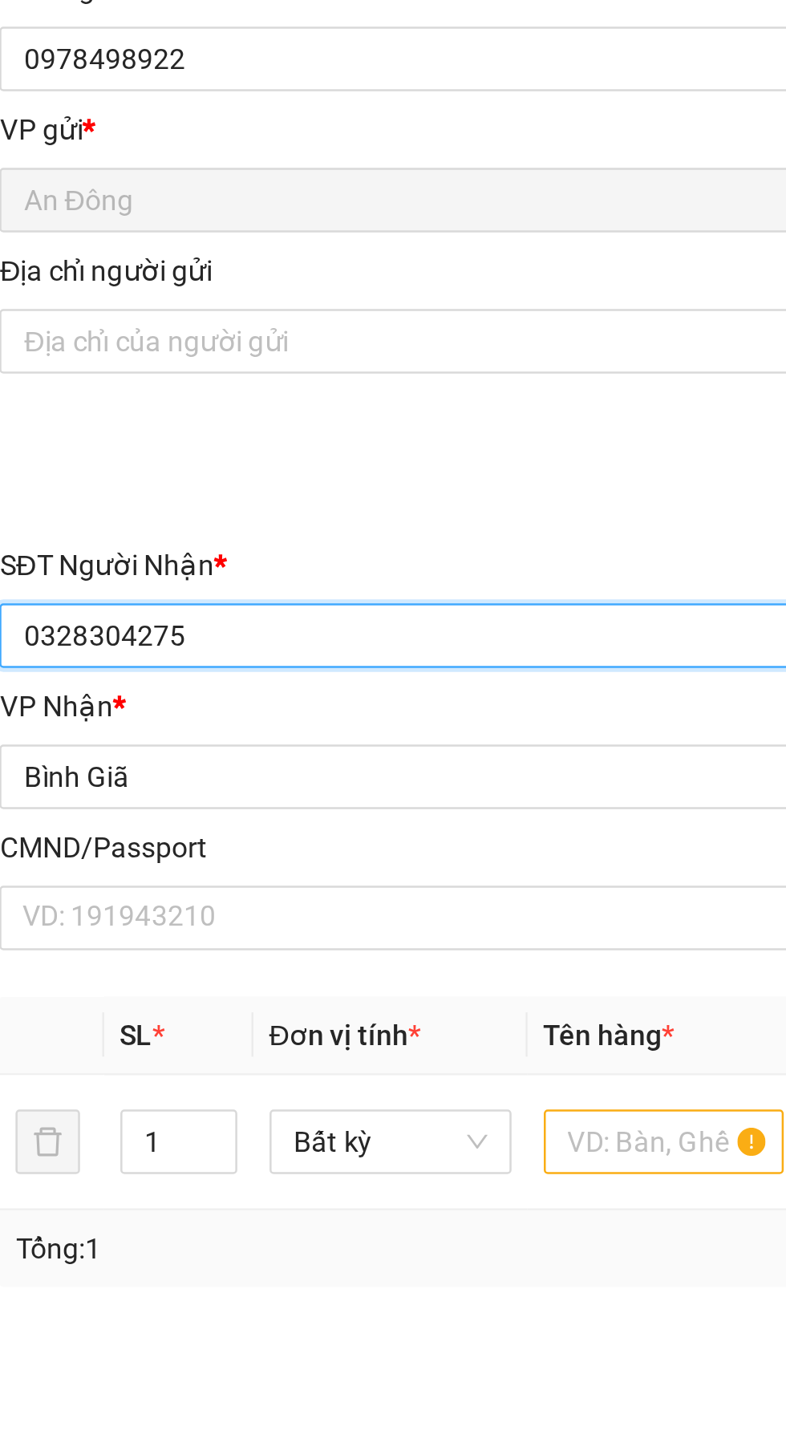
click at [266, 393] on input "0328304275" at bounding box center [212, 390] width 355 height 26
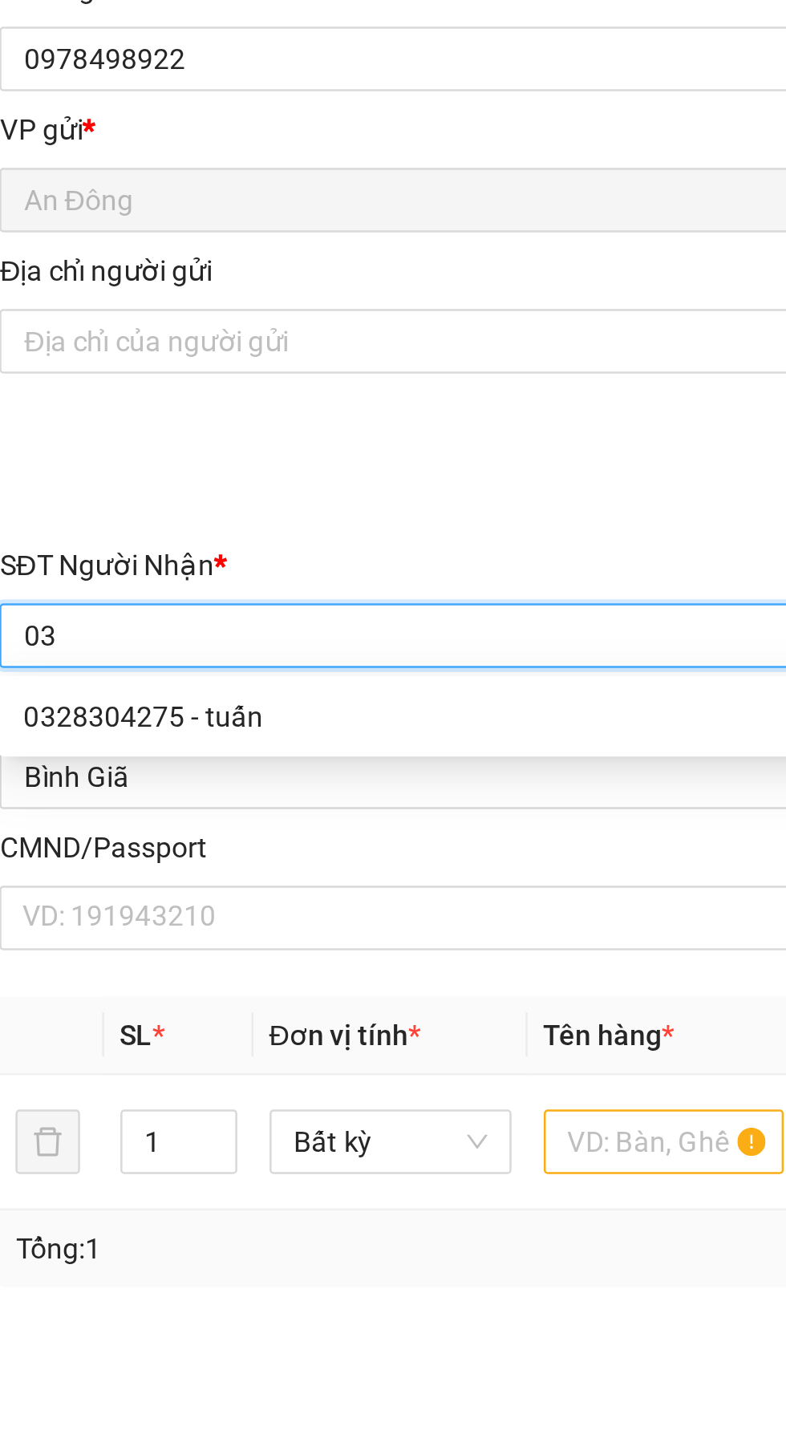
type input "0"
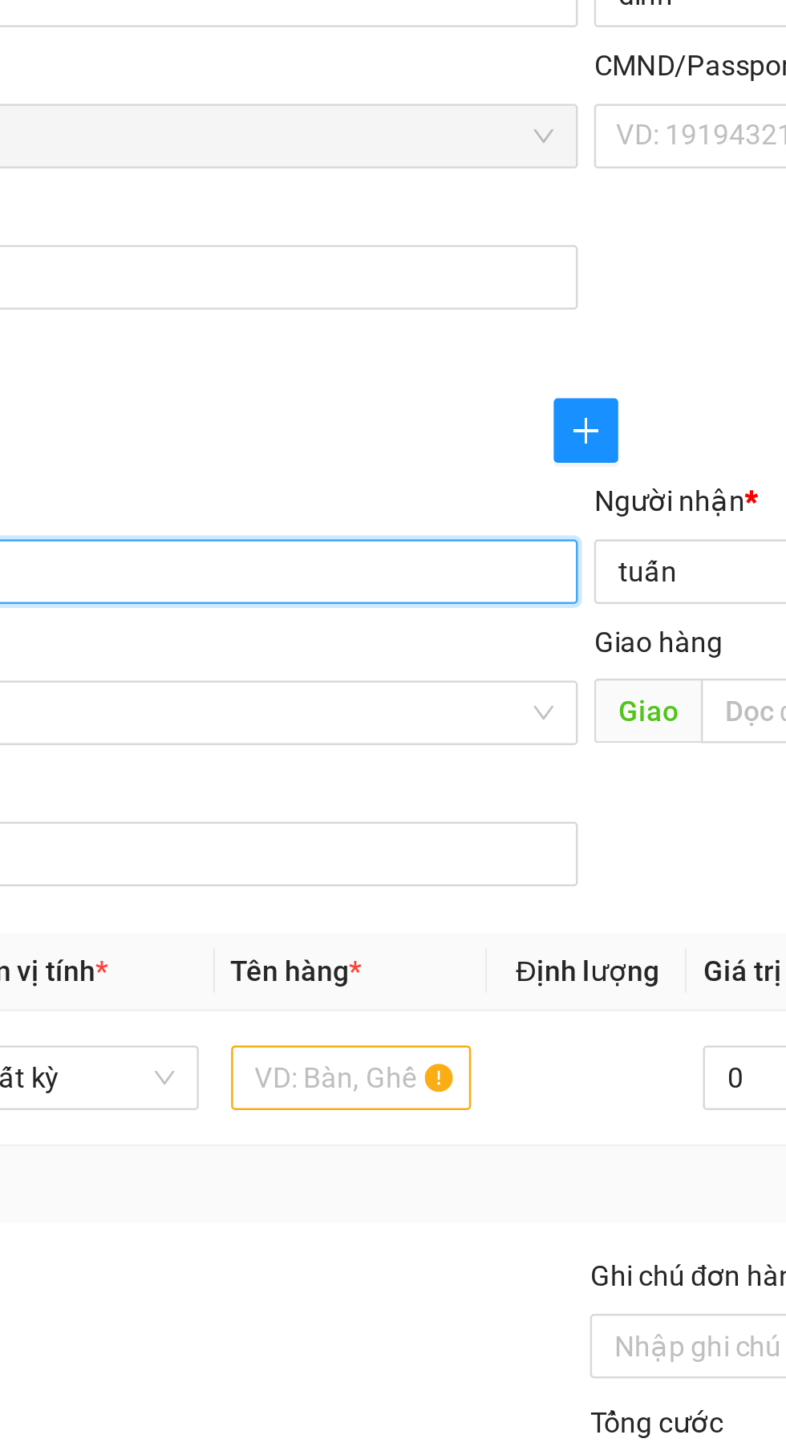
type input "0888590298"
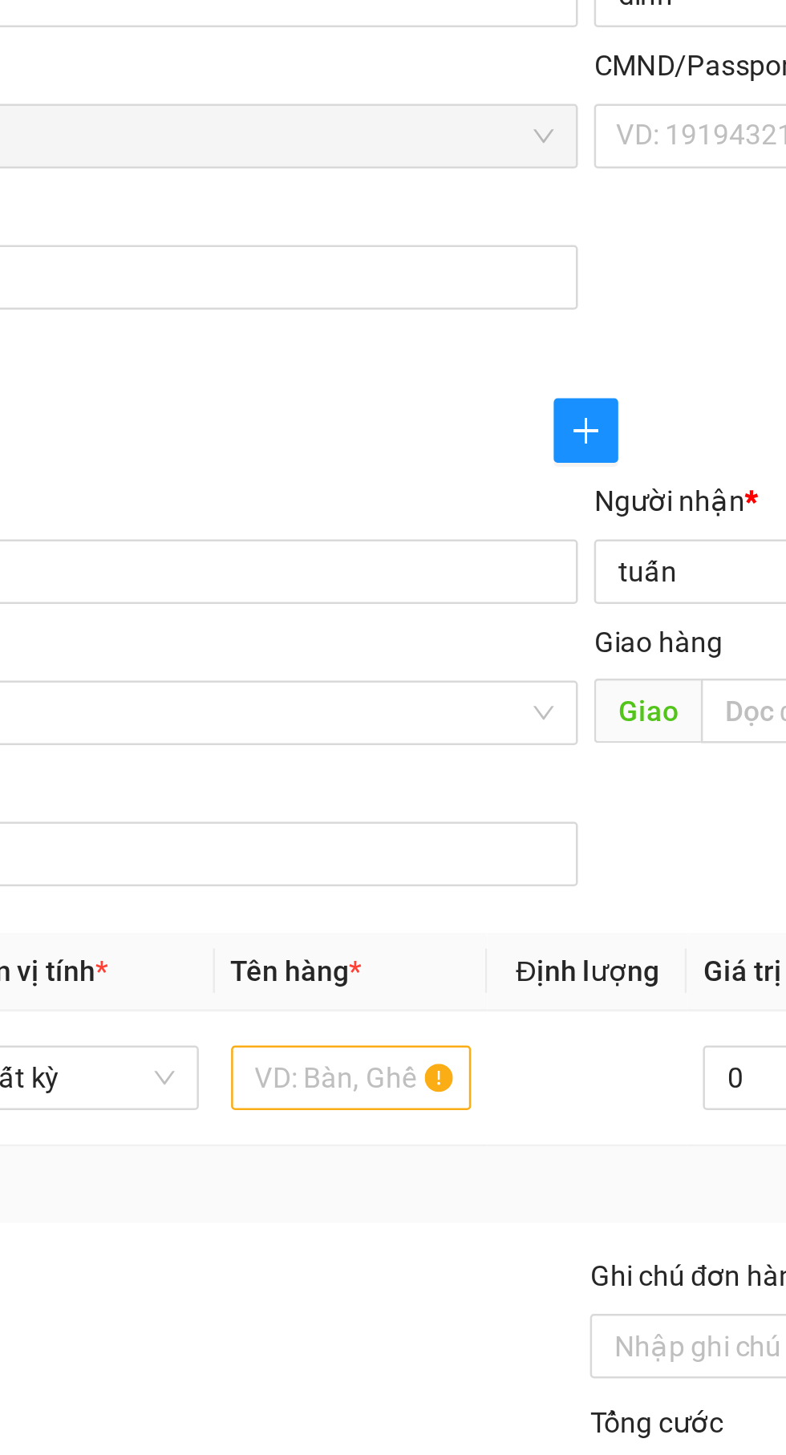
click at [443, 390] on input "tuấn" at bounding box center [565, 390] width 319 height 18
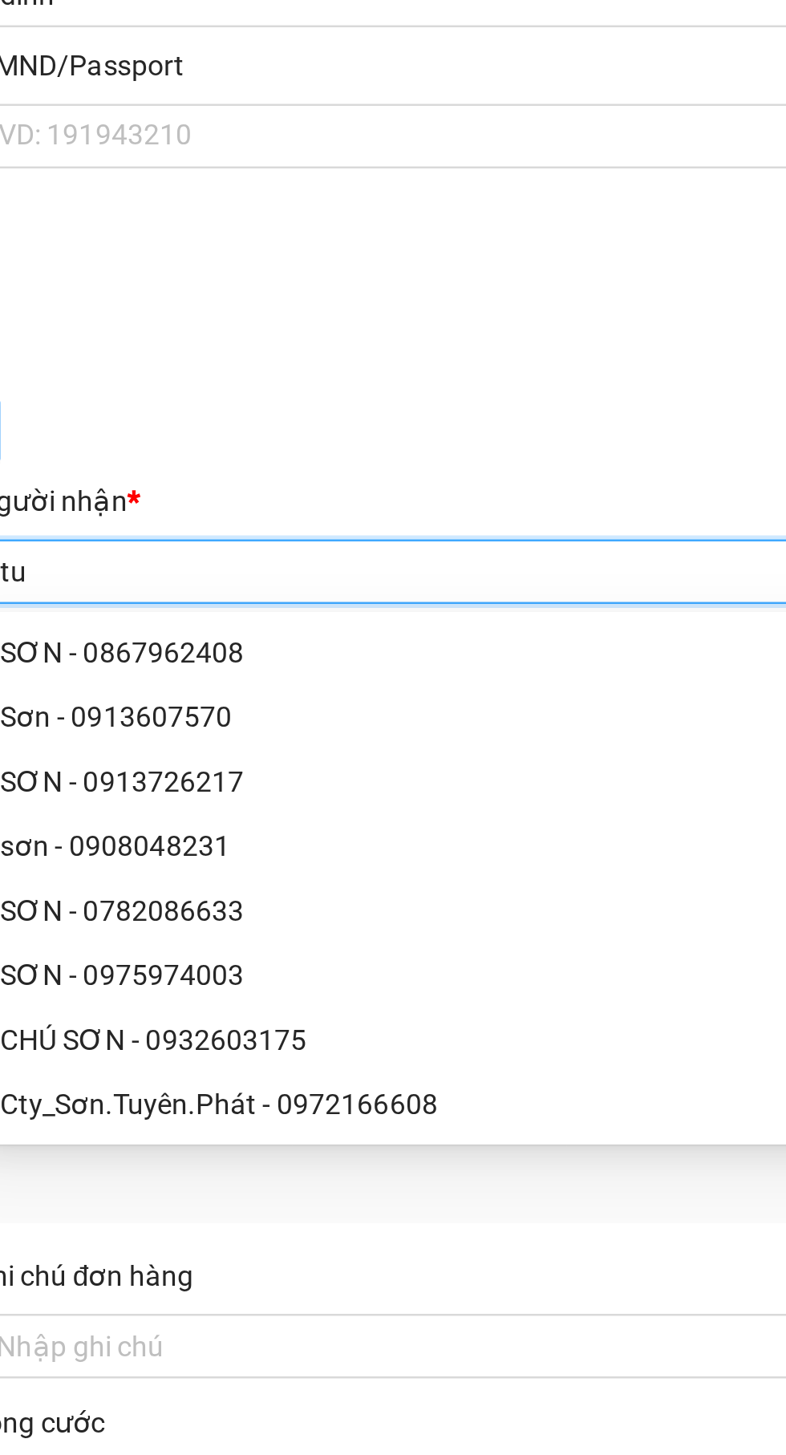
type input "t"
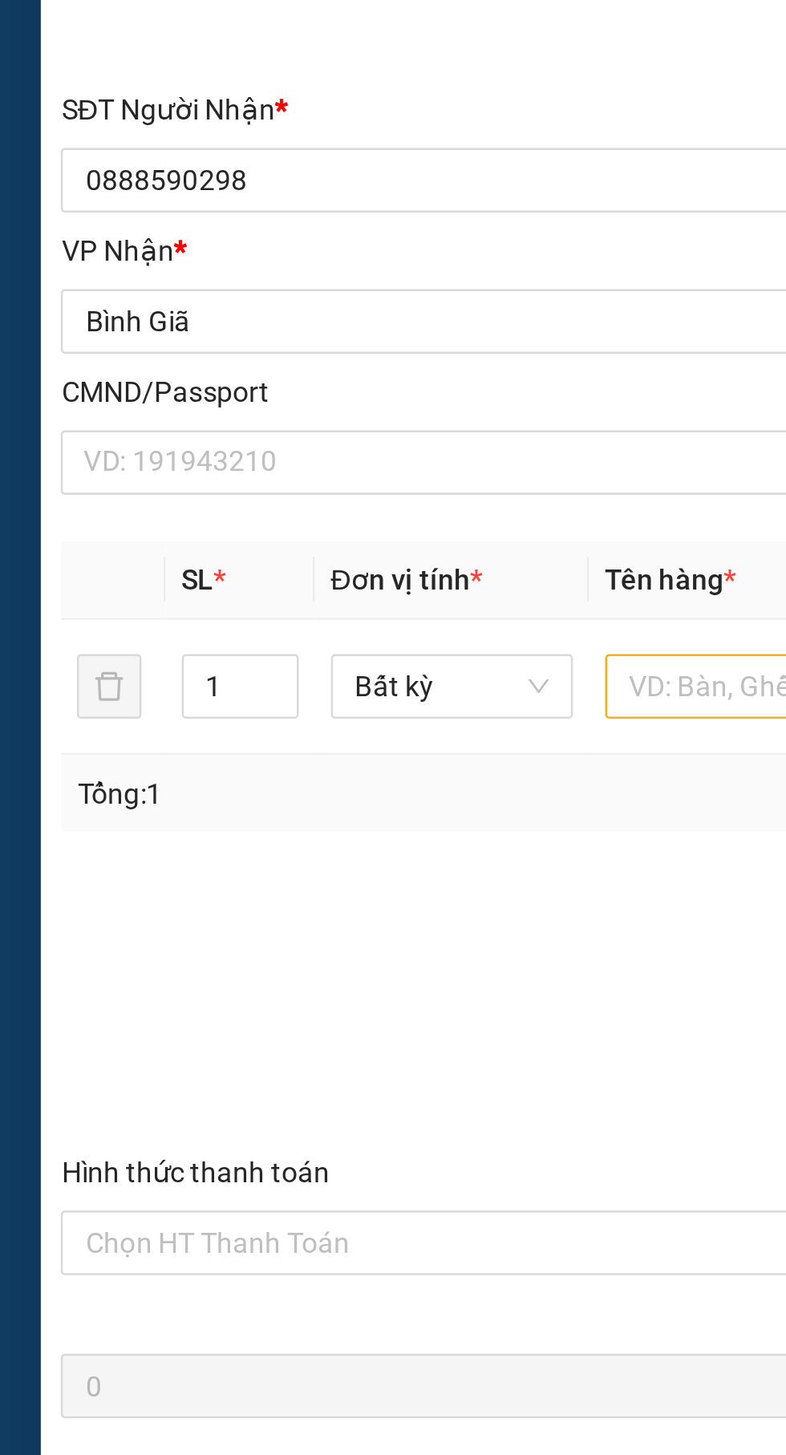
type input "Danh"
click at [273, 592] on input "text" at bounding box center [300, 591] width 96 height 26
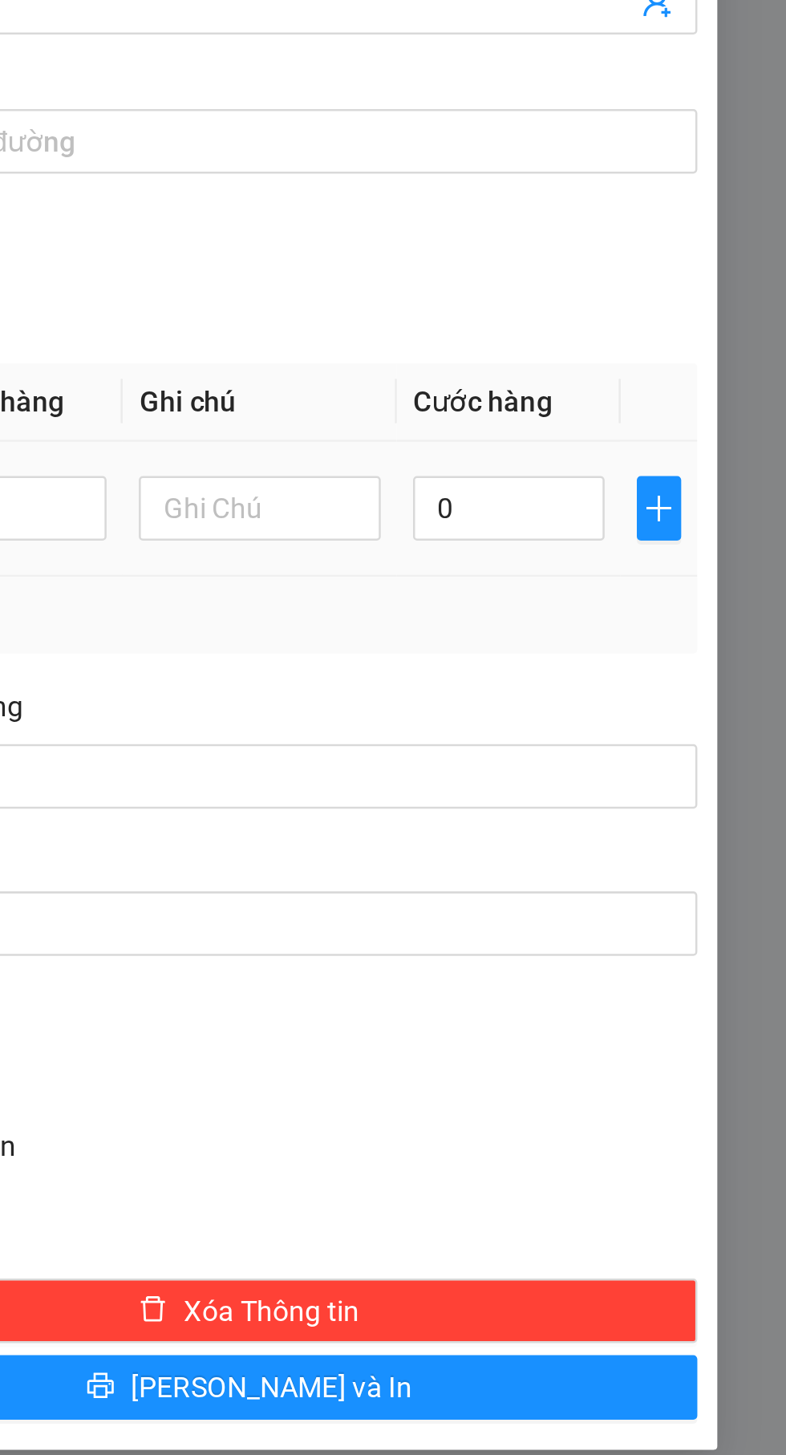
type input "Hộp"
click at [687, 591] on input "0" at bounding box center [676, 591] width 76 height 26
type input "3"
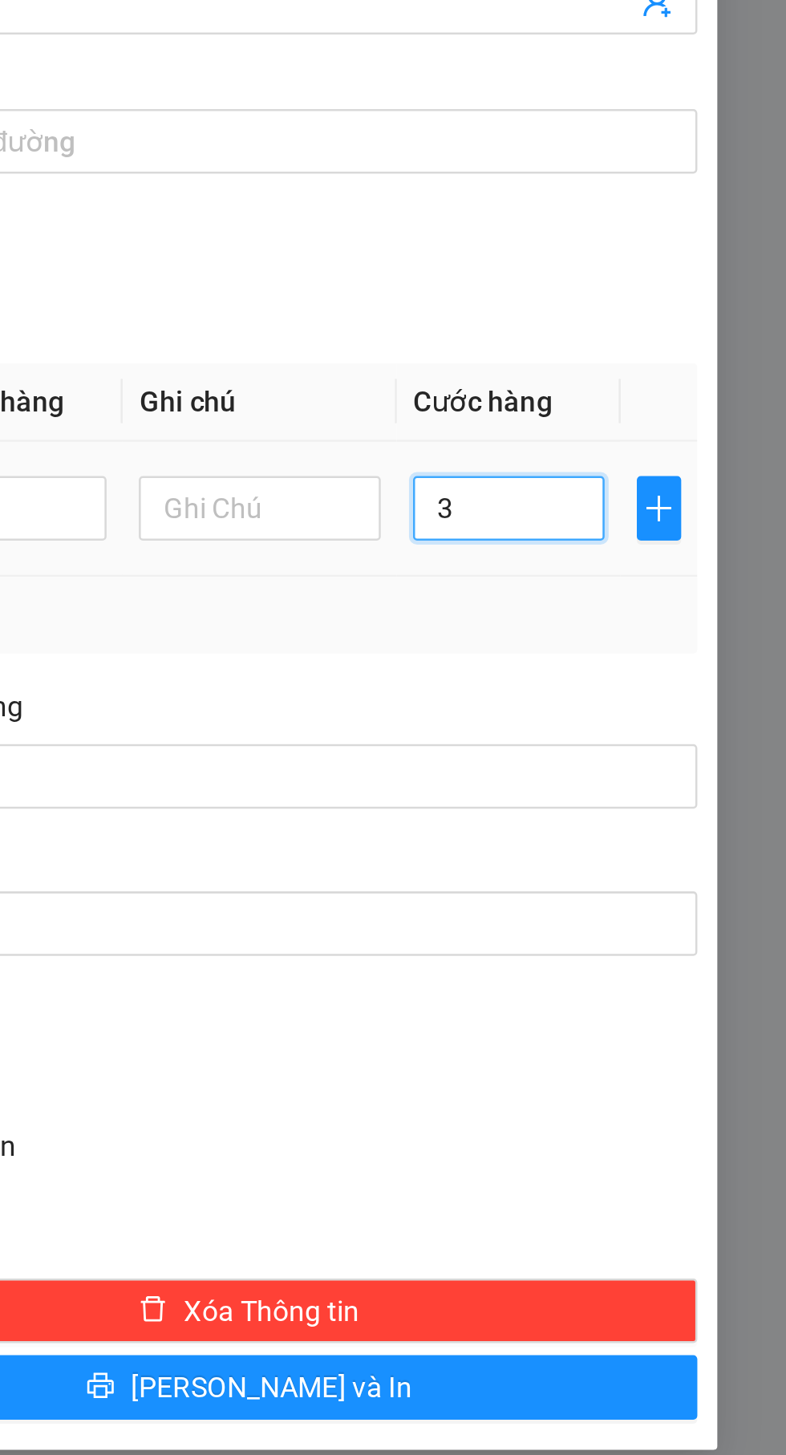
type input "30"
click at [691, 631] on div "Tổng: 1" at bounding box center [393, 634] width 702 height 18
type input "30.000"
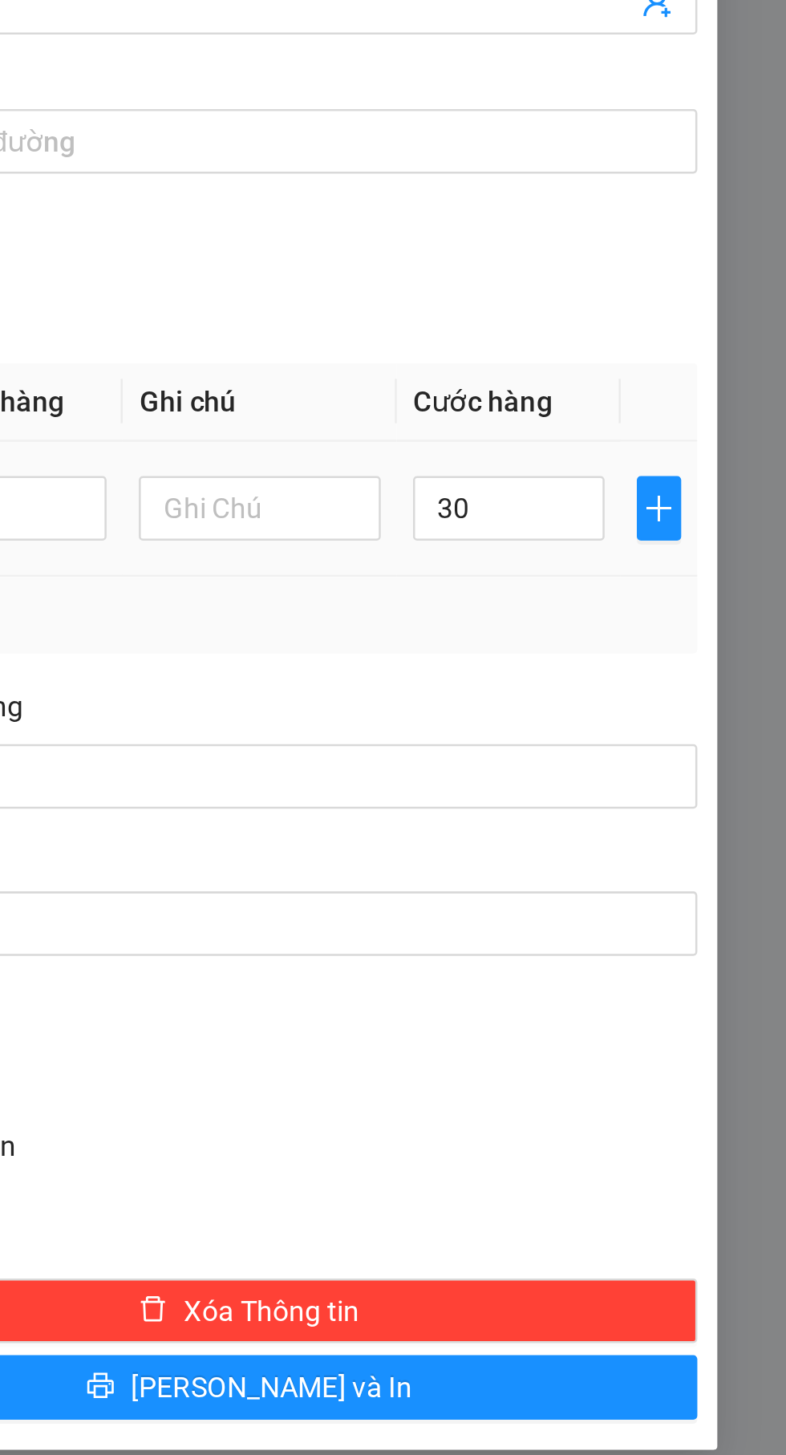
type input "30.000"
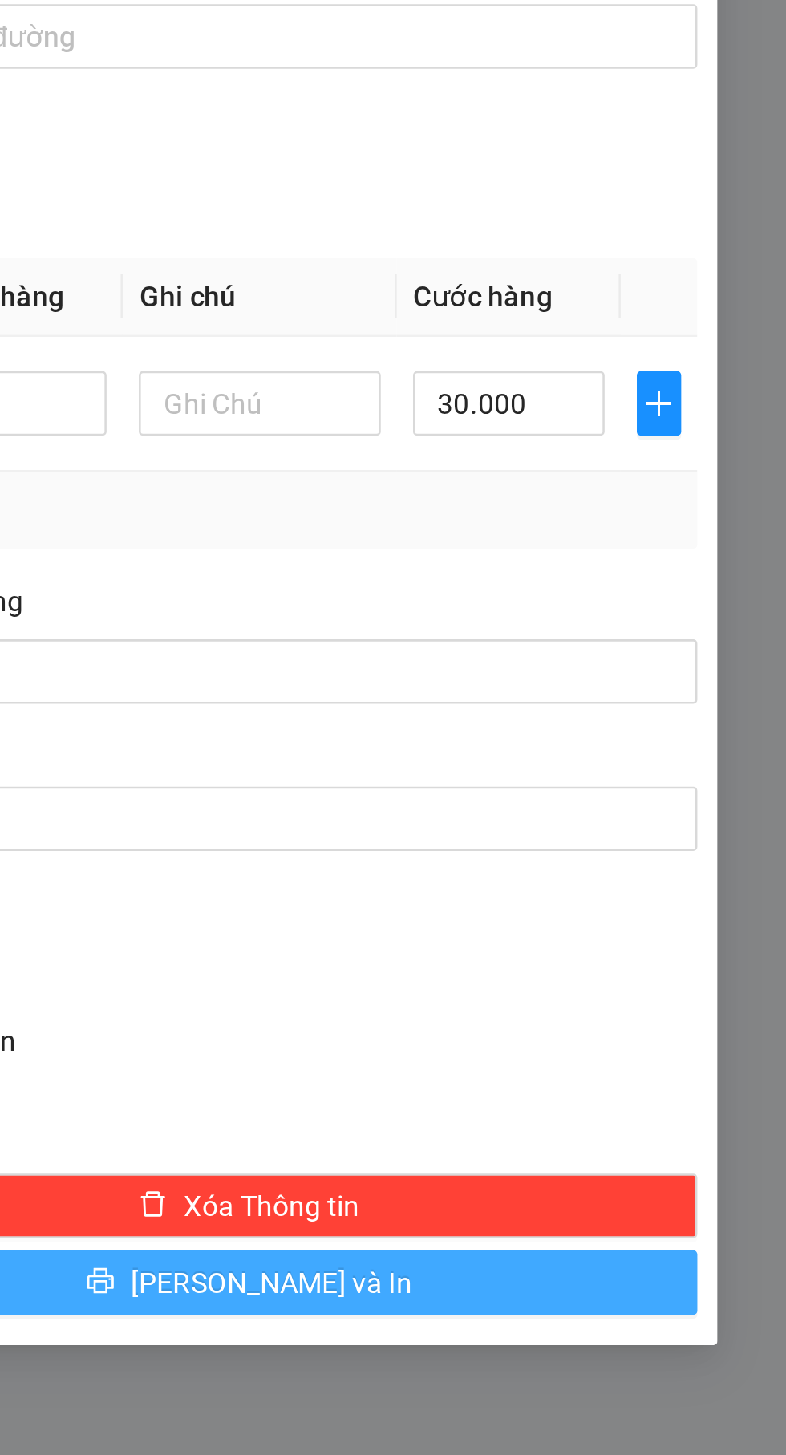
click at [517, 939] on button "[PERSON_NAME] và In" at bounding box center [573, 941] width 356 height 26
